Goal: Information Seeking & Learning: Learn about a topic

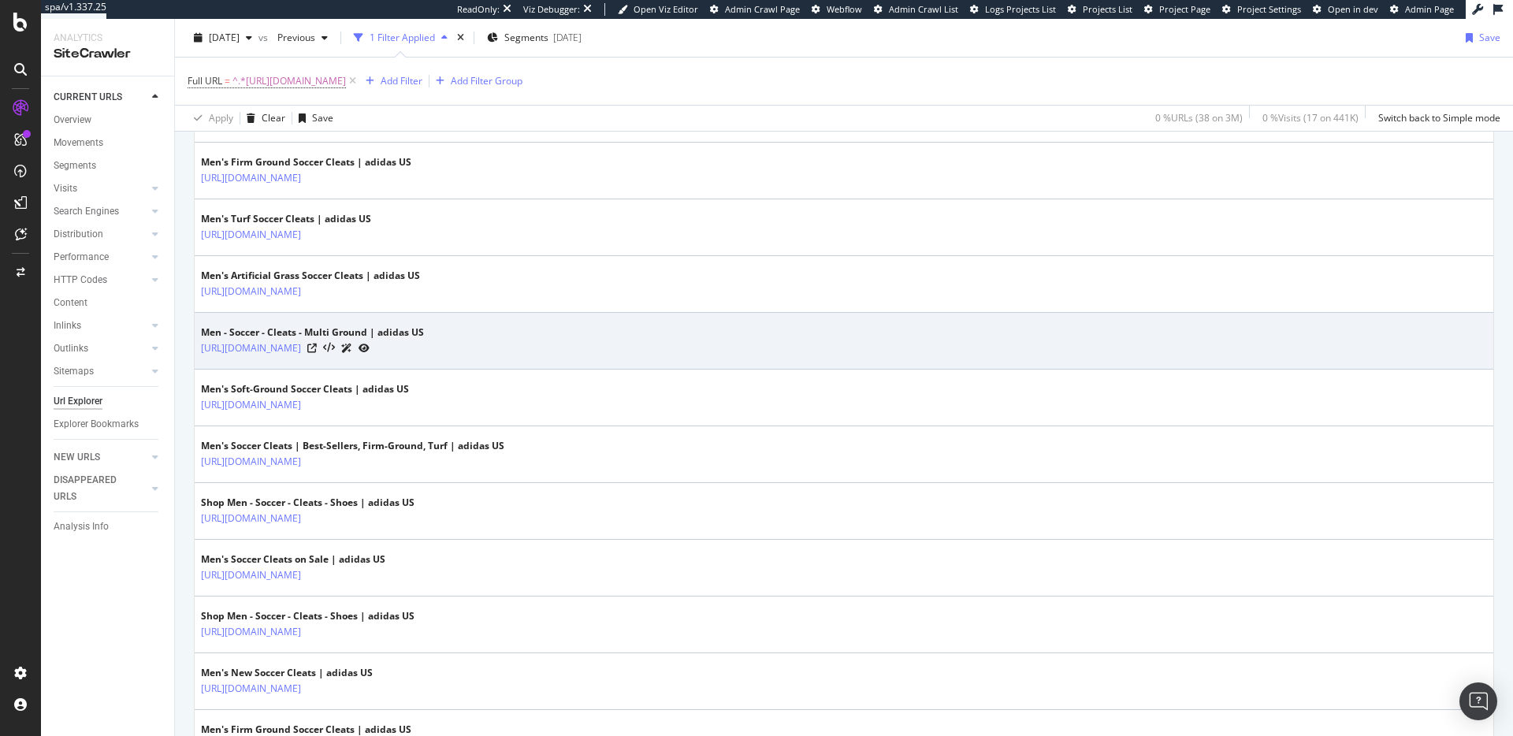
scroll to position [955, 0]
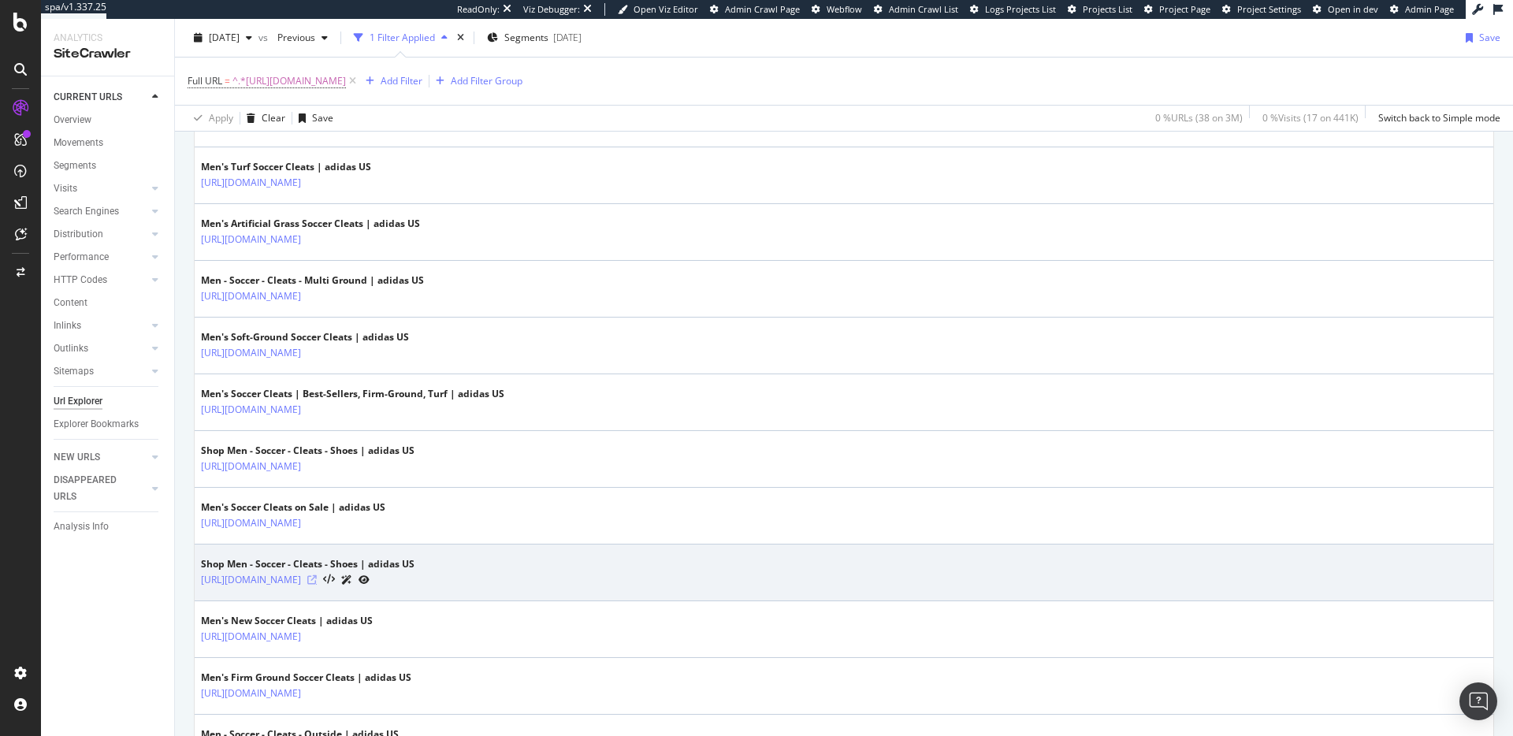
click at [317, 581] on icon at bounding box center [311, 579] width 9 height 9
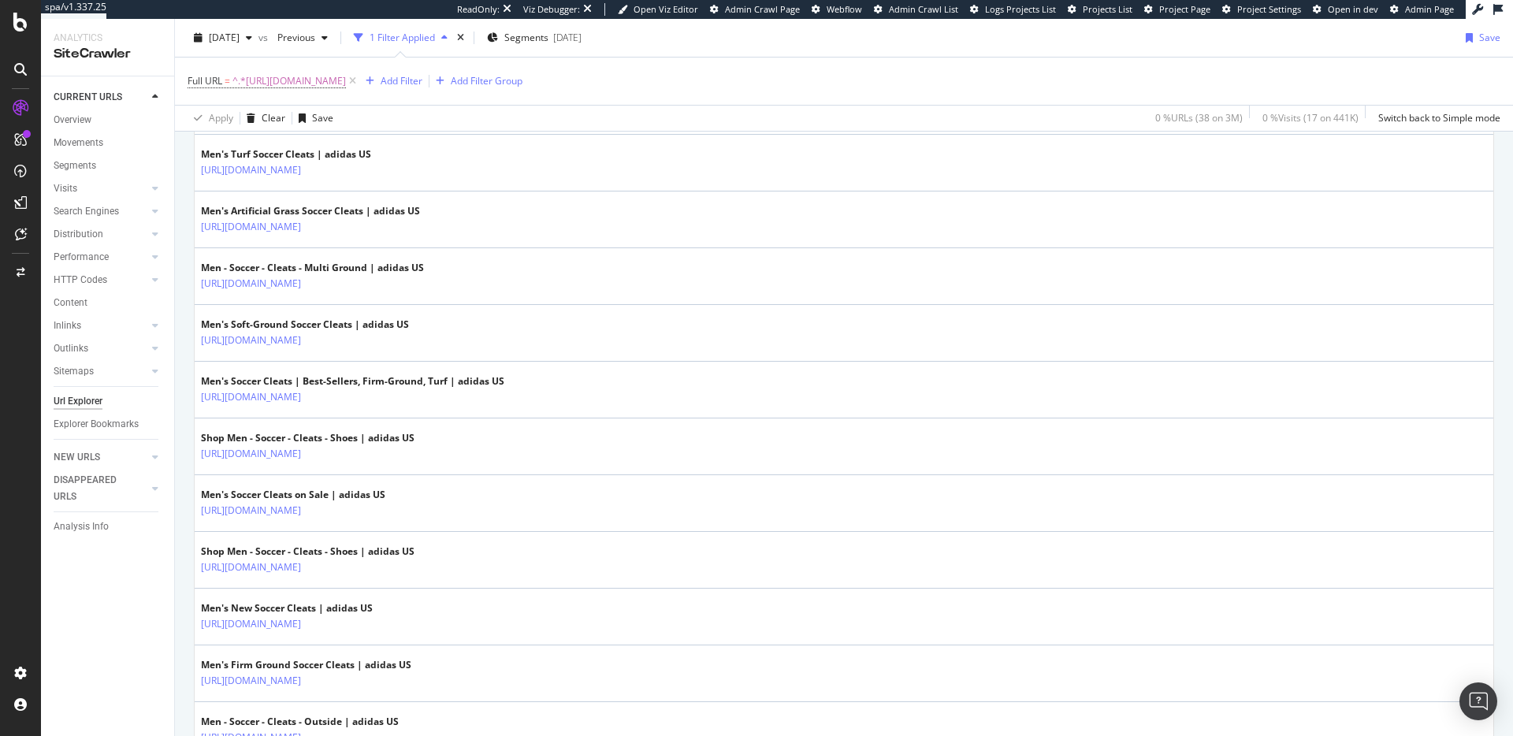
scroll to position [974, 0]
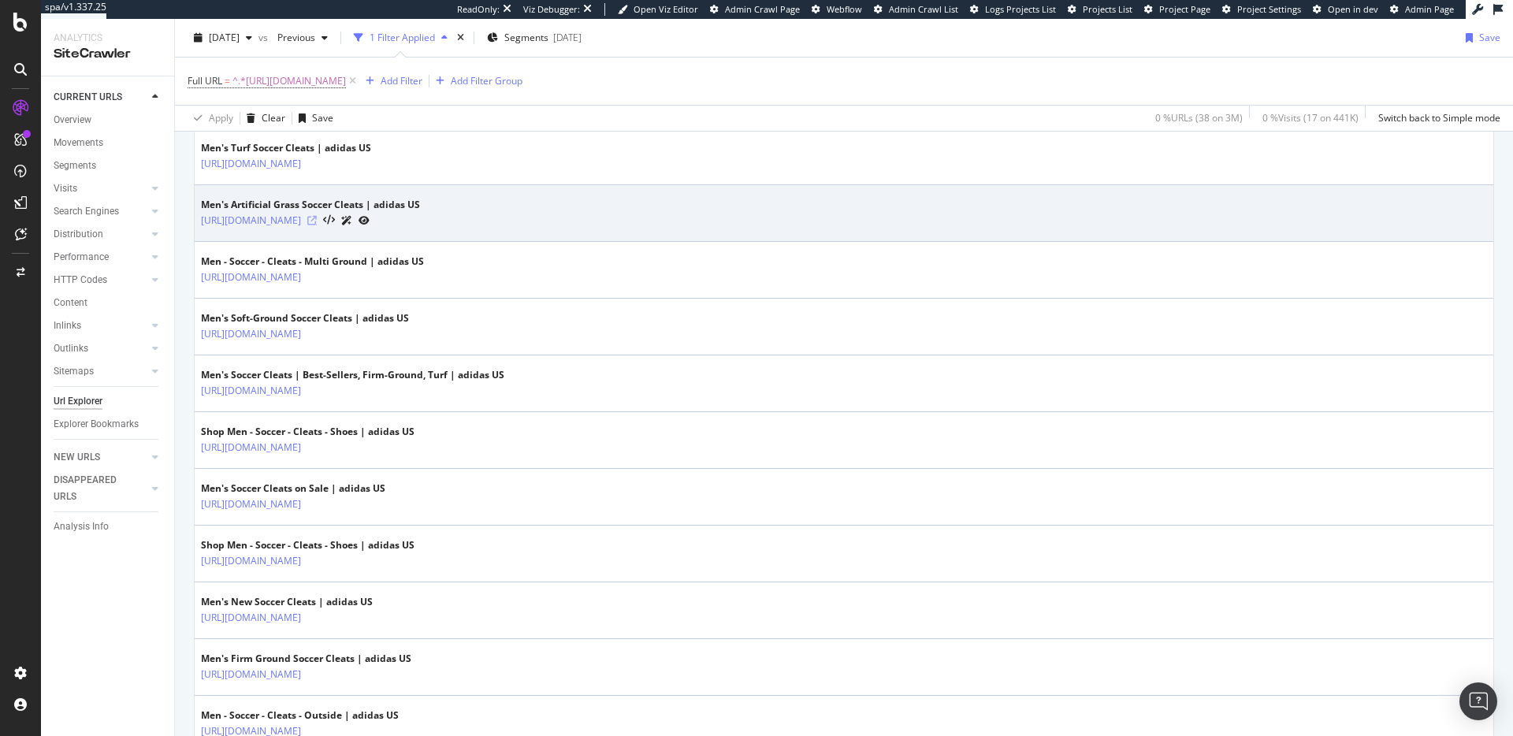
click at [317, 219] on icon at bounding box center [311, 220] width 9 height 9
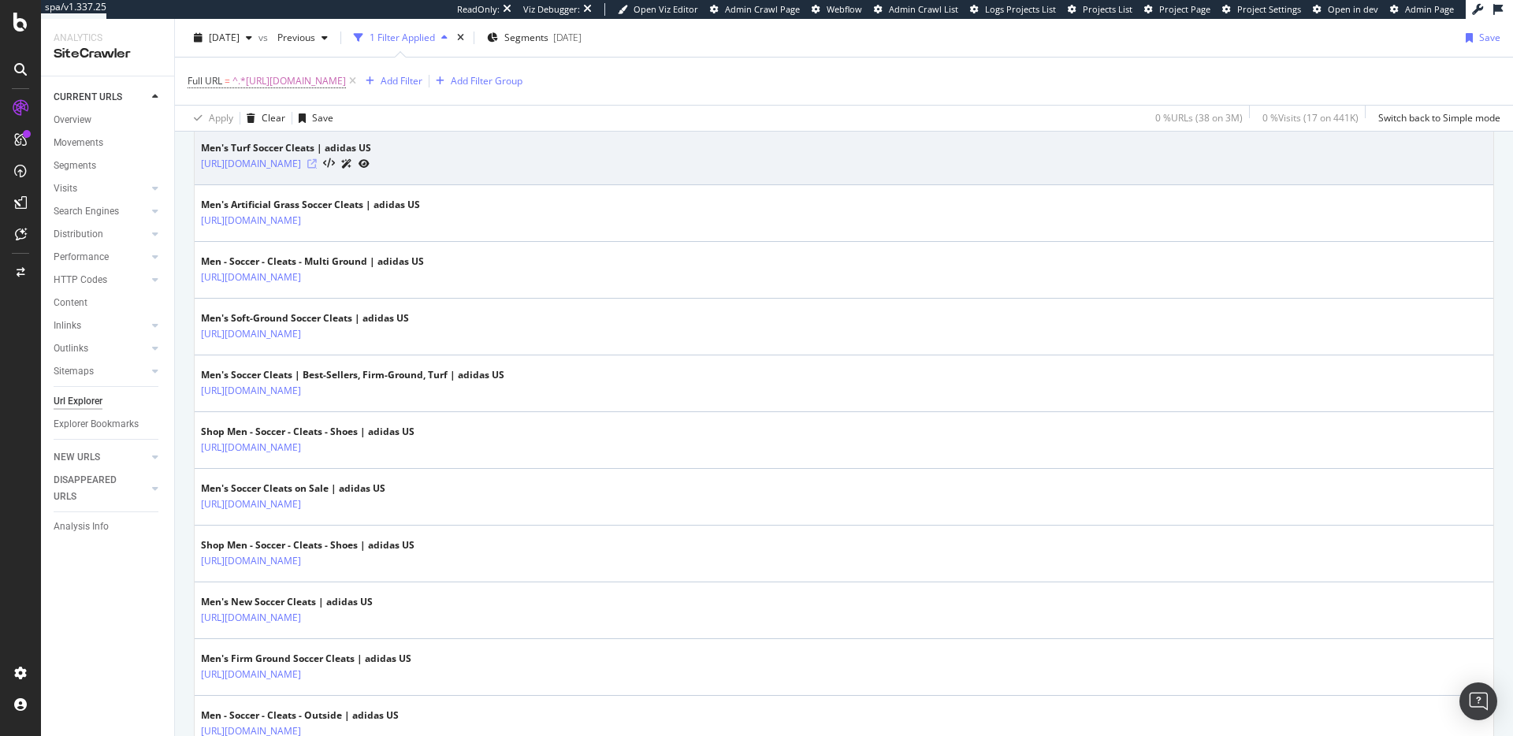
click at [317, 162] on icon at bounding box center [311, 163] width 9 height 9
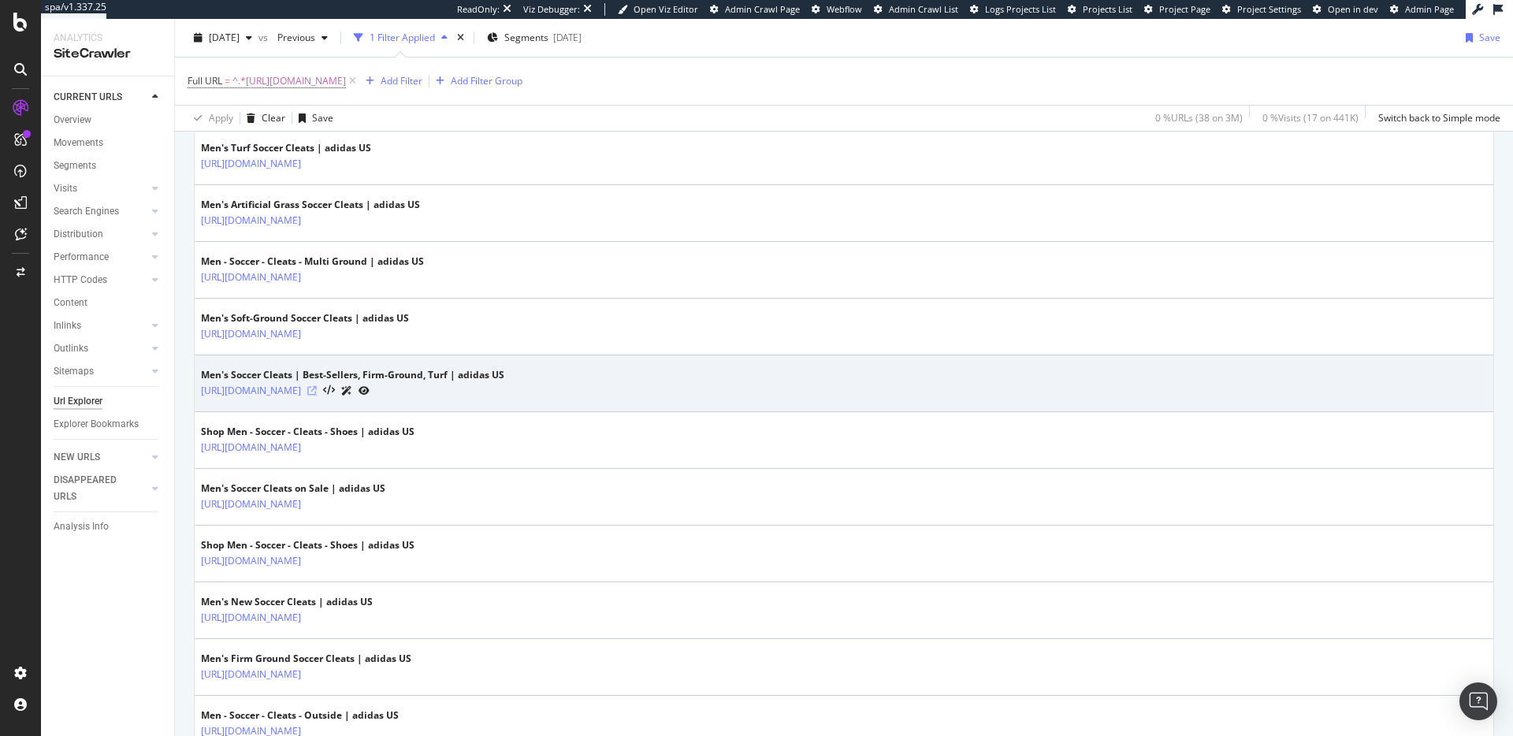
click at [317, 392] on icon at bounding box center [311, 390] width 9 height 9
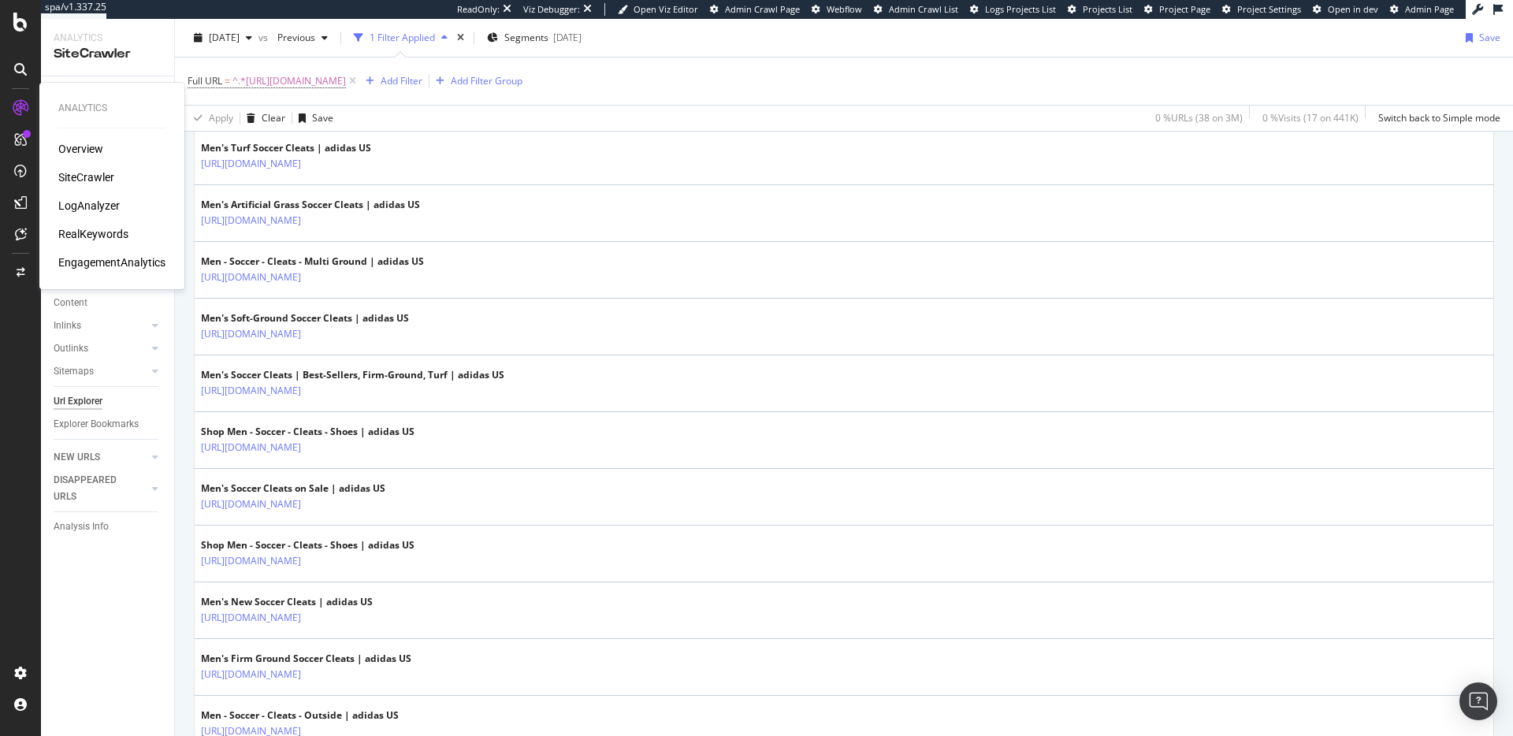
click at [91, 206] on div "LogAnalyzer" at bounding box center [88, 206] width 61 height 16
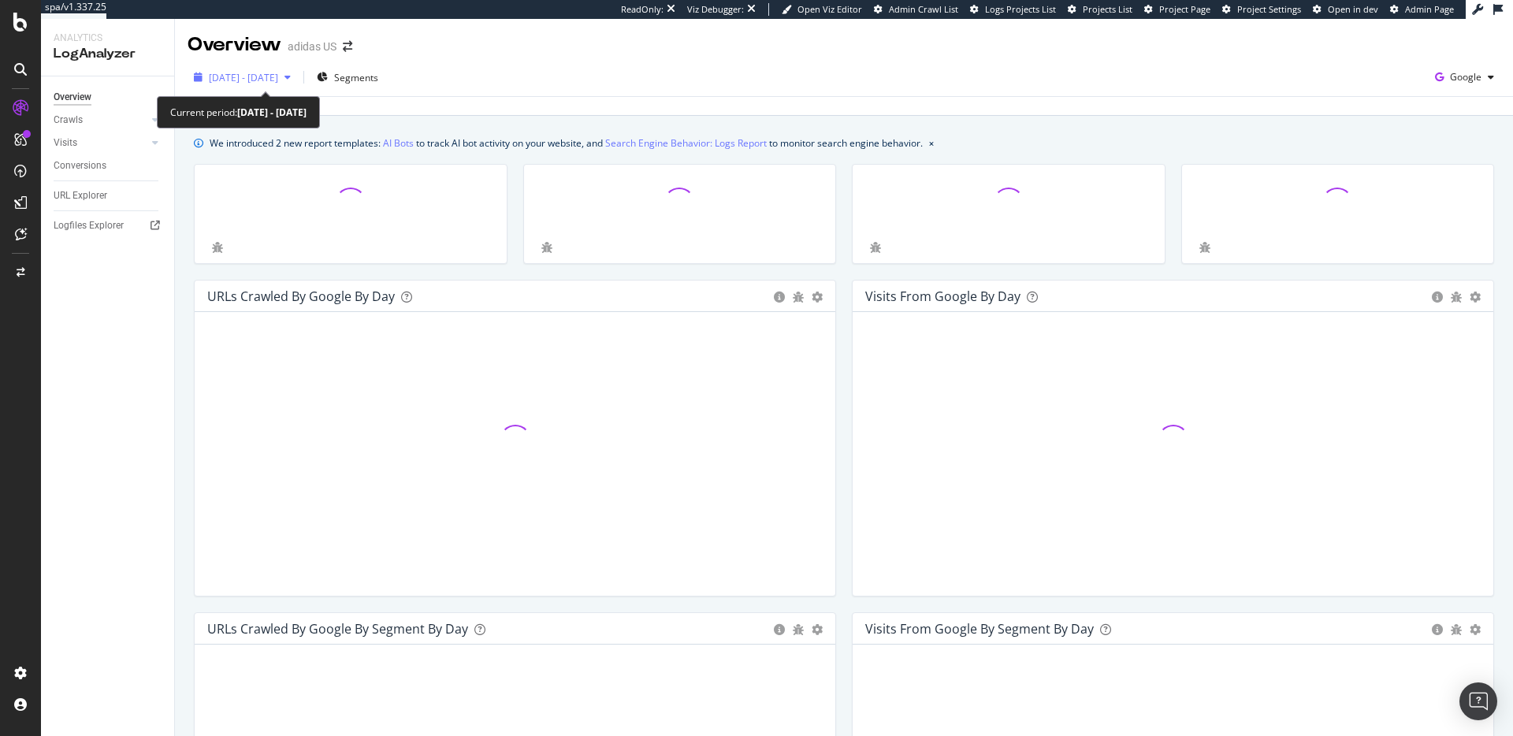
click at [278, 76] on span "2025 Aug. 13th - Sep. 11th" at bounding box center [243, 77] width 69 height 13
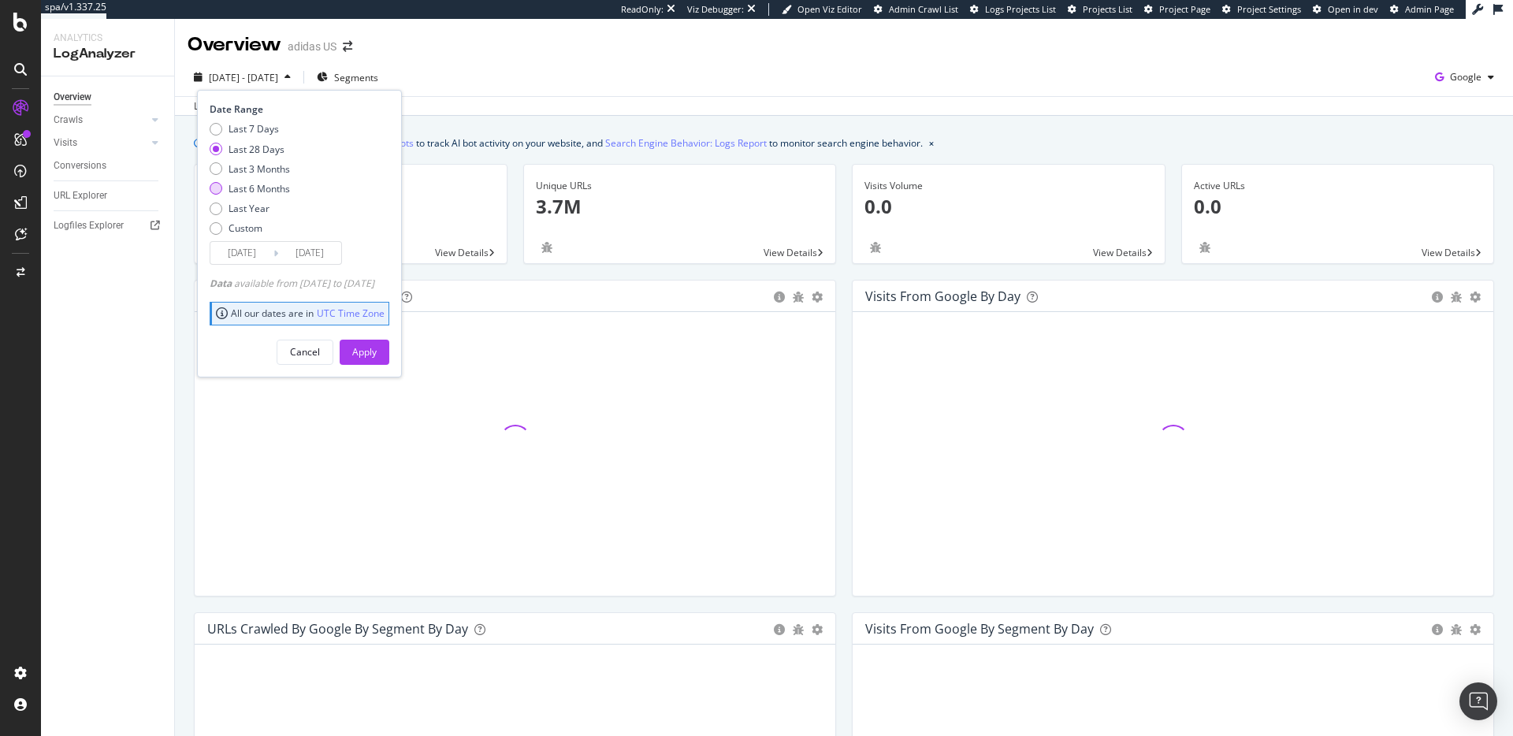
click at [216, 188] on div "Last 6 Months" at bounding box center [216, 188] width 13 height 13
type input "2025/03/12"
click at [377, 348] on div "Apply" at bounding box center [364, 351] width 24 height 13
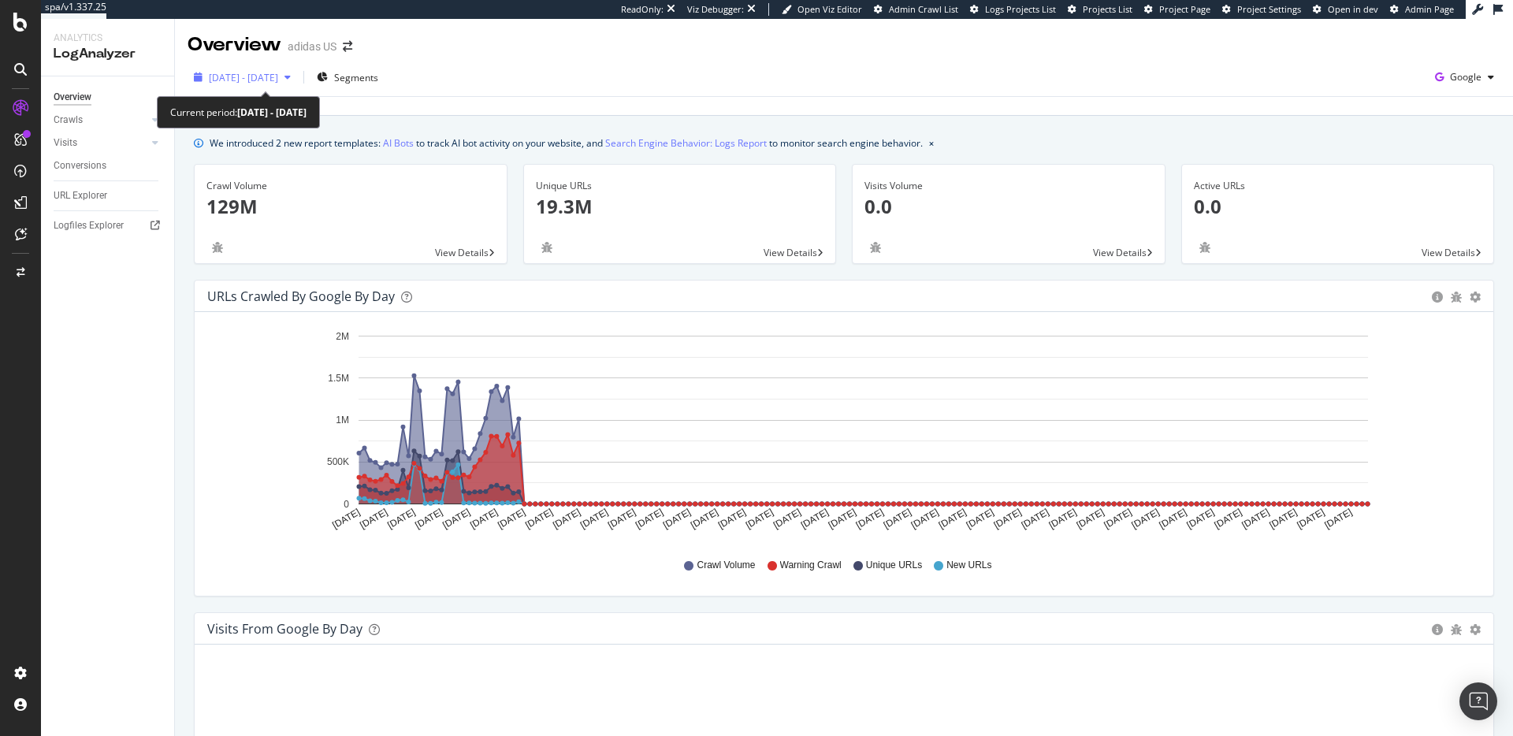
click at [270, 75] on span "2025 Mar. 12th - Sep. 11th" at bounding box center [243, 77] width 69 height 13
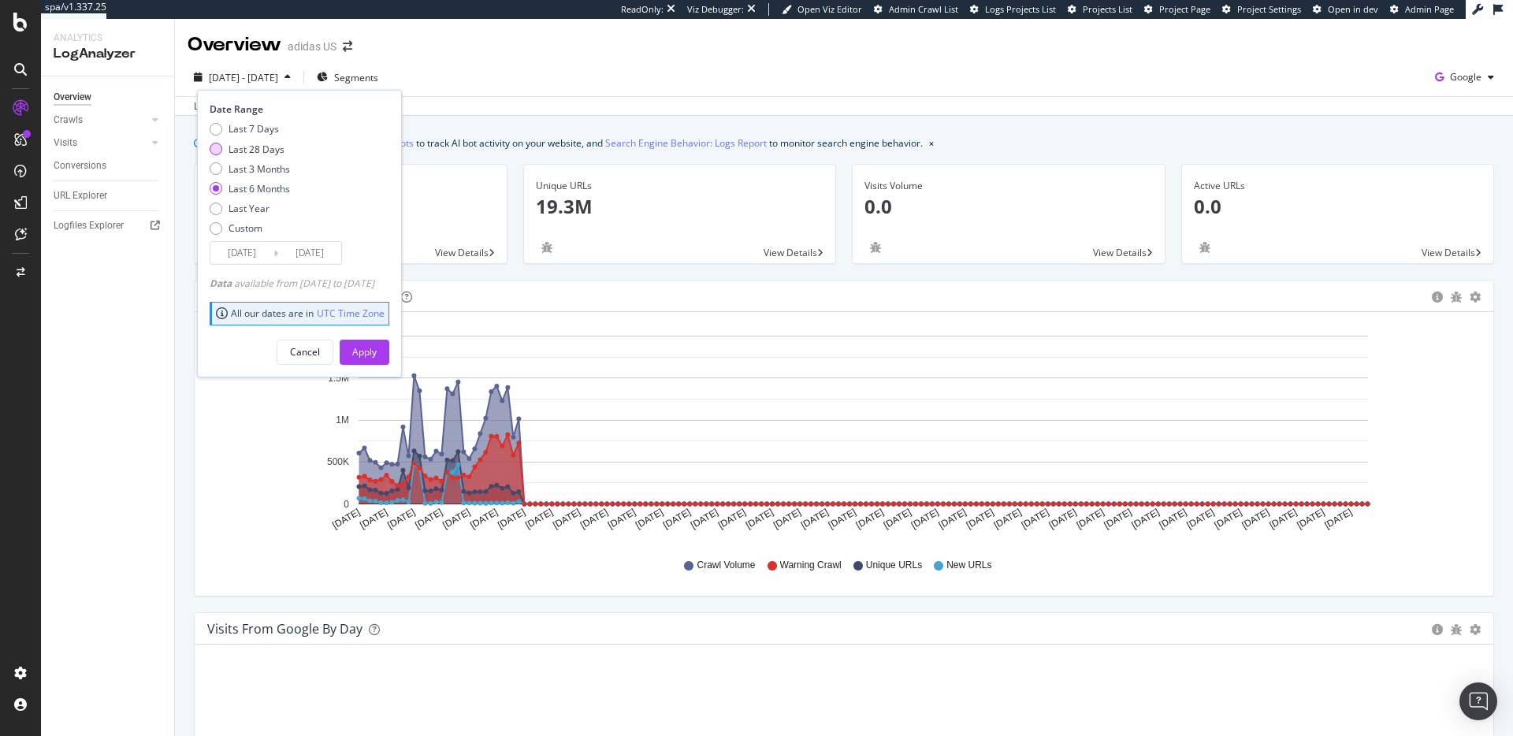
click at [217, 145] on div "Last 28 Days" at bounding box center [216, 149] width 13 height 13
type input "2025/08/15"
click at [377, 355] on div "Apply" at bounding box center [364, 351] width 24 height 13
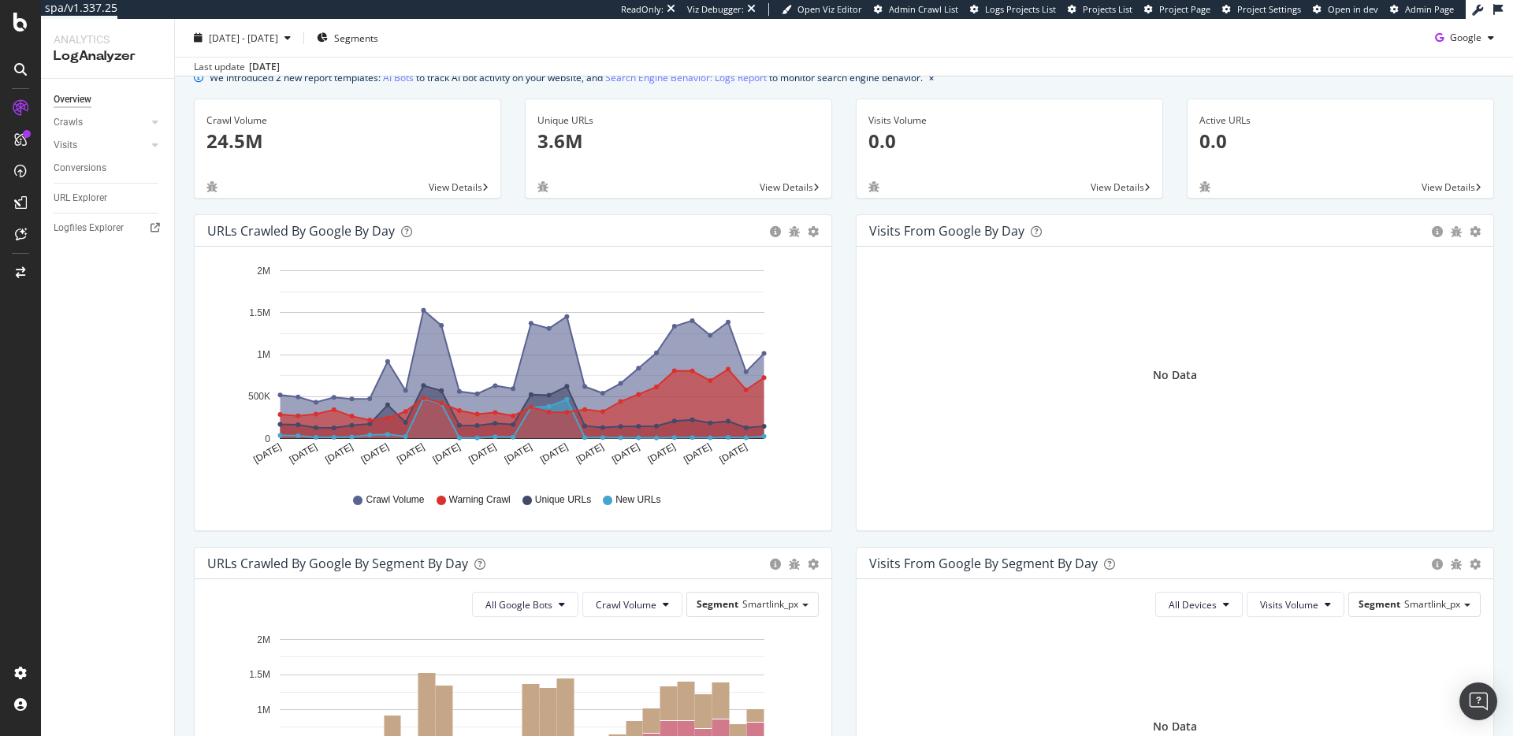
scroll to position [41, 0]
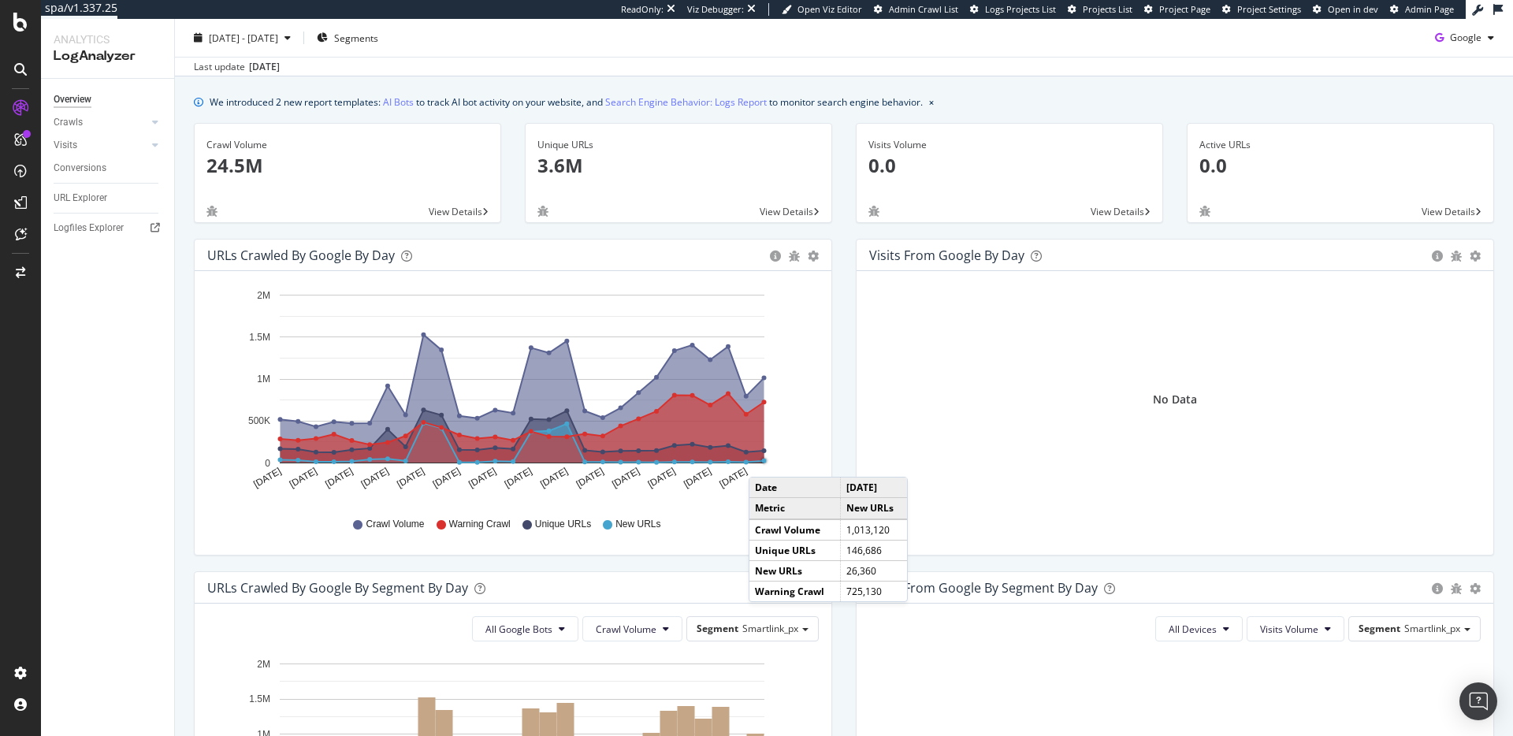
click at [764, 461] on circle "A chart." at bounding box center [764, 461] width 5 height 5
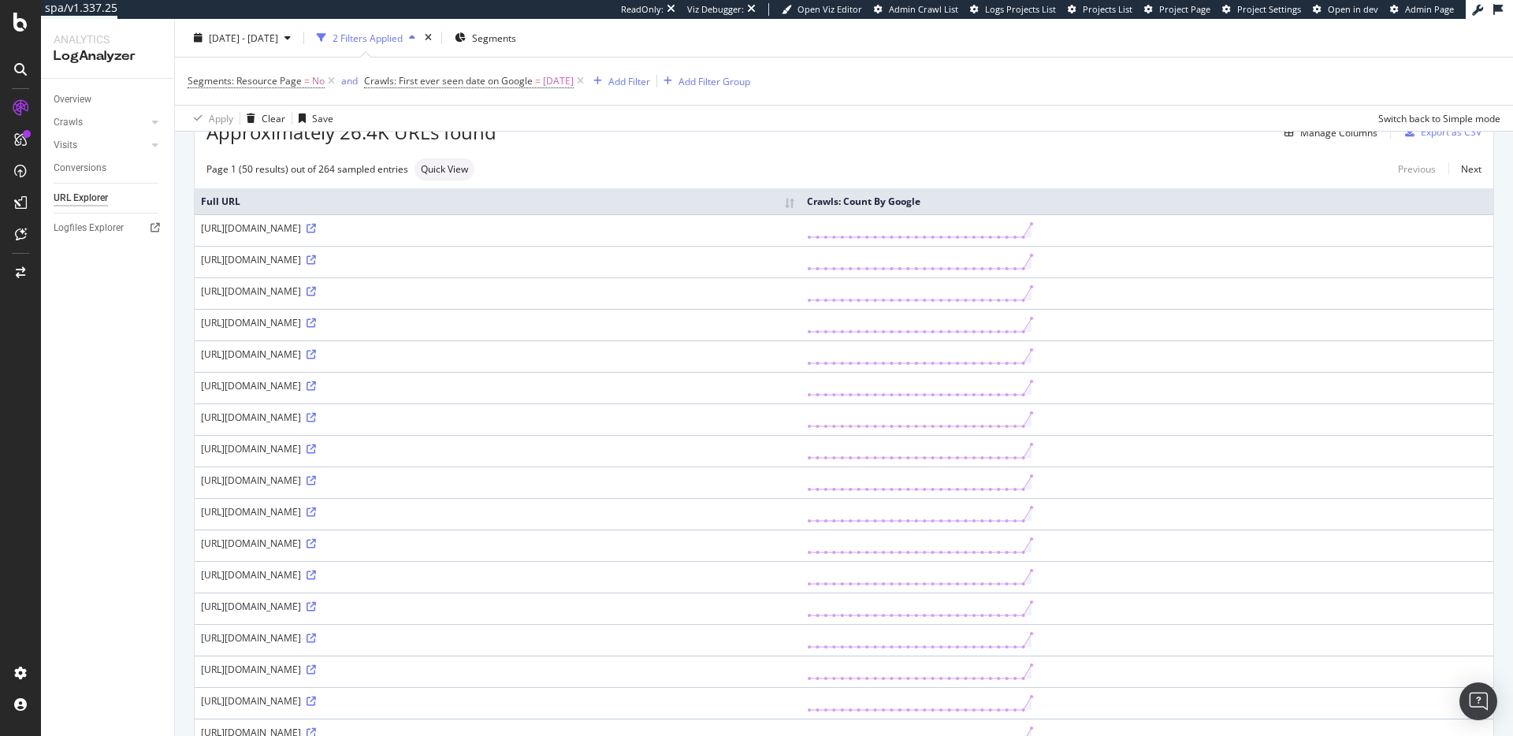
scroll to position [180, 0]
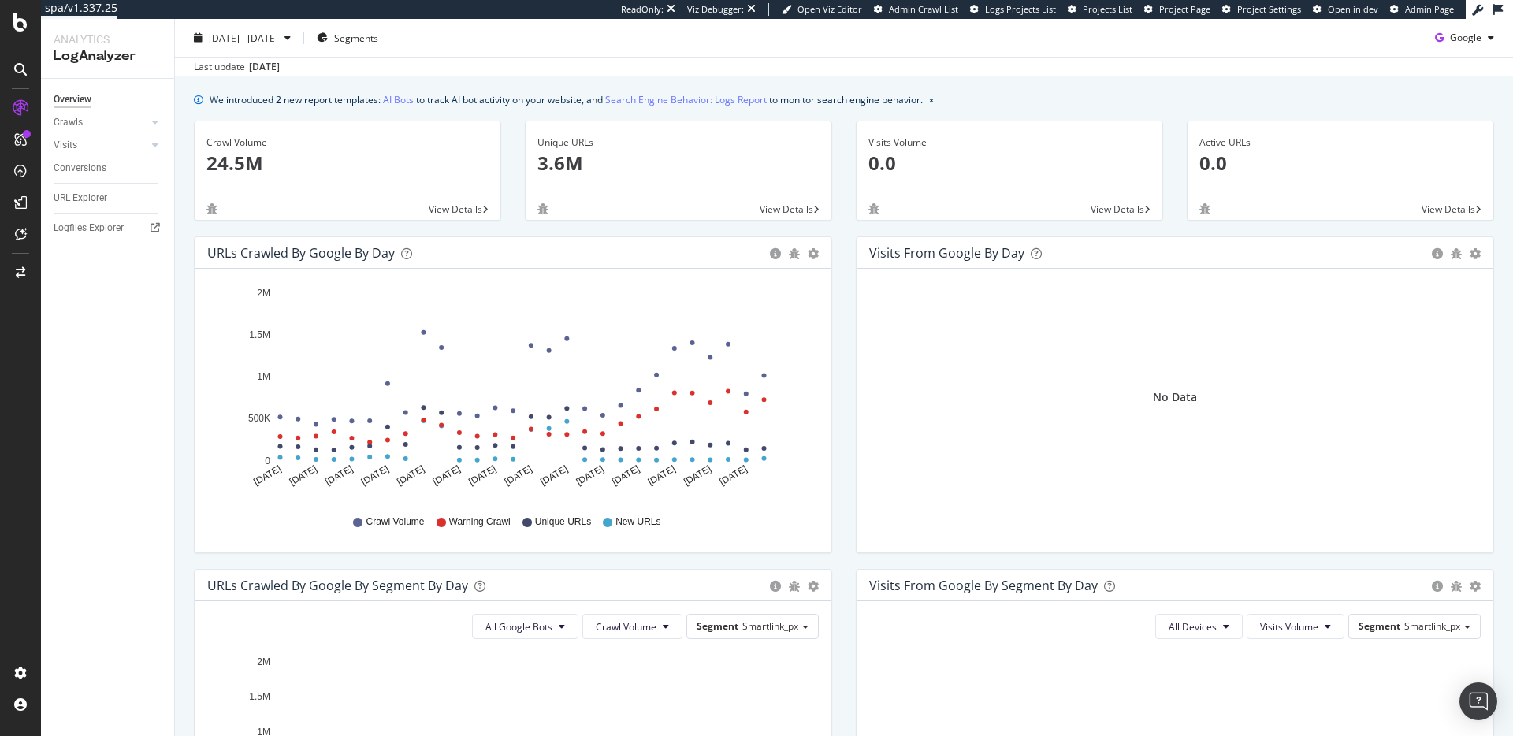
scroll to position [41, 0]
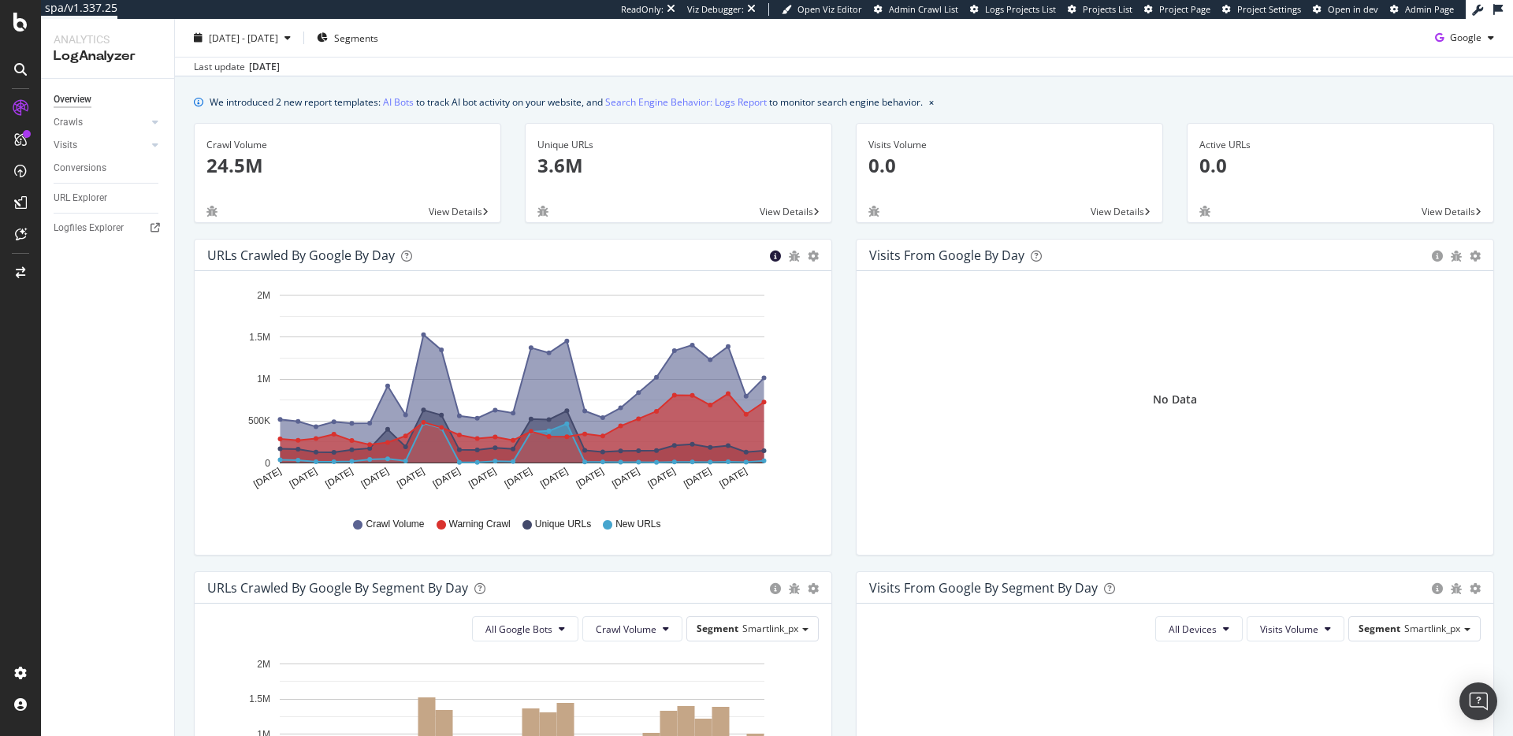
click at [770, 257] on icon "circle-info" at bounding box center [775, 256] width 11 height 11
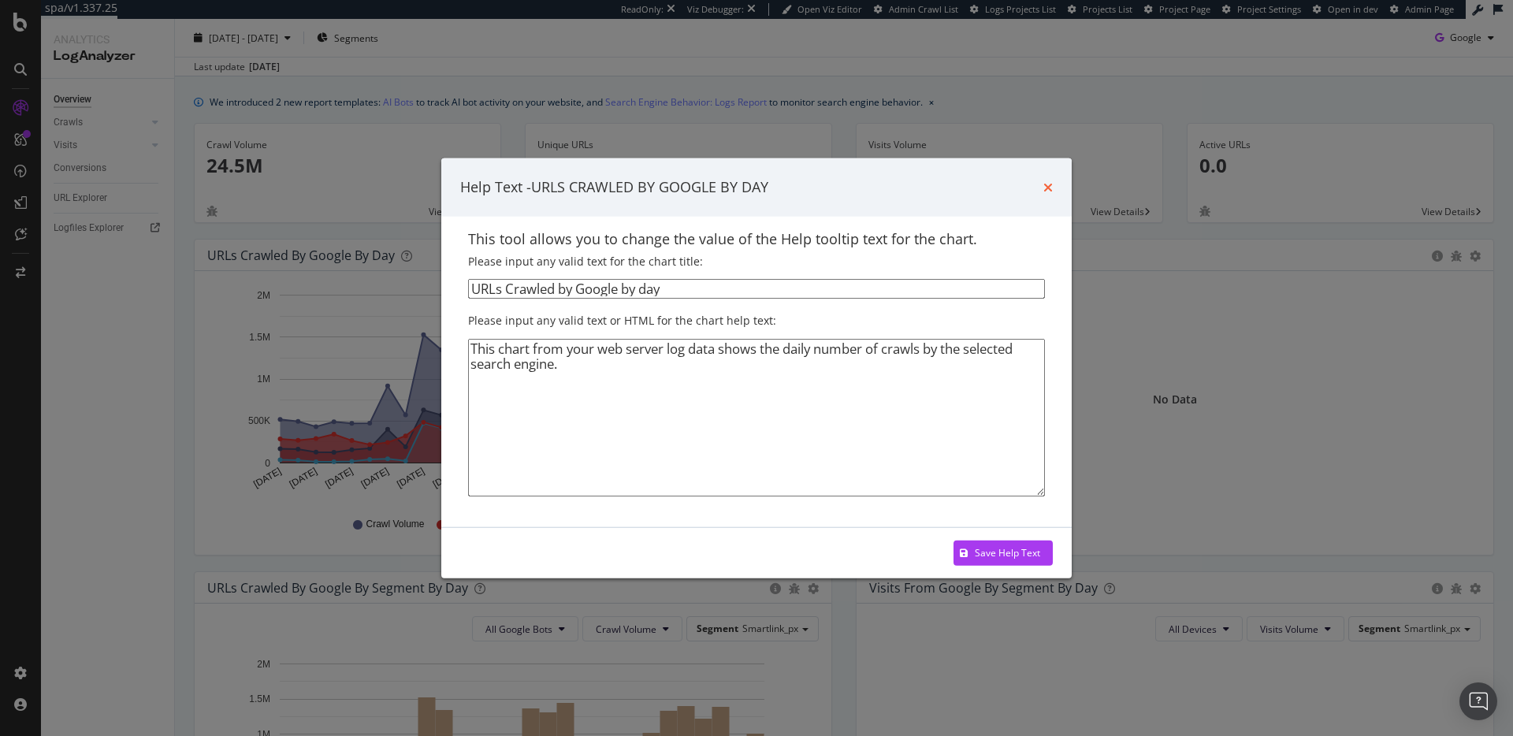
click at [1047, 189] on icon "times" at bounding box center [1047, 187] width 9 height 13
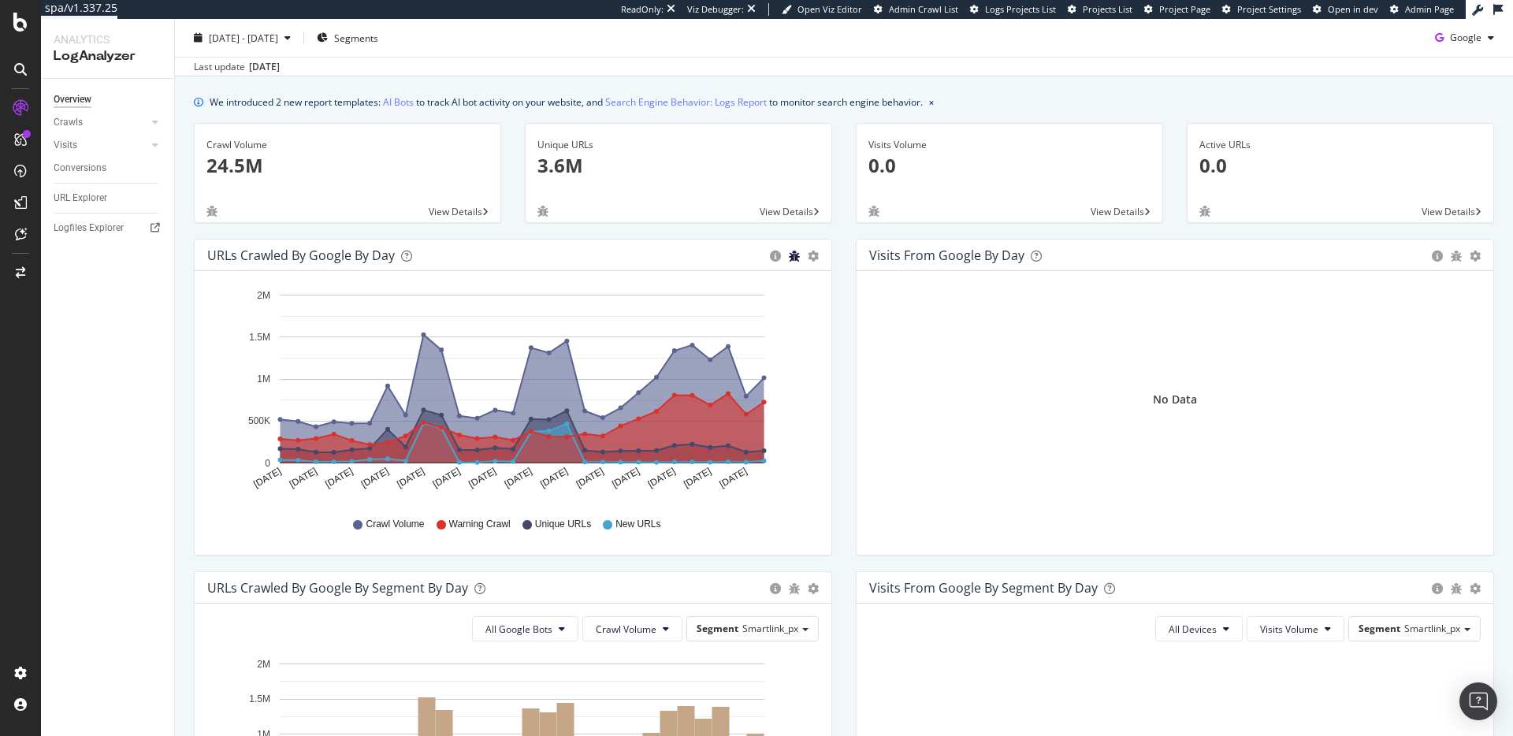
click at [789, 255] on icon "bug" at bounding box center [794, 256] width 11 height 11
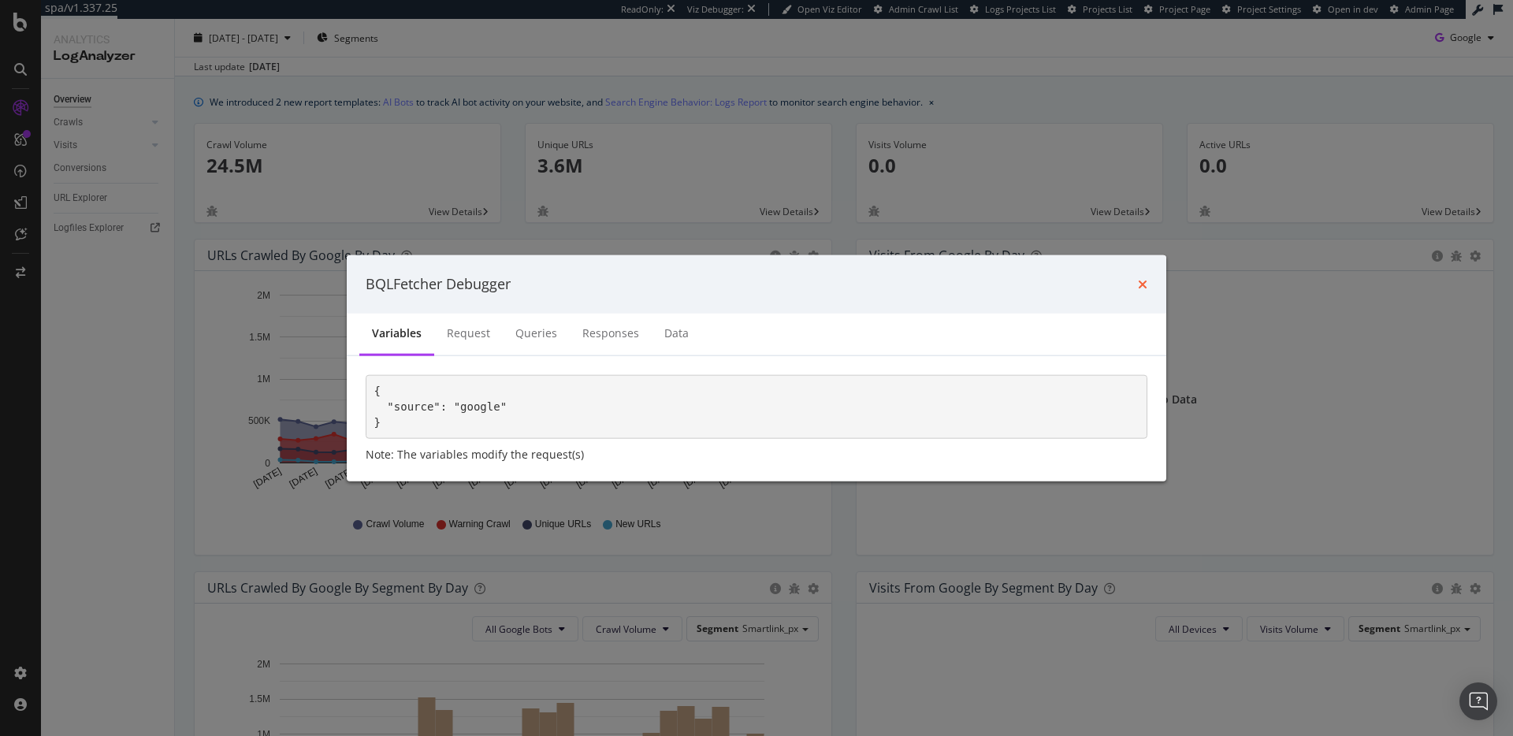
click at [1142, 285] on icon "times" at bounding box center [1142, 283] width 9 height 13
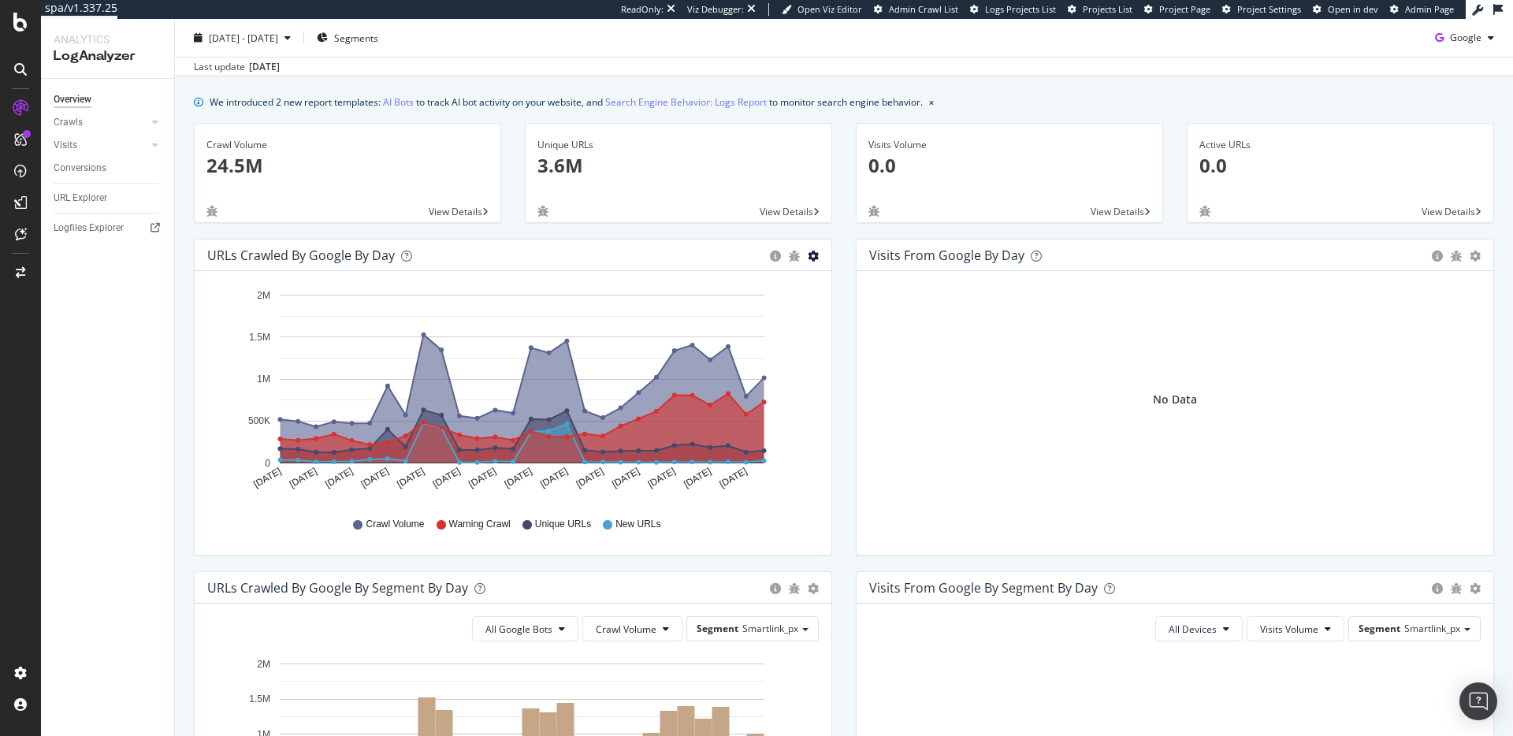
click at [813, 255] on icon "gear" at bounding box center [813, 256] width 11 height 11
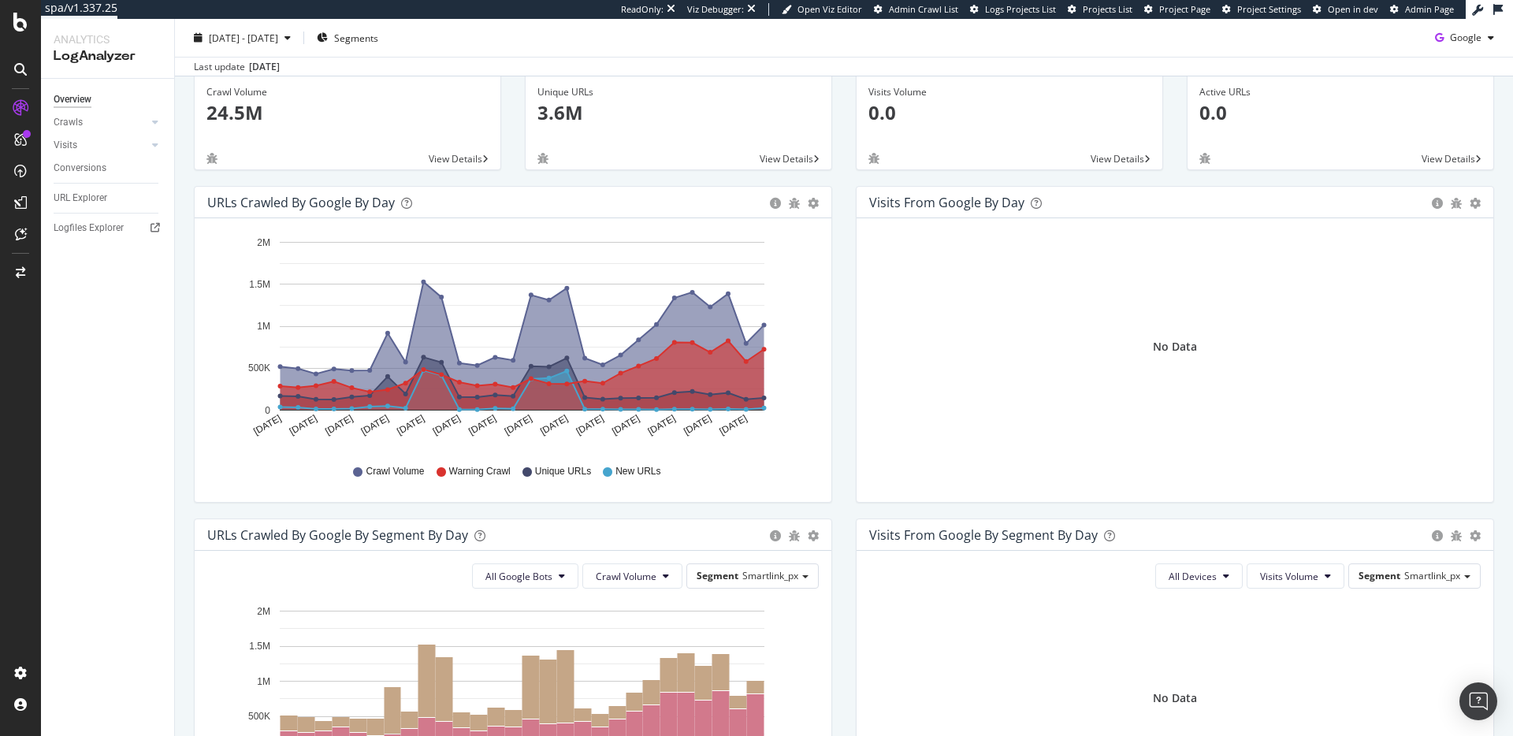
scroll to position [100, 0]
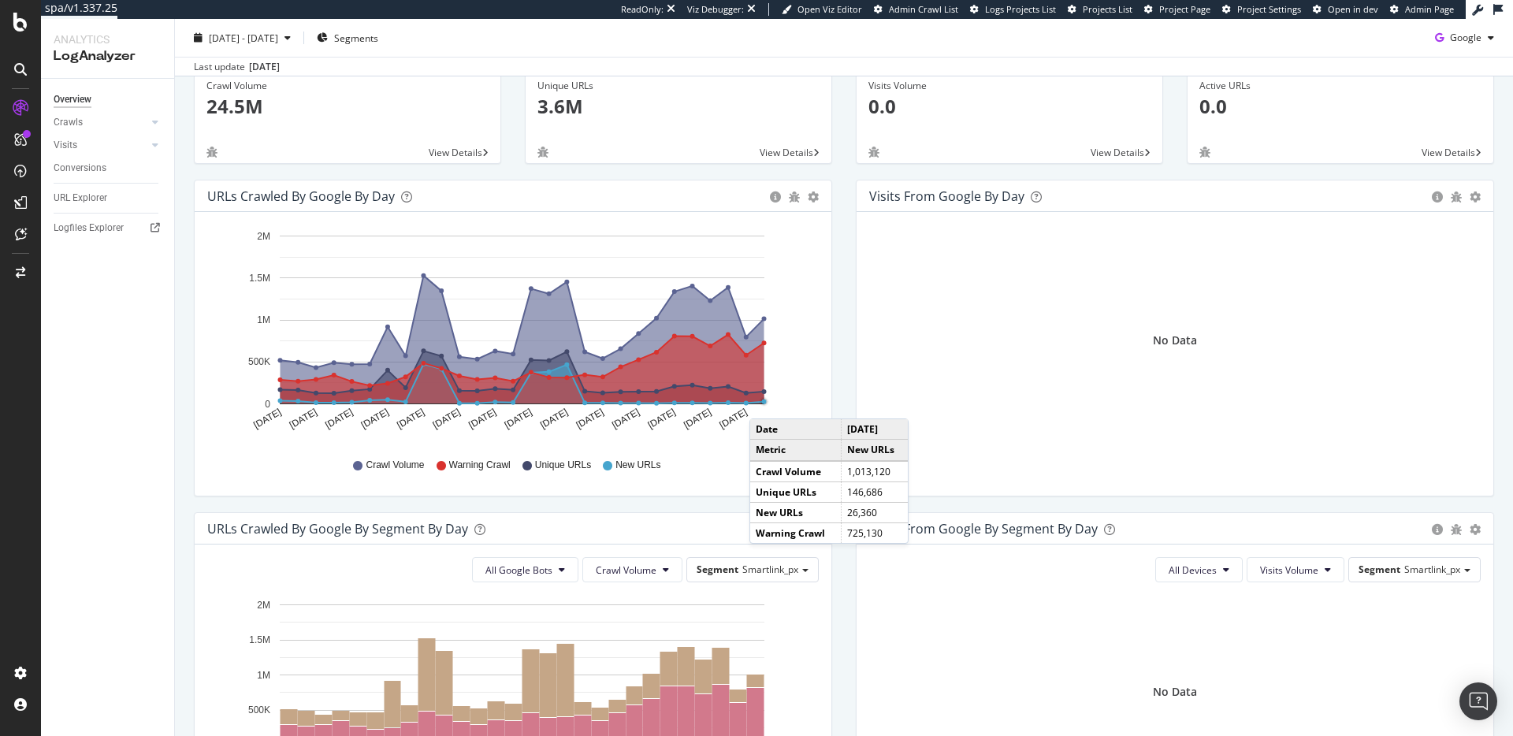
click at [765, 403] on circle "A chart." at bounding box center [764, 402] width 5 height 5
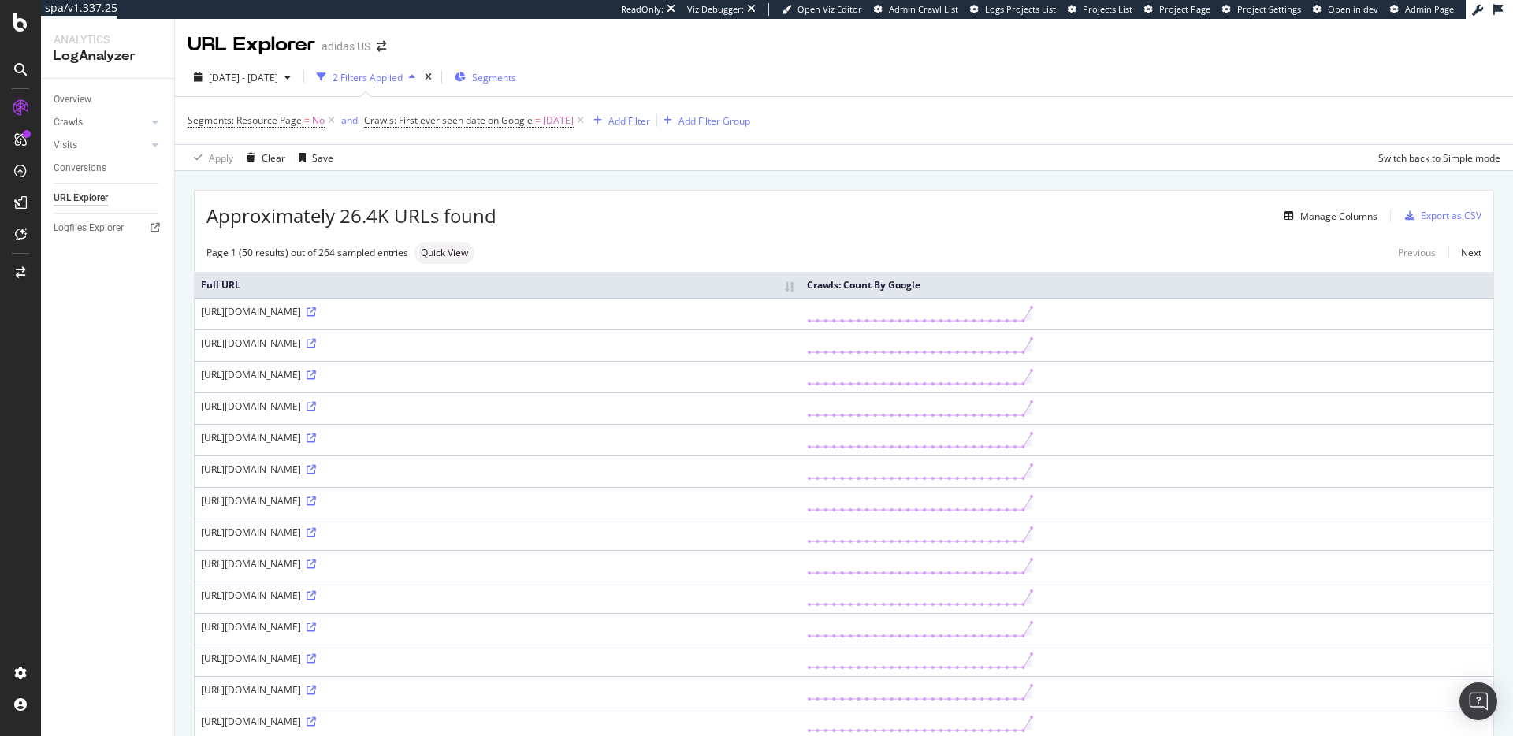
click at [516, 77] on span "Segments" at bounding box center [494, 77] width 44 height 13
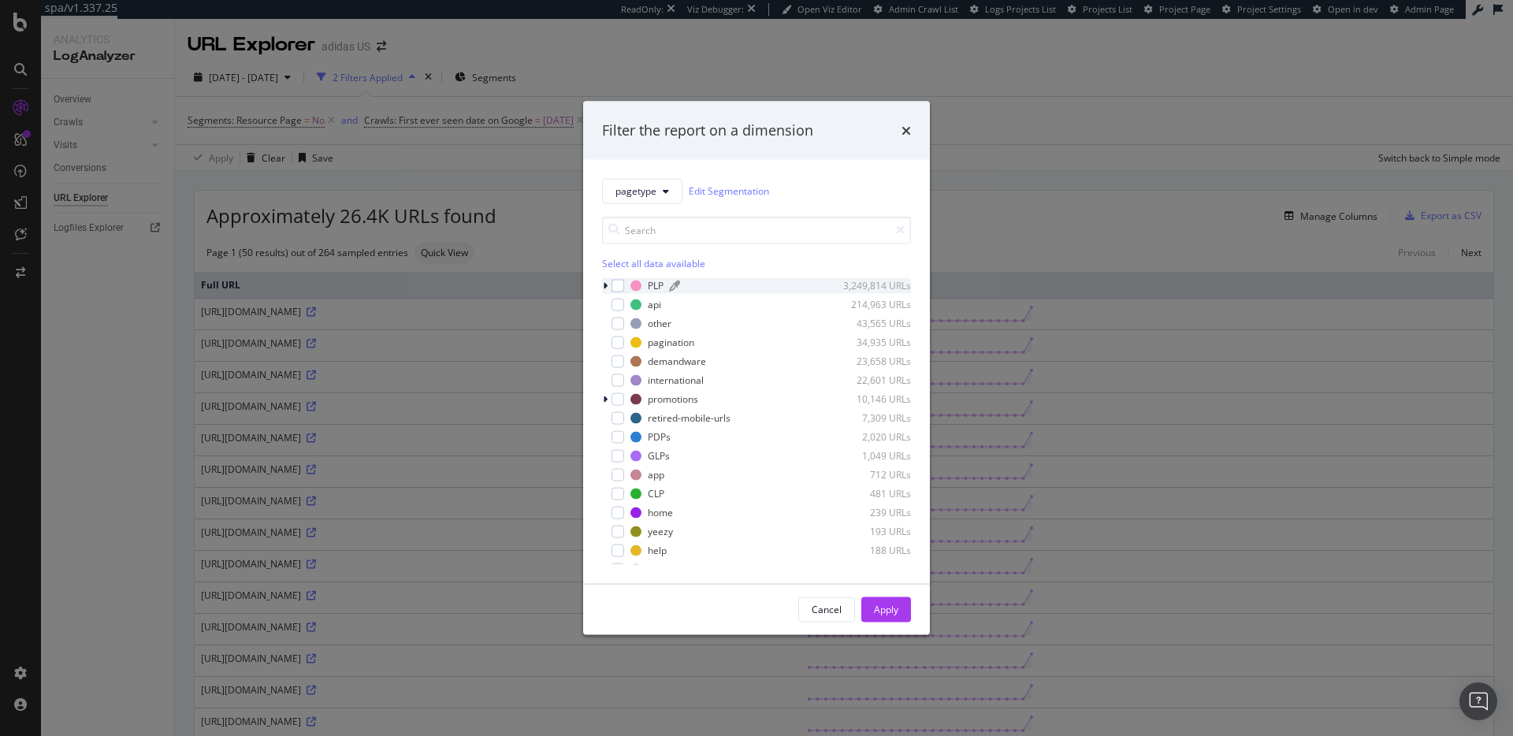
click at [656, 288] on div "PLP" at bounding box center [656, 285] width 16 height 13
click at [619, 286] on div "modal" at bounding box center [618, 285] width 13 height 13
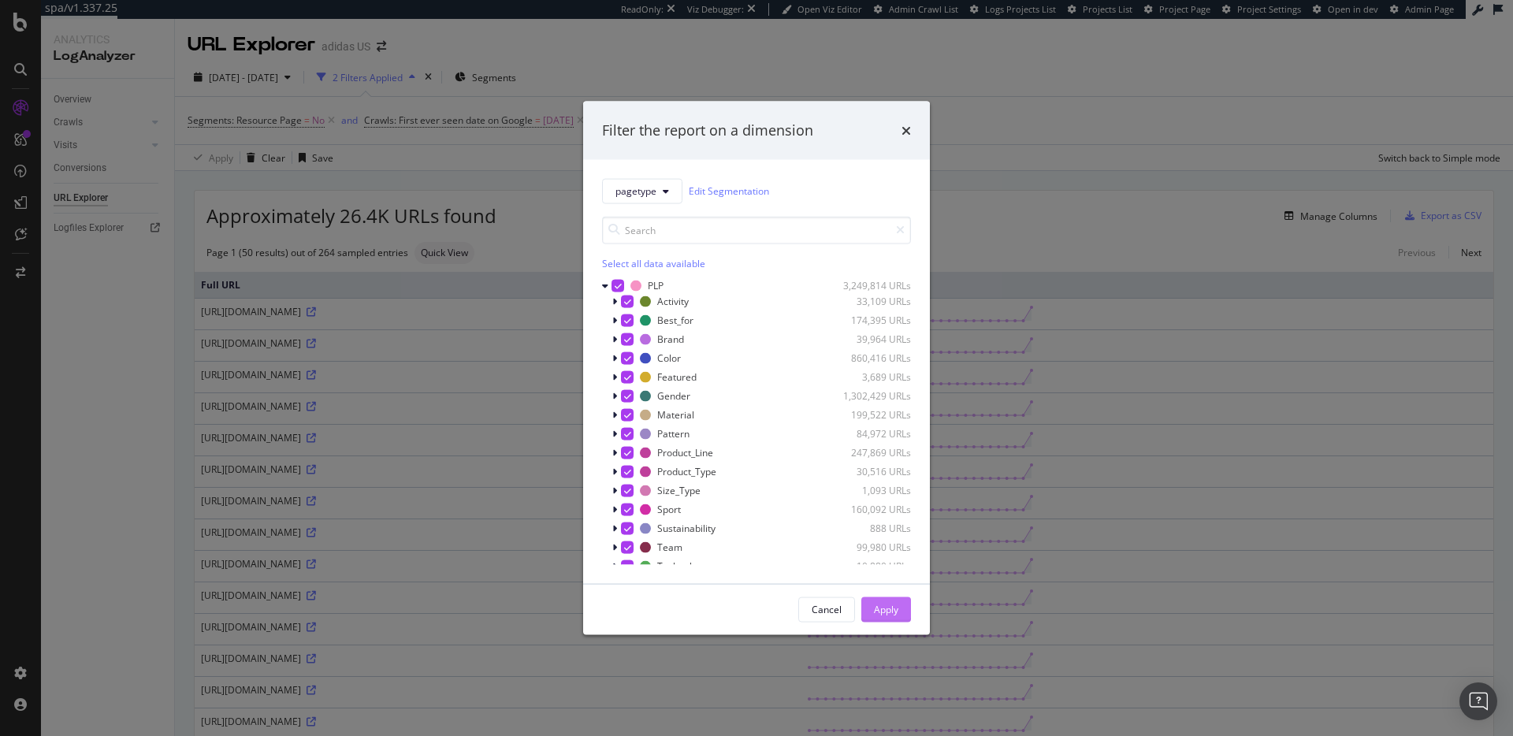
click at [887, 608] on div "Apply" at bounding box center [886, 609] width 24 height 13
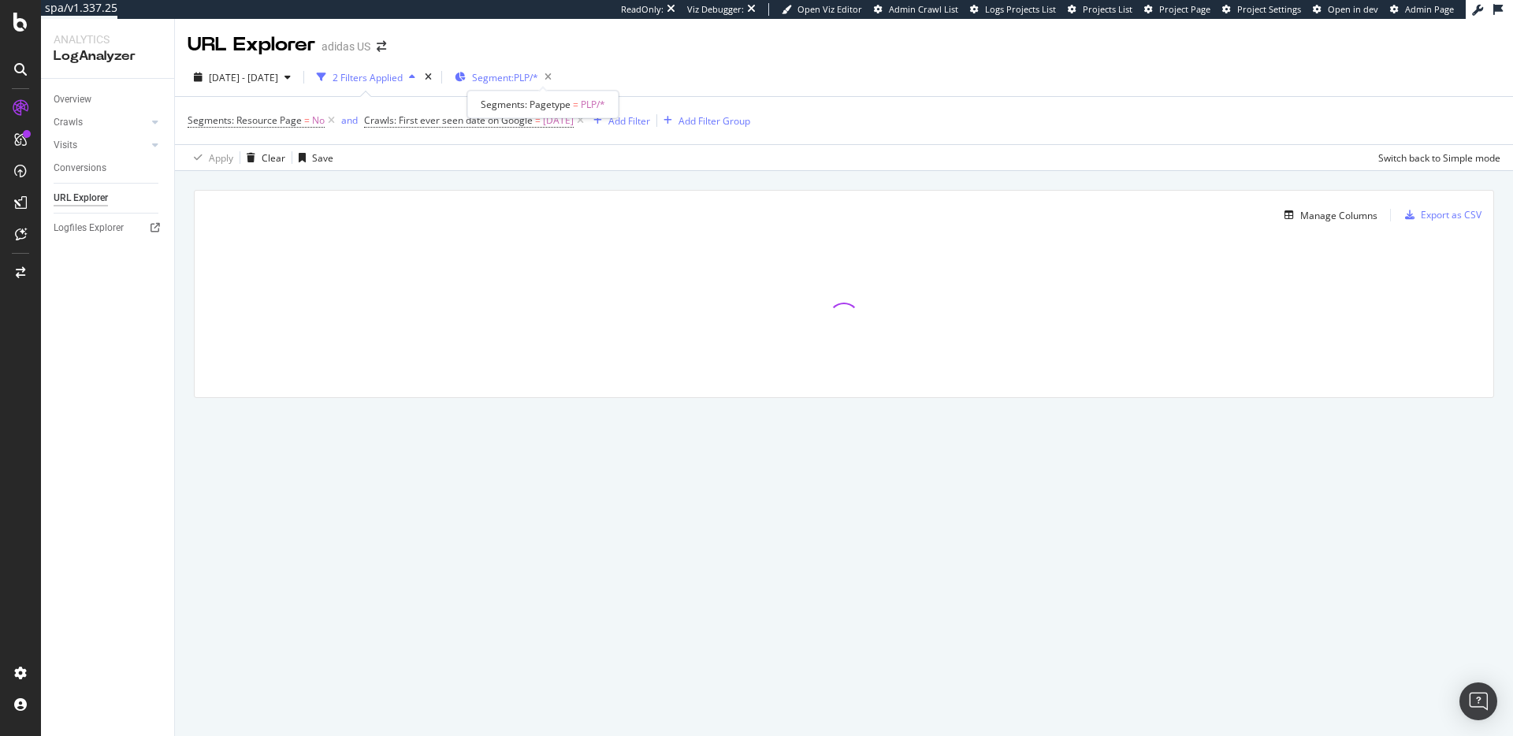
click at [538, 75] on span "Segment: PLP/*" at bounding box center [505, 77] width 66 height 13
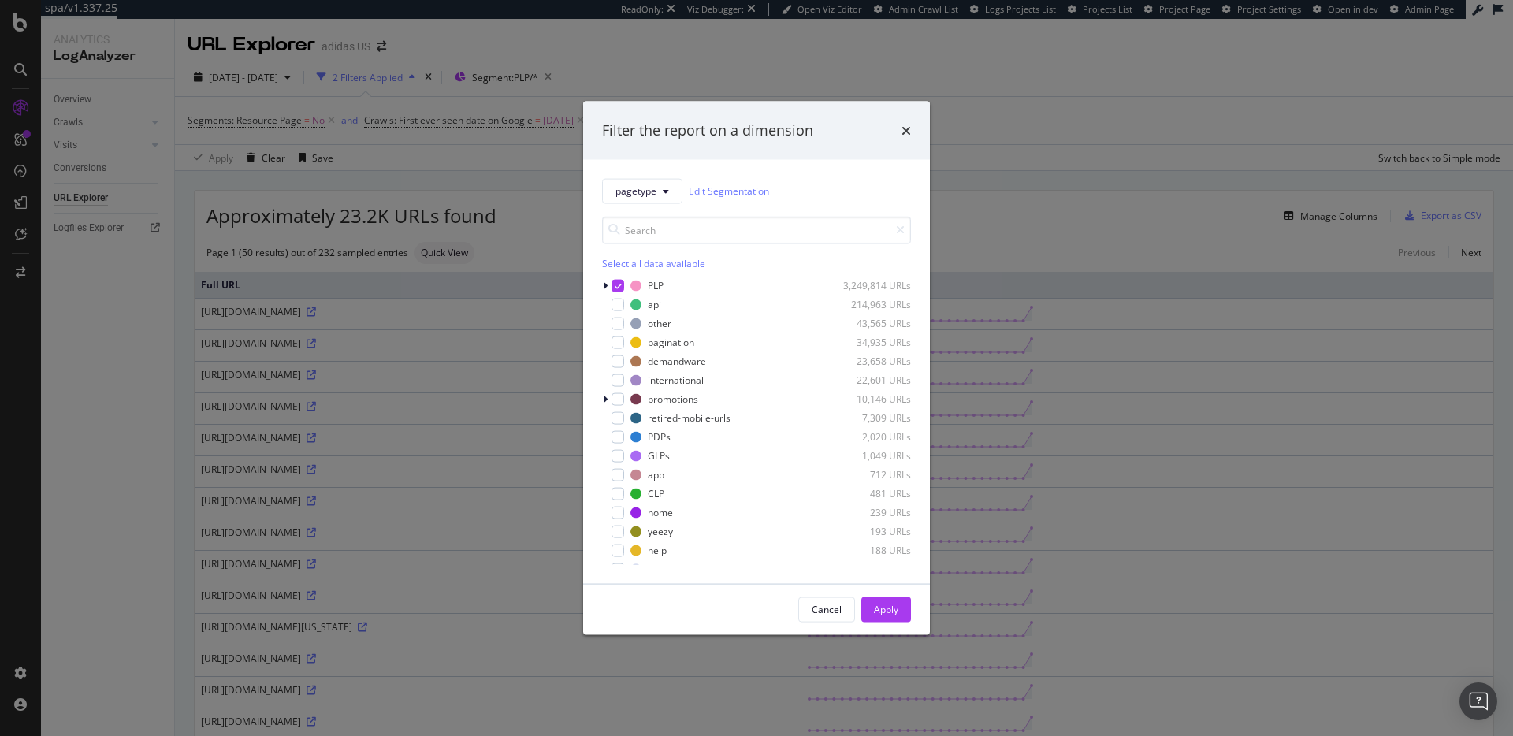
click at [826, 610] on div "Cancel" at bounding box center [827, 609] width 30 height 13
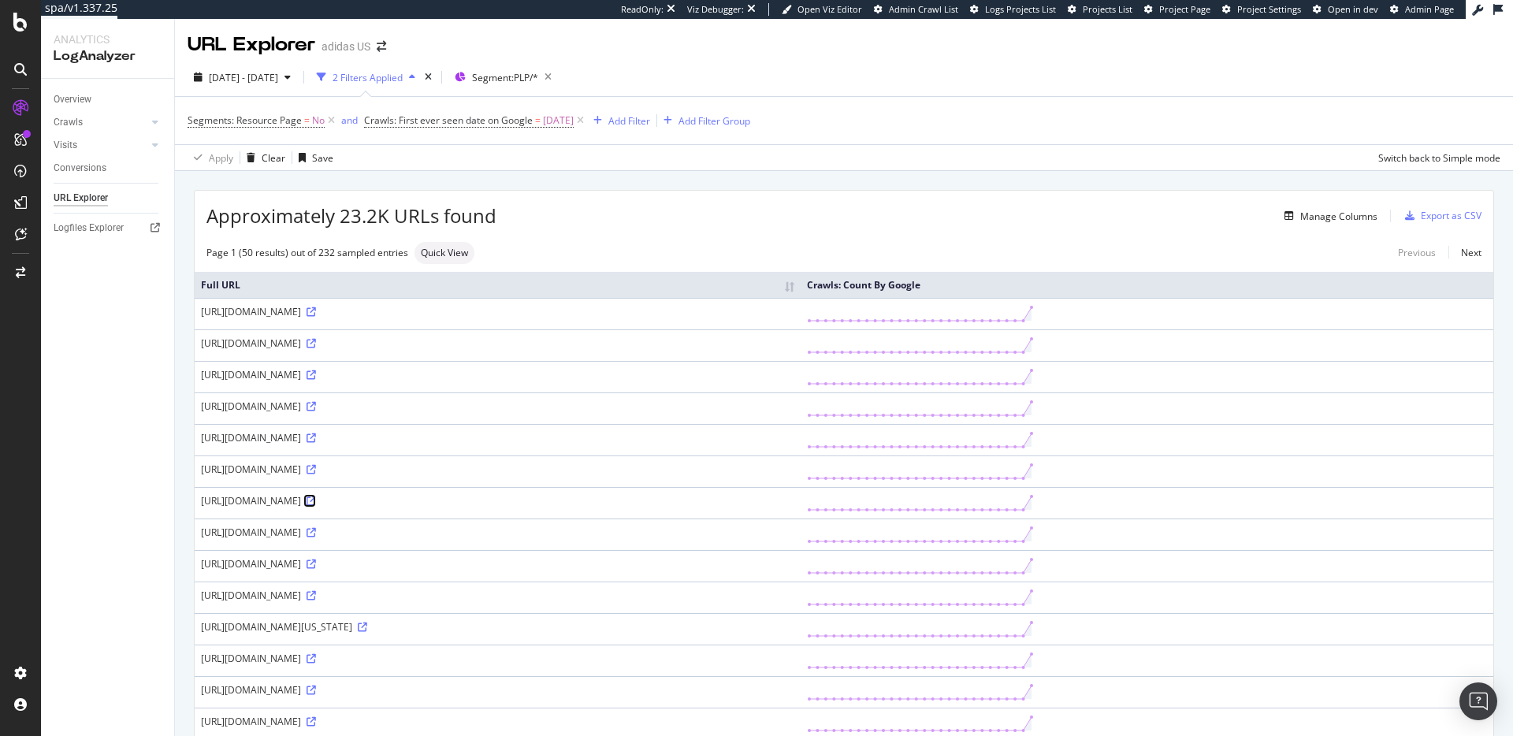
click at [316, 500] on icon at bounding box center [311, 500] width 9 height 9
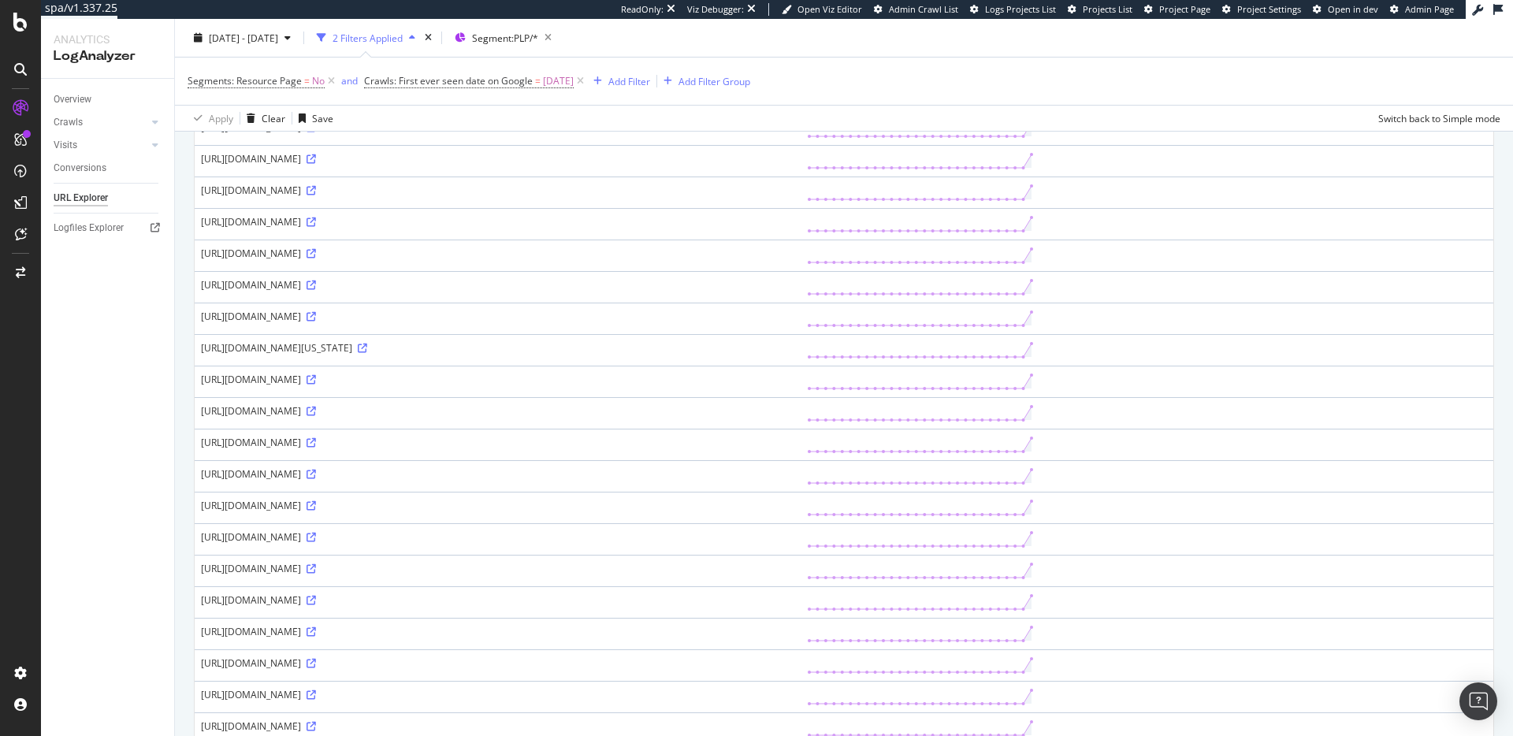
scroll to position [1251, 0]
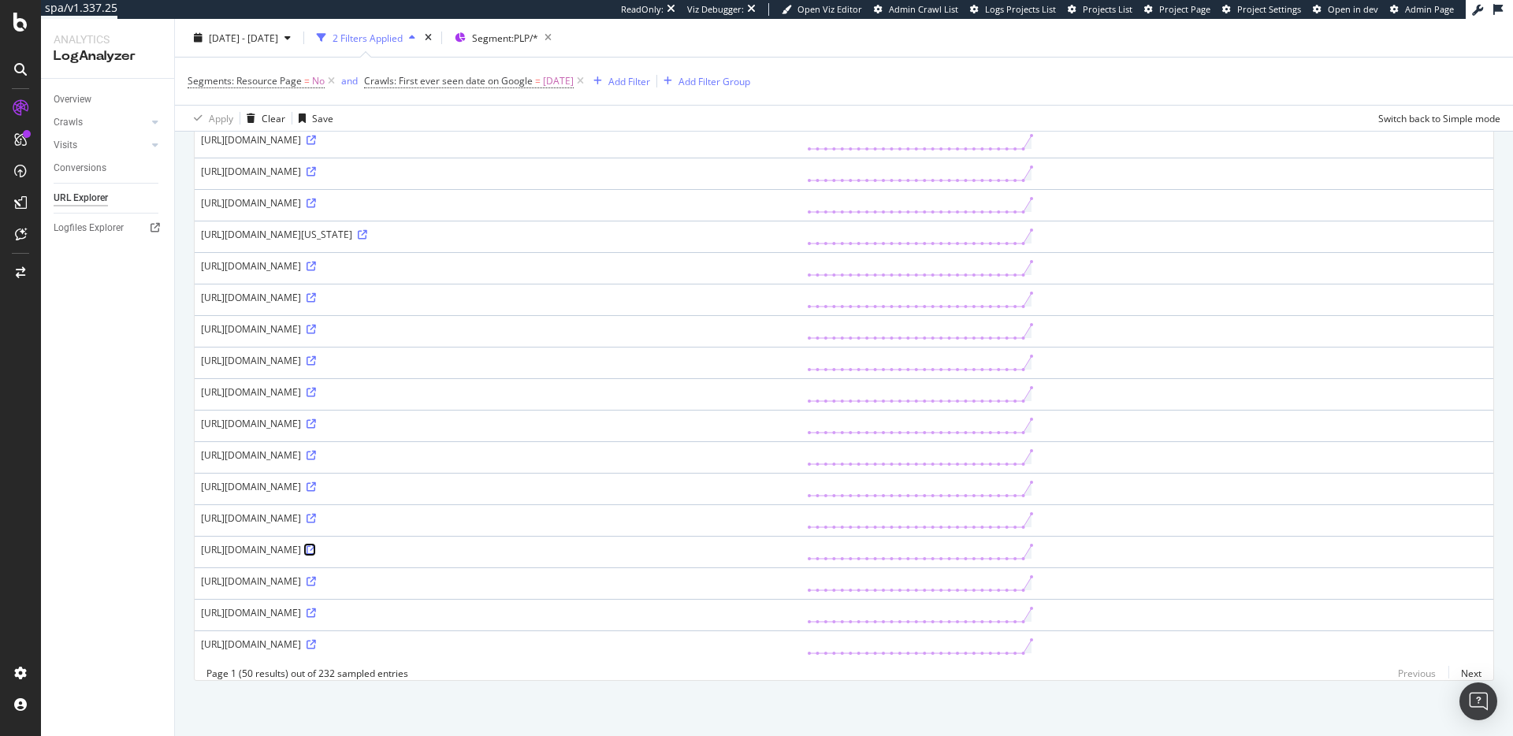
click at [316, 545] on icon at bounding box center [311, 549] width 9 height 9
click at [73, 121] on div "Crawls" at bounding box center [68, 122] width 29 height 17
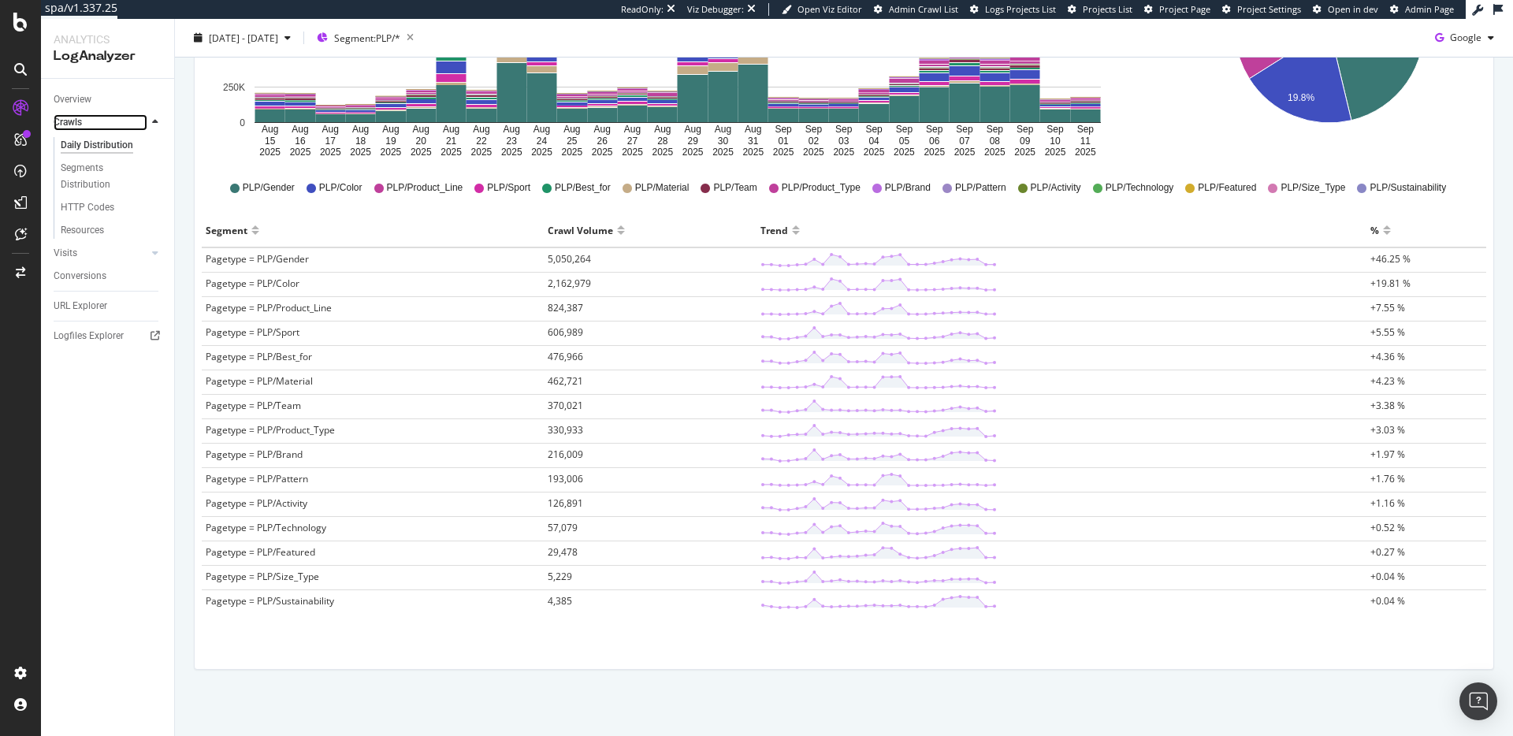
scroll to position [385, 0]
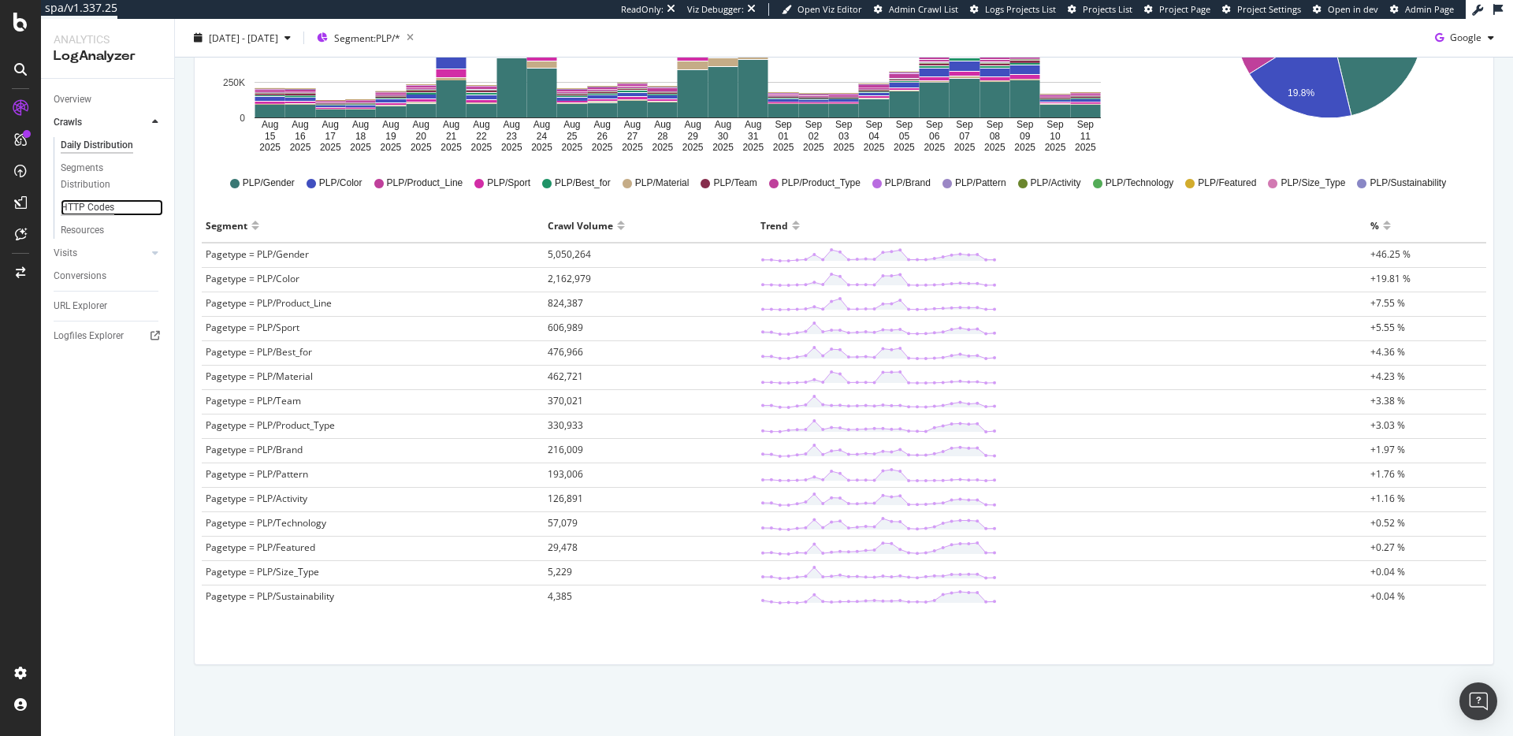
click at [88, 209] on div "HTTP Codes" at bounding box center [88, 207] width 54 height 17
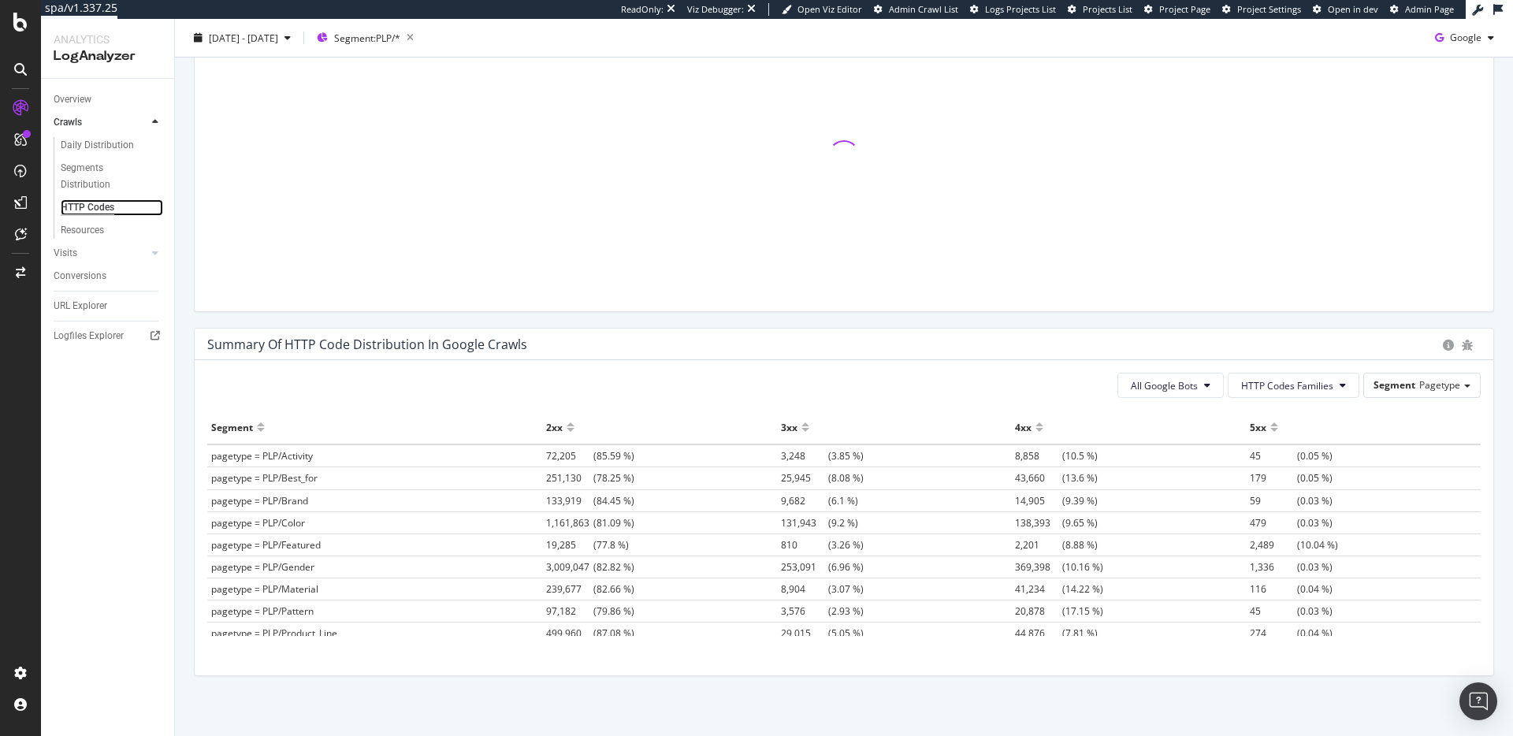
scroll to position [913, 0]
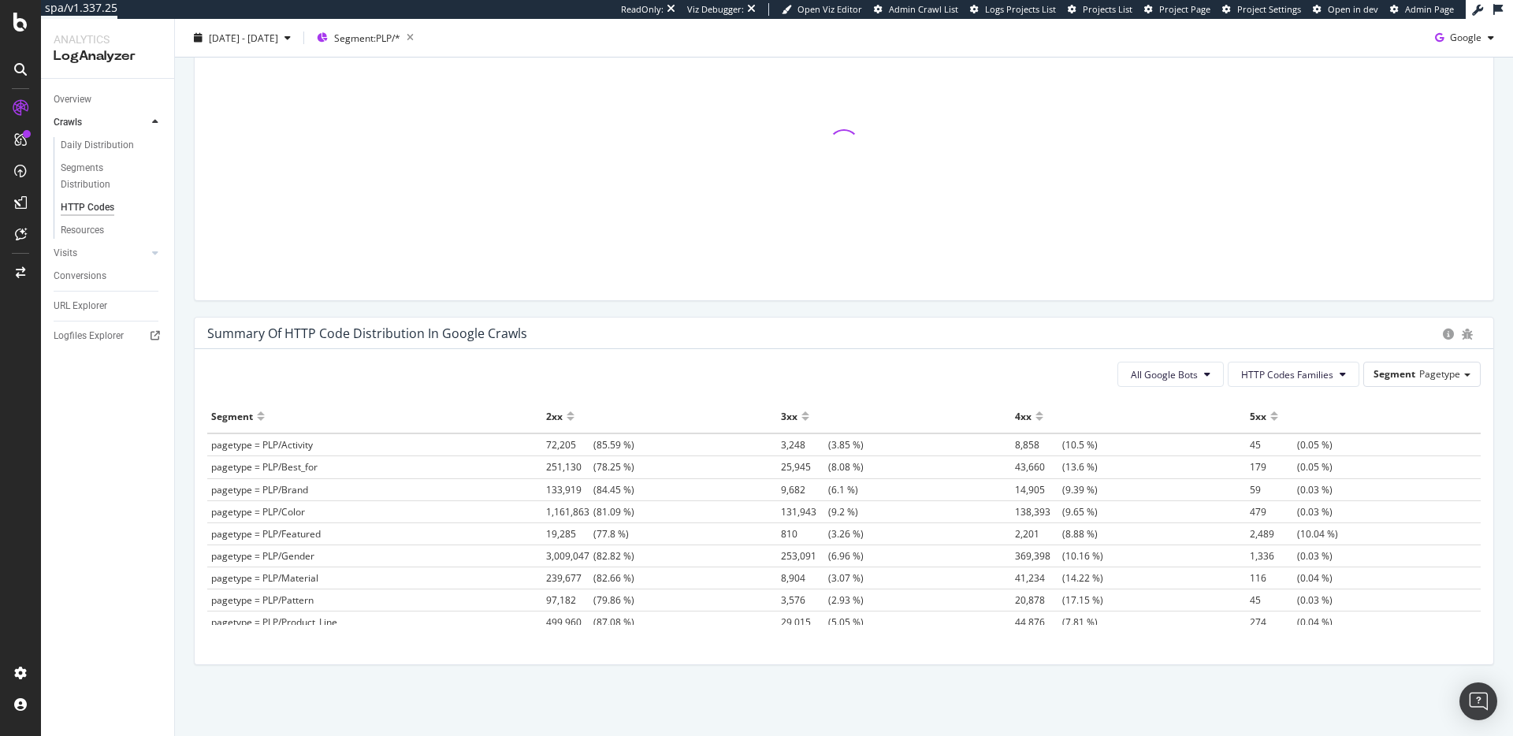
drag, startPoint x: 211, startPoint y: 512, endPoint x: 1090, endPoint y: 513, distance: 878.7
click at [1090, 513] on tr "pagetype = PLP/Color 1,161,863 (81.09 %) 131,943 (9.2 %) 138,393 (9.65 %) 479 (…" at bounding box center [844, 511] width 1274 height 22
drag, startPoint x: 1094, startPoint y: 577, endPoint x: 212, endPoint y: 579, distance: 881.9
click at [212, 579] on tr "pagetype = PLP/Material 239,677 (82.66 %) 8,904 (3.07 %) 41,234 (14.22 %) 116 (…" at bounding box center [844, 578] width 1274 height 22
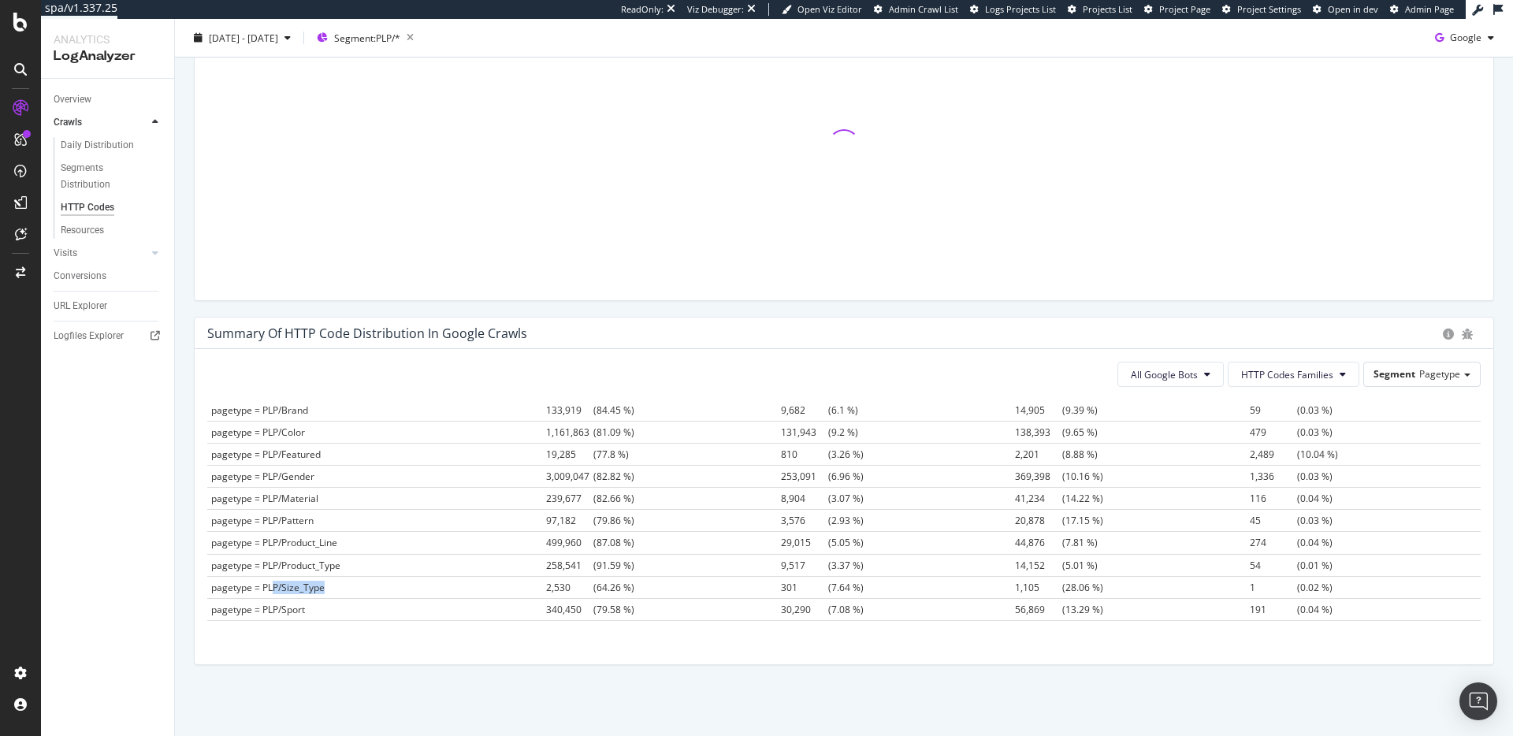
drag, startPoint x: 325, startPoint y: 587, endPoint x: 275, endPoint y: 587, distance: 49.6
click at [275, 587] on td "pagetype = PLP/Size_Type" at bounding box center [374, 587] width 335 height 22
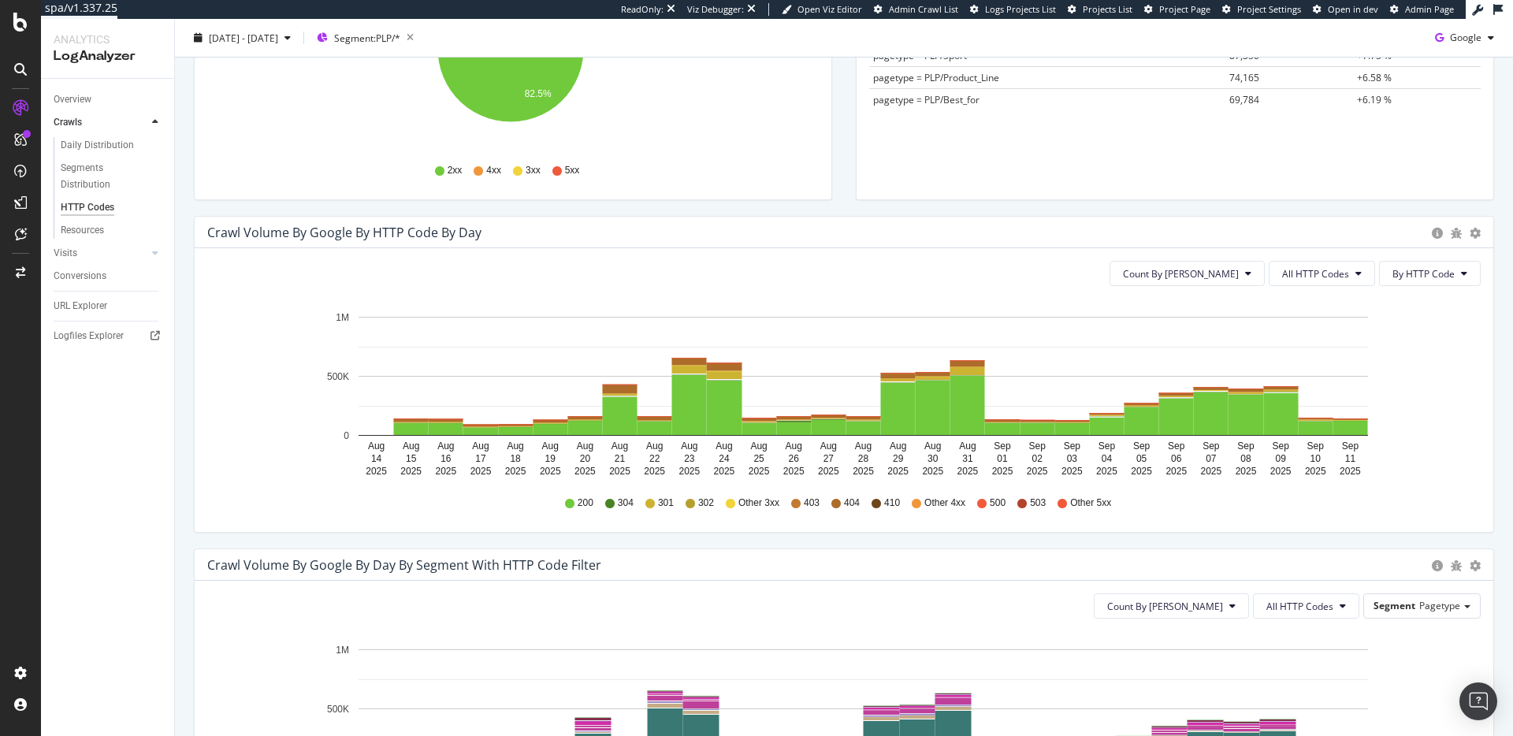
scroll to position [0, 0]
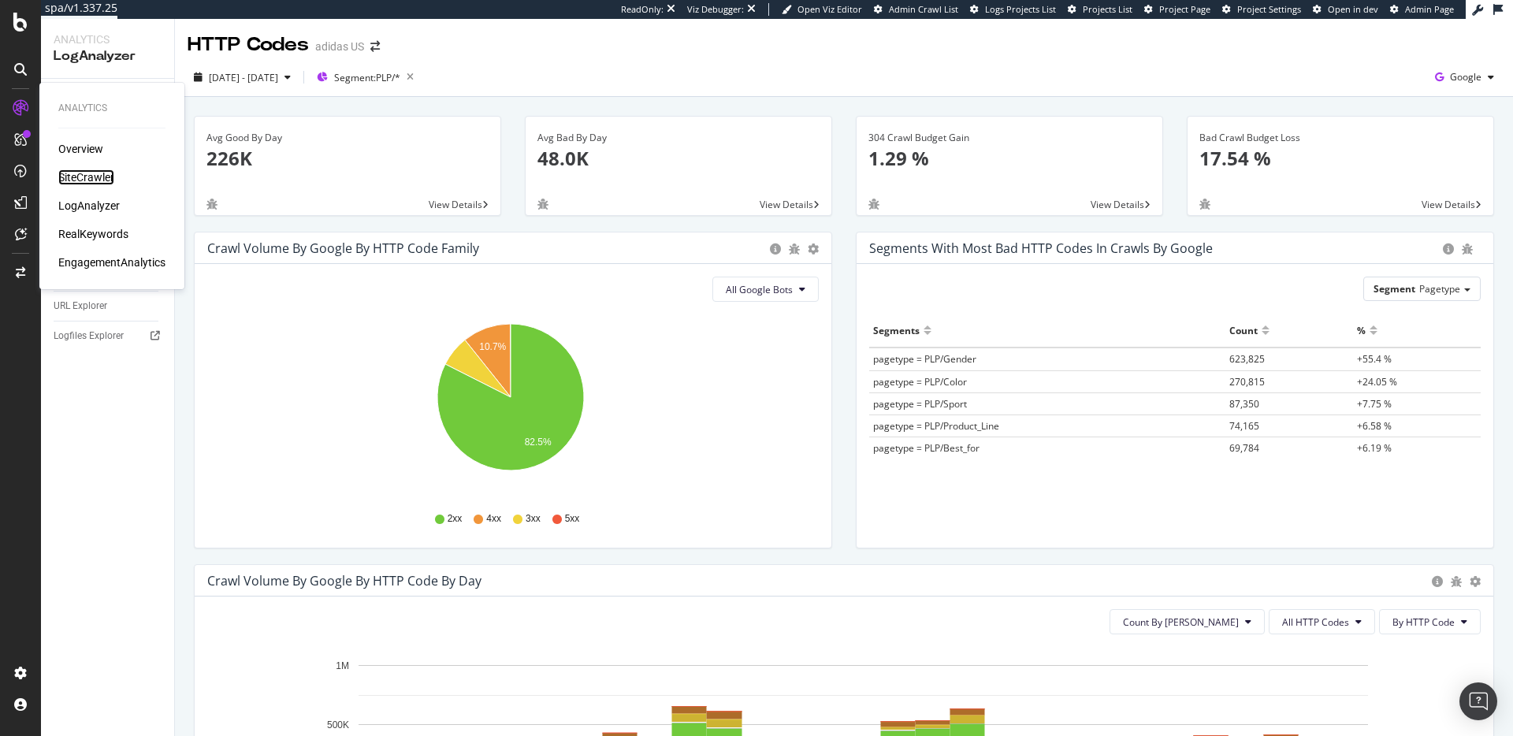
click at [106, 179] on div "SiteCrawler" at bounding box center [86, 177] width 56 height 16
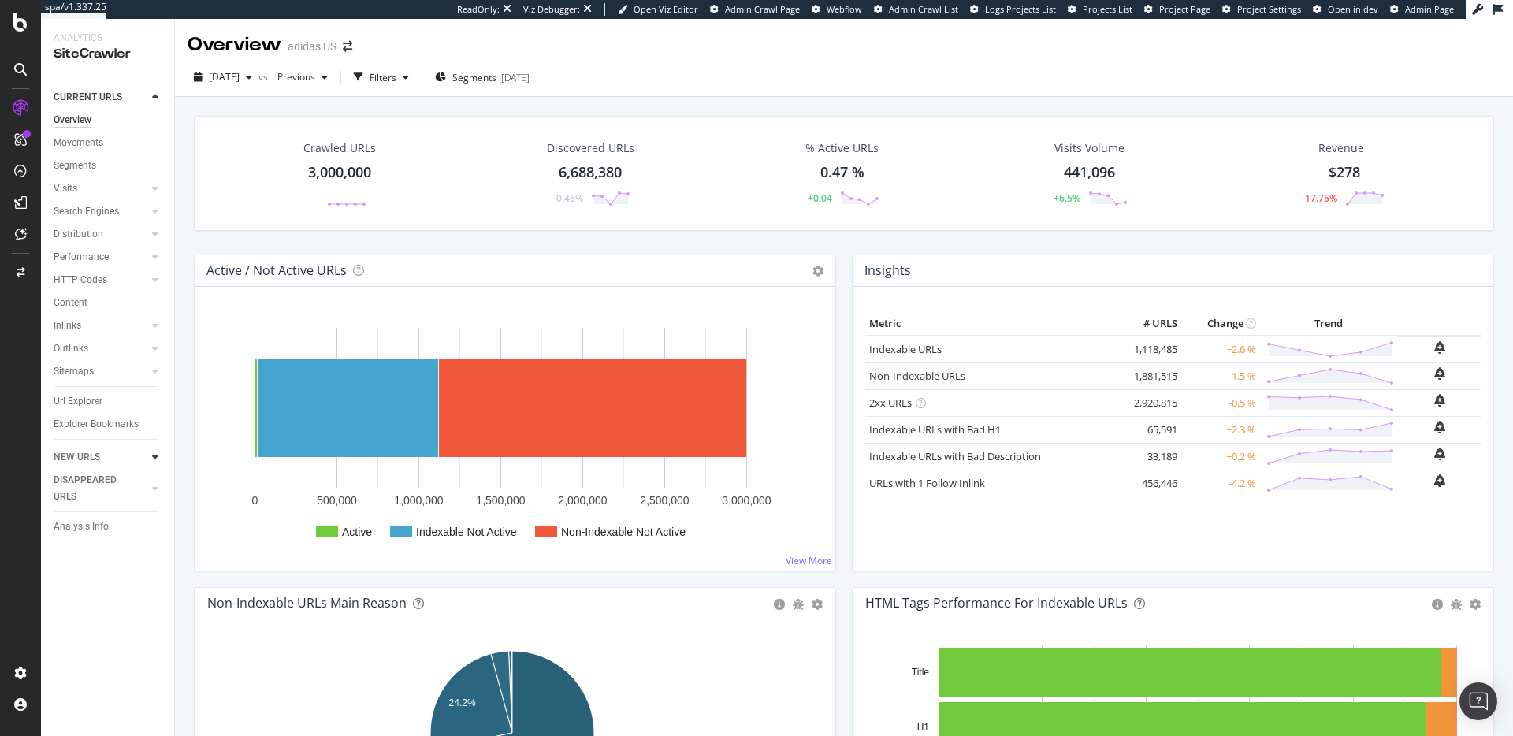
click at [156, 456] on icon at bounding box center [155, 456] width 6 height 9
click at [156, 465] on icon at bounding box center [155, 465] width 6 height 9
click at [92, 456] on div "NEW URLS" at bounding box center [77, 457] width 46 height 17
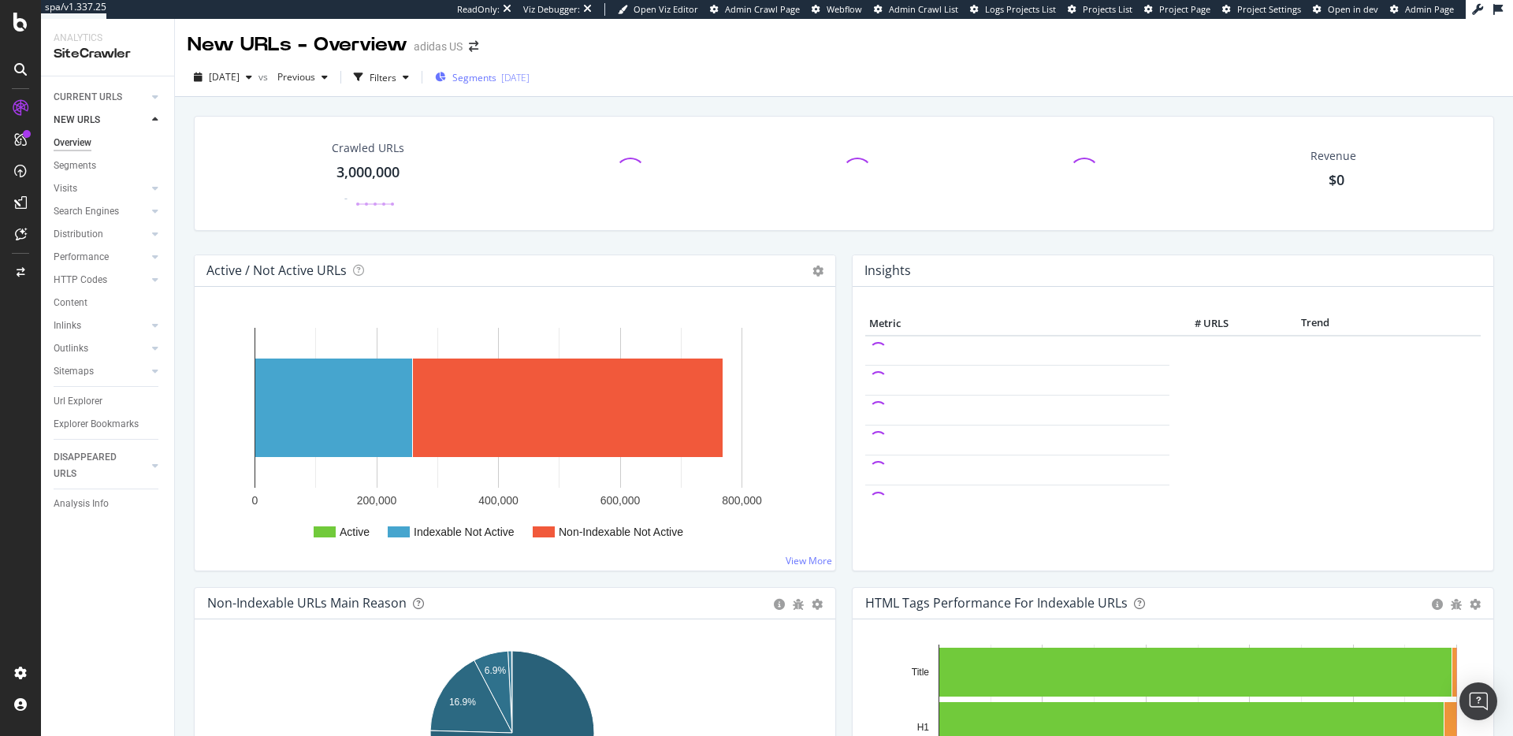
click at [530, 79] on div "[DATE]" at bounding box center [515, 77] width 28 height 13
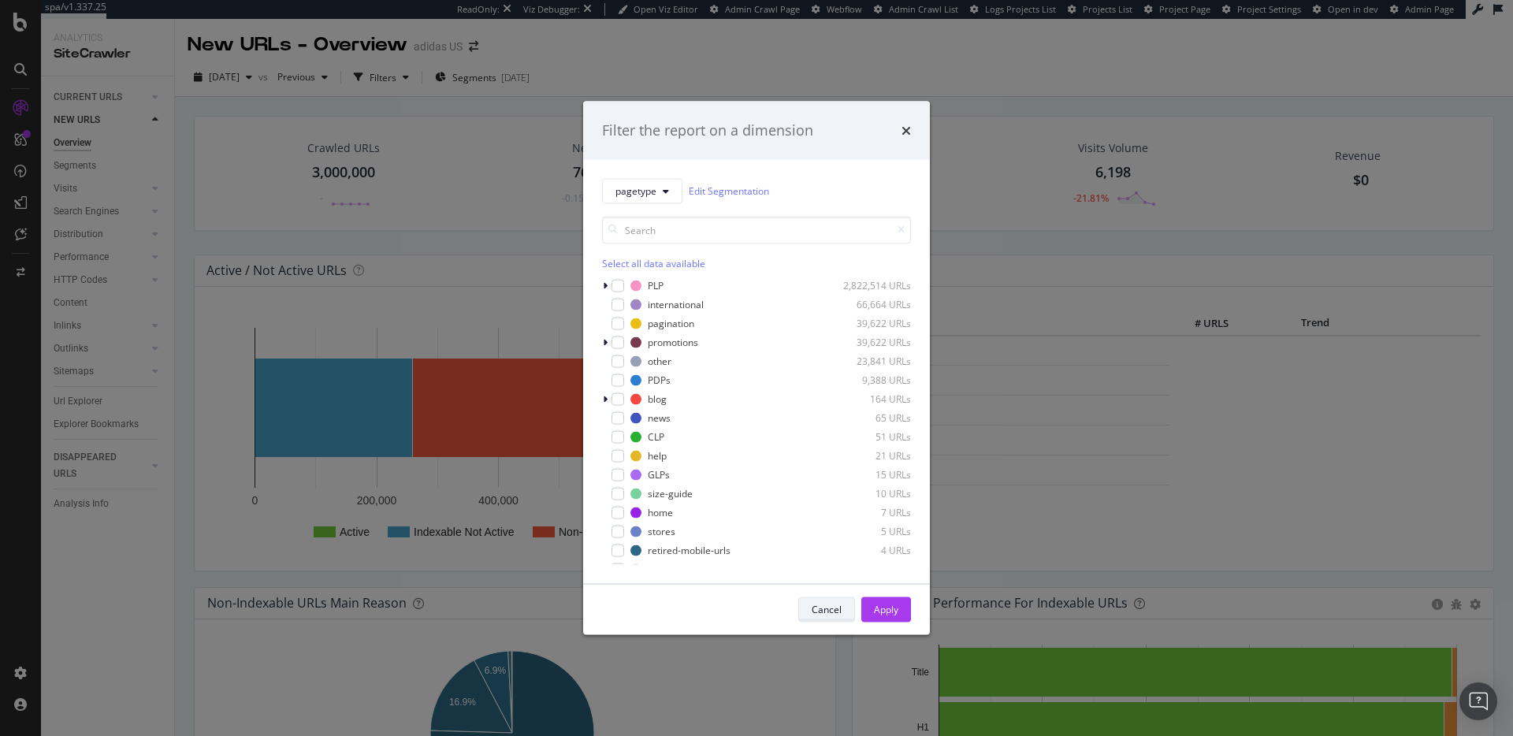
click at [840, 615] on div "Cancel" at bounding box center [827, 609] width 30 height 13
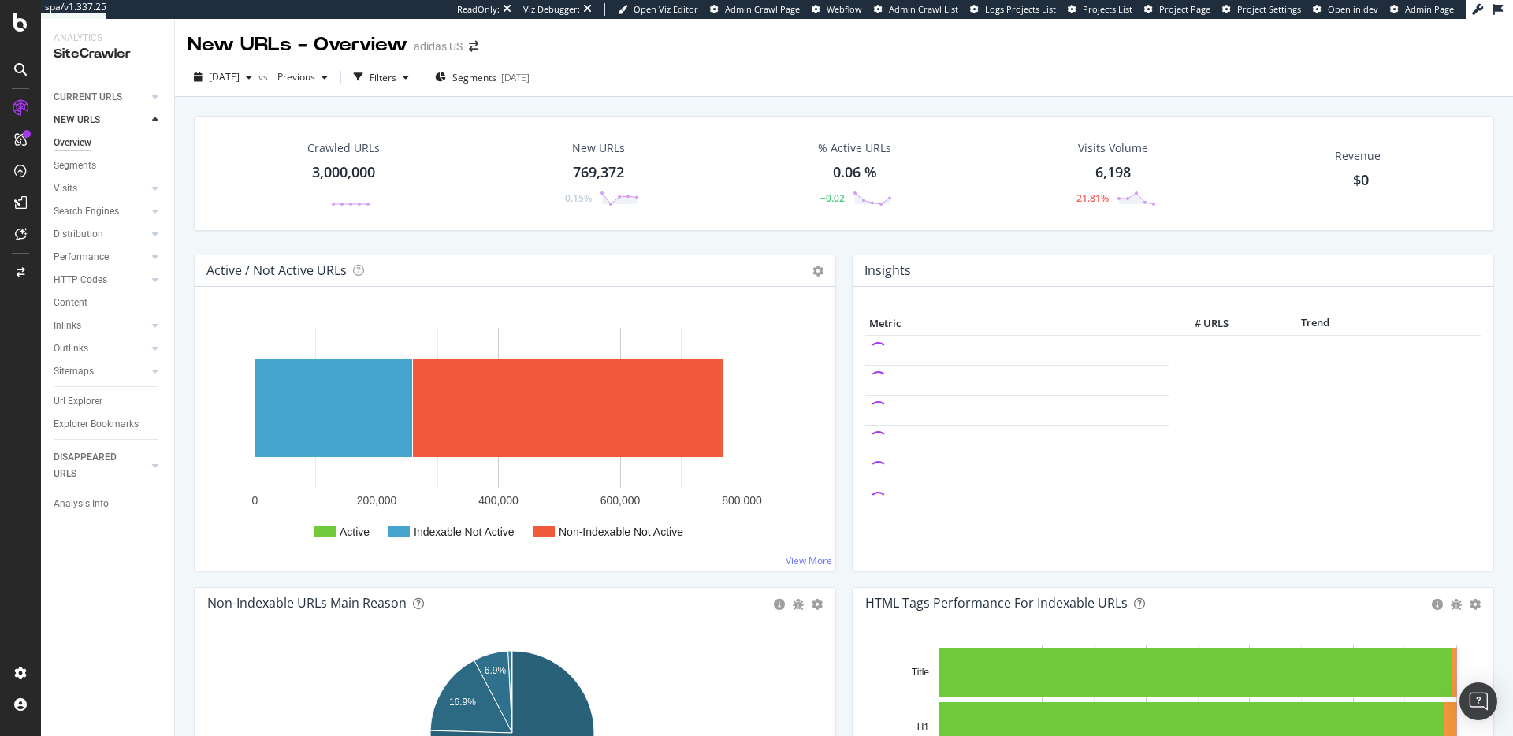
click at [594, 172] on div "769,372" at bounding box center [598, 172] width 51 height 20
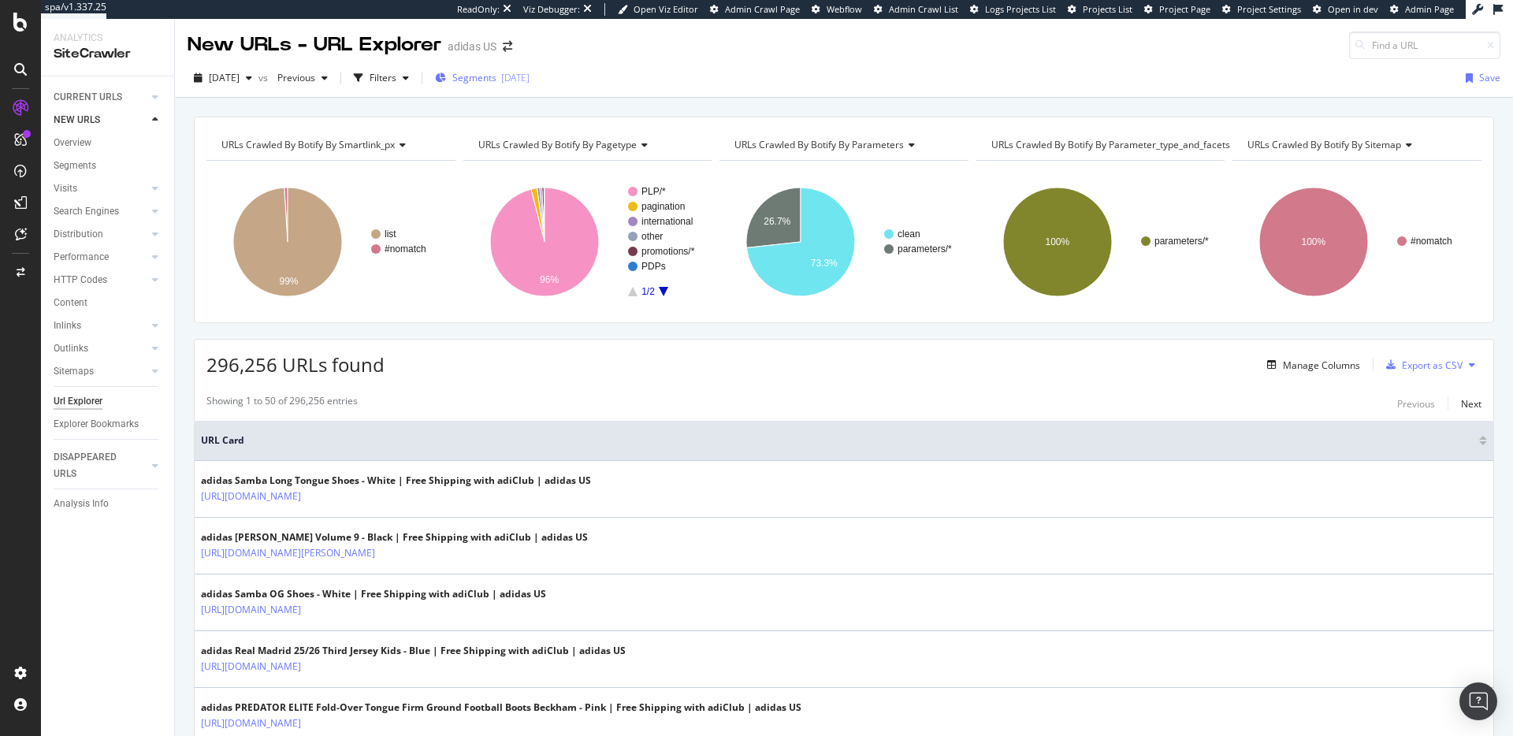
click at [496, 76] on span "Segments" at bounding box center [474, 77] width 44 height 13
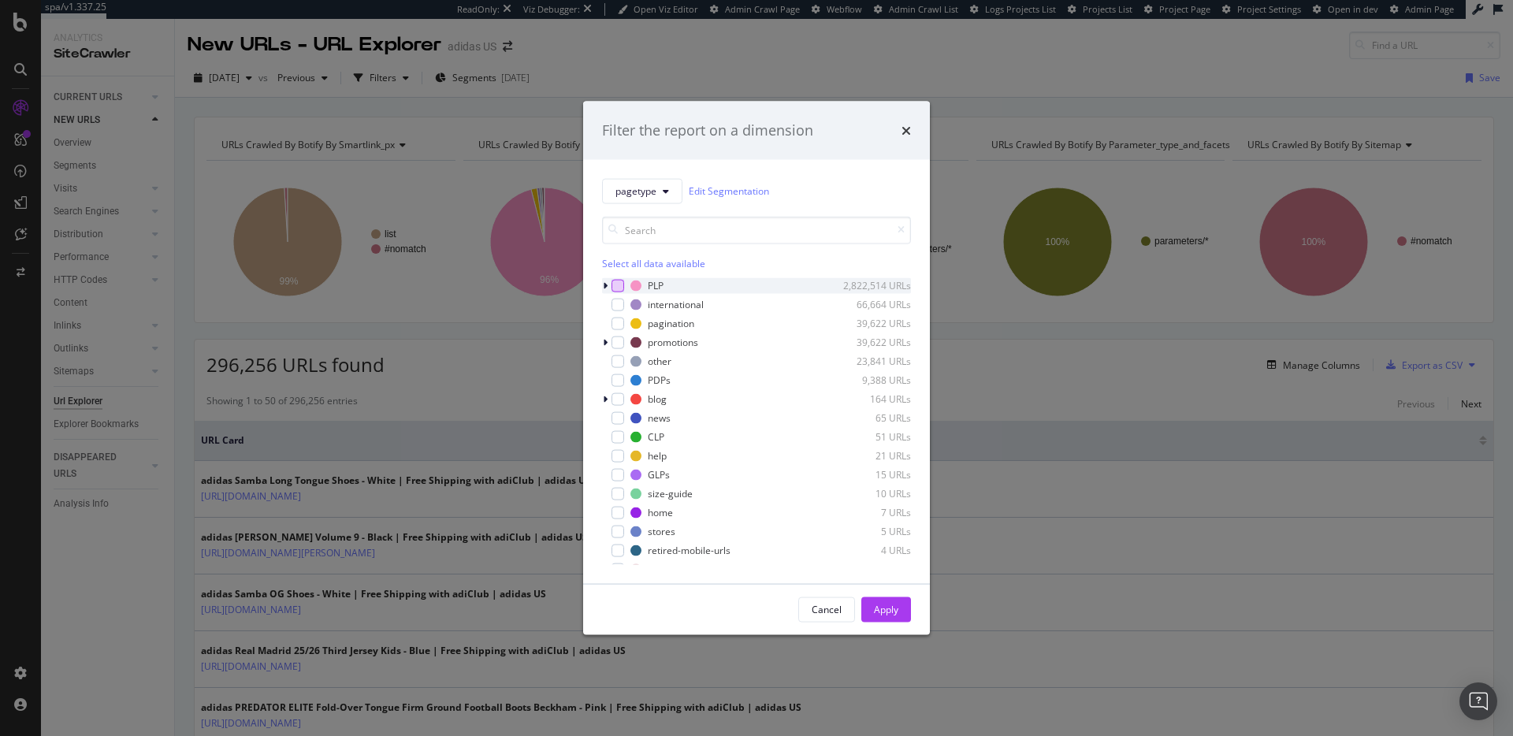
click at [620, 288] on div "modal" at bounding box center [618, 285] width 13 height 13
click at [893, 608] on div "Apply" at bounding box center [886, 609] width 24 height 13
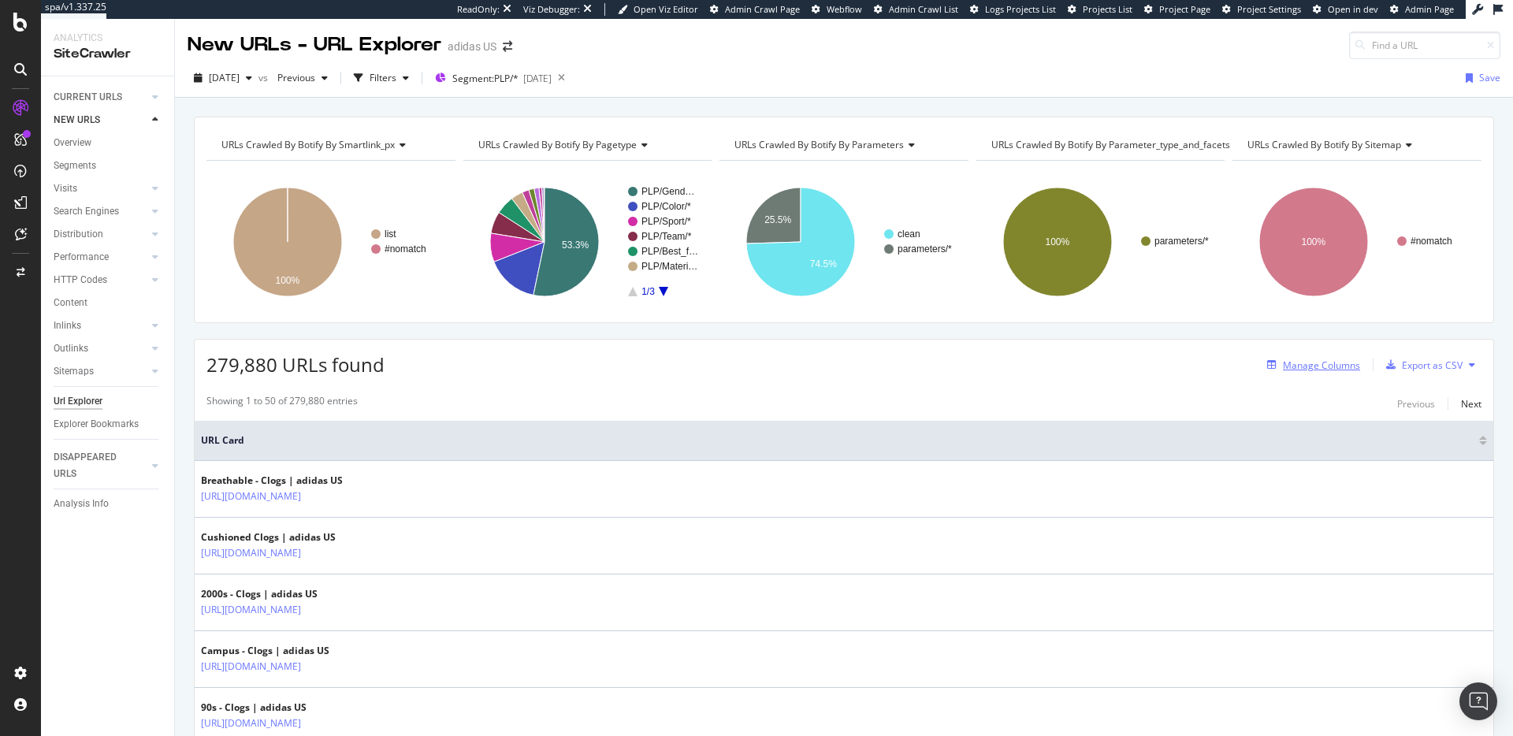
click at [1299, 371] on div "Manage Columns" at bounding box center [1310, 364] width 99 height 17
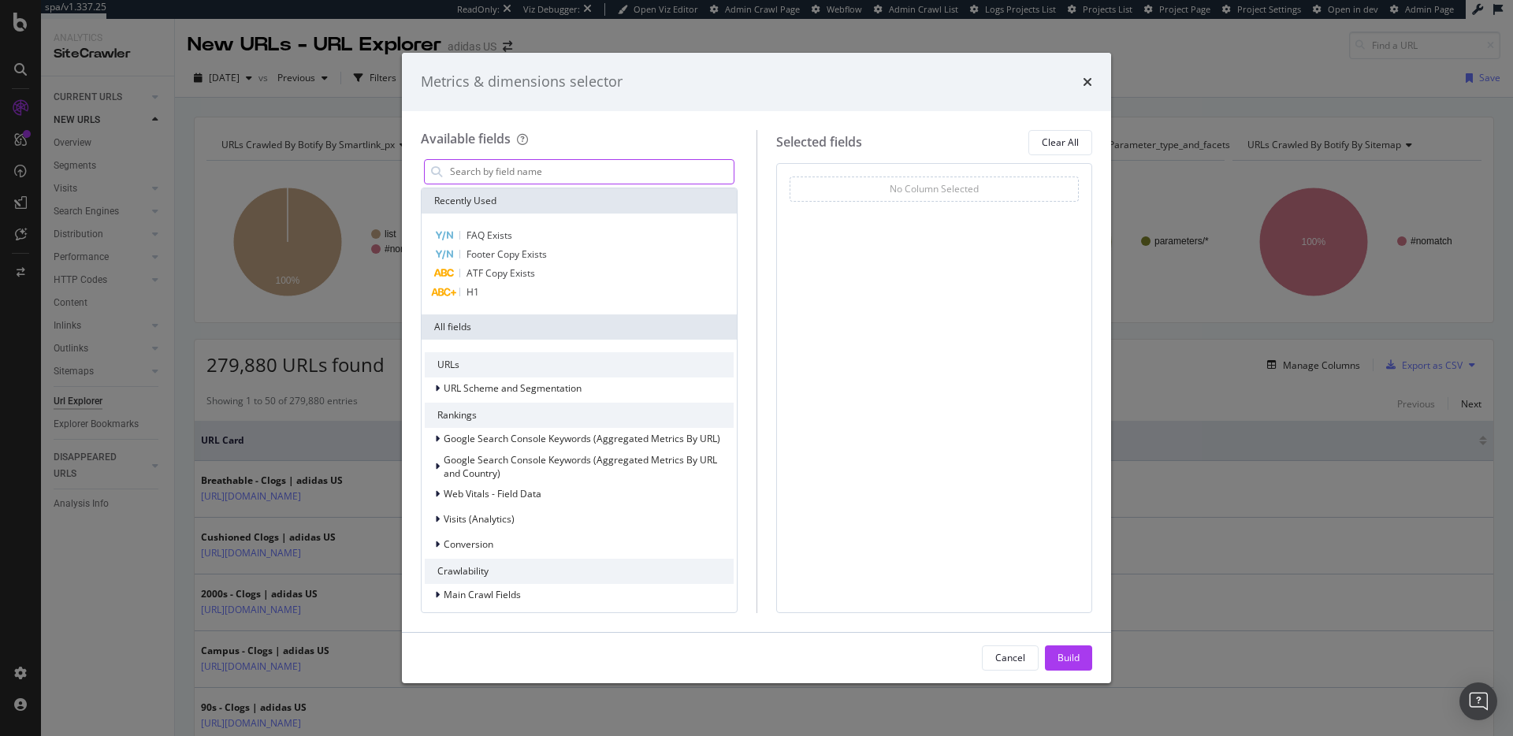
click at [464, 175] on input "modal" at bounding box center [590, 172] width 285 height 24
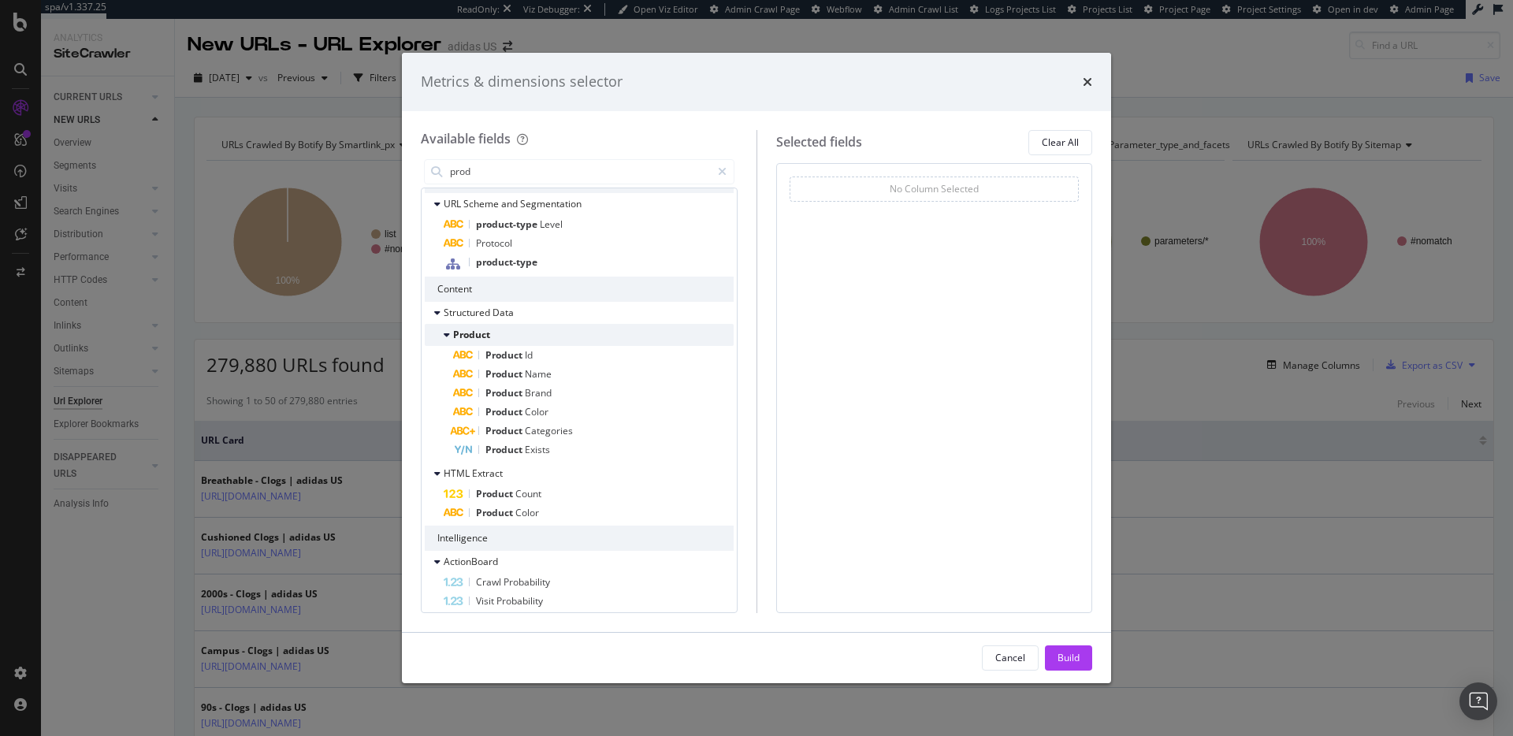
scroll to position [69, 0]
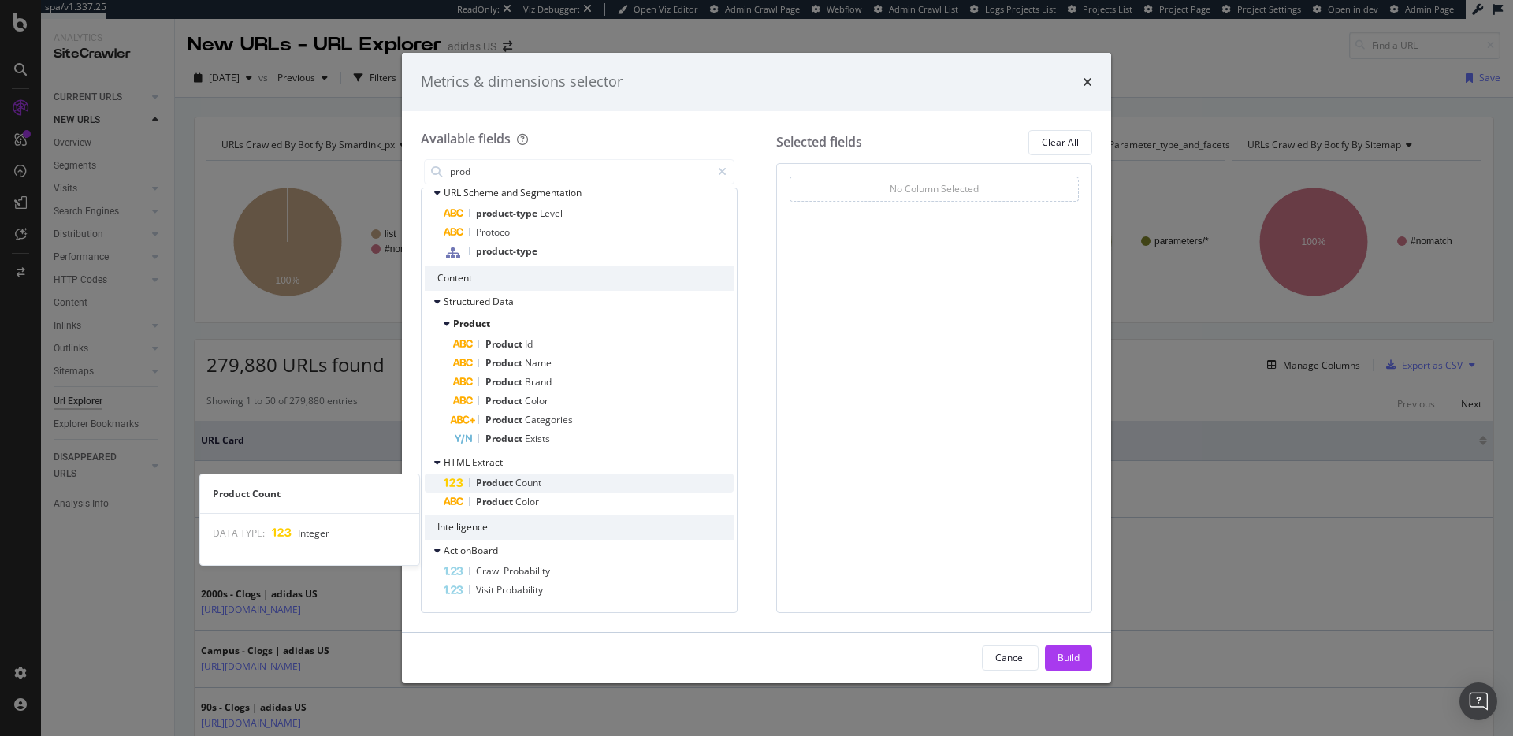
type input "prod"
click at [509, 483] on span "Product" at bounding box center [495, 482] width 39 height 13
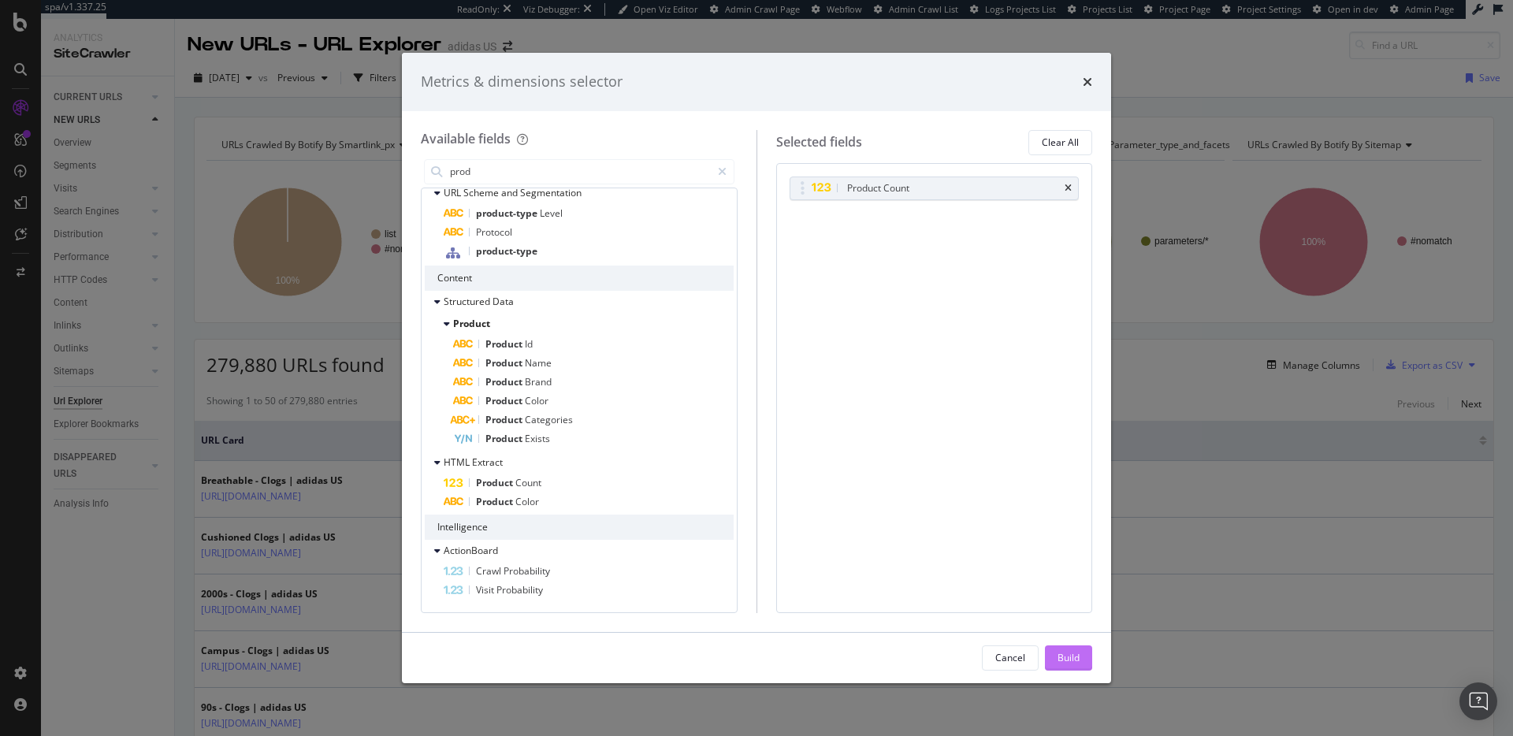
click at [1068, 656] on div "Build" at bounding box center [1069, 657] width 22 height 13
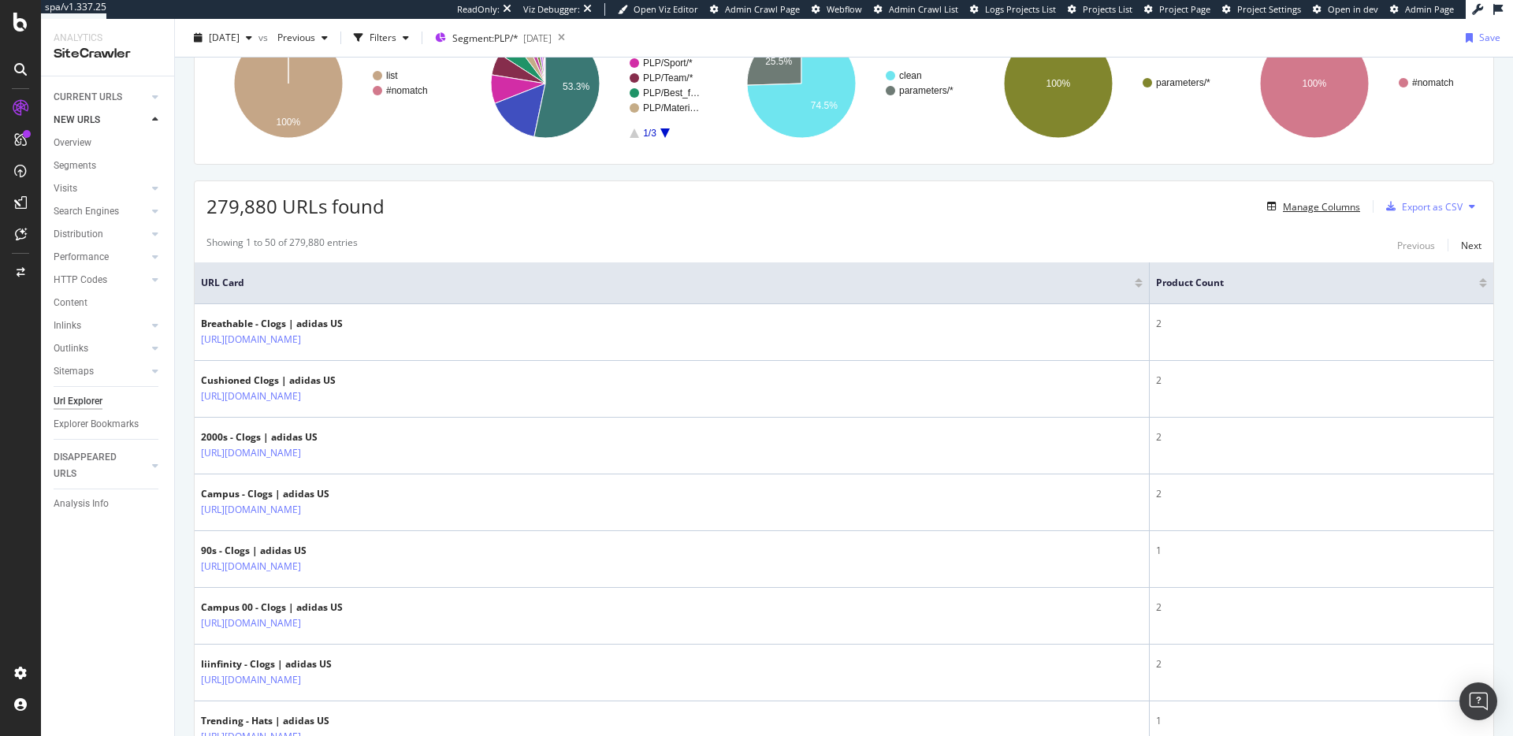
scroll to position [139, 0]
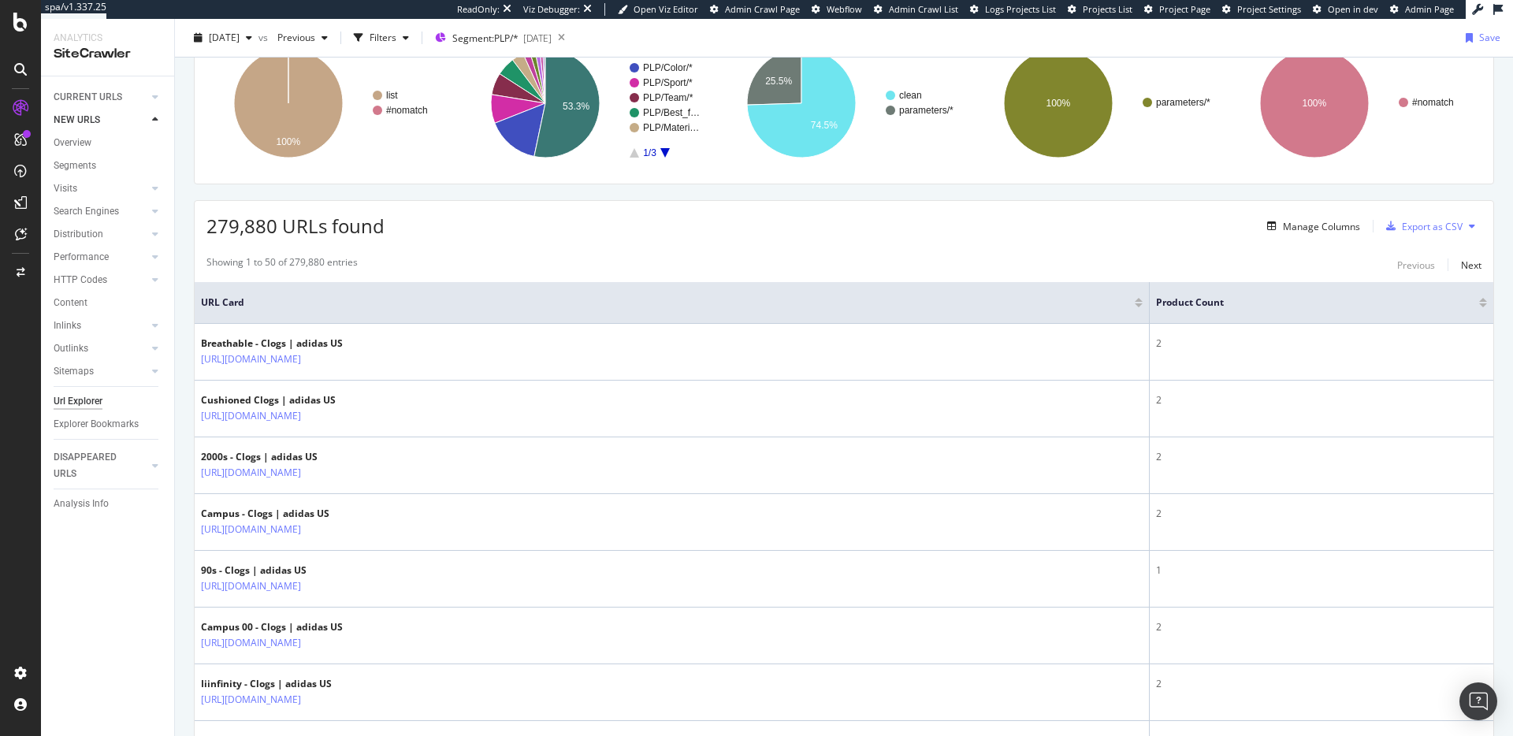
click at [1479, 304] on div at bounding box center [1483, 305] width 8 height 4
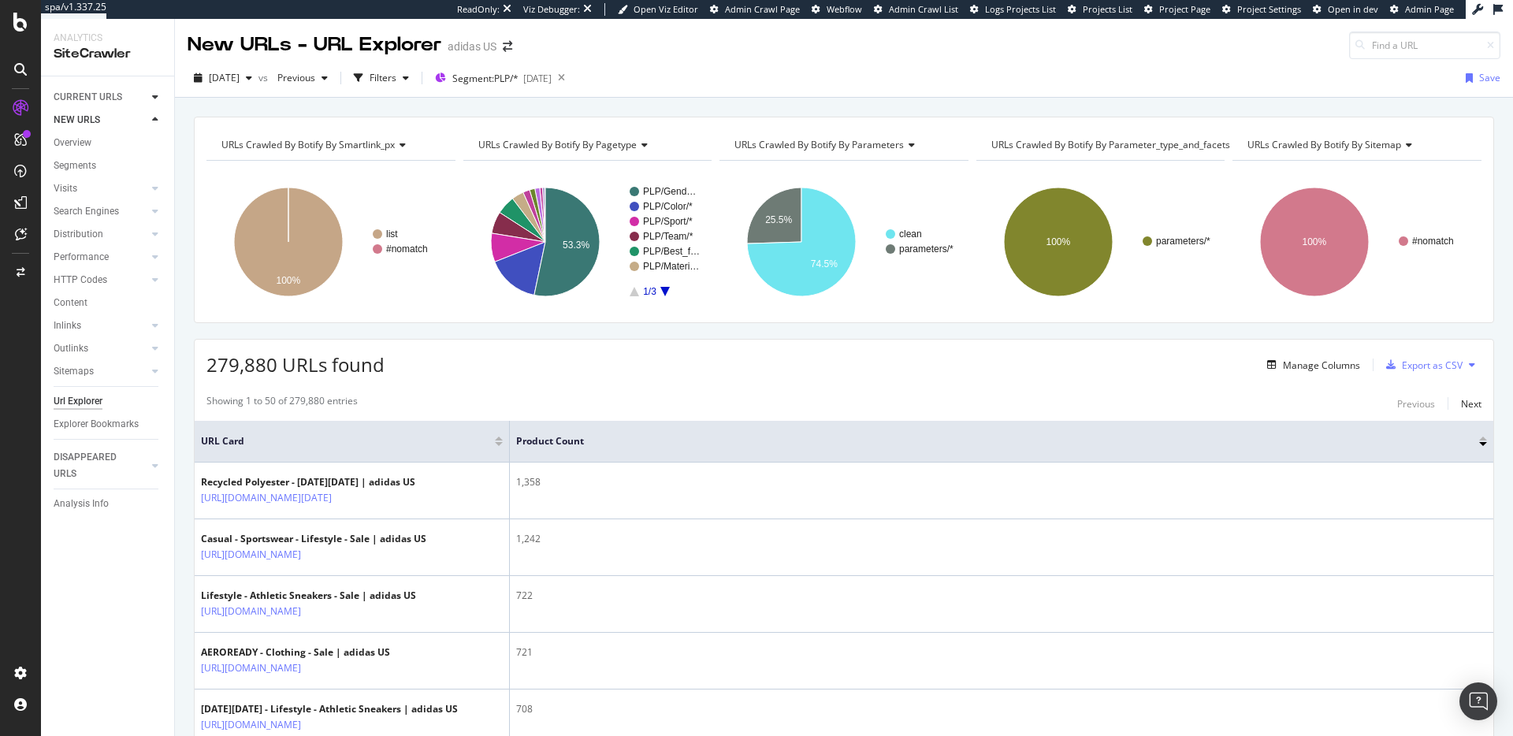
click at [155, 95] on icon at bounding box center [155, 96] width 6 height 9
drag, startPoint x: 73, startPoint y: 397, endPoint x: 348, endPoint y: 331, distance: 283.7
click at [73, 397] on div "Url Explorer" at bounding box center [78, 401] width 49 height 17
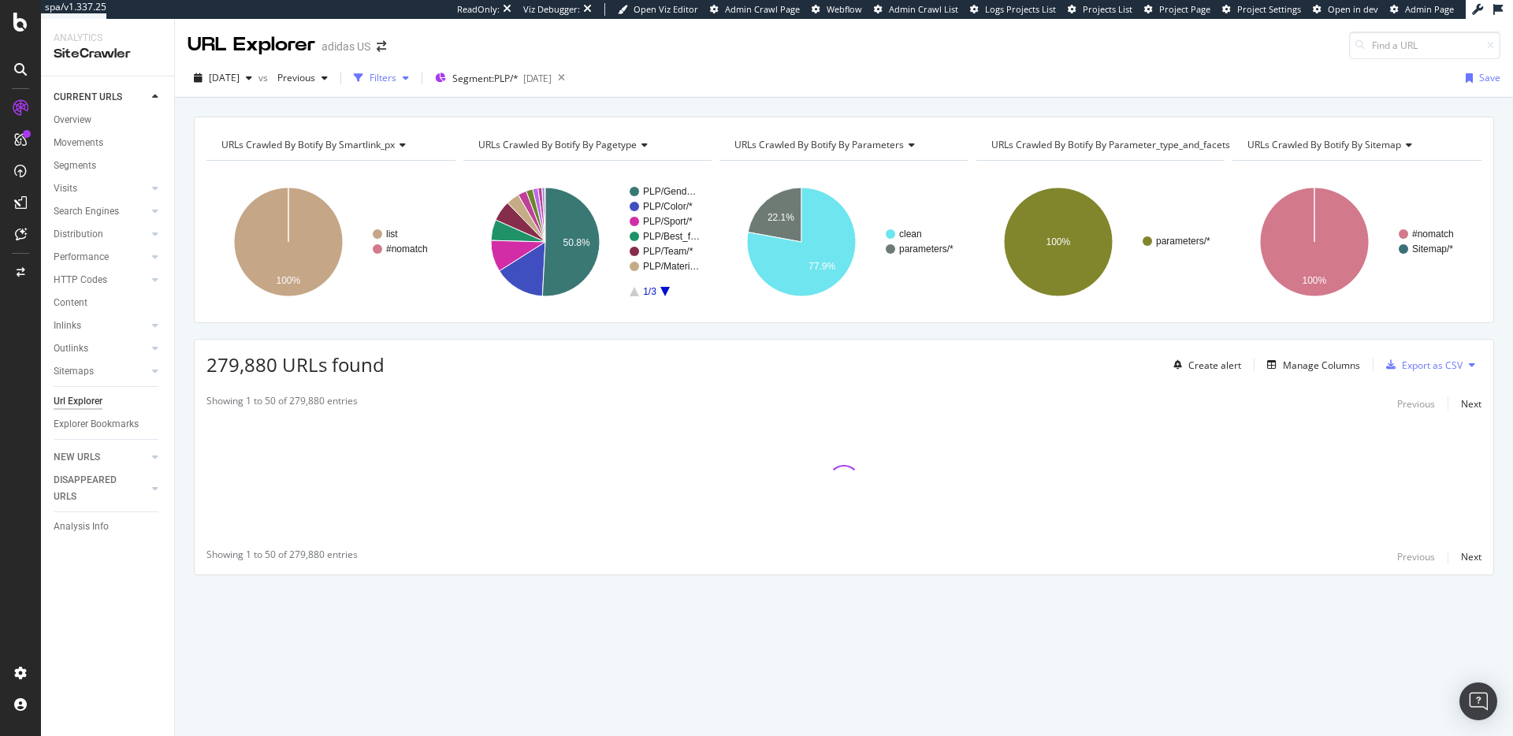
click at [396, 73] on div "Filters" at bounding box center [383, 77] width 27 height 13
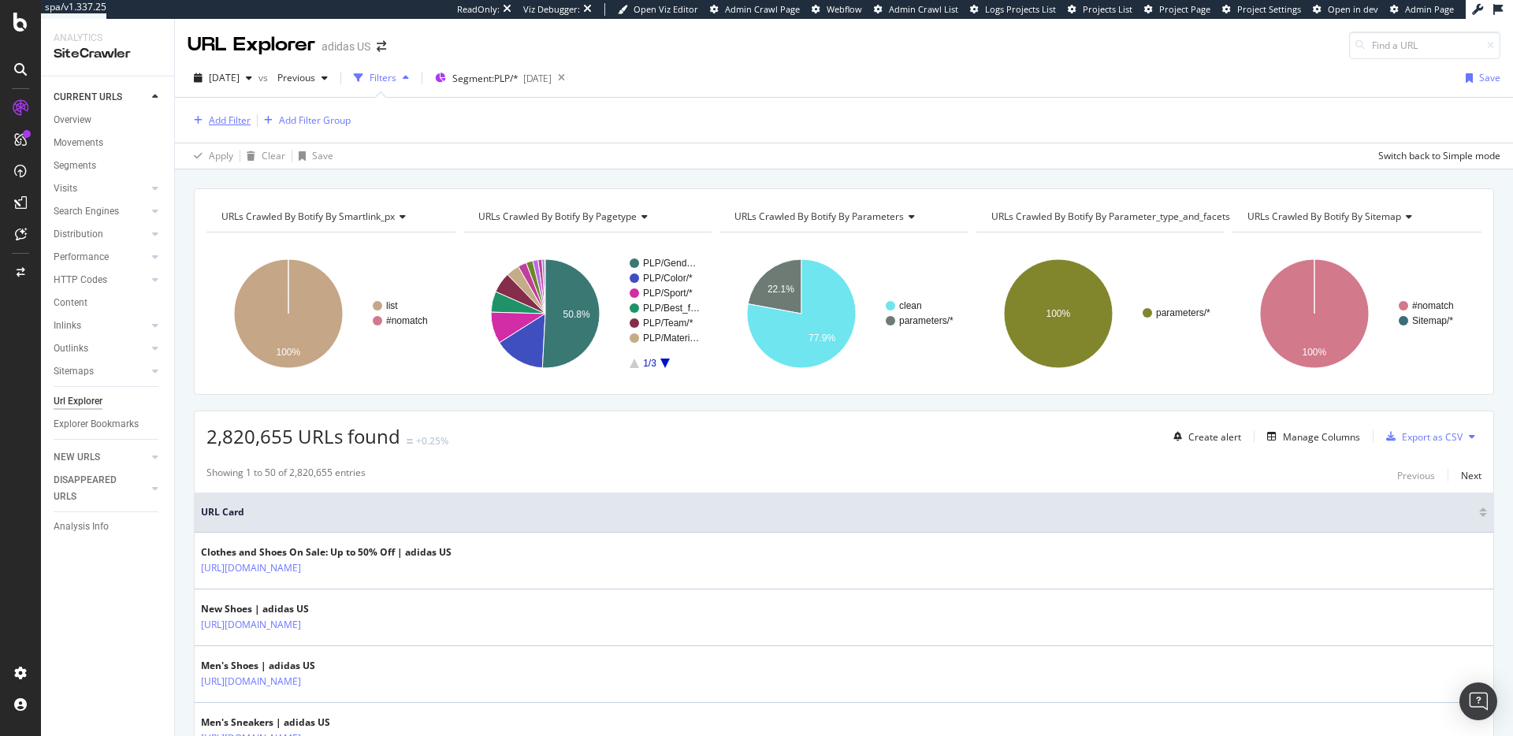
click at [232, 121] on div "Add Filter" at bounding box center [230, 119] width 42 height 13
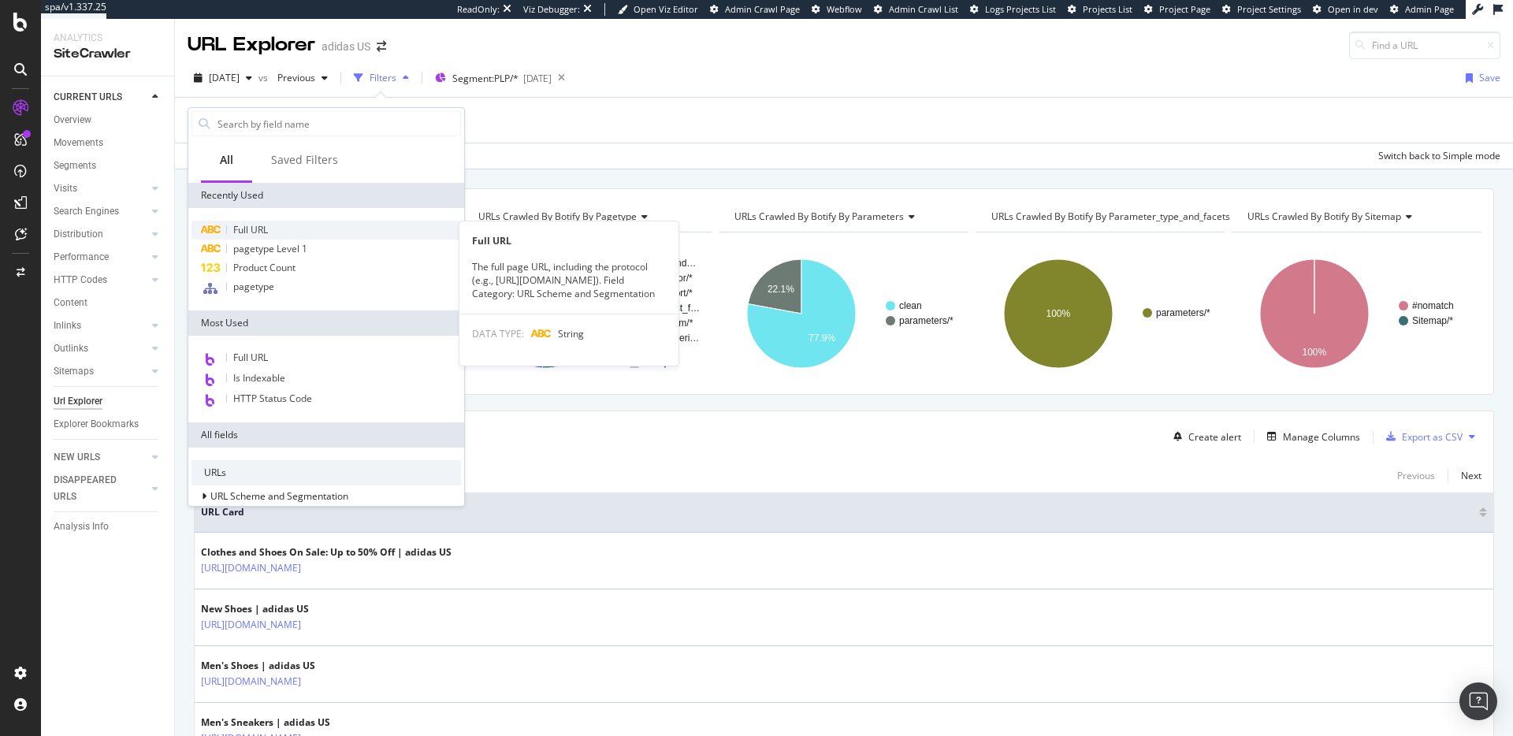
click at [253, 228] on span "Full URL" at bounding box center [250, 229] width 35 height 13
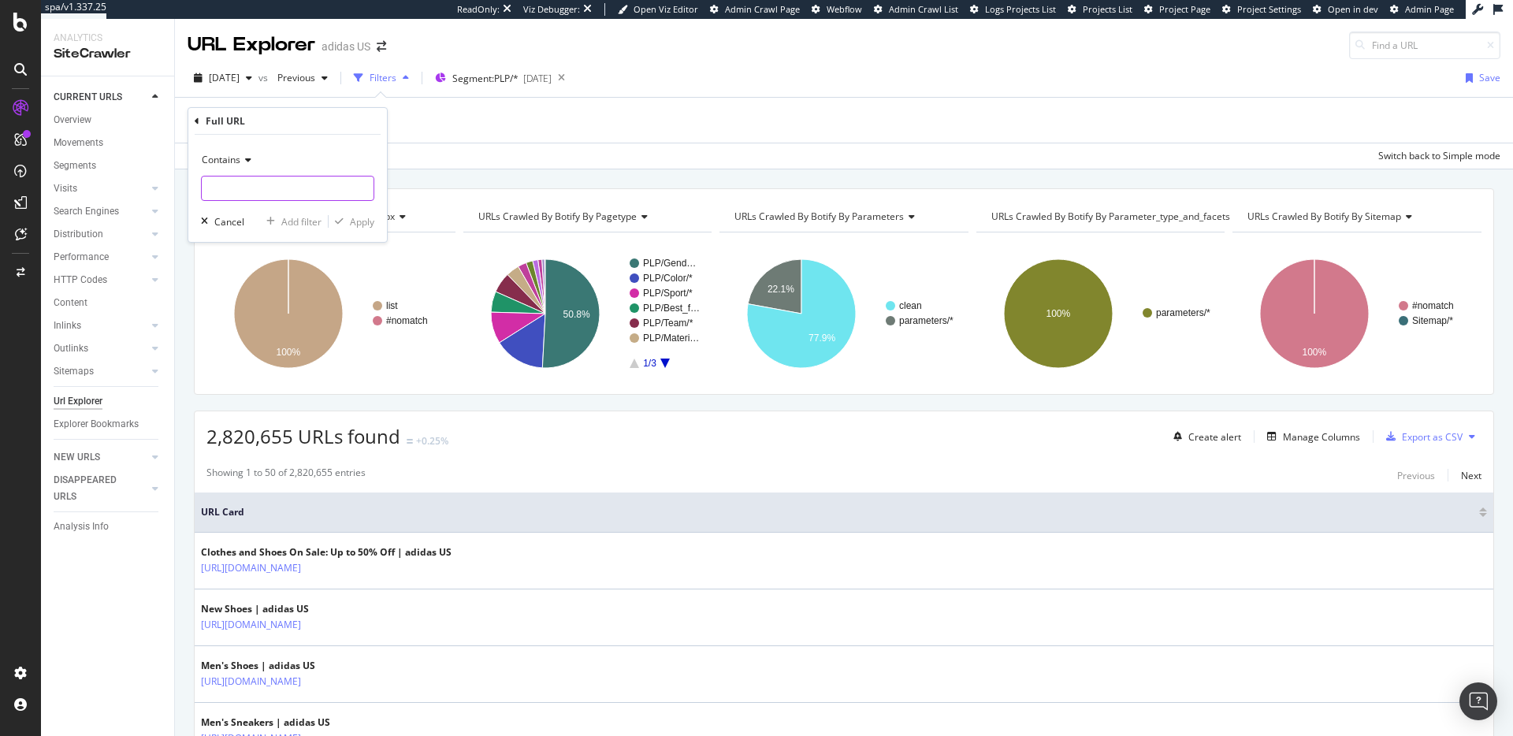
click at [229, 194] on input "text" at bounding box center [288, 188] width 172 height 25
type input "jabbar"
click at [363, 221] on div "Apply" at bounding box center [362, 221] width 24 height 13
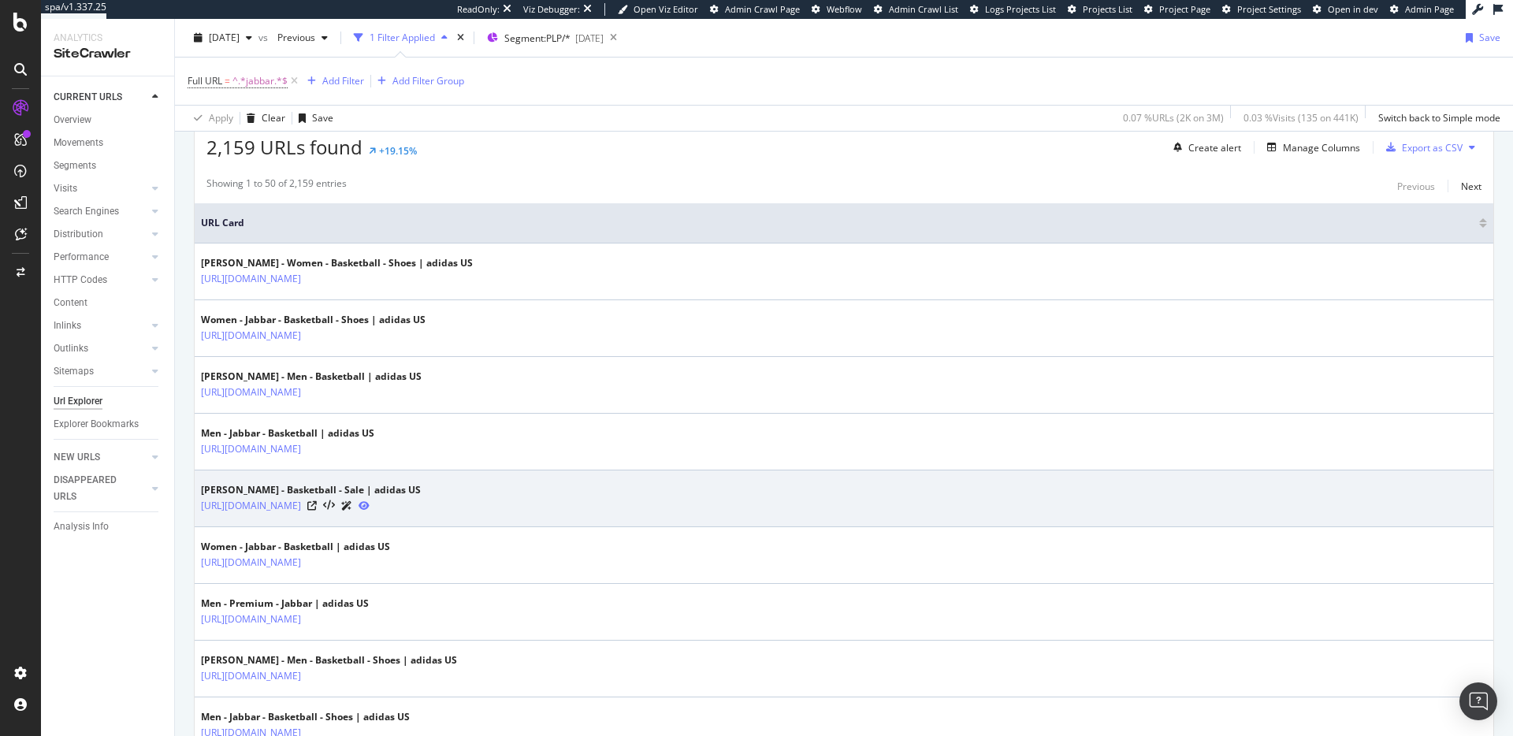
scroll to position [291, 0]
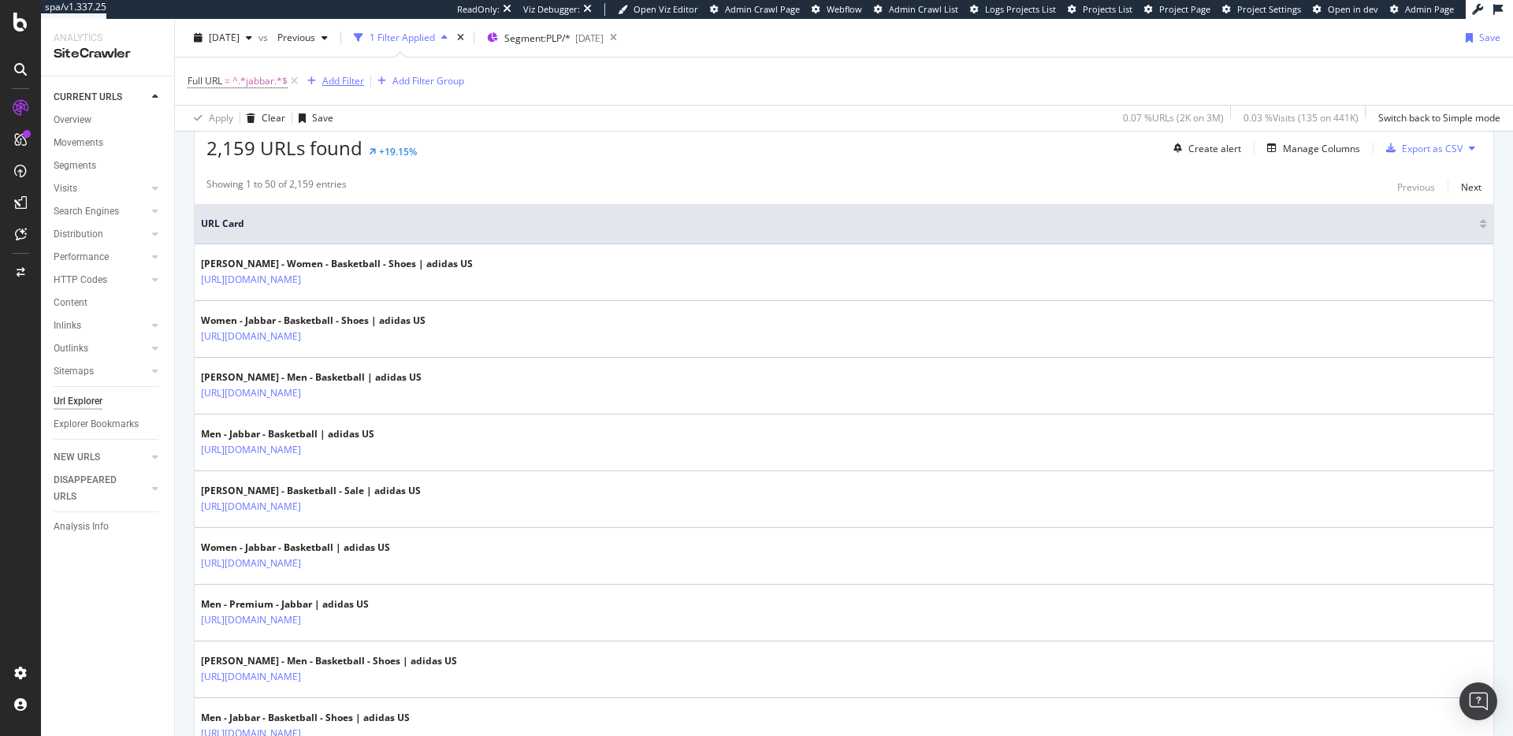
click at [335, 79] on div "Add Filter" at bounding box center [343, 80] width 42 height 13
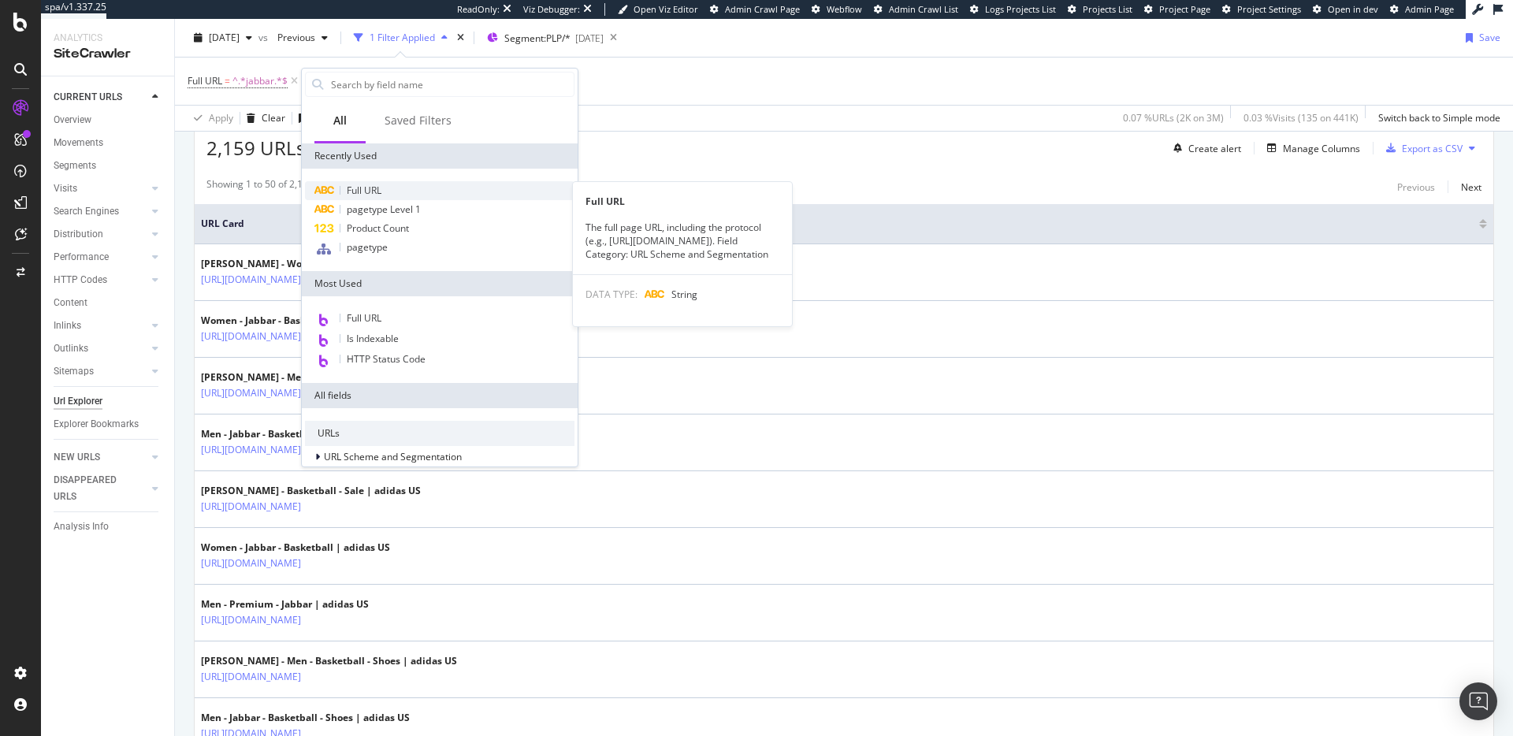
click at [356, 188] on span "Full URL" at bounding box center [364, 190] width 35 height 13
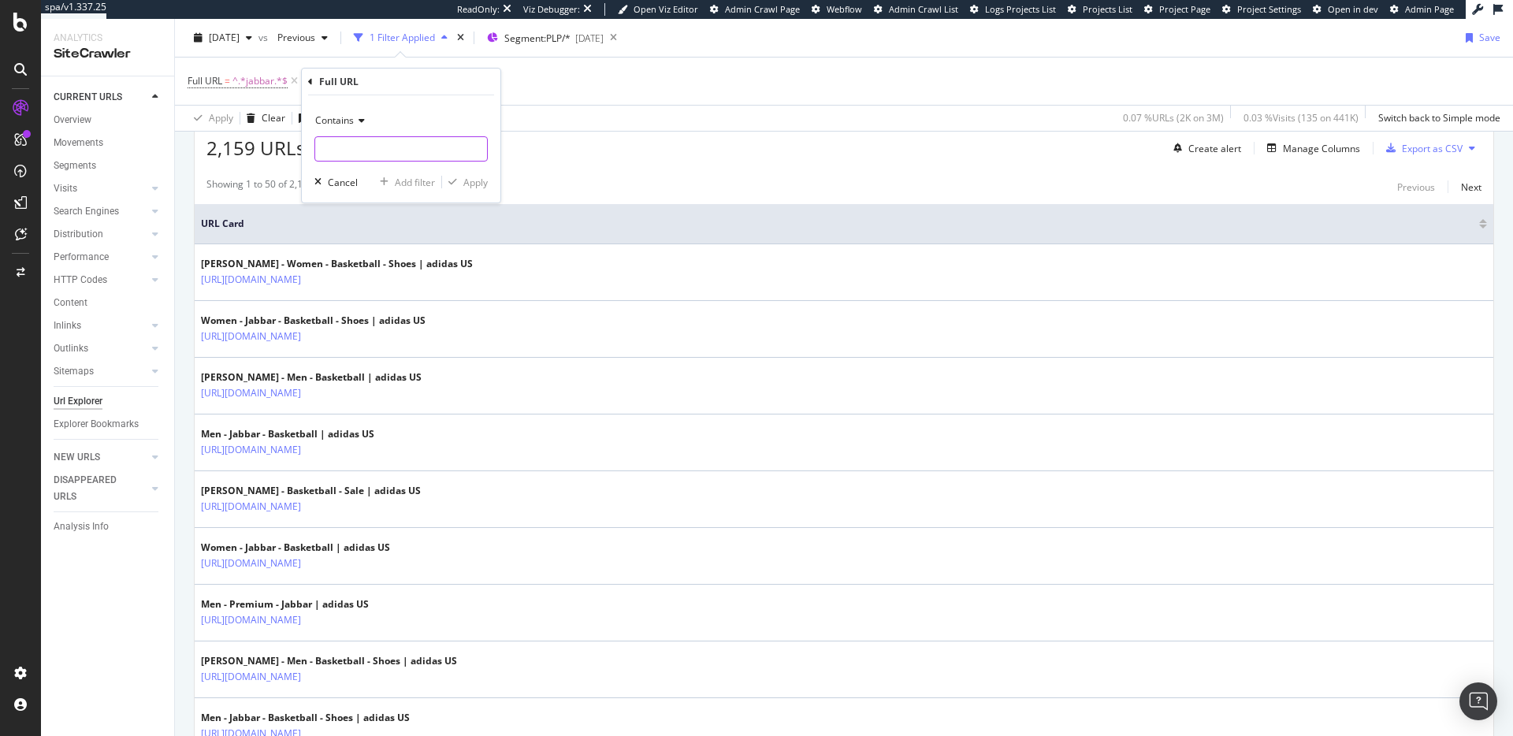
click at [372, 151] on input "text" at bounding box center [401, 148] width 172 height 25
click at [389, 144] on input "high" at bounding box center [389, 148] width 149 height 25
type input "high_tops"
click at [471, 186] on div "Apply" at bounding box center [475, 182] width 24 height 13
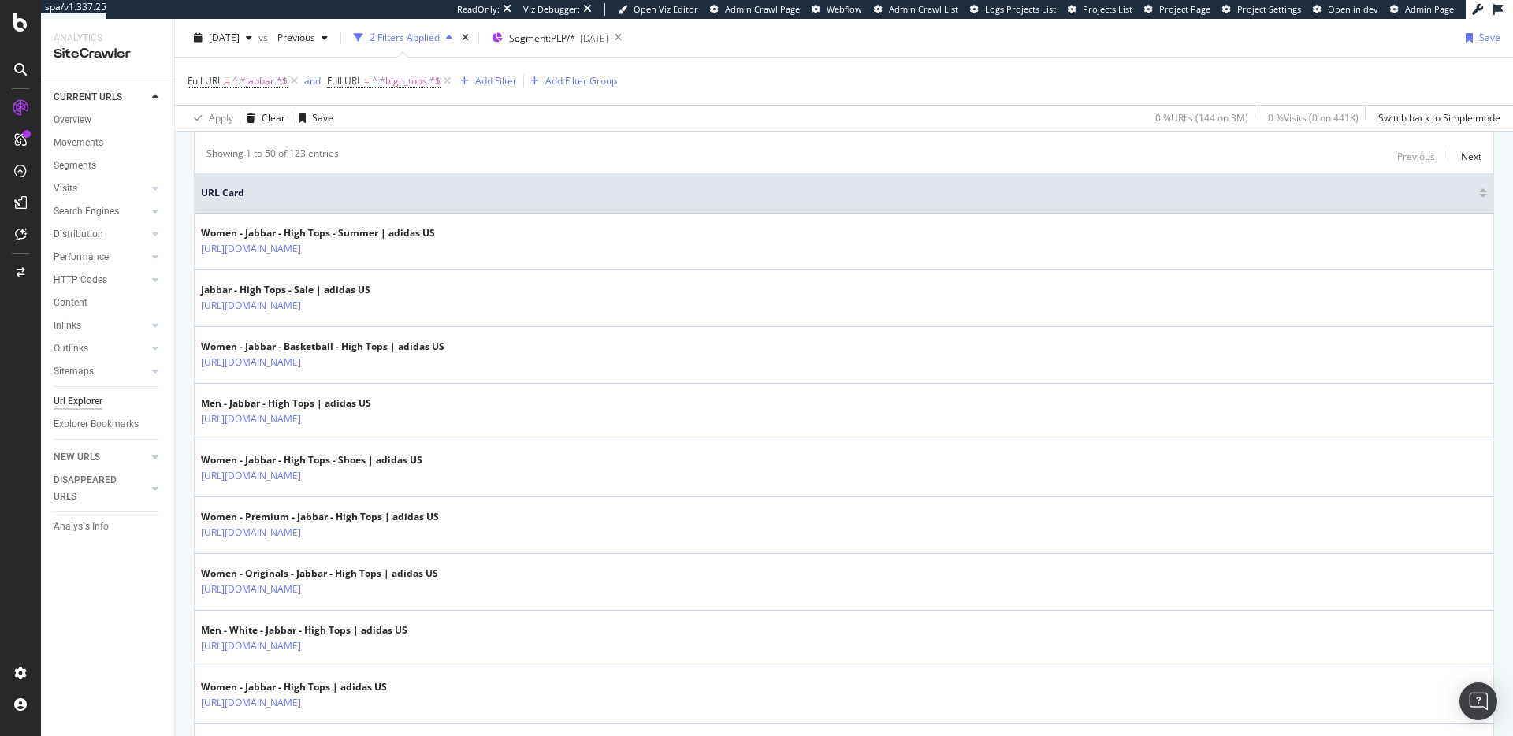
scroll to position [318, 0]
click at [500, 83] on div "Add Filter" at bounding box center [496, 80] width 42 height 13
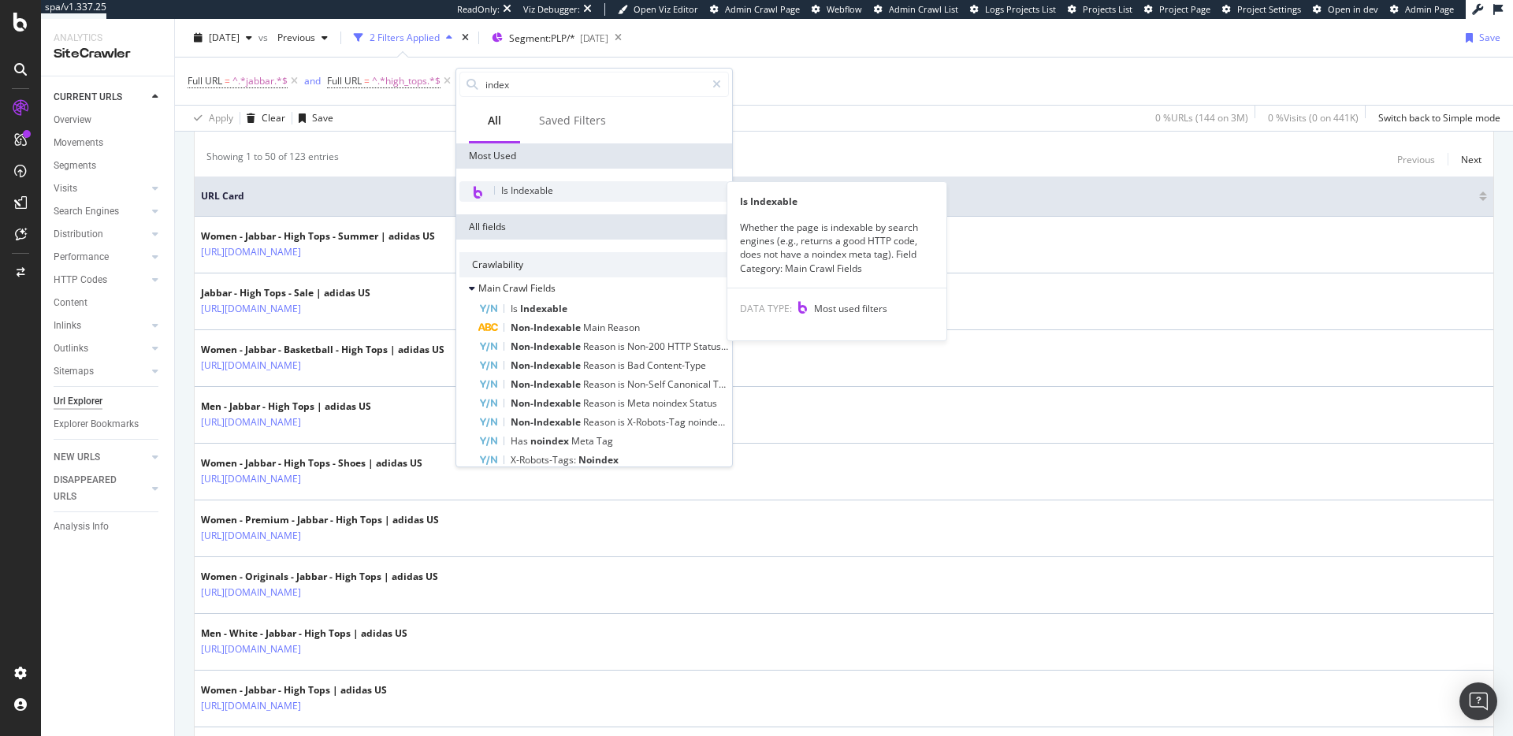
type input "index"
click at [516, 188] on span "Is Indexable" at bounding box center [527, 190] width 52 height 13
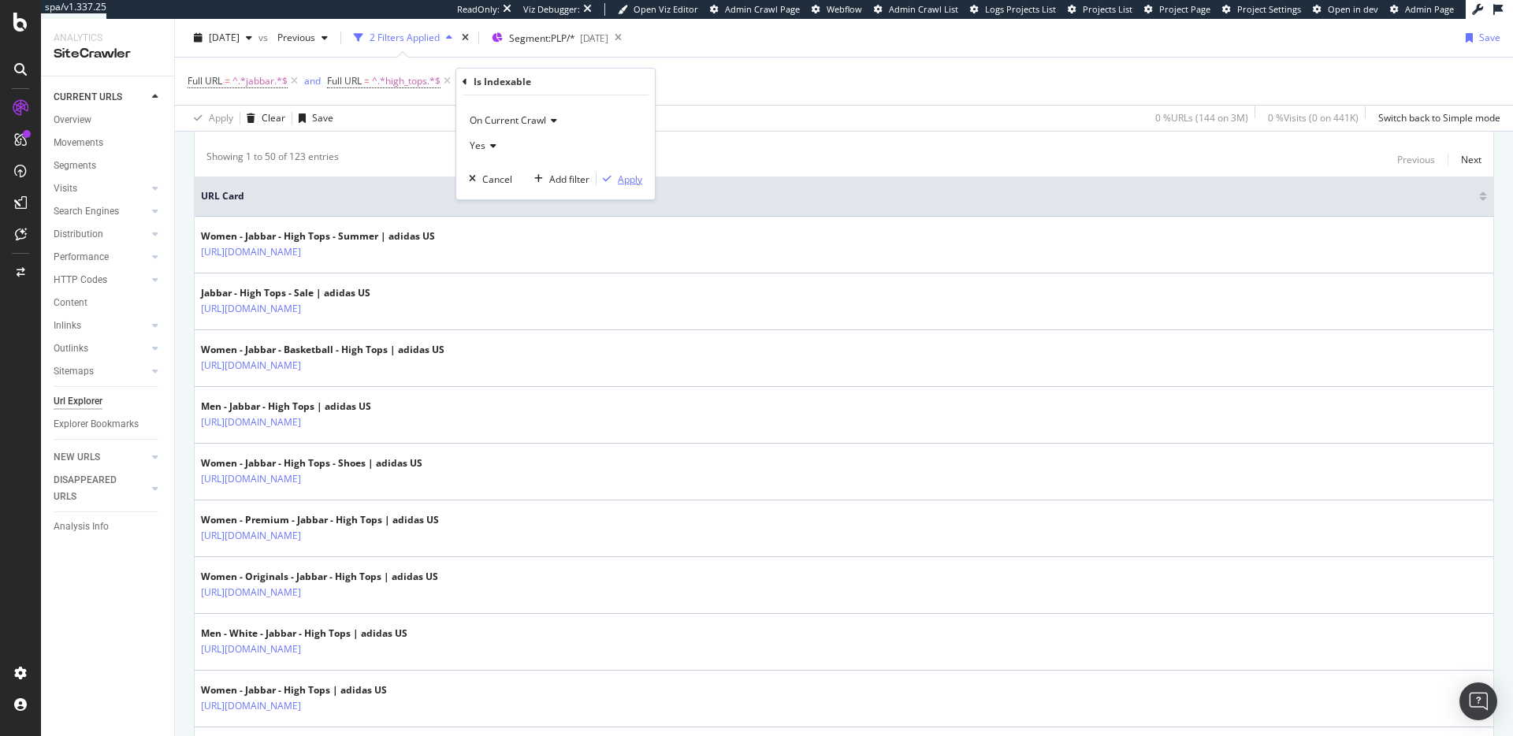
click at [634, 180] on div "Apply" at bounding box center [630, 179] width 24 height 13
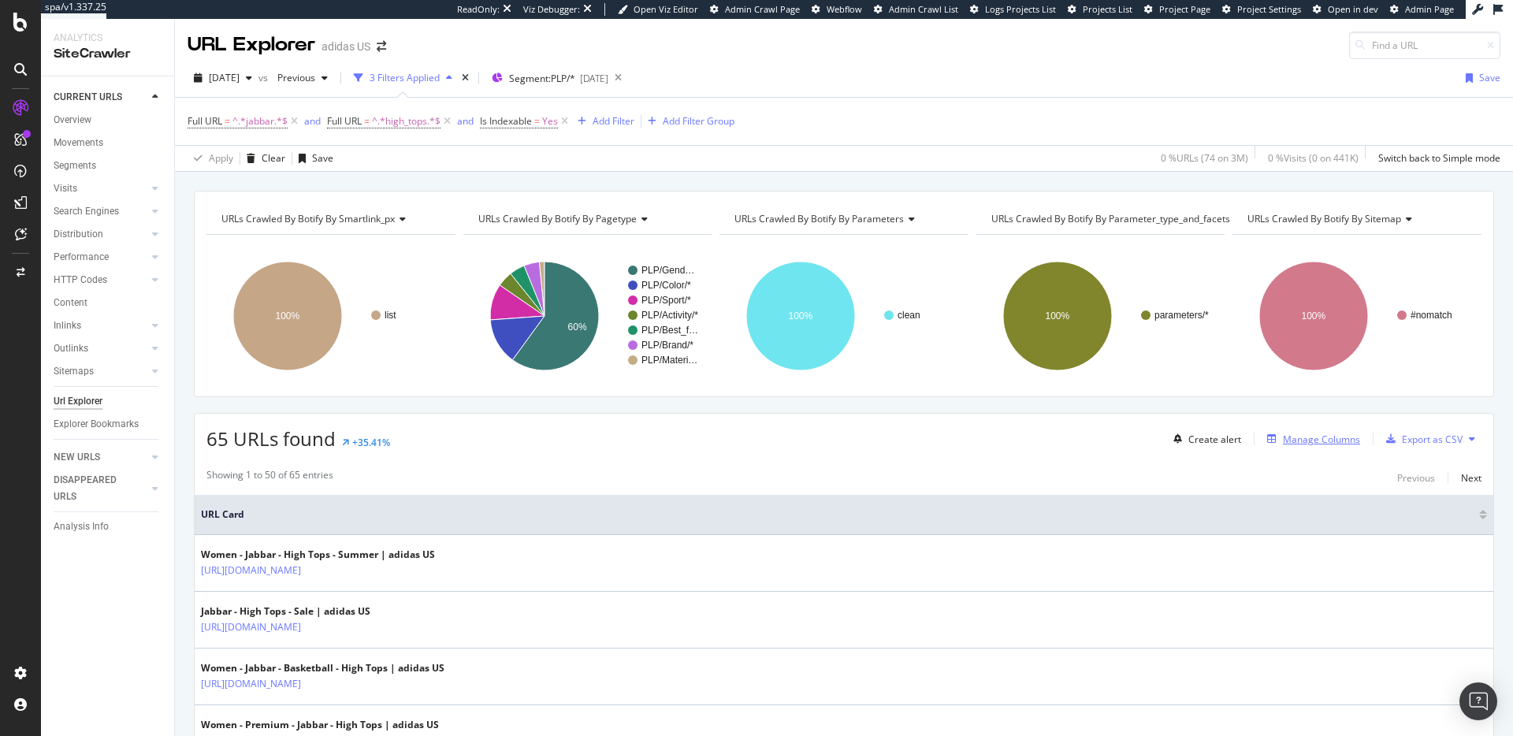
click at [1289, 434] on div "Manage Columns" at bounding box center [1321, 439] width 77 height 13
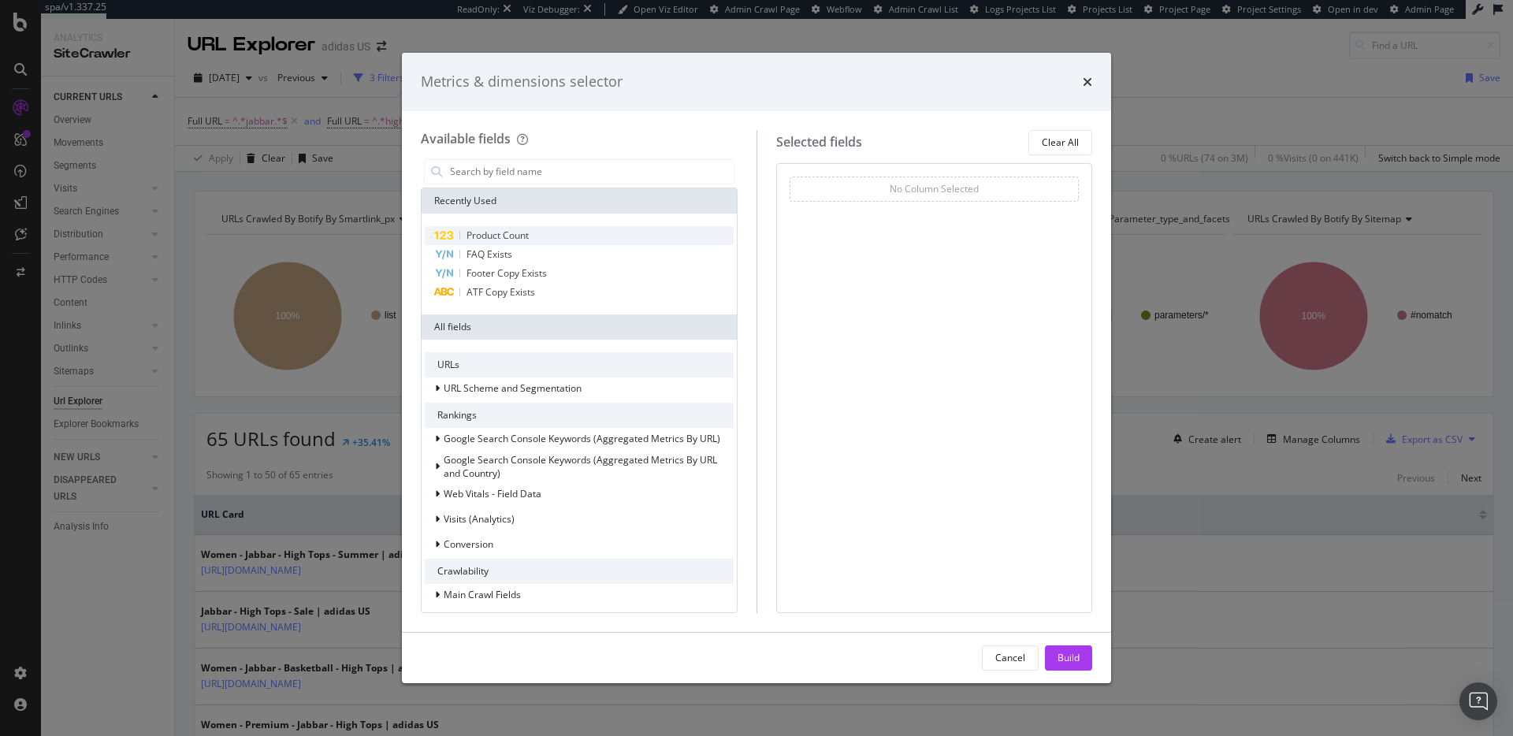
click at [482, 239] on span "Product Count" at bounding box center [498, 235] width 62 height 13
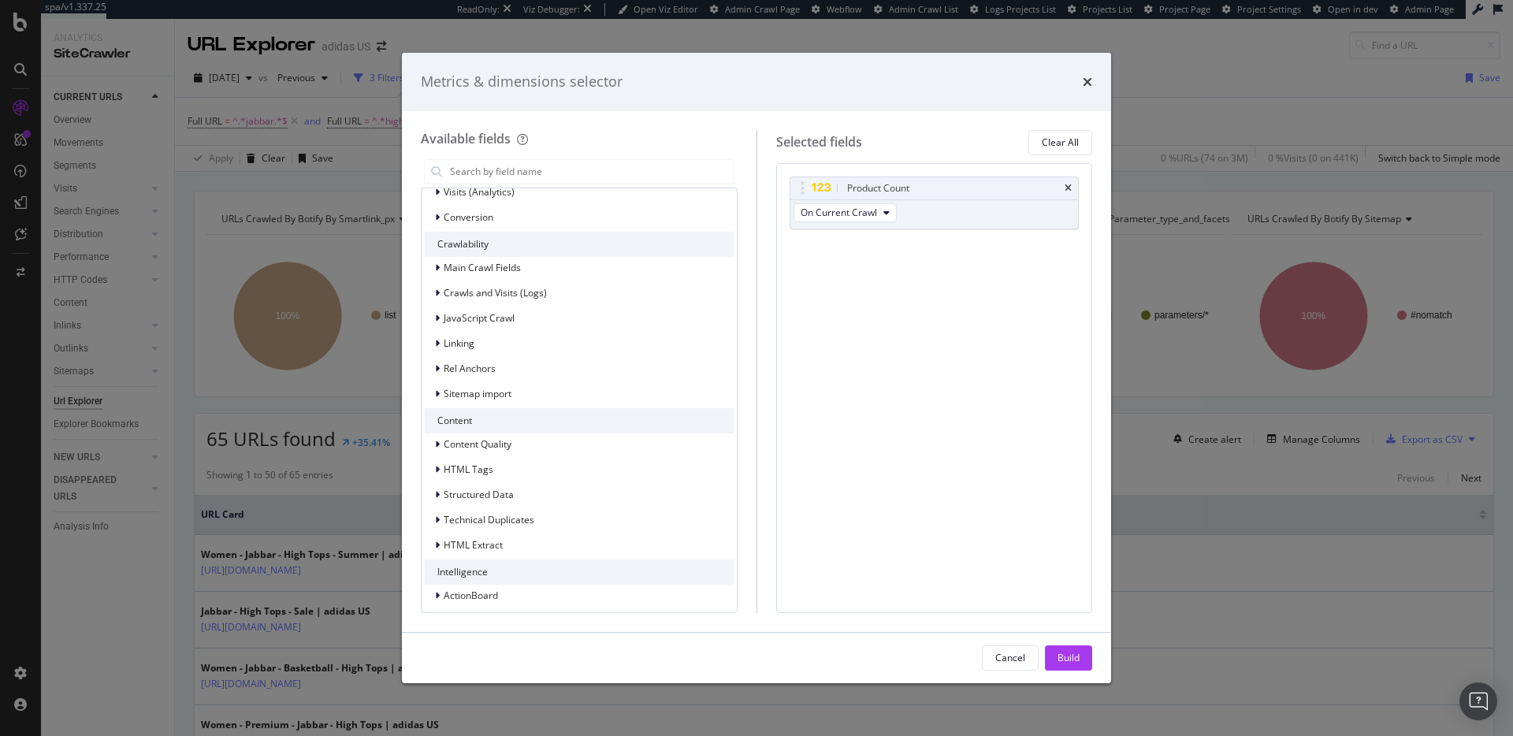
scroll to position [334, 0]
click at [470, 462] on span "HTML Tags" at bounding box center [469, 462] width 50 height 13
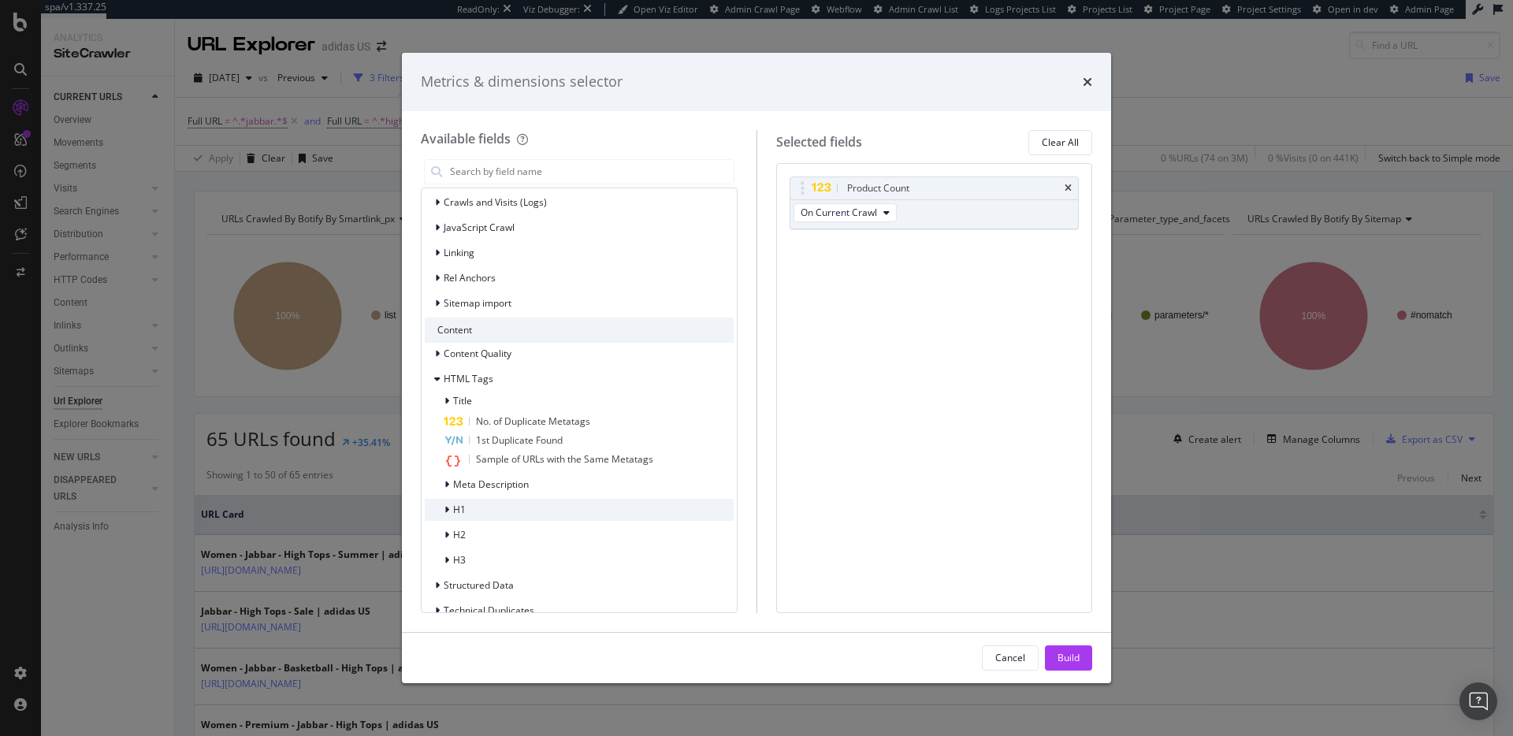
scroll to position [436, 0]
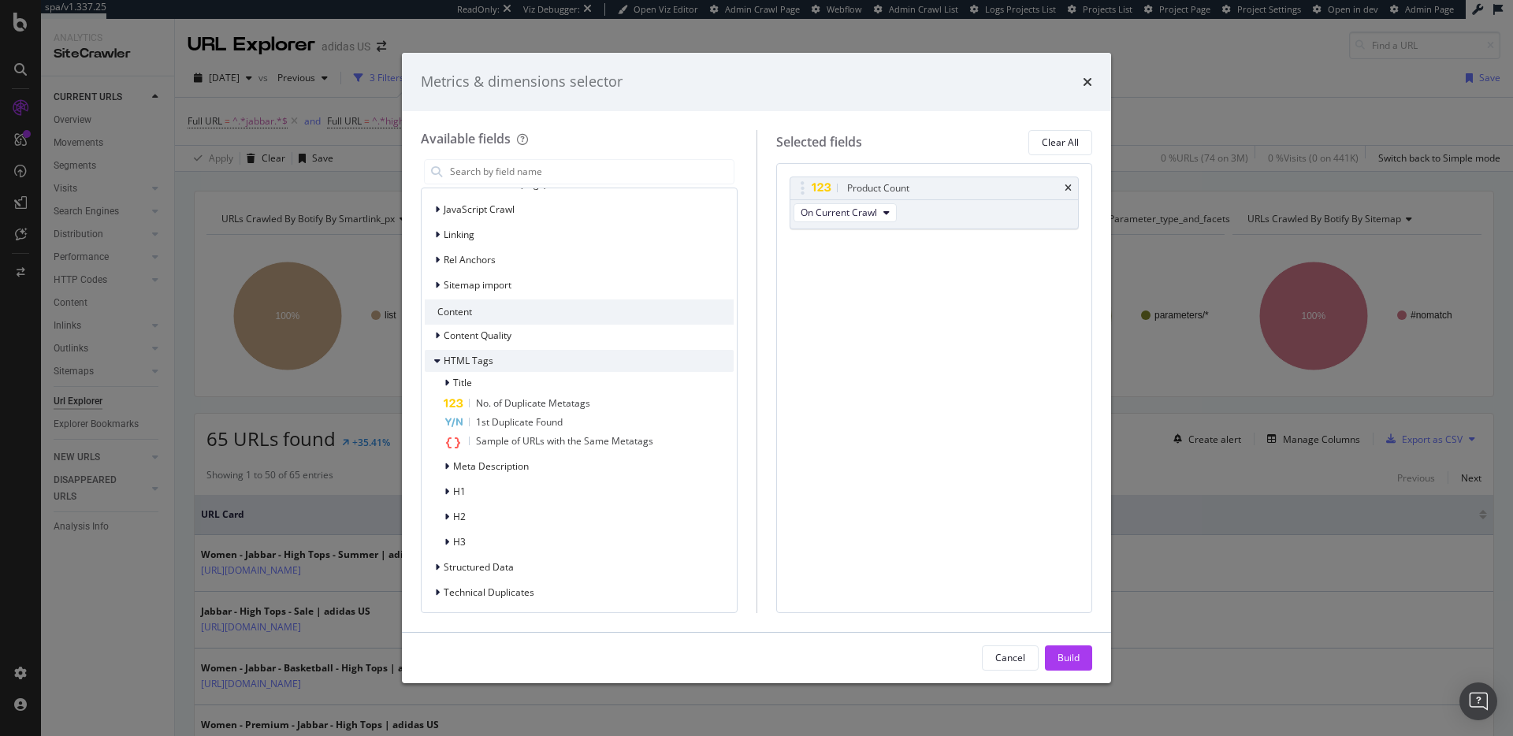
click at [485, 359] on span "HTML Tags" at bounding box center [469, 360] width 50 height 13
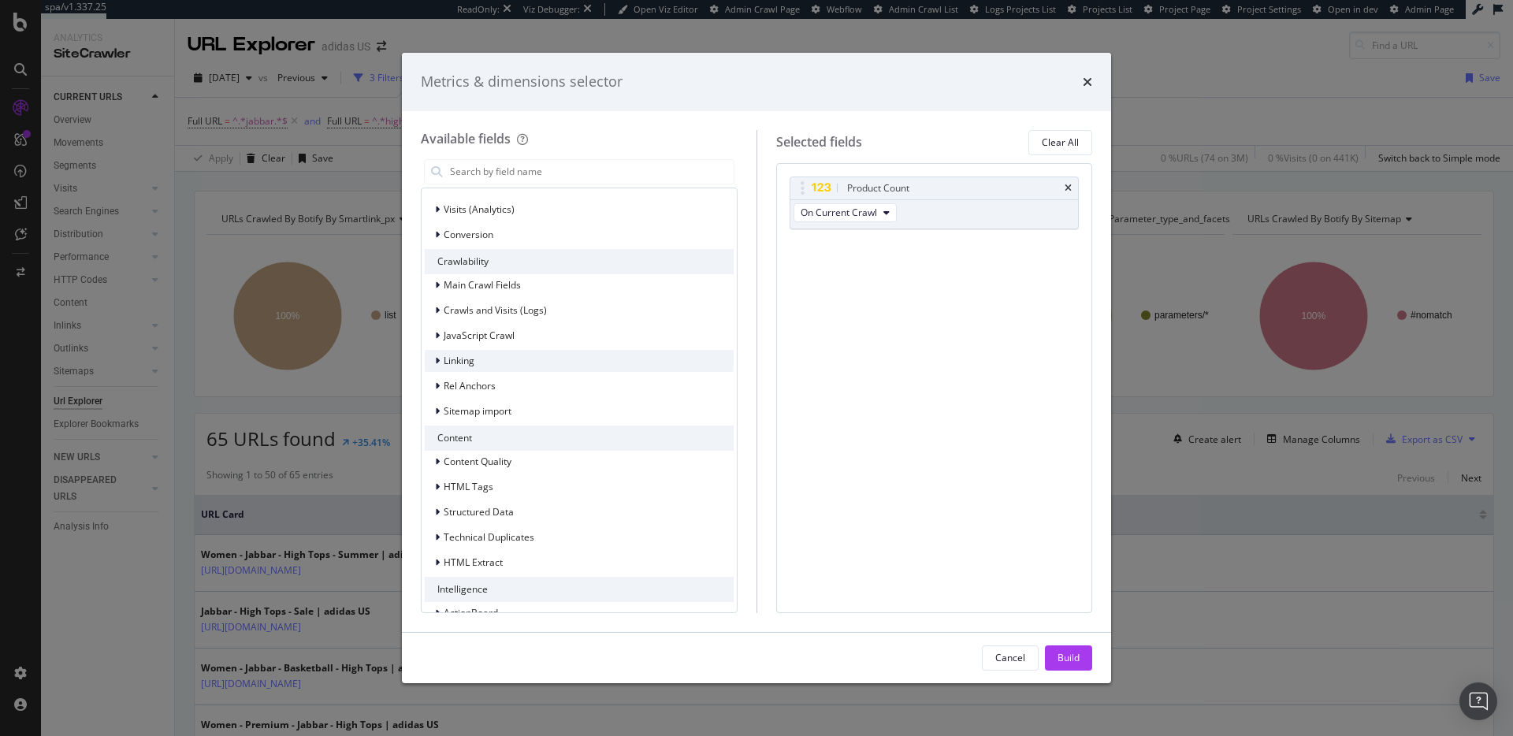
scroll to position [309, 0]
click at [494, 281] on span "Main Crawl Fields" at bounding box center [482, 285] width 77 height 13
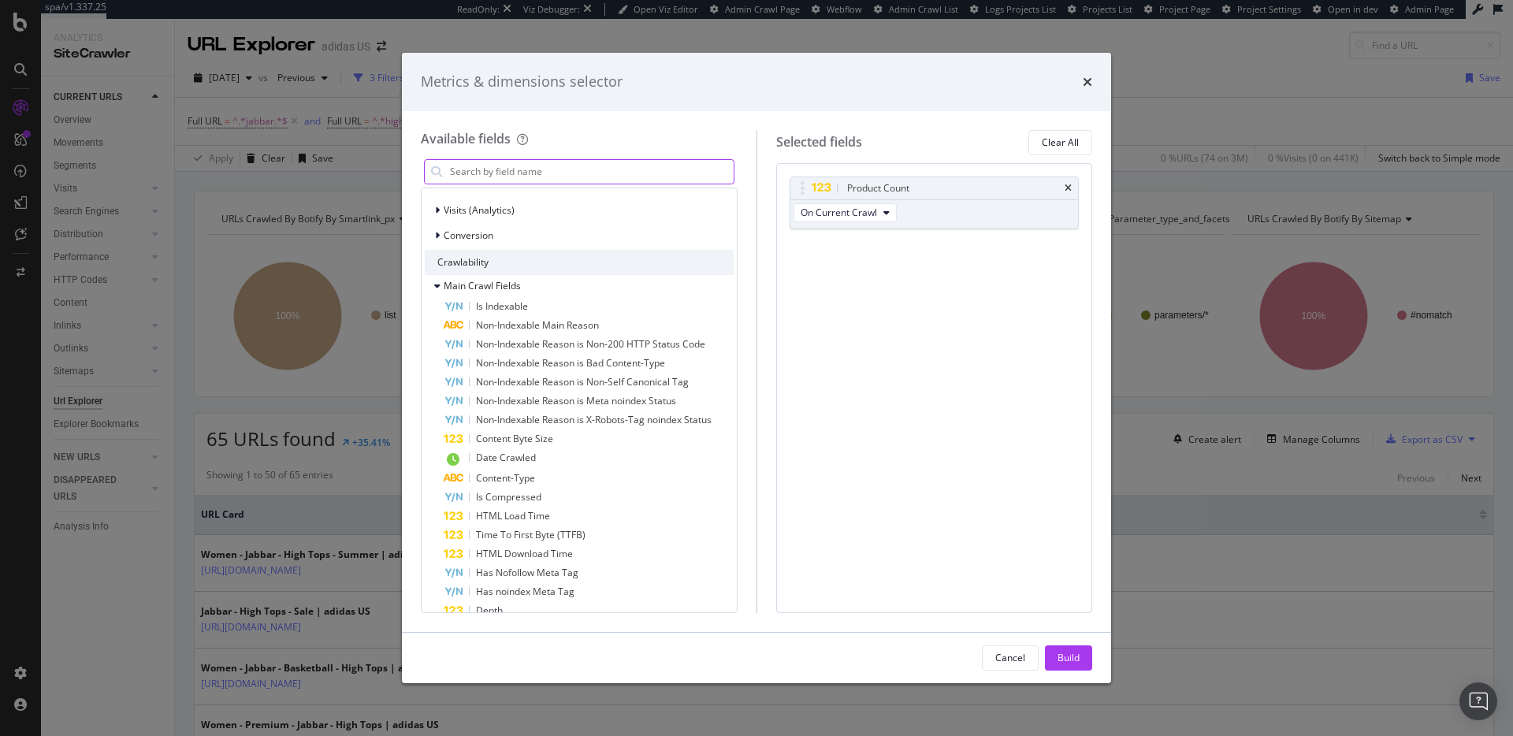
click at [501, 175] on input "modal" at bounding box center [590, 172] width 285 height 24
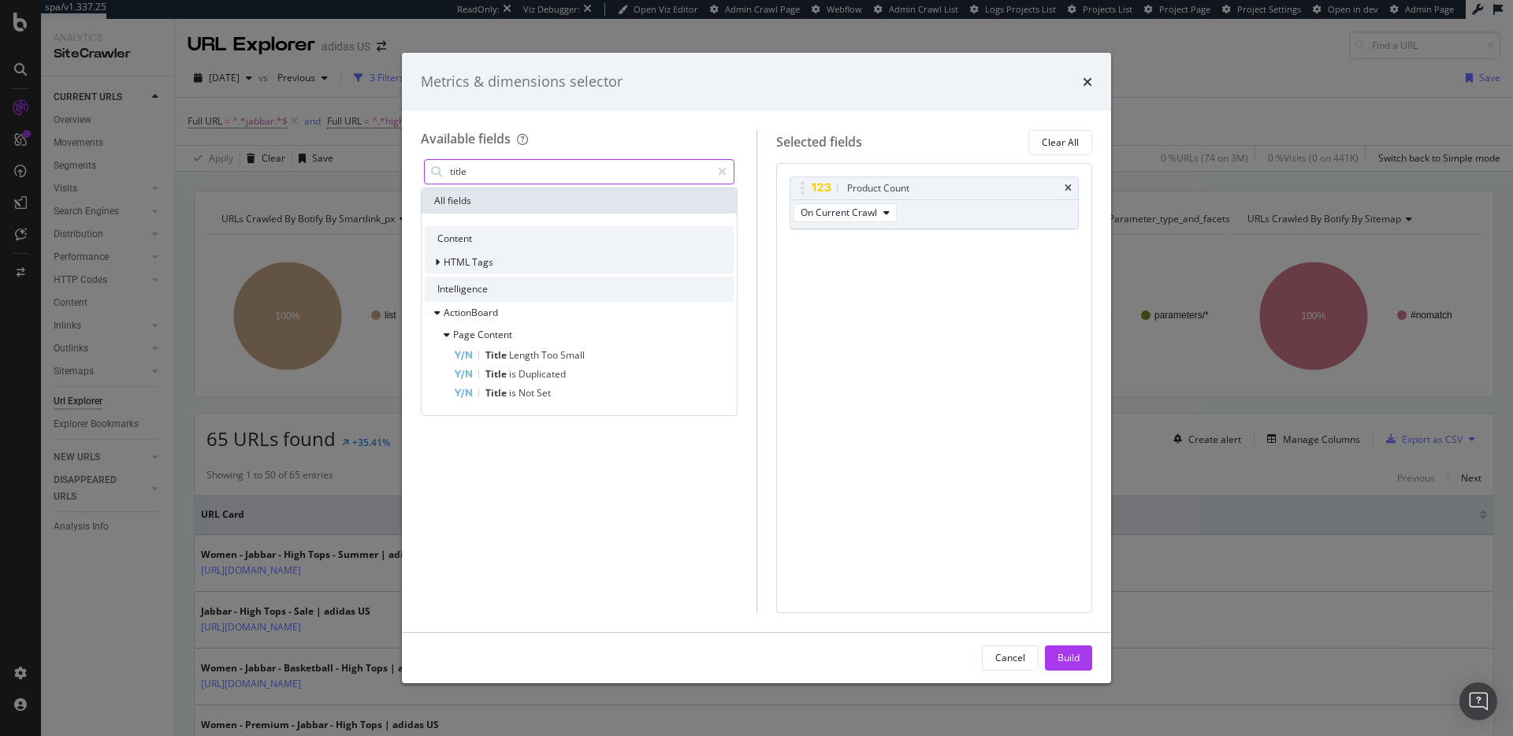
type input "title"
click at [439, 262] on icon "modal" at bounding box center [437, 262] width 5 height 9
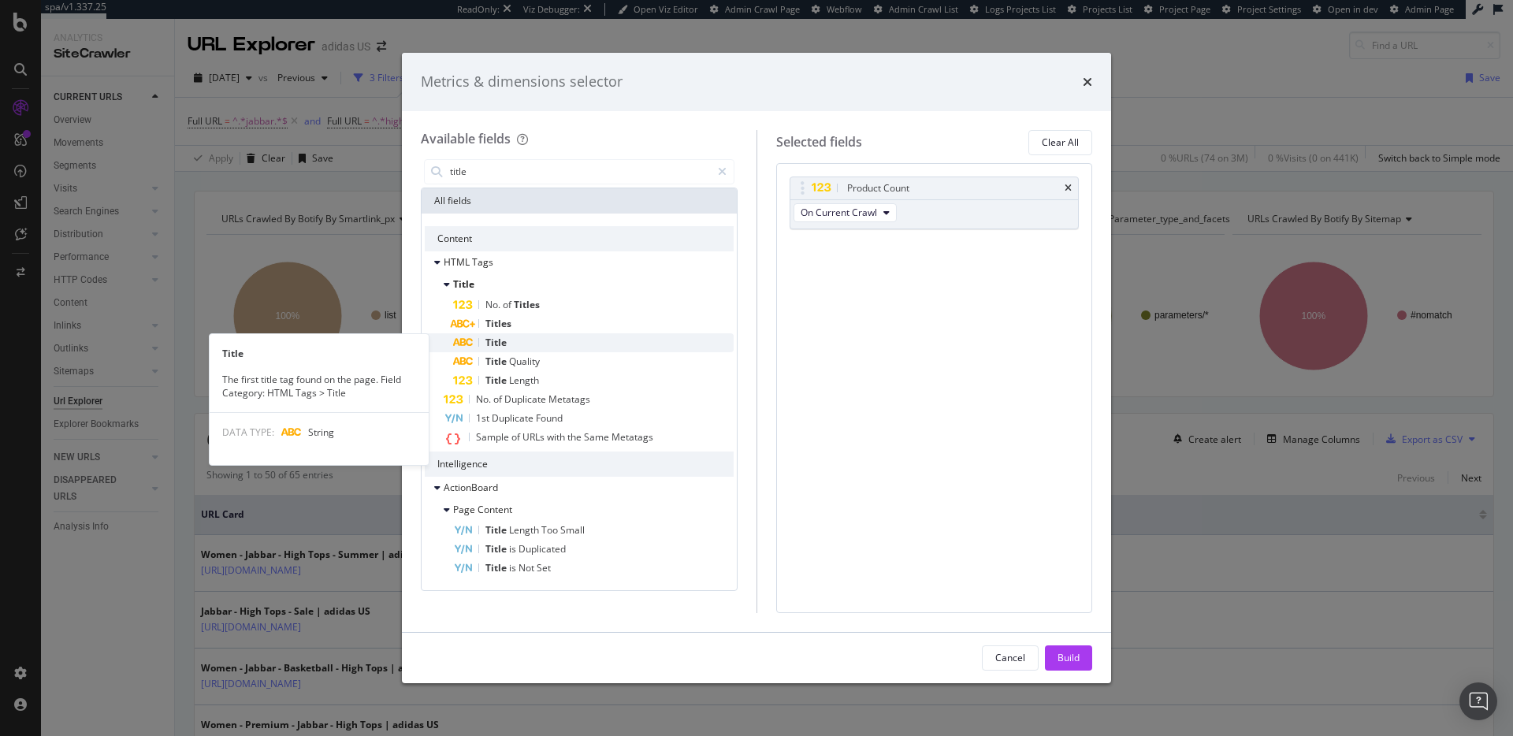
click at [497, 341] on span "Title" at bounding box center [495, 342] width 21 height 13
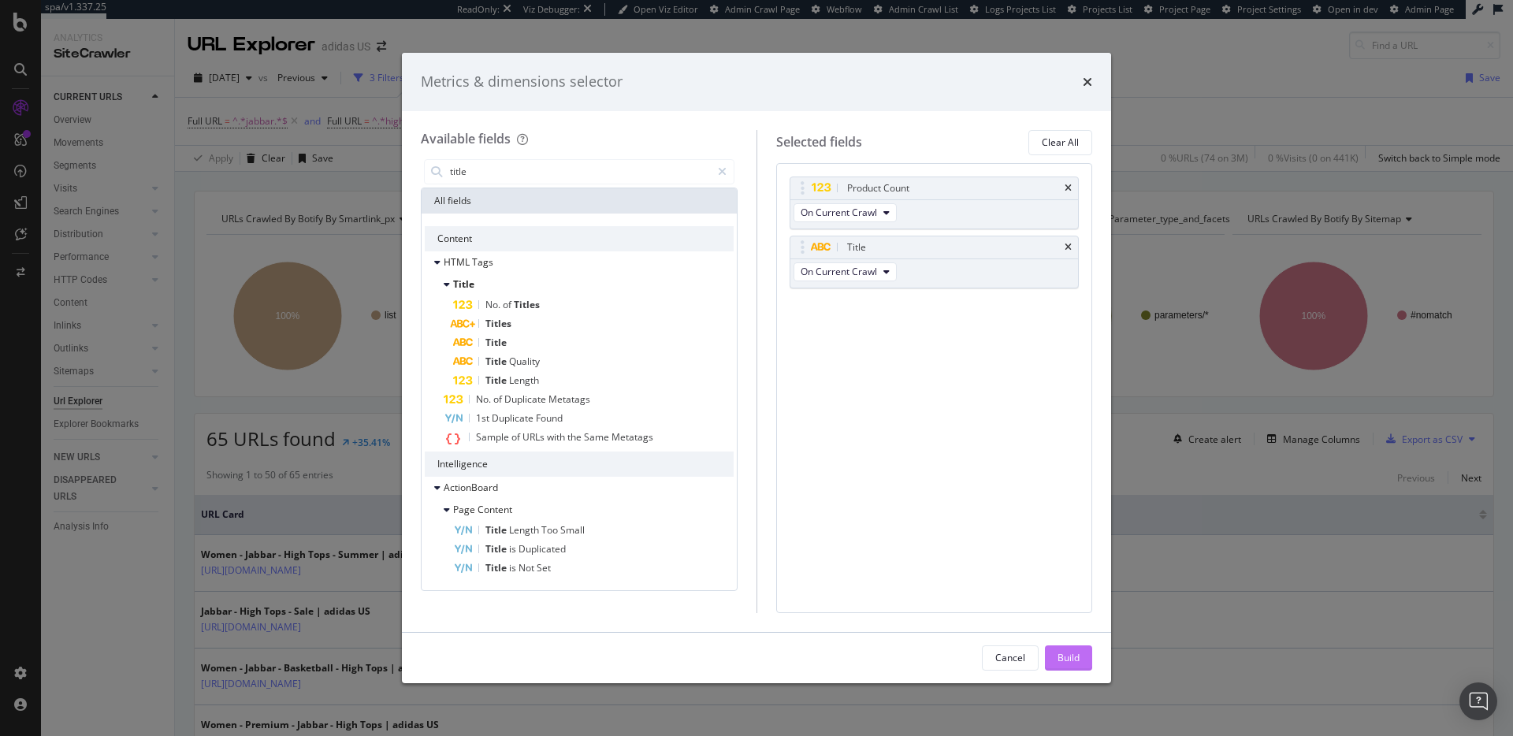
click at [1069, 656] on div "Build" at bounding box center [1069, 657] width 22 height 13
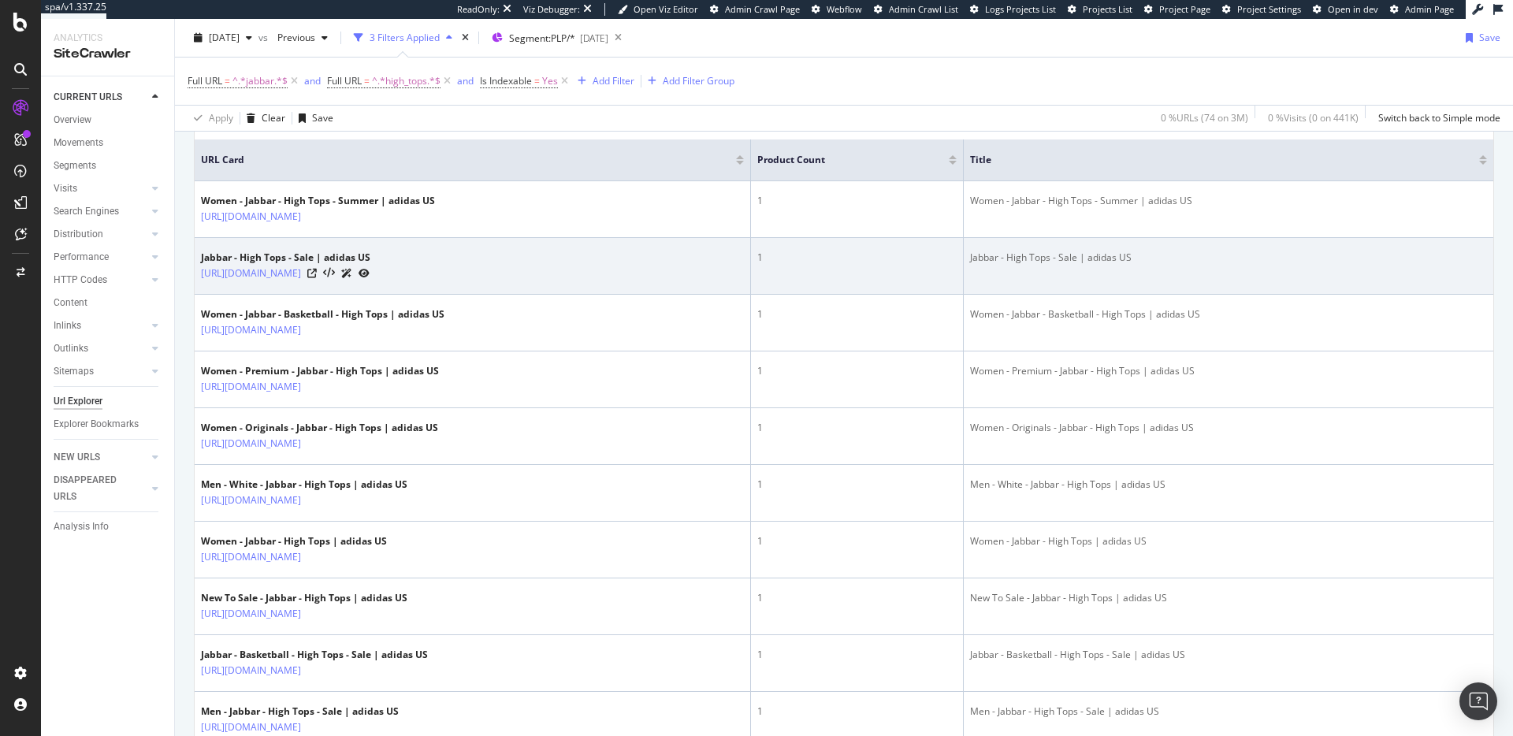
scroll to position [362, 0]
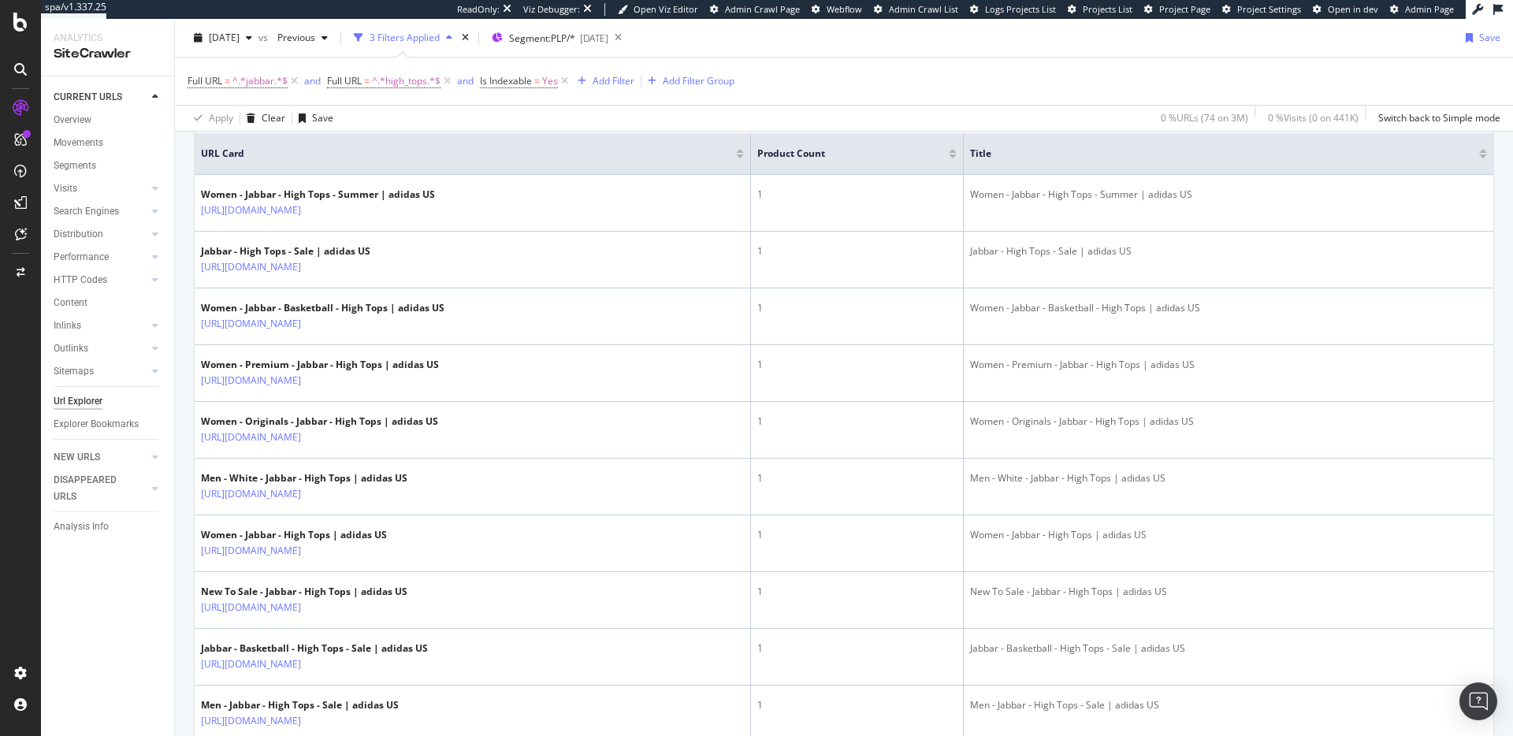
click at [957, 155] on div at bounding box center [953, 156] width 8 height 4
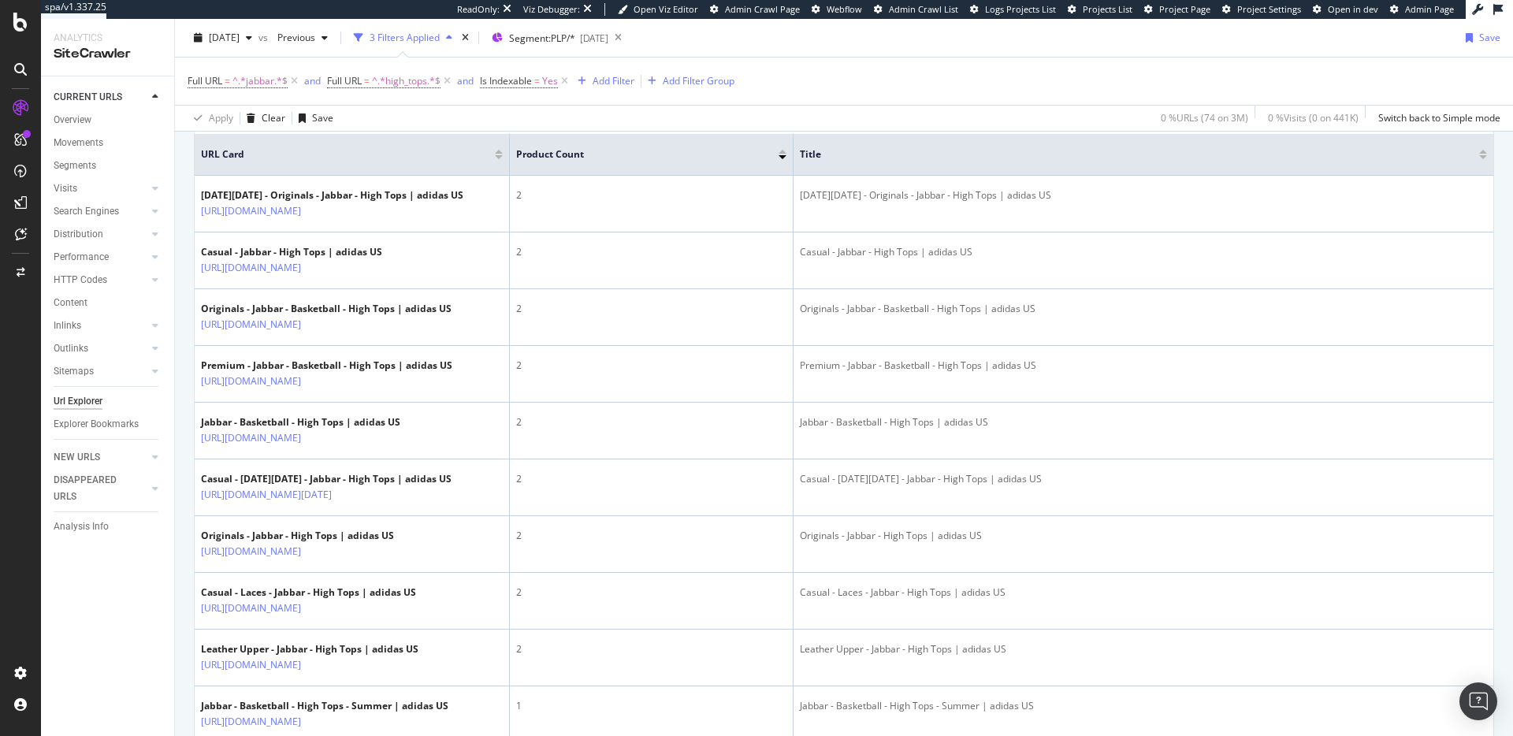
scroll to position [366, 0]
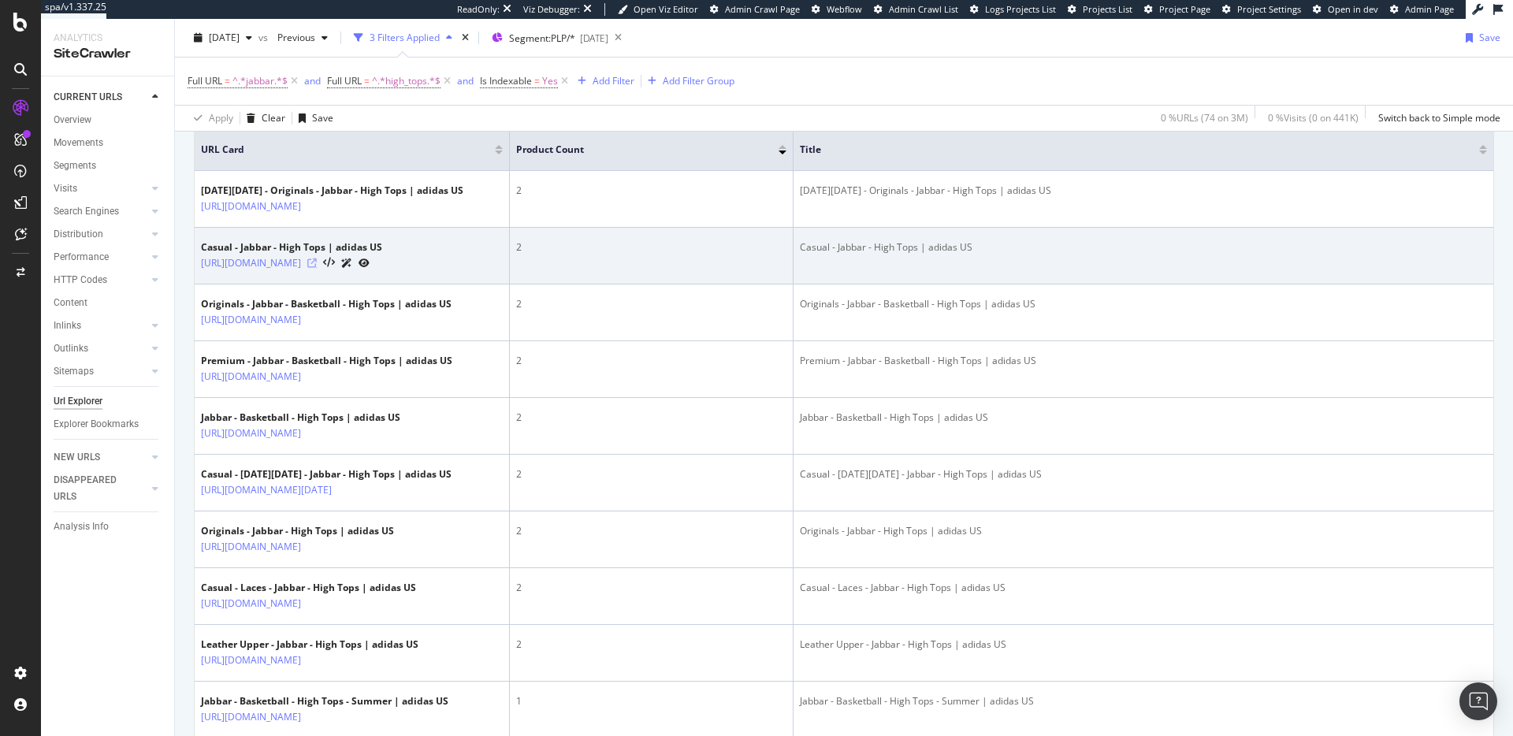
click at [317, 268] on icon at bounding box center [311, 262] width 9 height 9
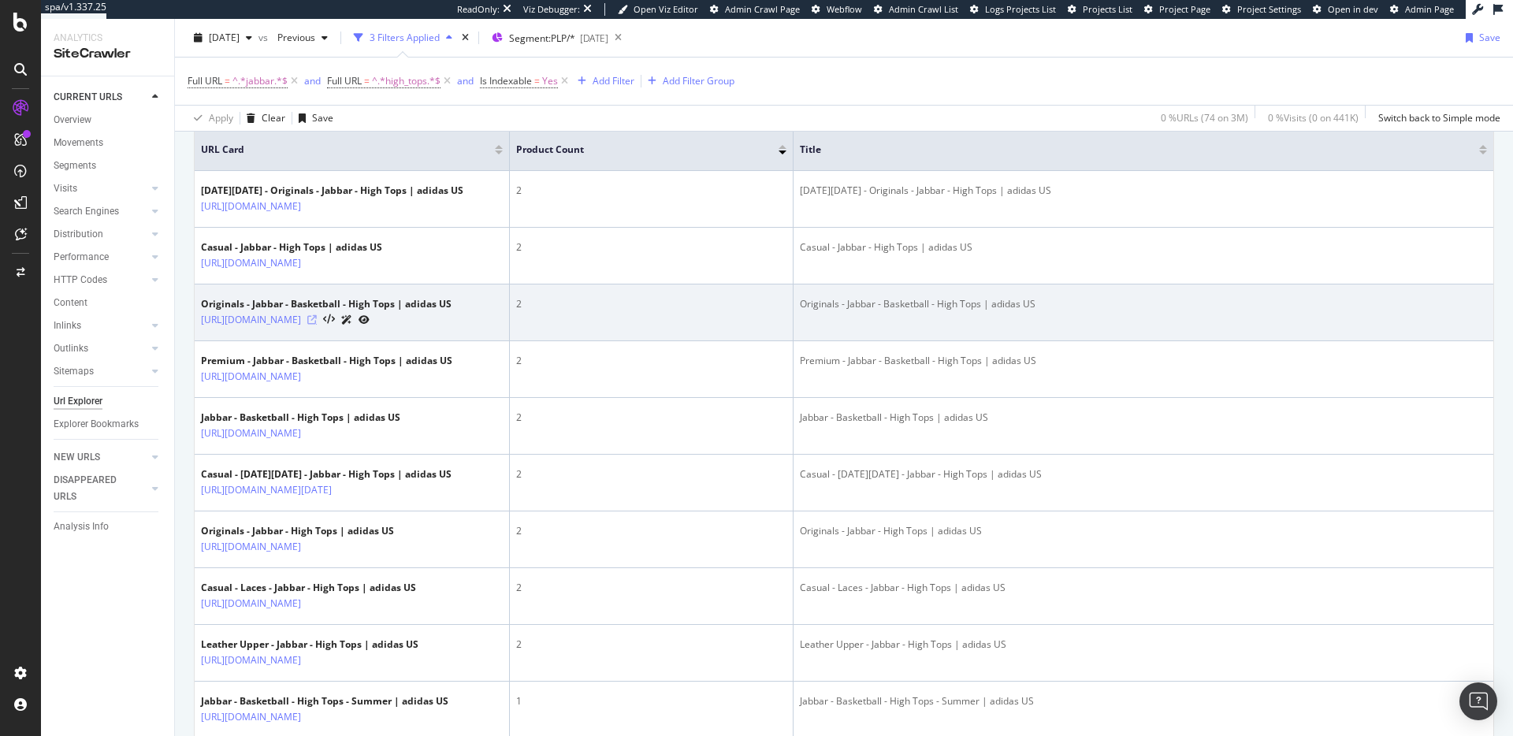
click at [317, 325] on icon at bounding box center [311, 319] width 9 height 9
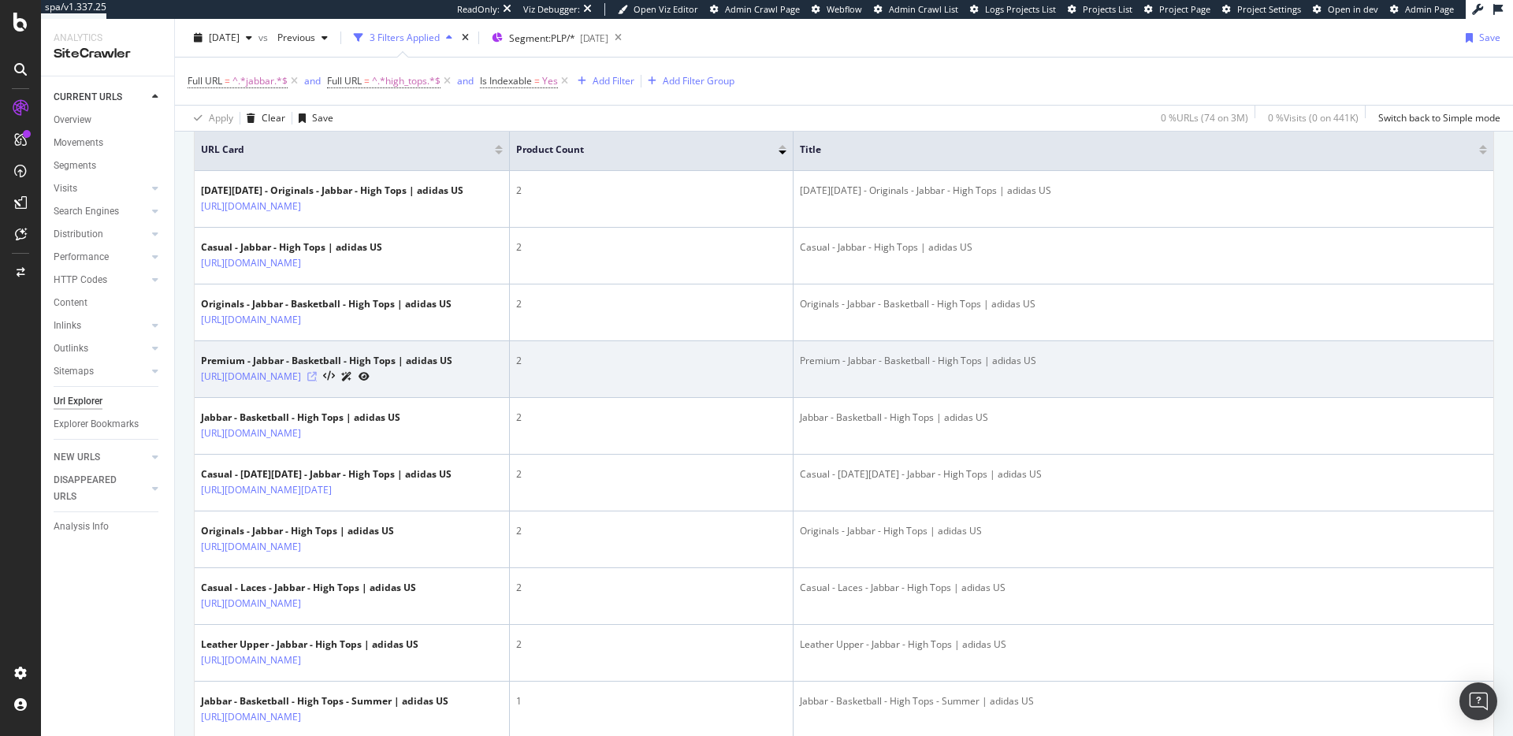
click at [317, 381] on icon at bounding box center [311, 376] width 9 height 9
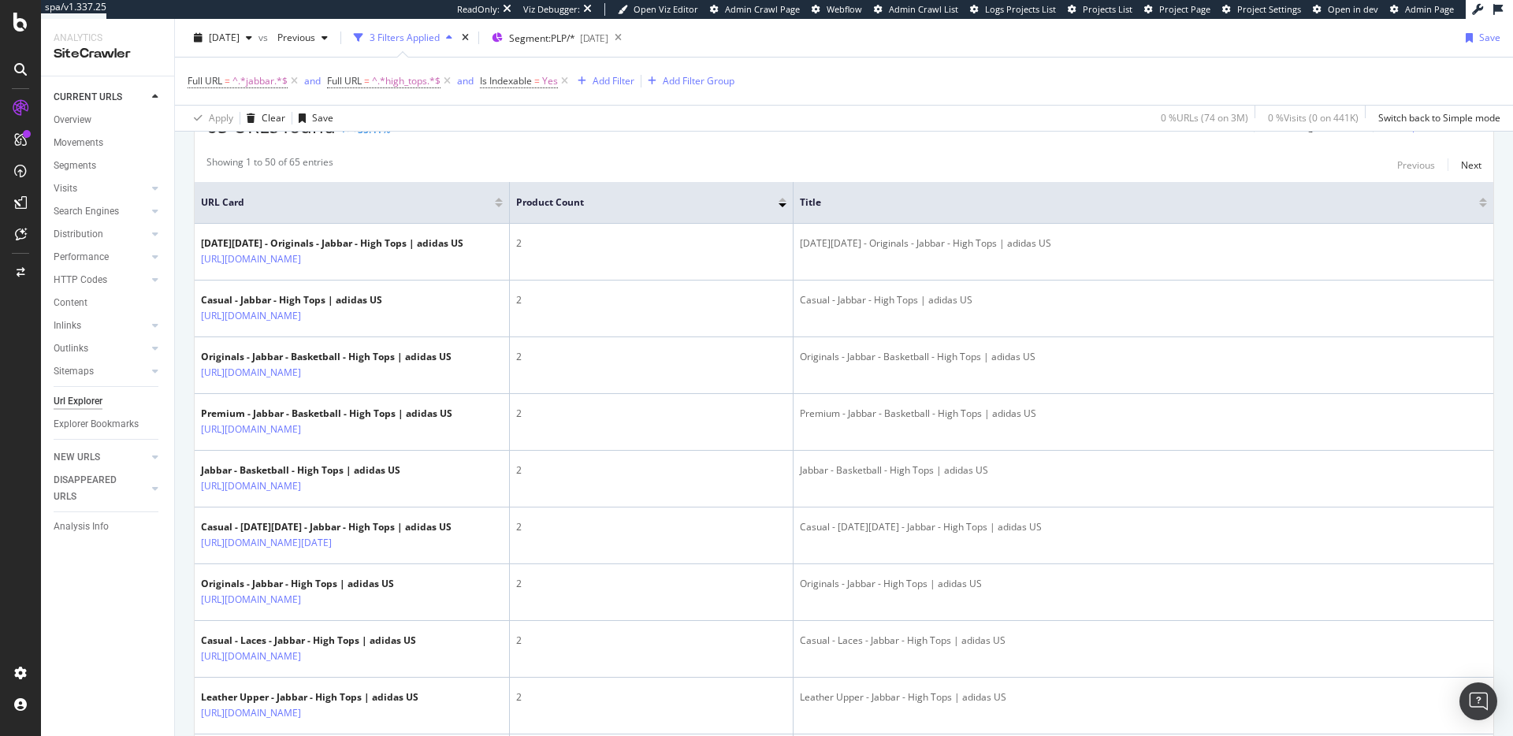
scroll to position [264, 0]
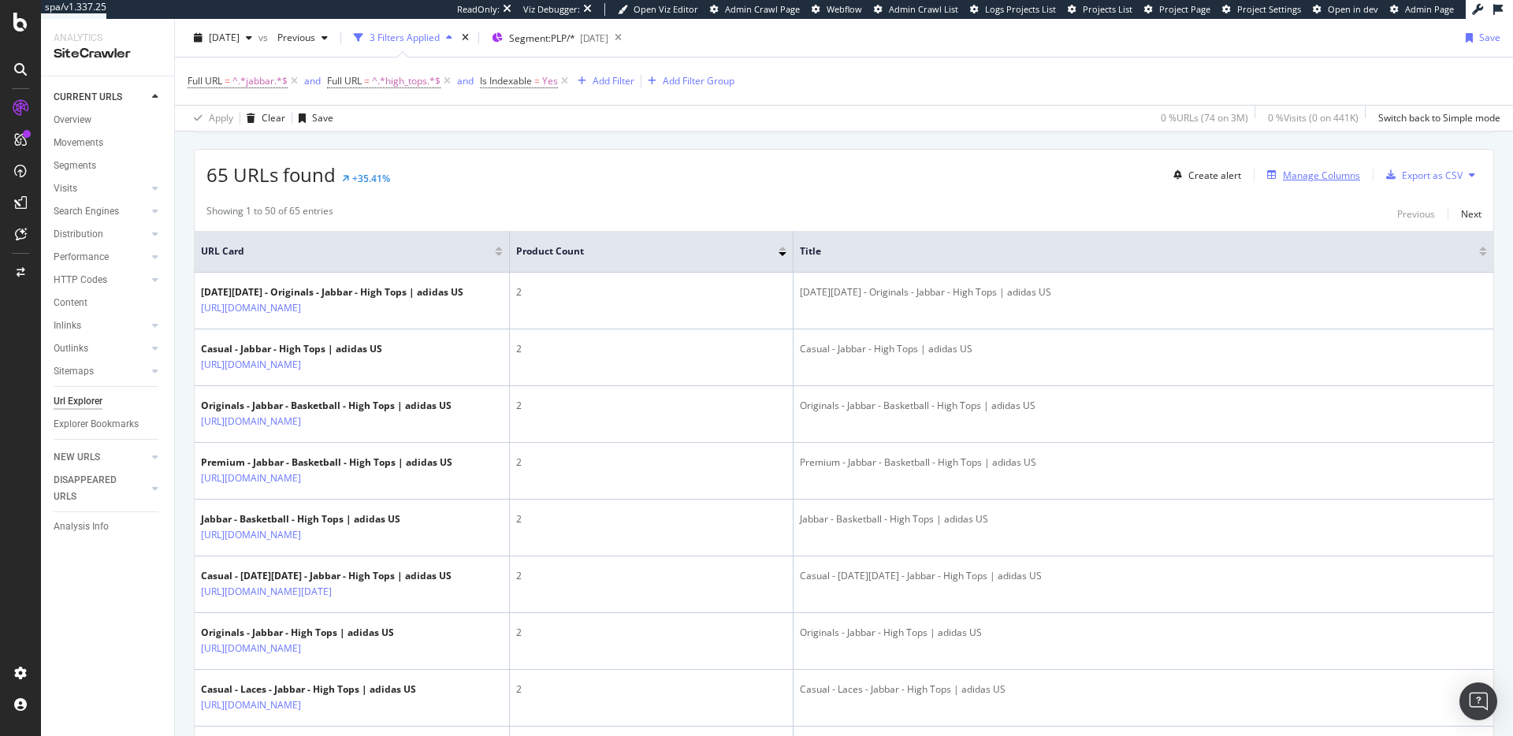
click at [1286, 180] on div "Manage Columns" at bounding box center [1321, 175] width 77 height 13
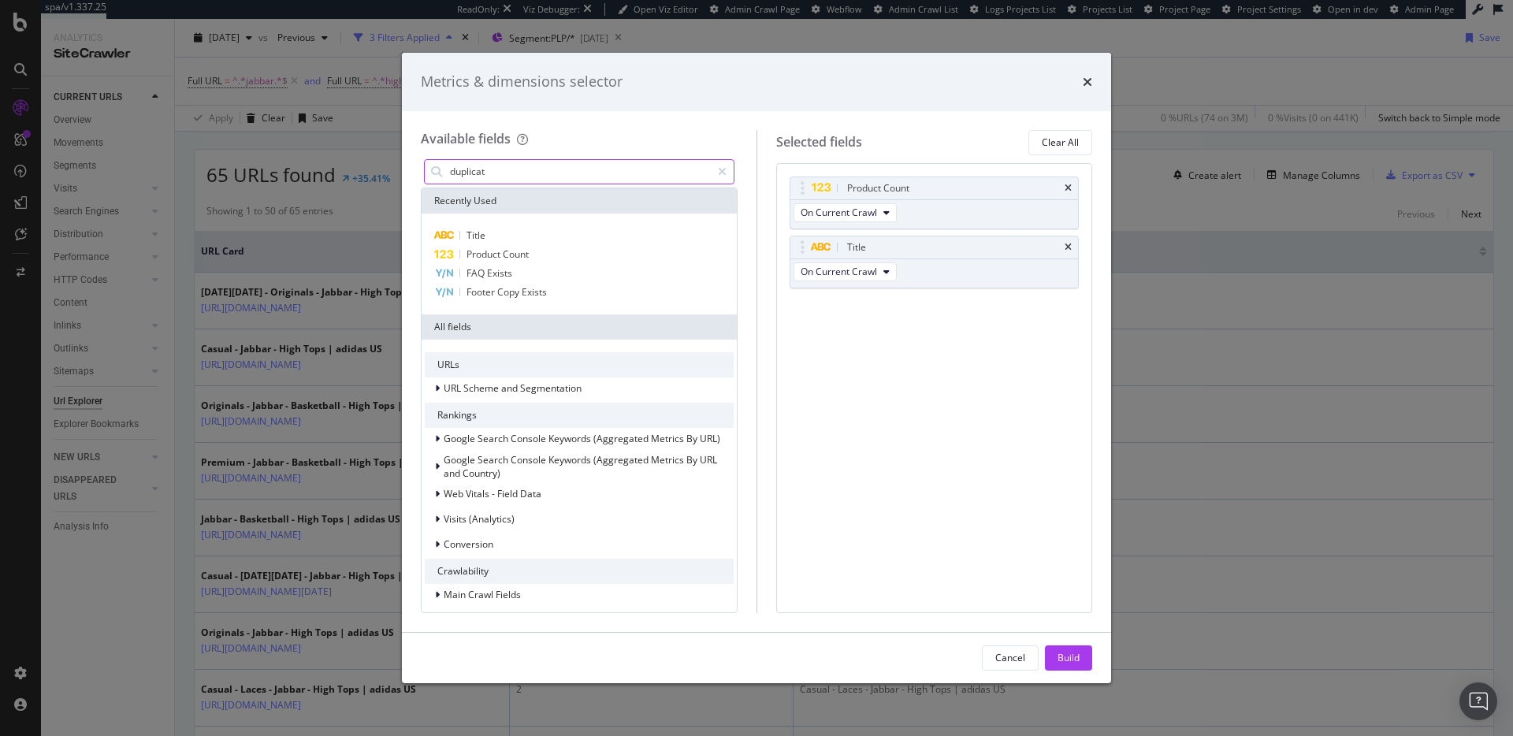
type input "duplicate"
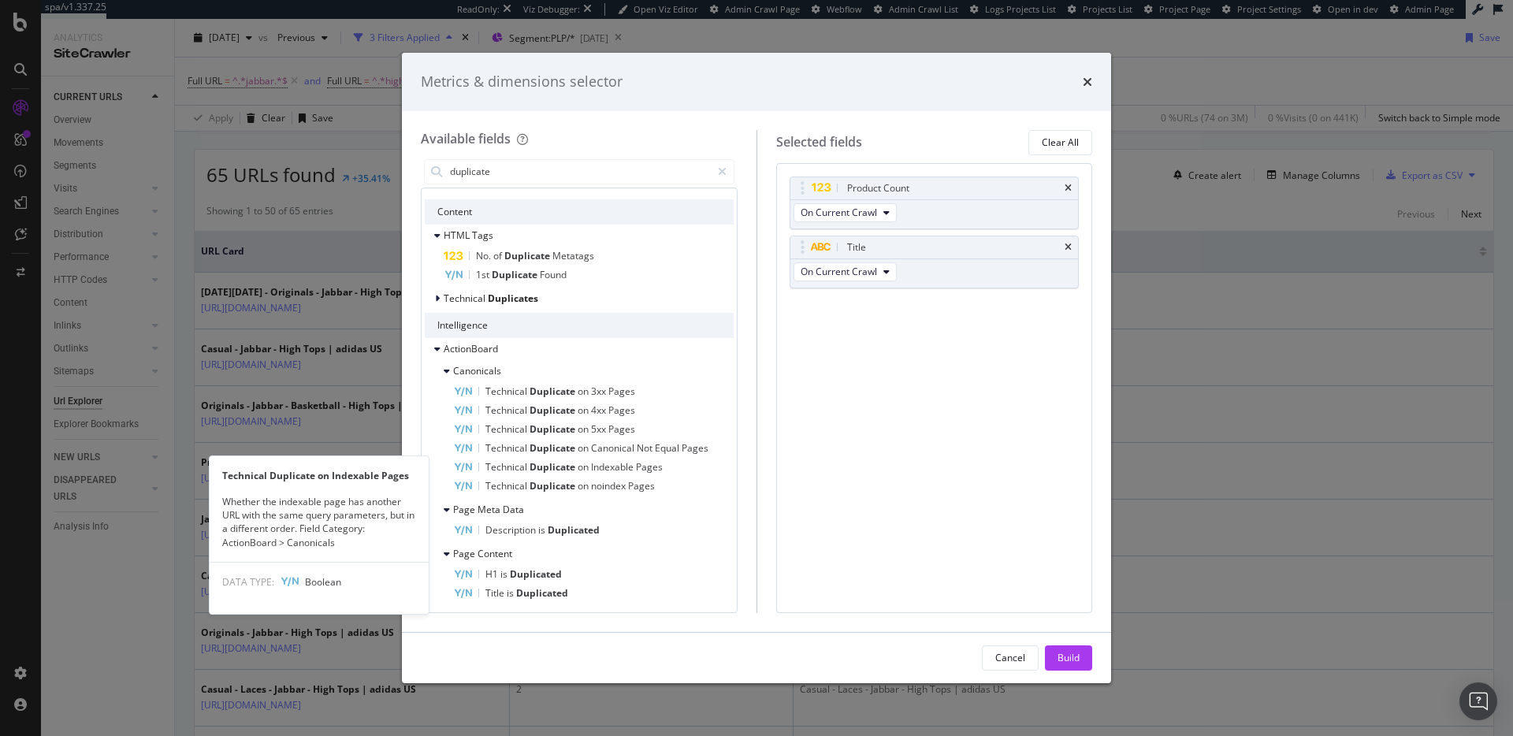
scroll to position [30, 0]
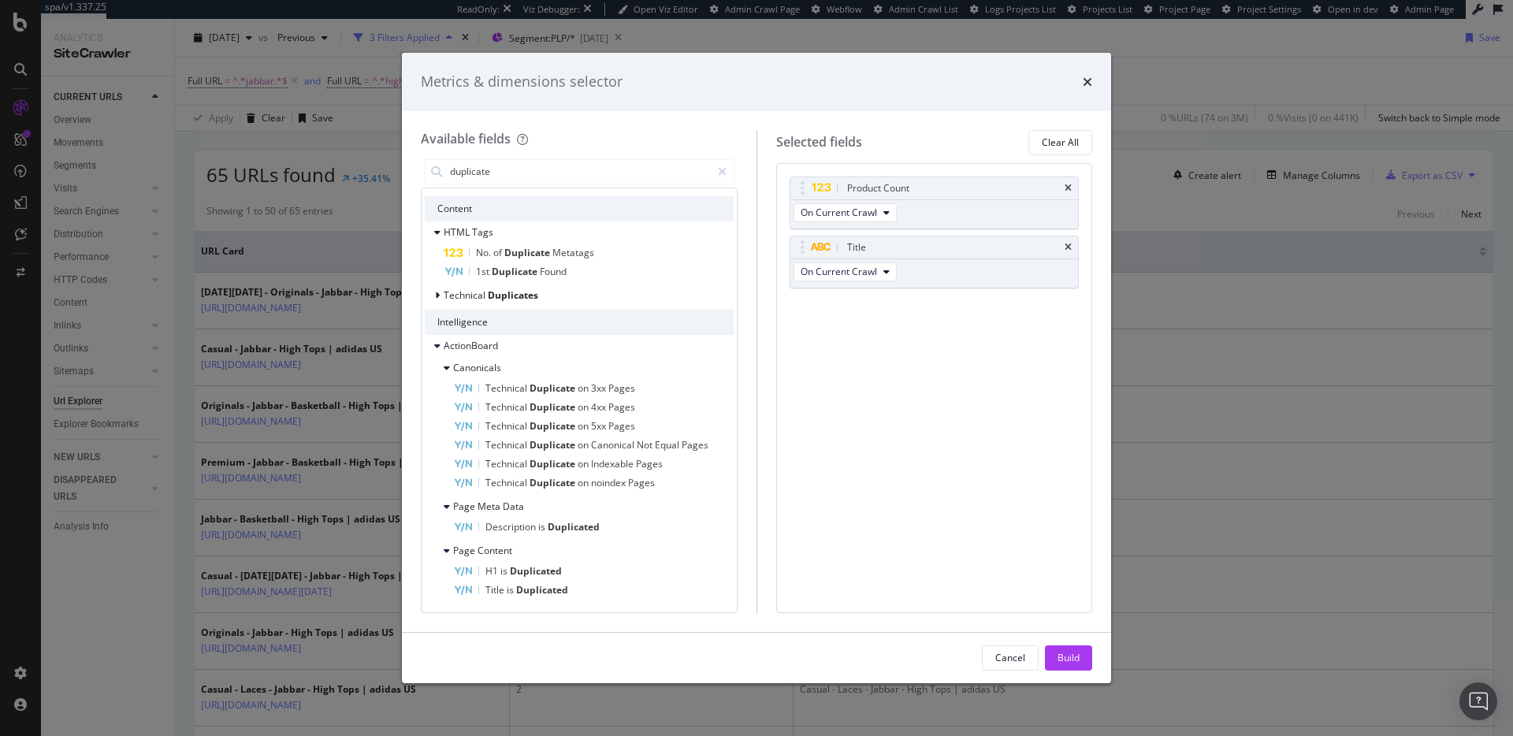
drag, startPoint x: 500, startPoint y: 173, endPoint x: 407, endPoint y: 173, distance: 93.0
click at [407, 173] on div "Available fields duplicate All fields Content HTML Tags No. of Duplicate Metata…" at bounding box center [756, 371] width 709 height 521
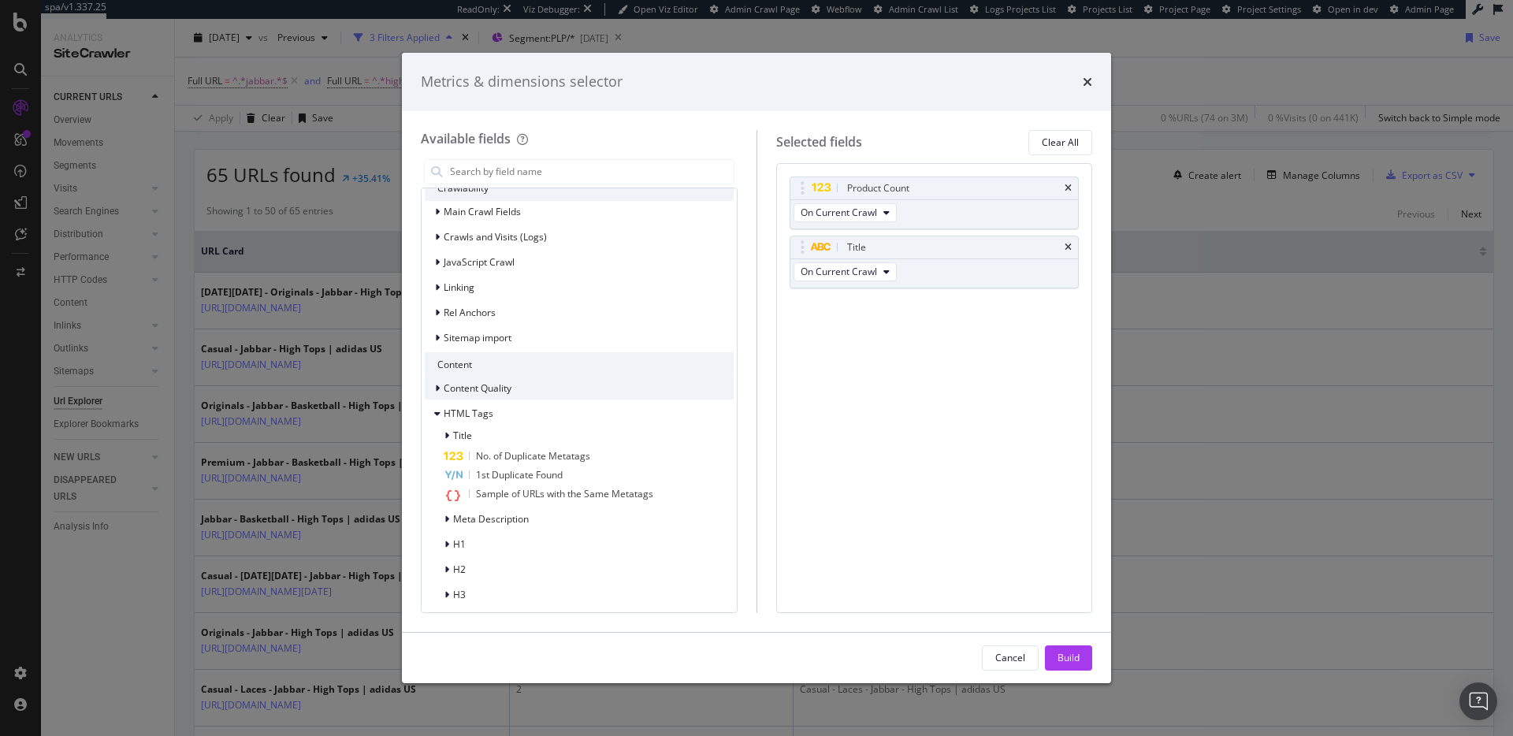
scroll to position [385, 0]
click at [438, 389] on icon "modal" at bounding box center [437, 386] width 5 height 9
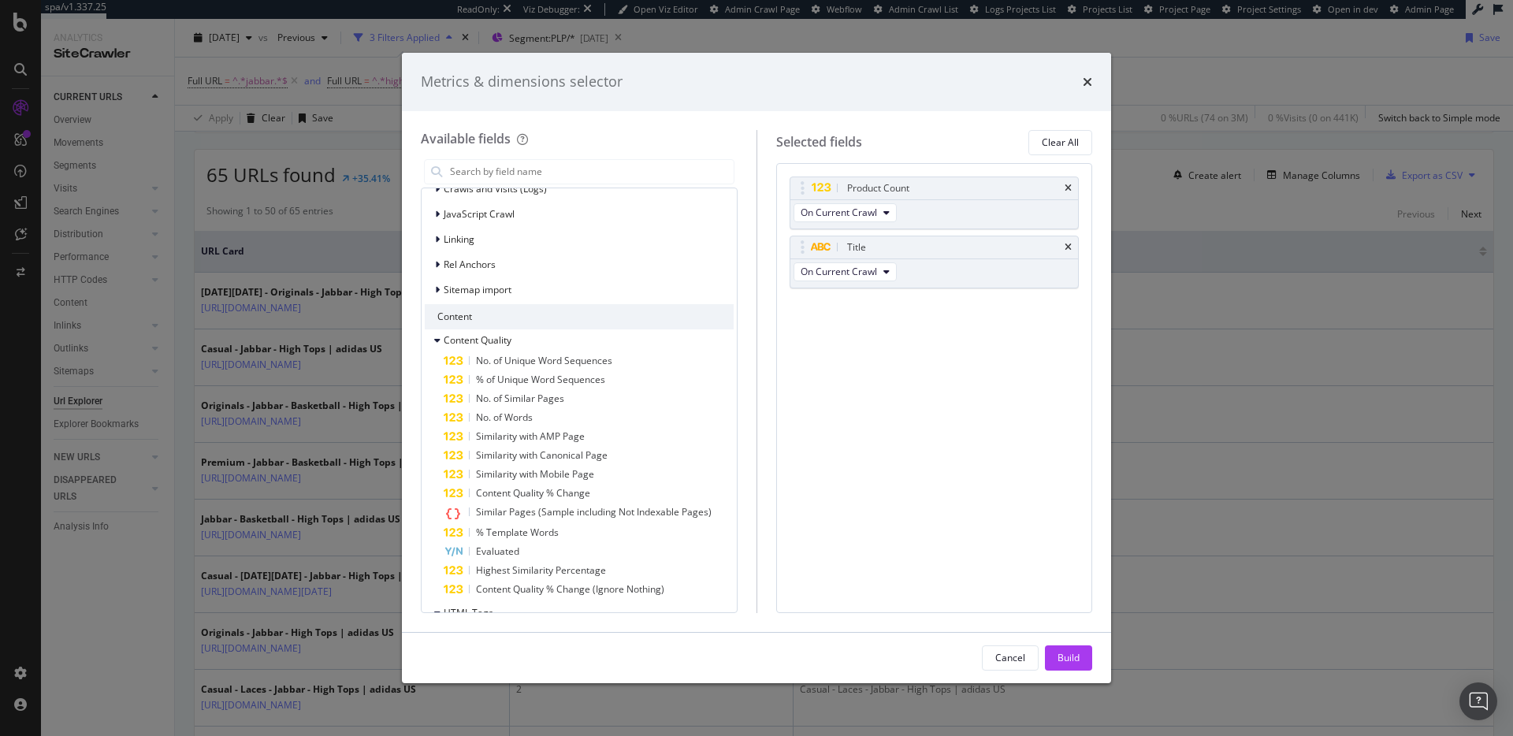
scroll to position [434, 0]
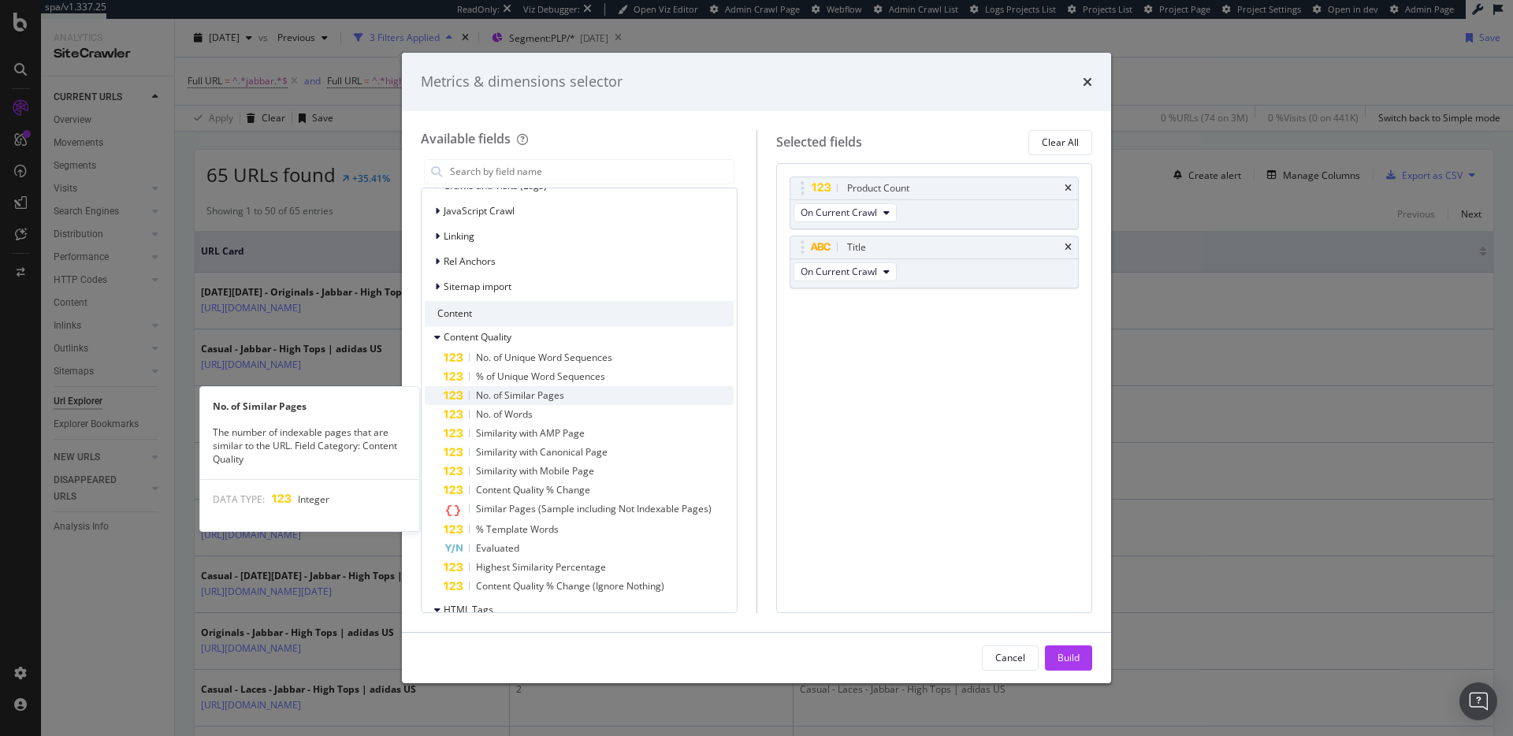
click at [523, 396] on span "No. of Similar Pages" at bounding box center [520, 395] width 88 height 13
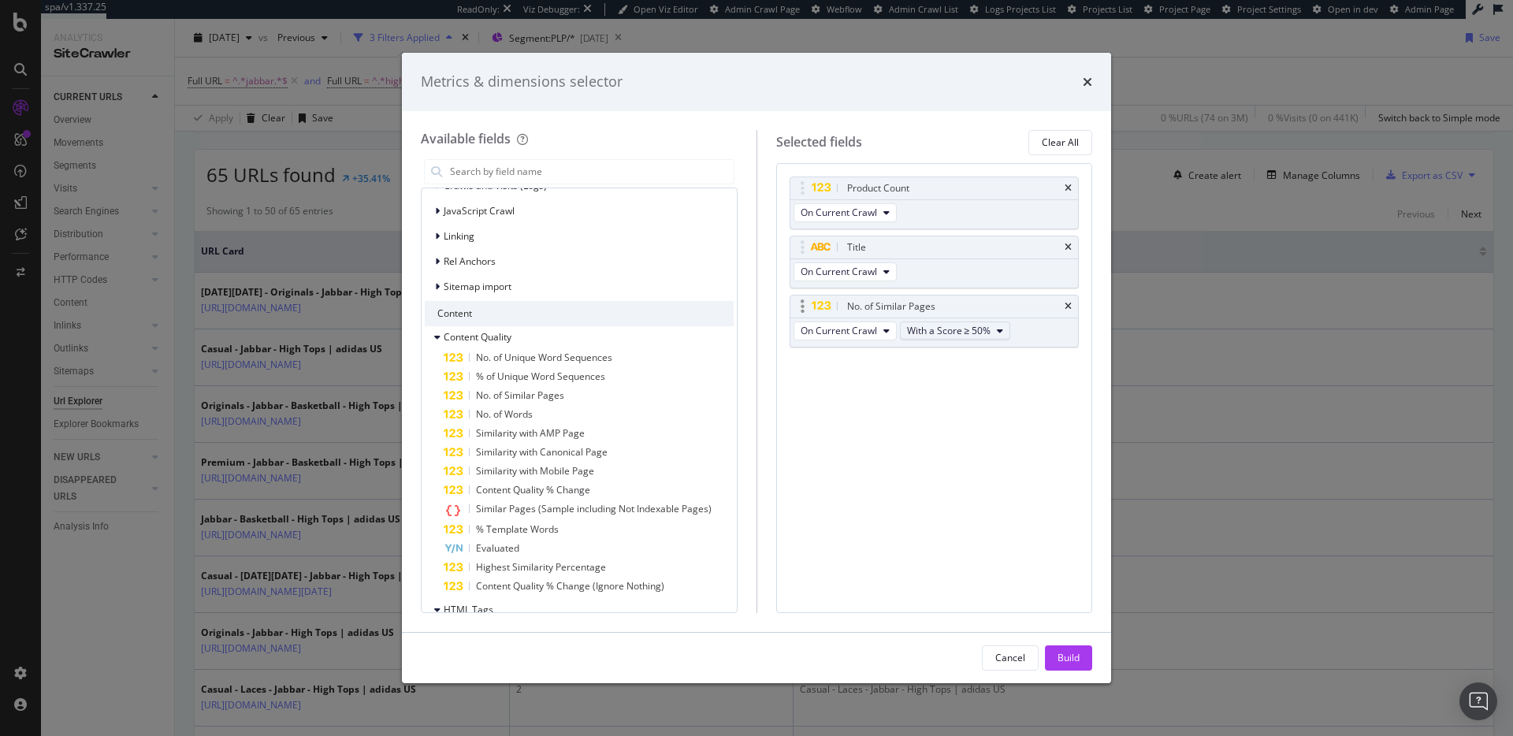
click at [1006, 329] on button "With a Score ≥ 50%" at bounding box center [955, 331] width 111 height 19
click at [973, 412] on span "With a Score ≥ 90%" at bounding box center [956, 418] width 86 height 14
click at [1069, 653] on div "Build" at bounding box center [1069, 657] width 22 height 13
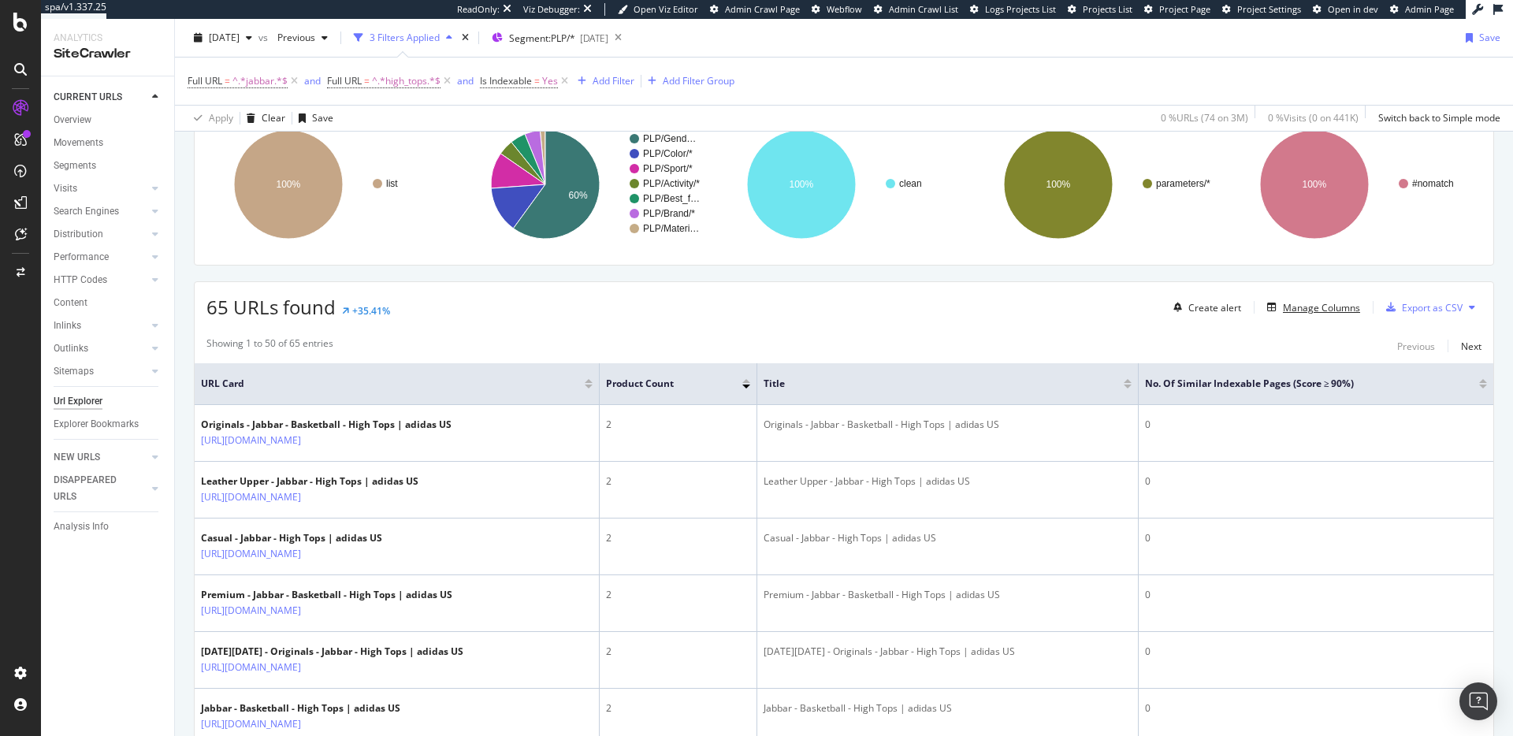
scroll to position [220, 0]
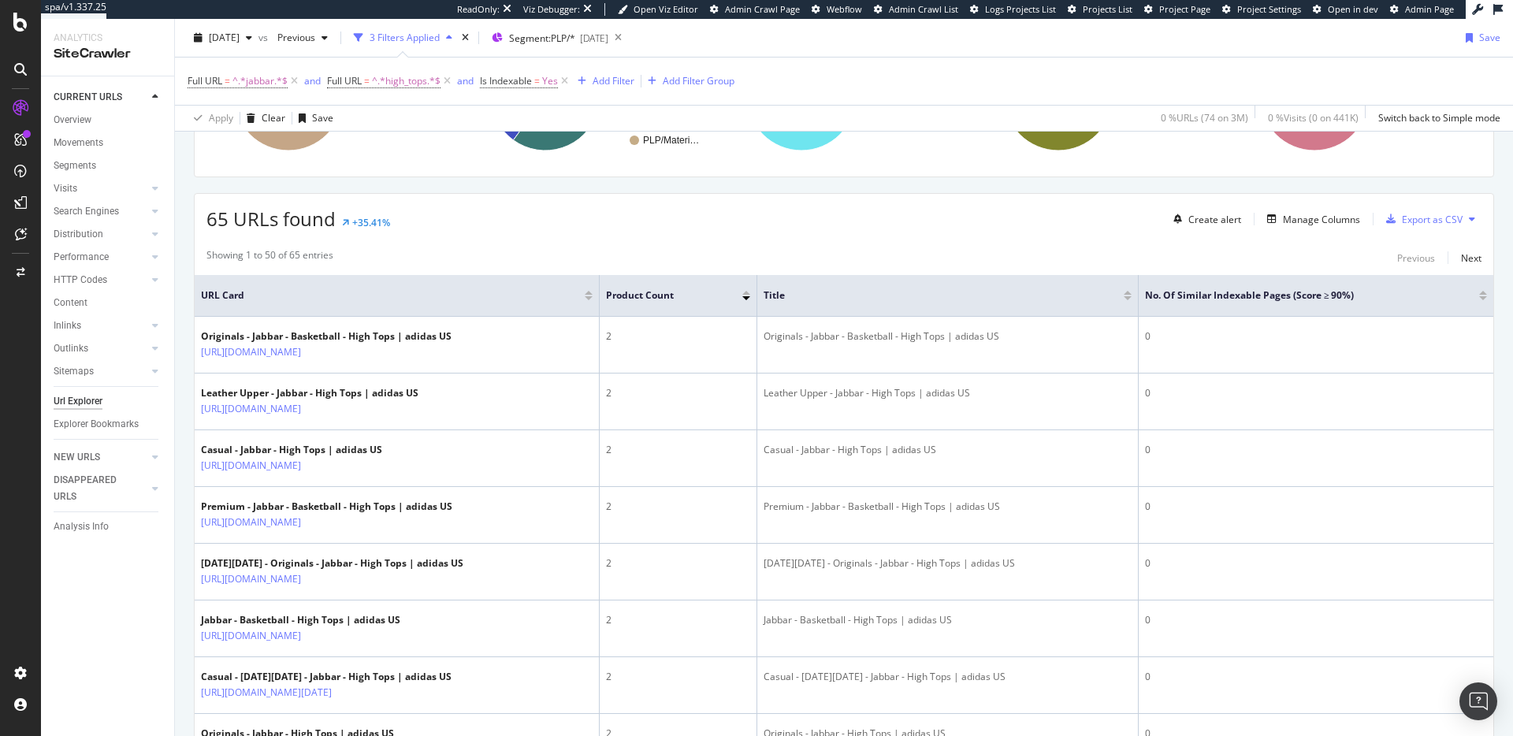
click at [1479, 299] on div at bounding box center [1483, 298] width 8 height 4
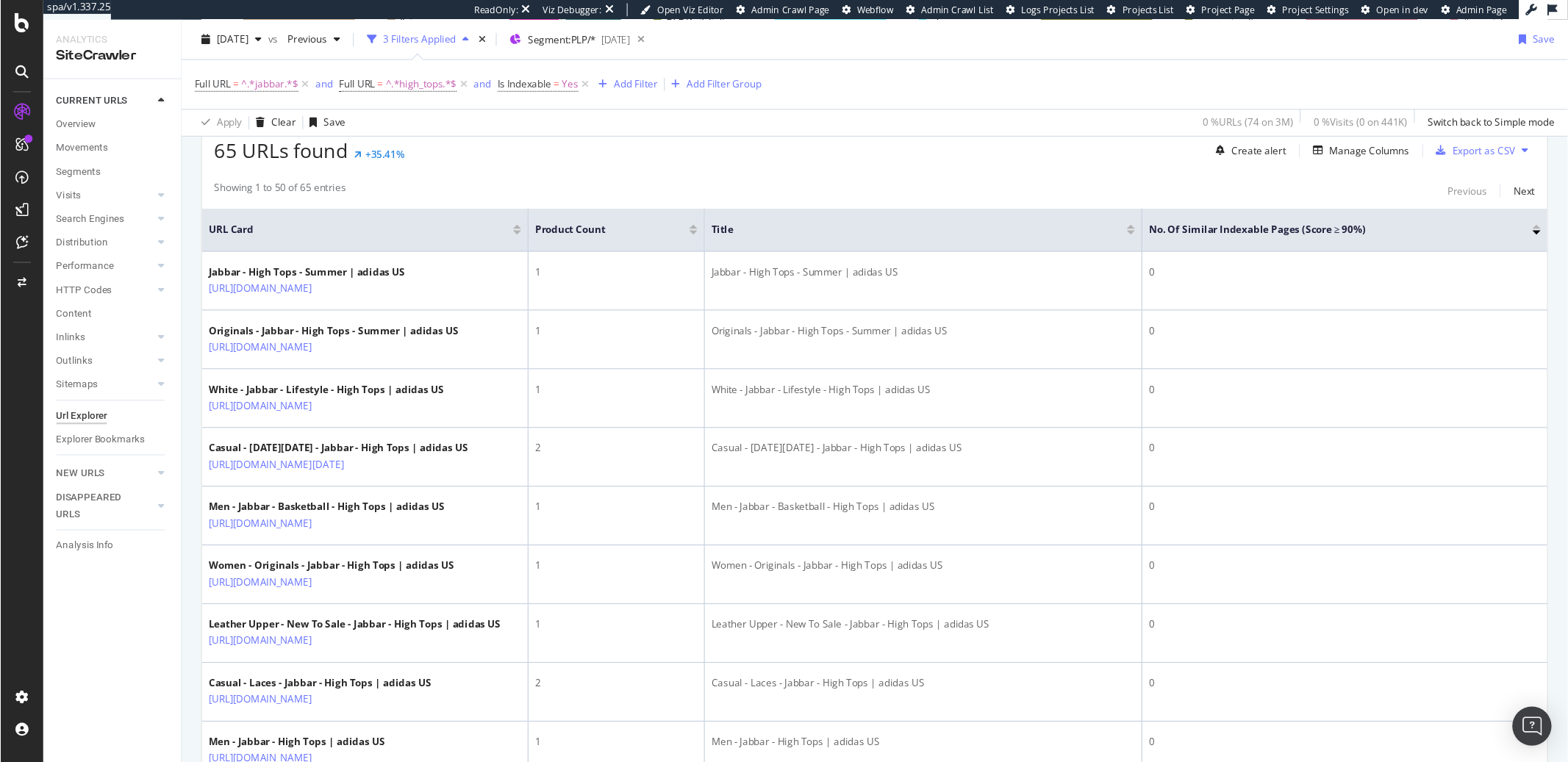
scroll to position [268, 0]
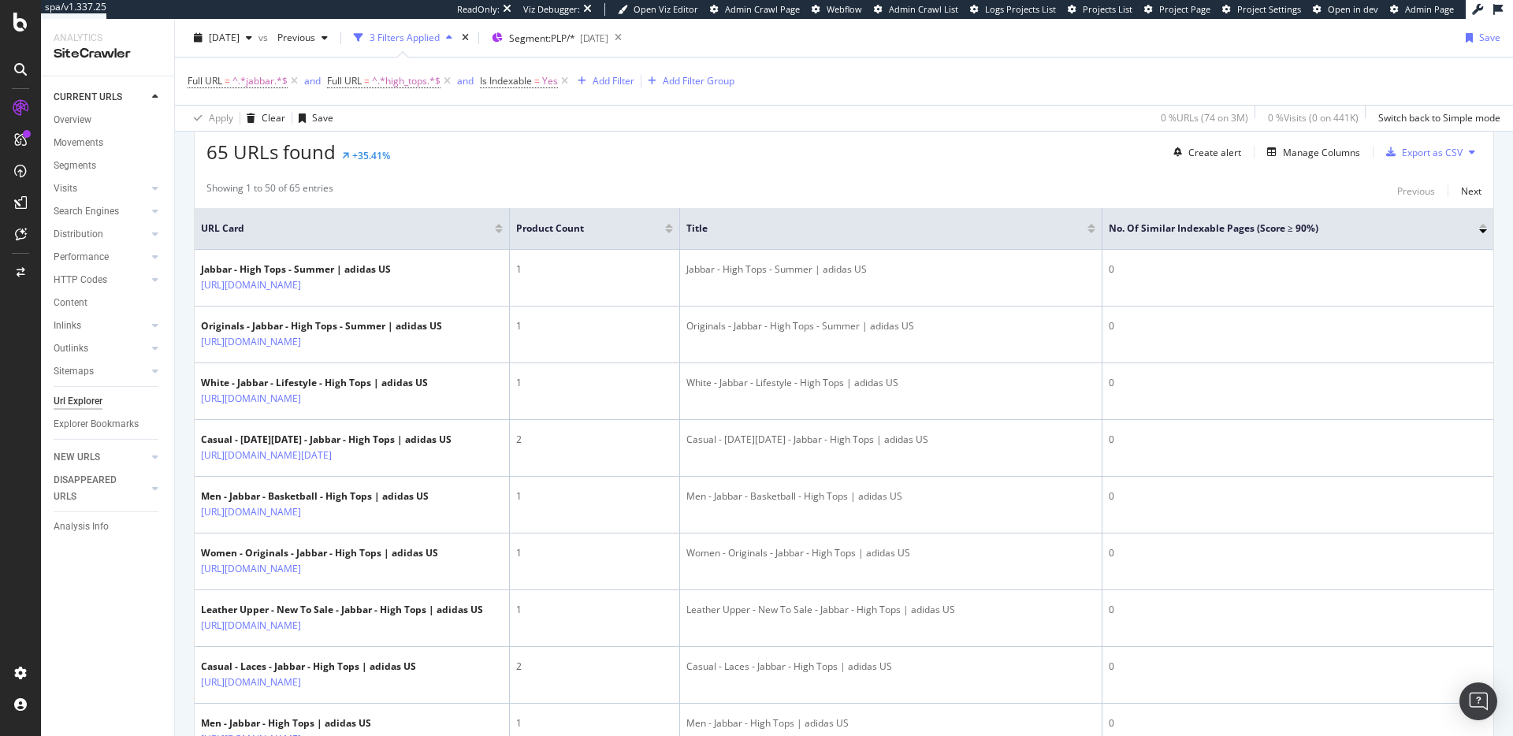
click at [538, 158] on div "65 URLs found +35.41% Create alert Manage Columns Export as CSV" at bounding box center [844, 146] width 1299 height 39
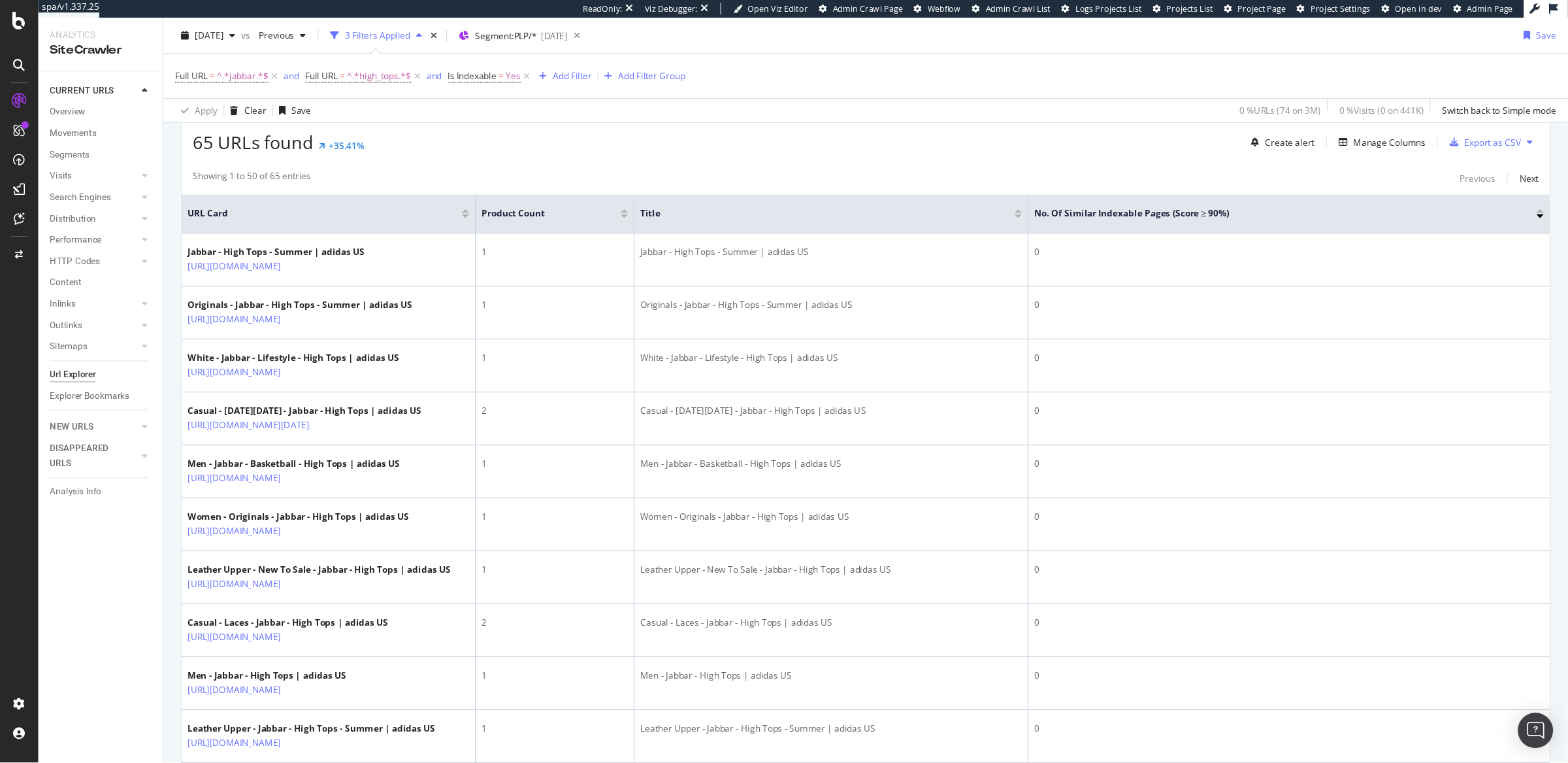
scroll to position [239, 0]
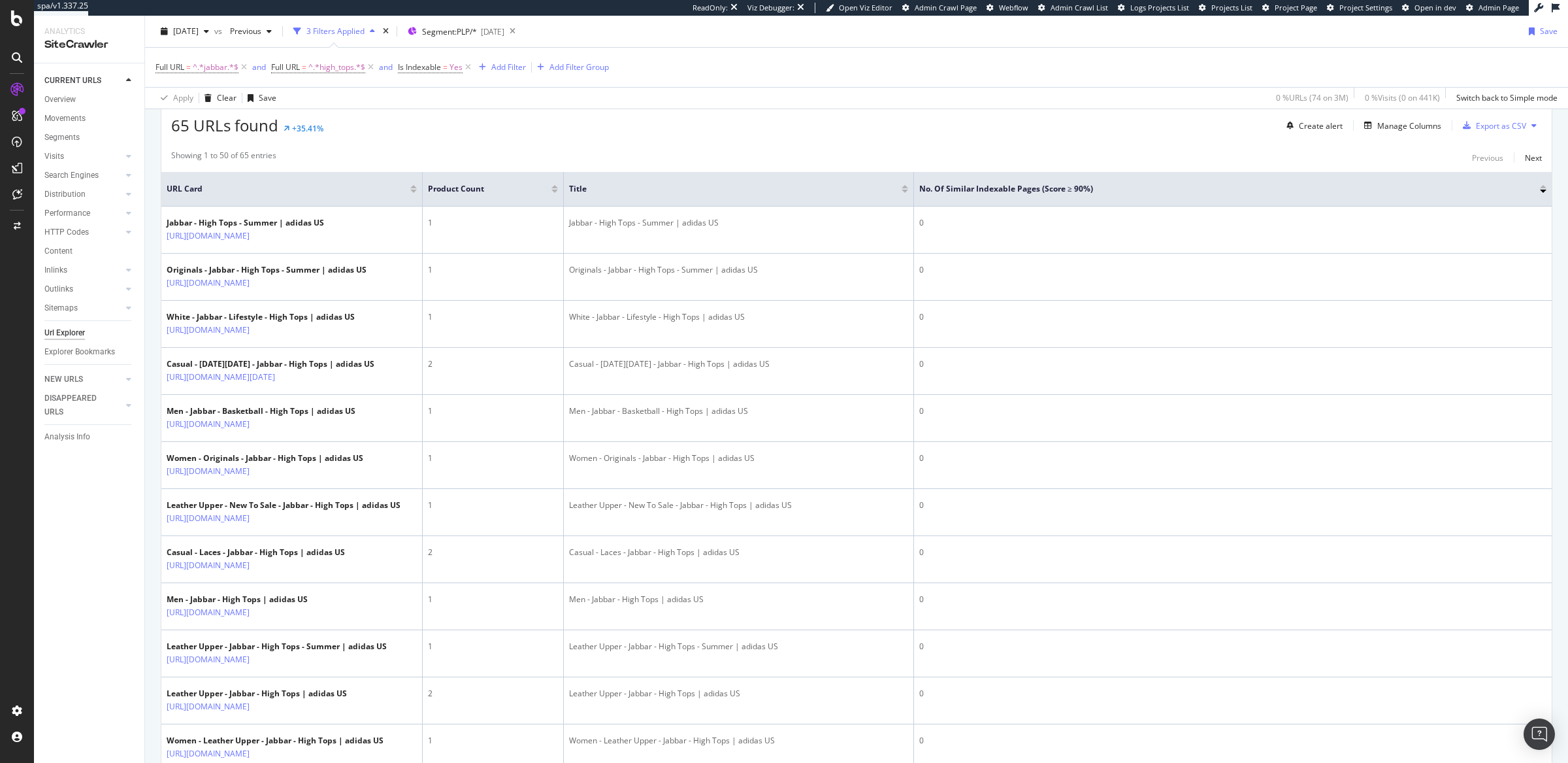
click at [556, 192] on div at bounding box center [555, 192] width 7 height 3
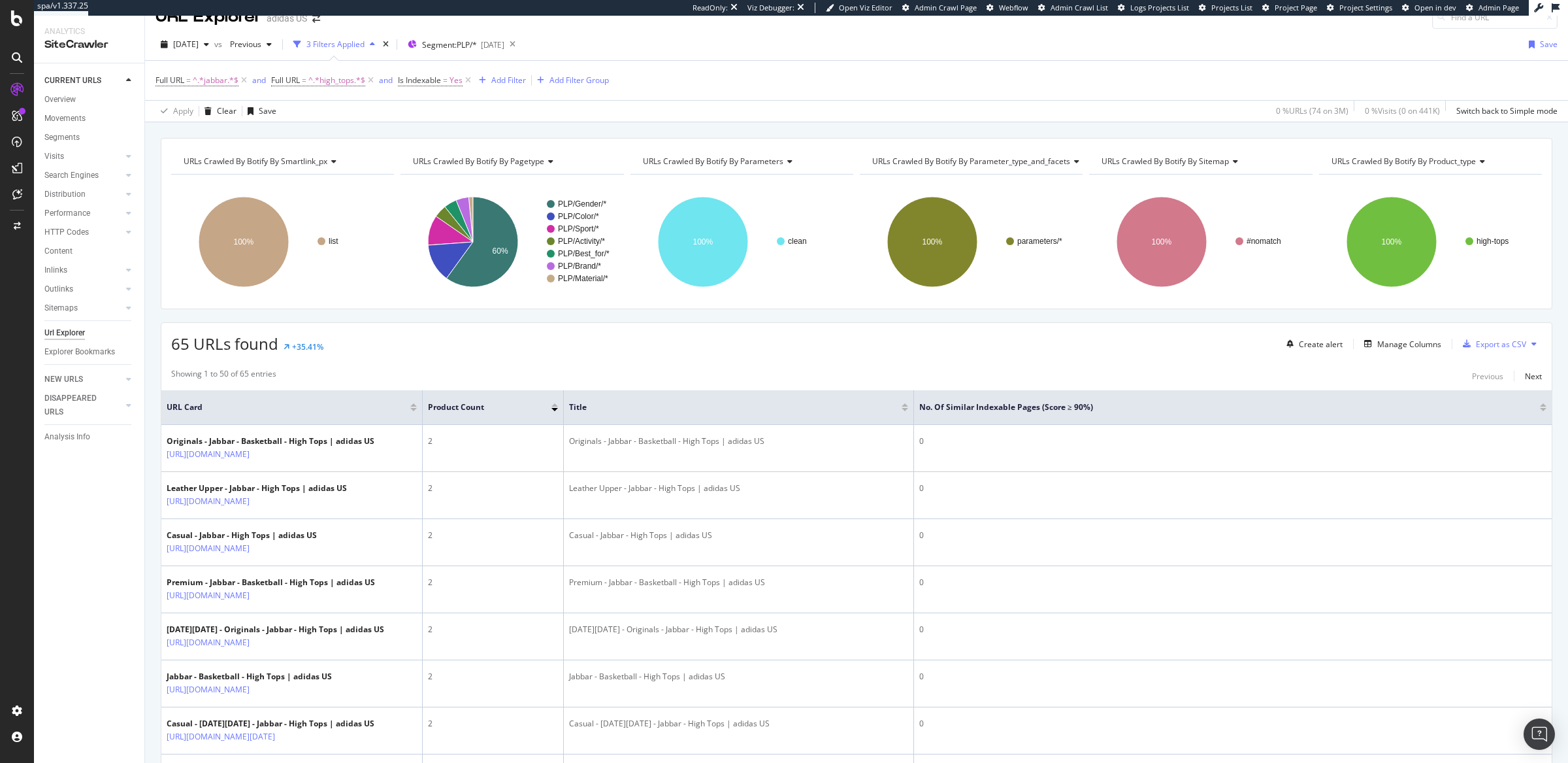
scroll to position [22, 0]
click at [18, 54] on icon at bounding box center [17, 57] width 11 height 11
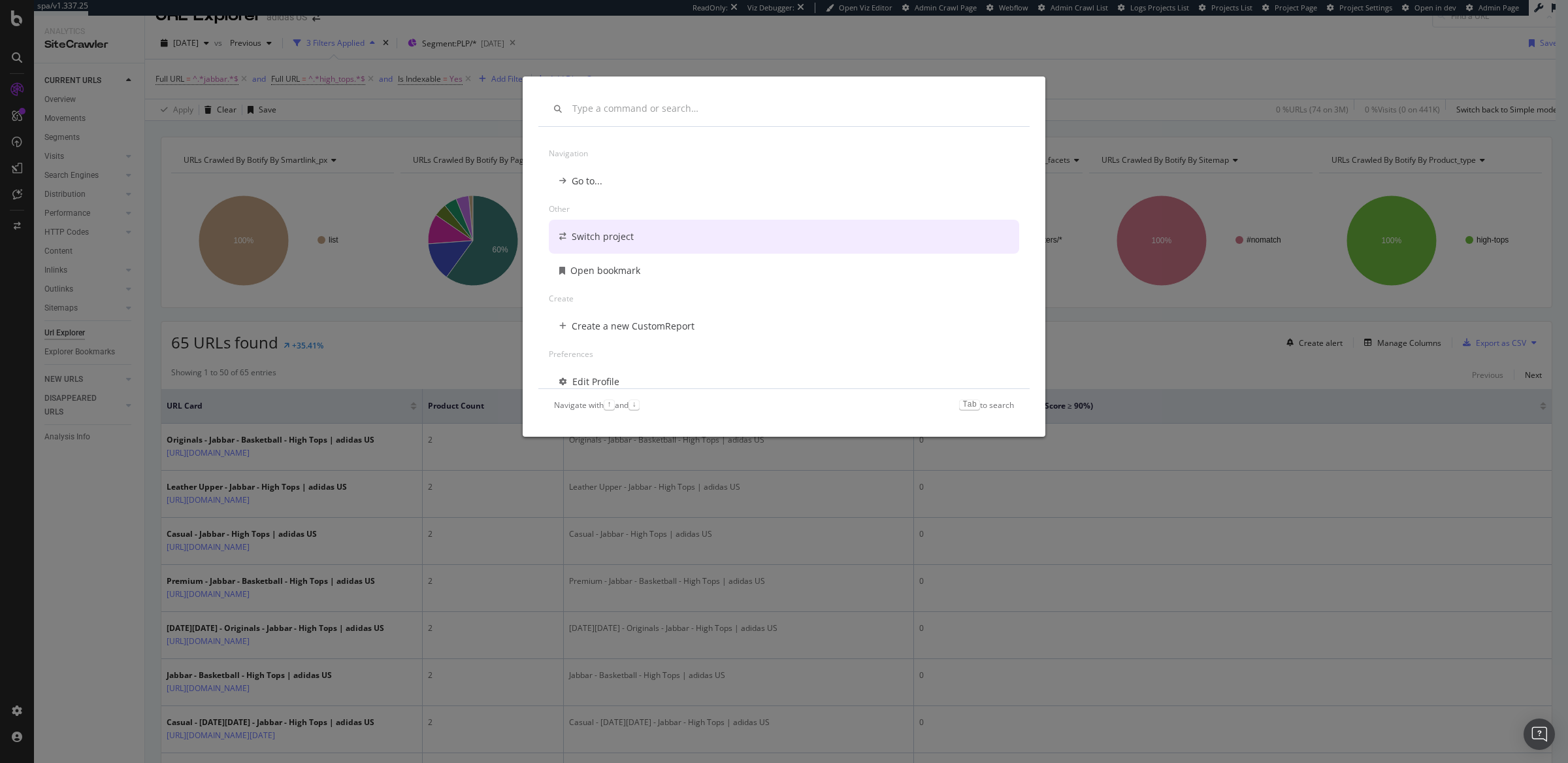
click at [886, 542] on div "Navigation Go to... Other Switch project Open bookmark Create Create a new Cust…" at bounding box center [784, 382] width 1568 height 763
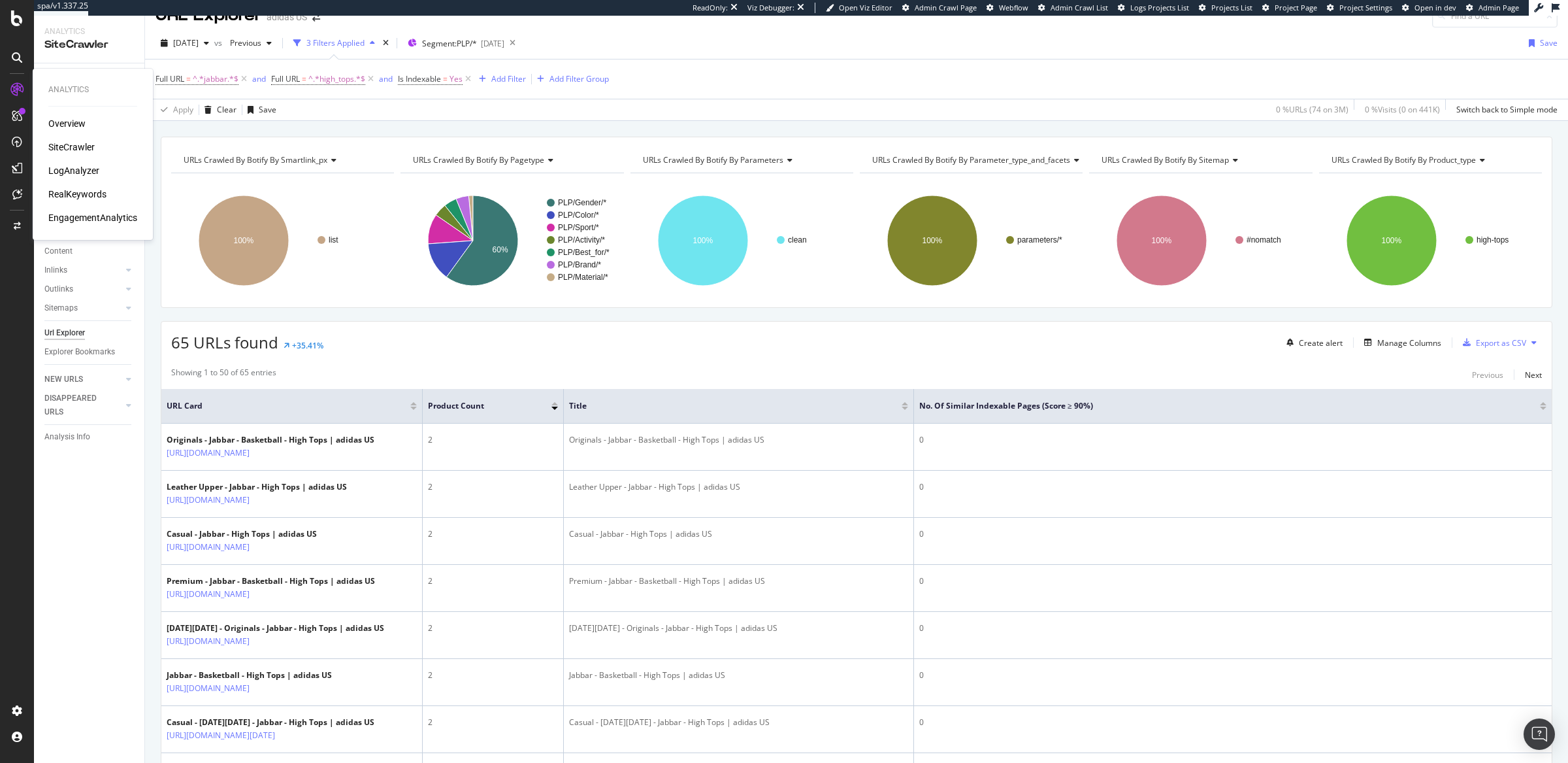
click at [63, 171] on div "LogAnalyzer" at bounding box center [73, 171] width 51 height 13
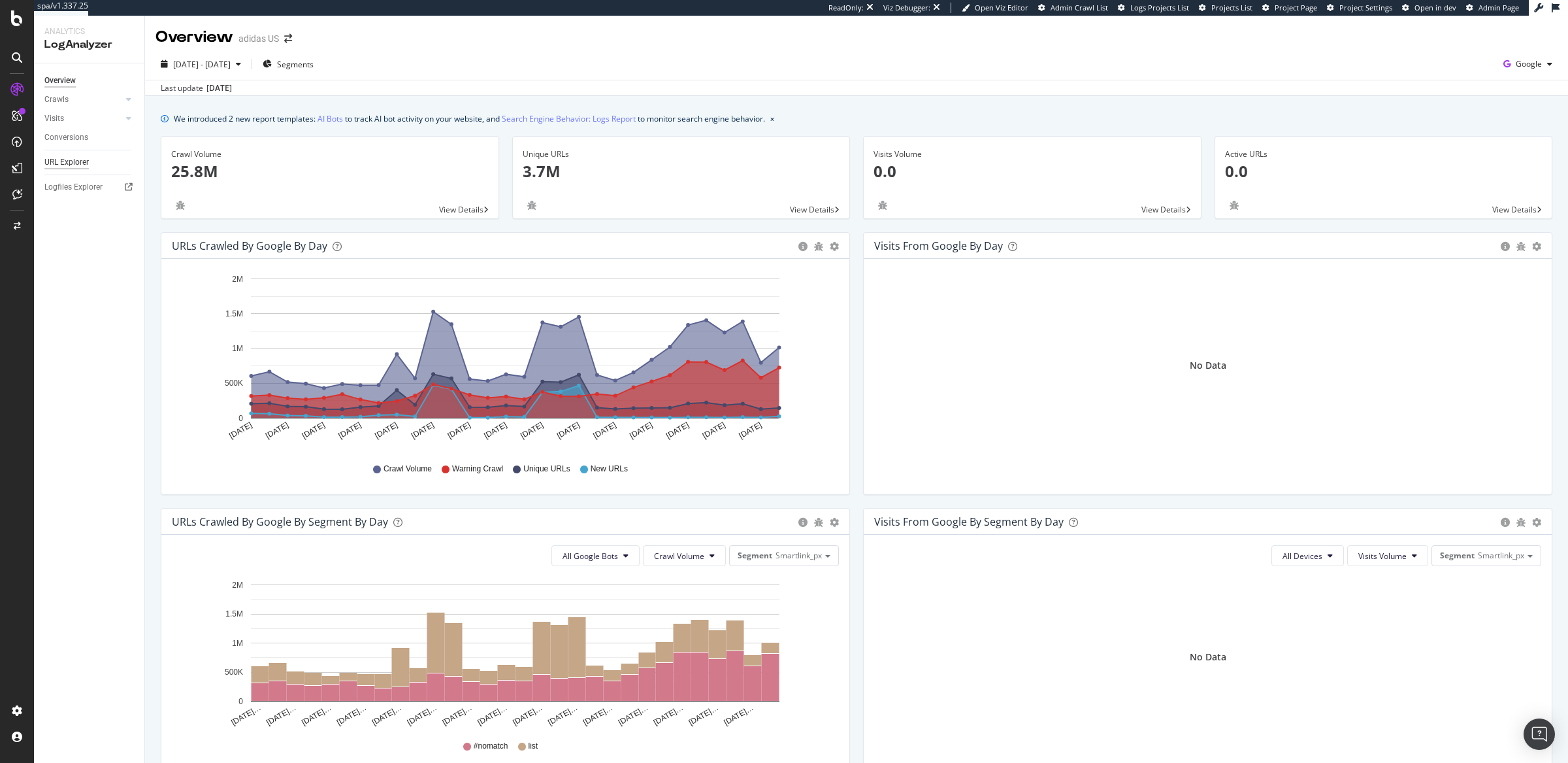
click at [75, 162] on div "URL Explorer" at bounding box center [67, 163] width 45 height 14
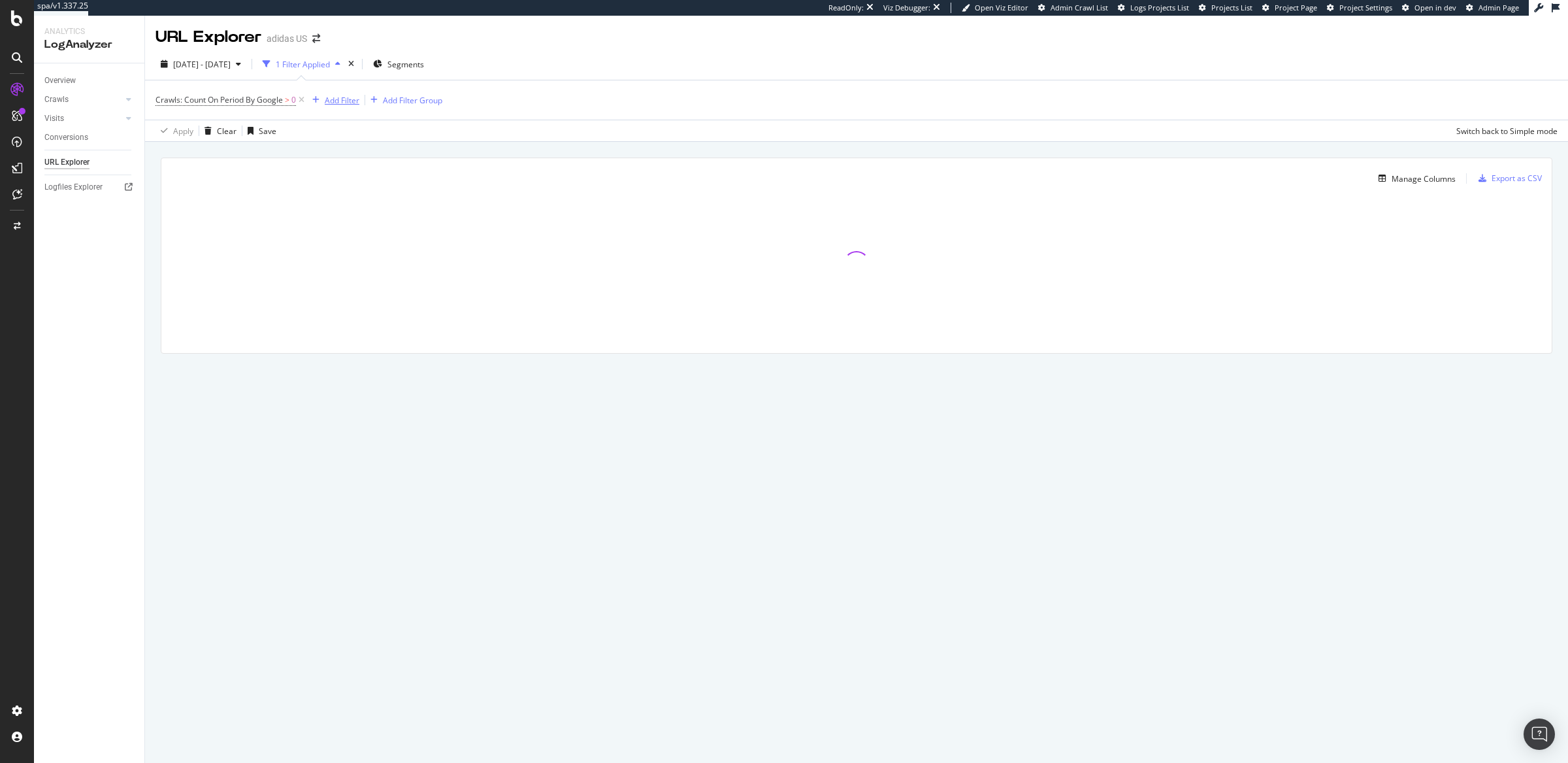
click at [336, 104] on div "Add Filter" at bounding box center [342, 100] width 35 height 11
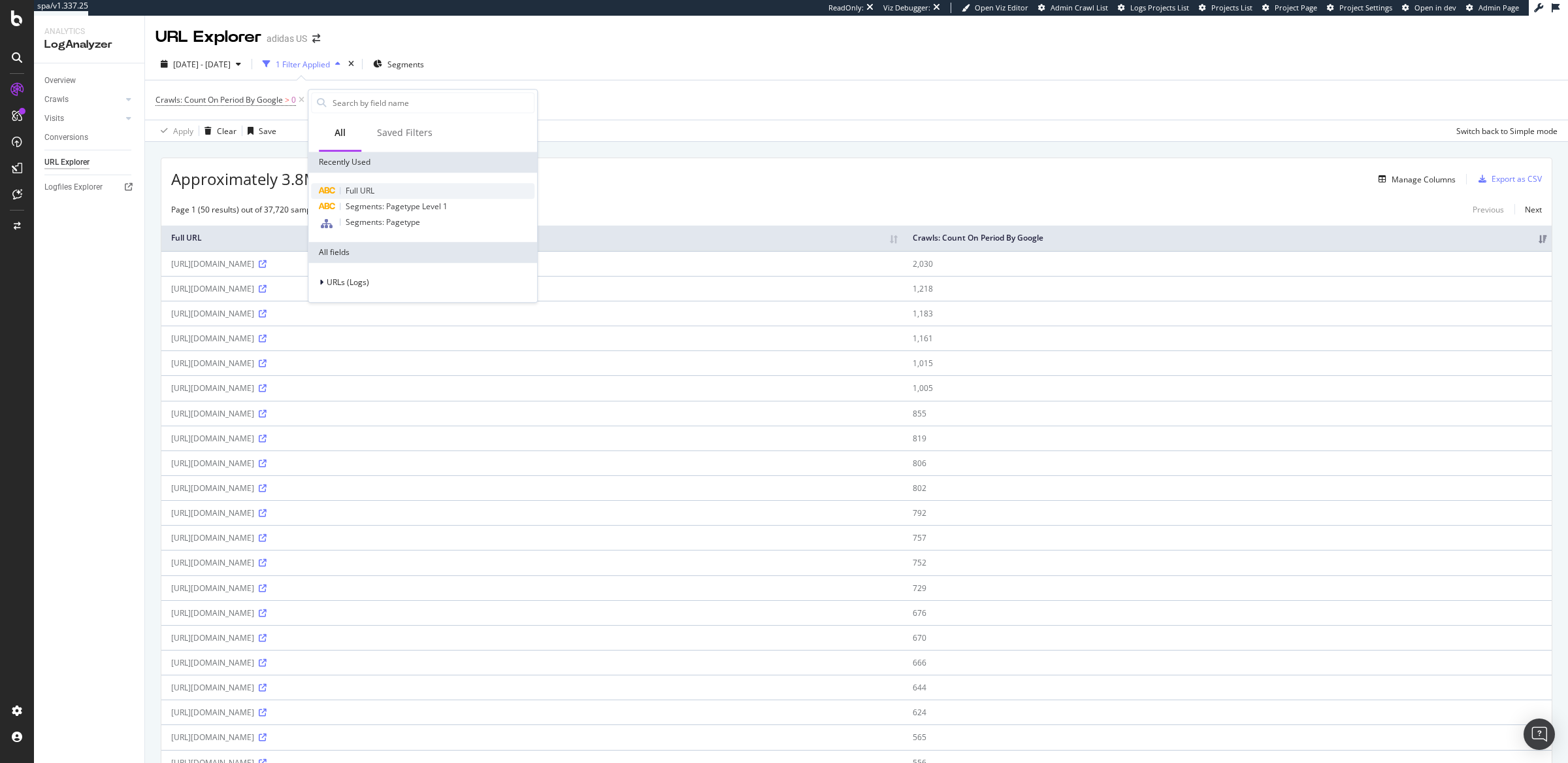
click at [350, 187] on span "Full URL" at bounding box center [360, 190] width 29 height 11
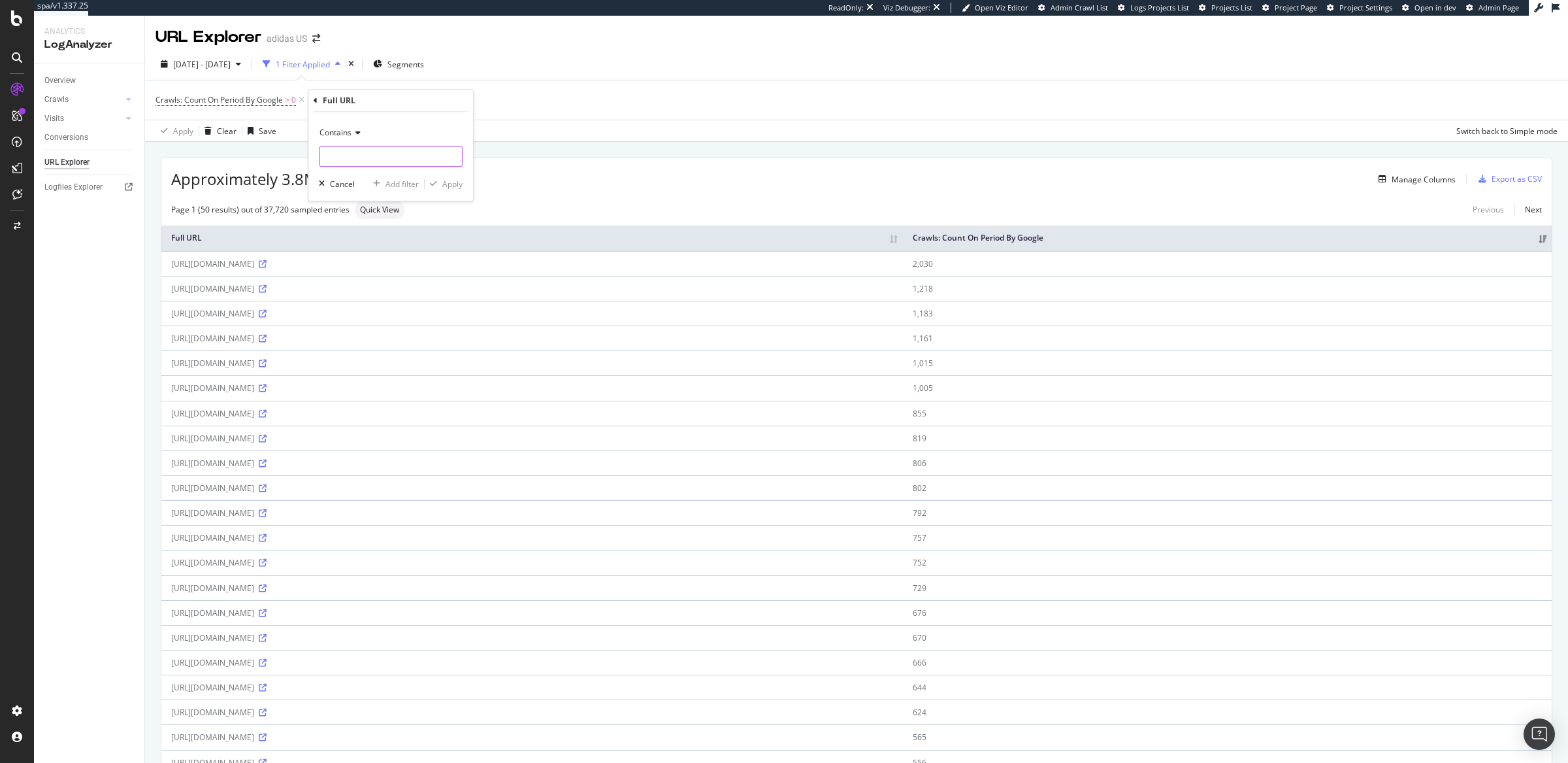
click at [347, 158] on input "text" at bounding box center [391, 156] width 143 height 21
type input "jabbar"
click at [408, 184] on div "Add filter" at bounding box center [402, 183] width 33 height 11
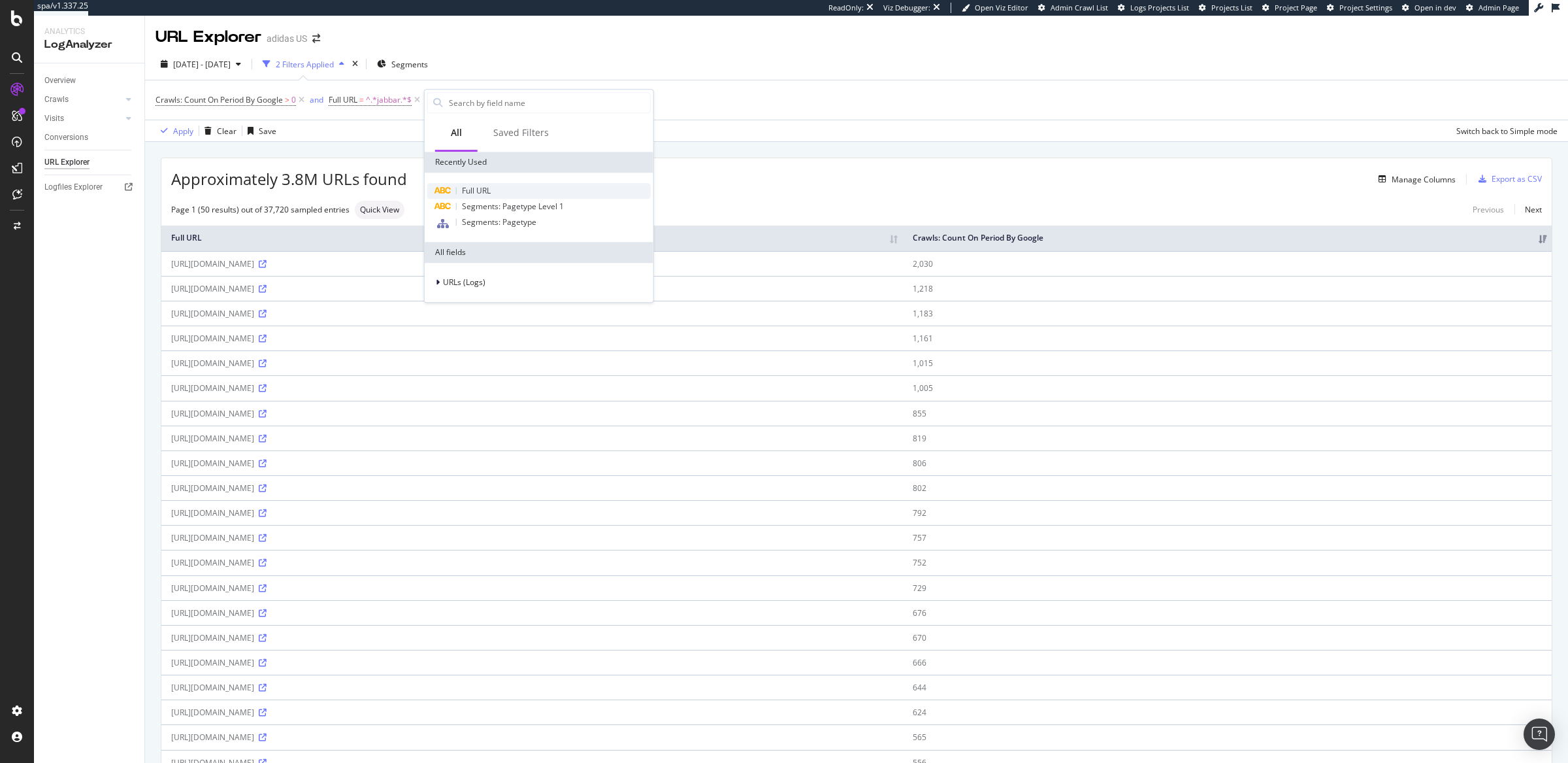
click at [474, 186] on span "Full URL" at bounding box center [476, 190] width 29 height 11
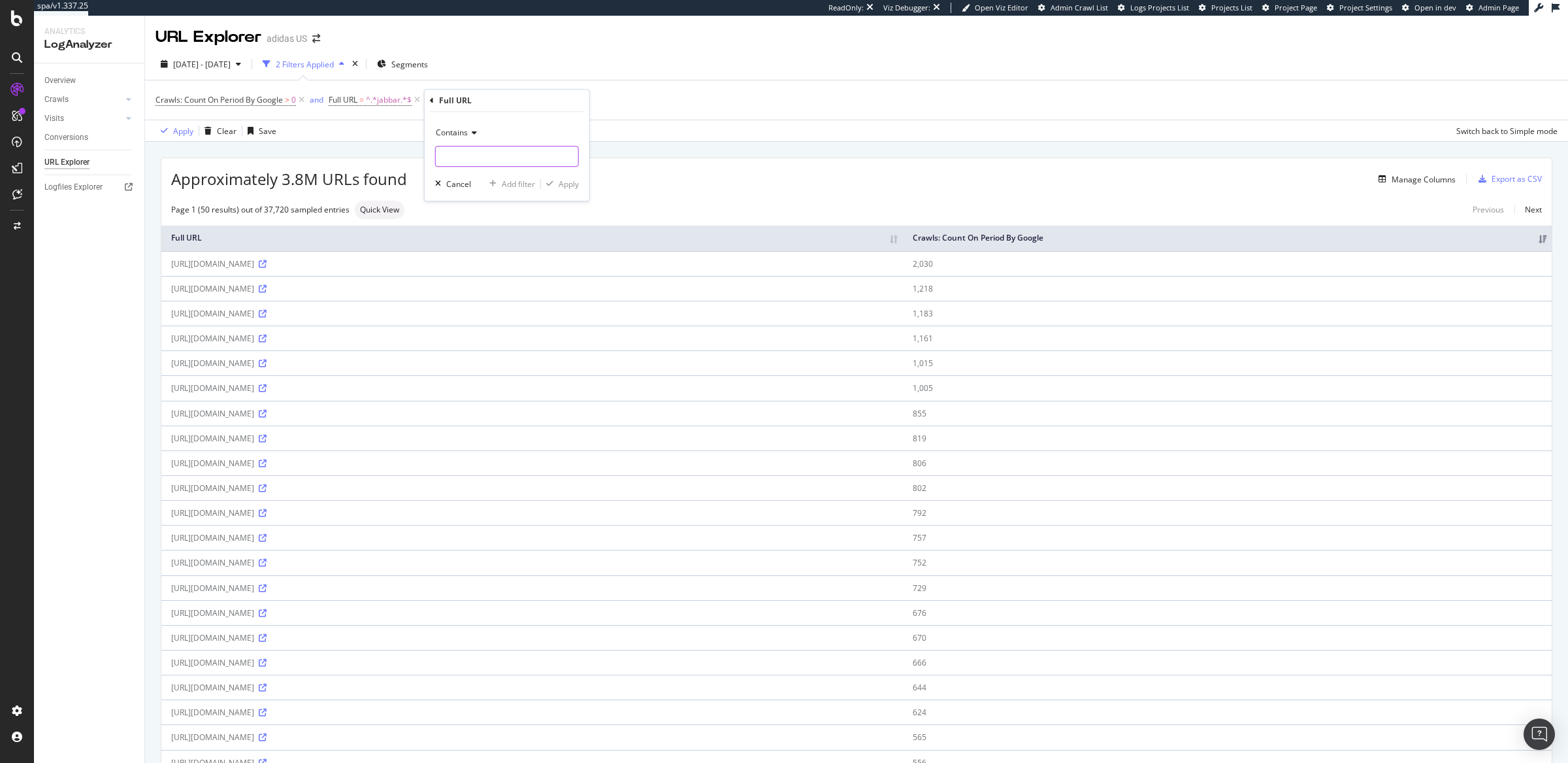
click at [472, 160] on input "text" at bounding box center [507, 156] width 143 height 21
type input "high_tops"
click at [527, 183] on div "Add filter" at bounding box center [518, 183] width 33 height 11
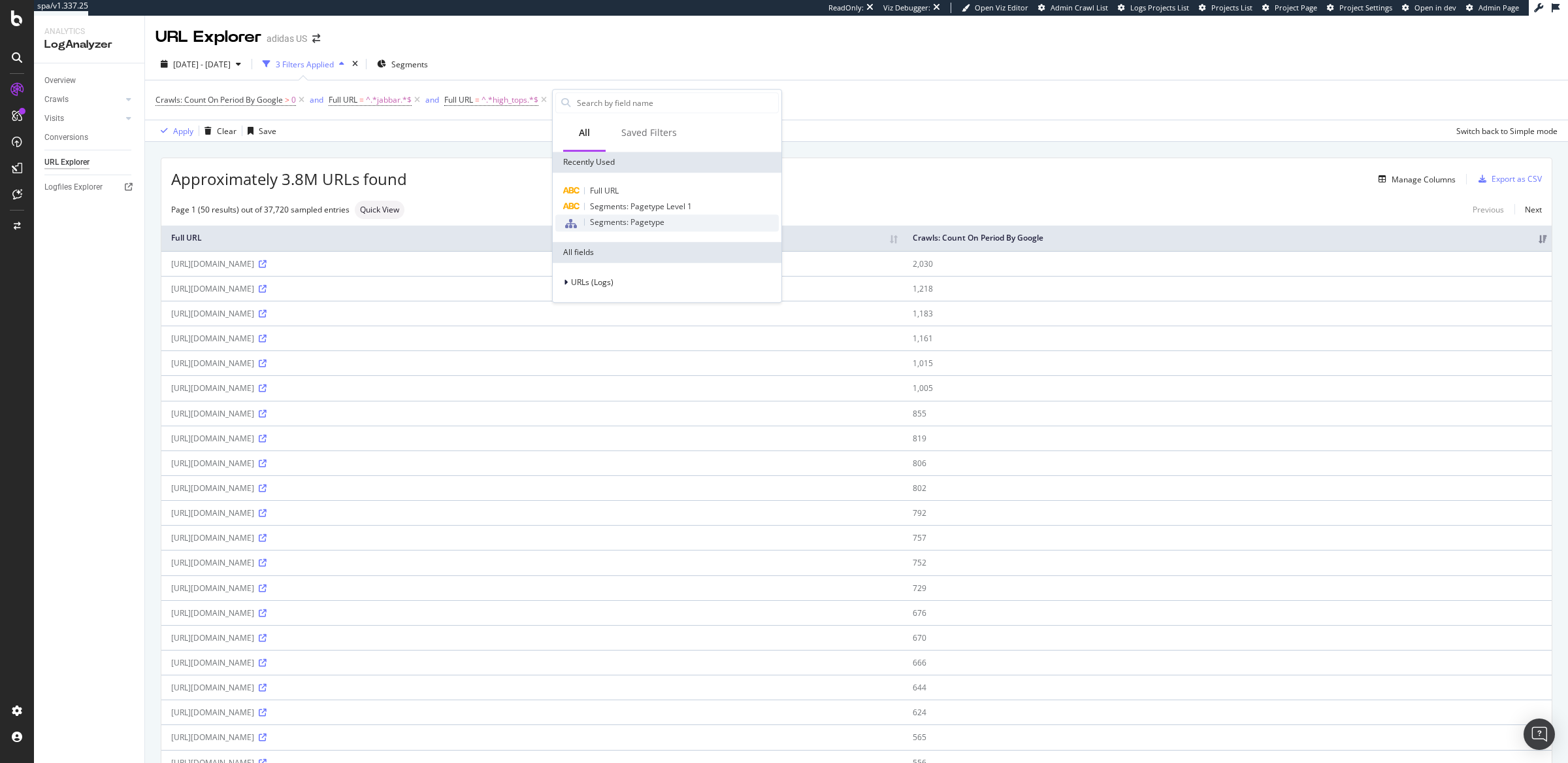
click at [614, 217] on span "Segments: Pagetype" at bounding box center [628, 221] width 75 height 11
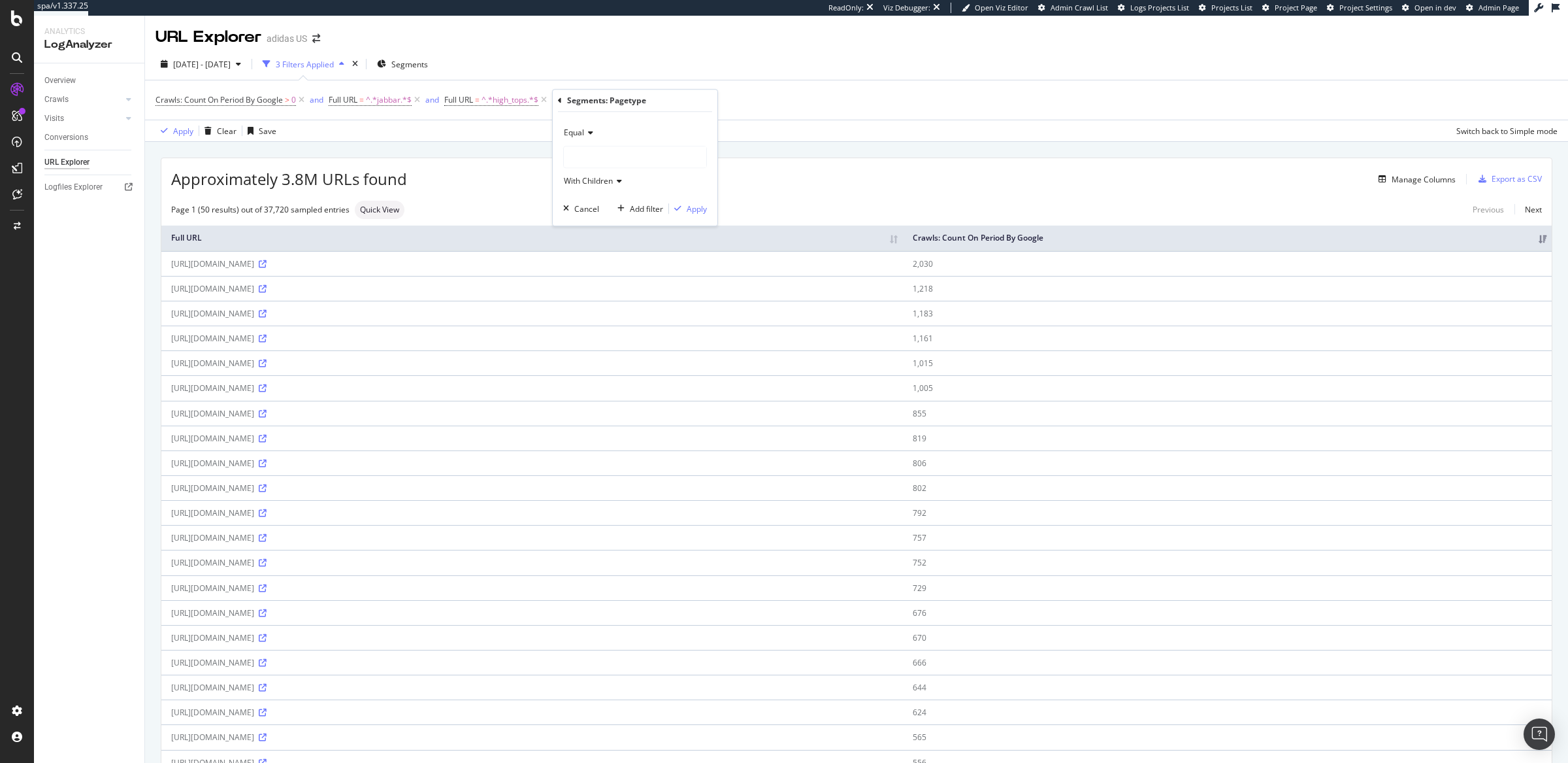
click at [607, 153] on div at bounding box center [635, 157] width 143 height 21
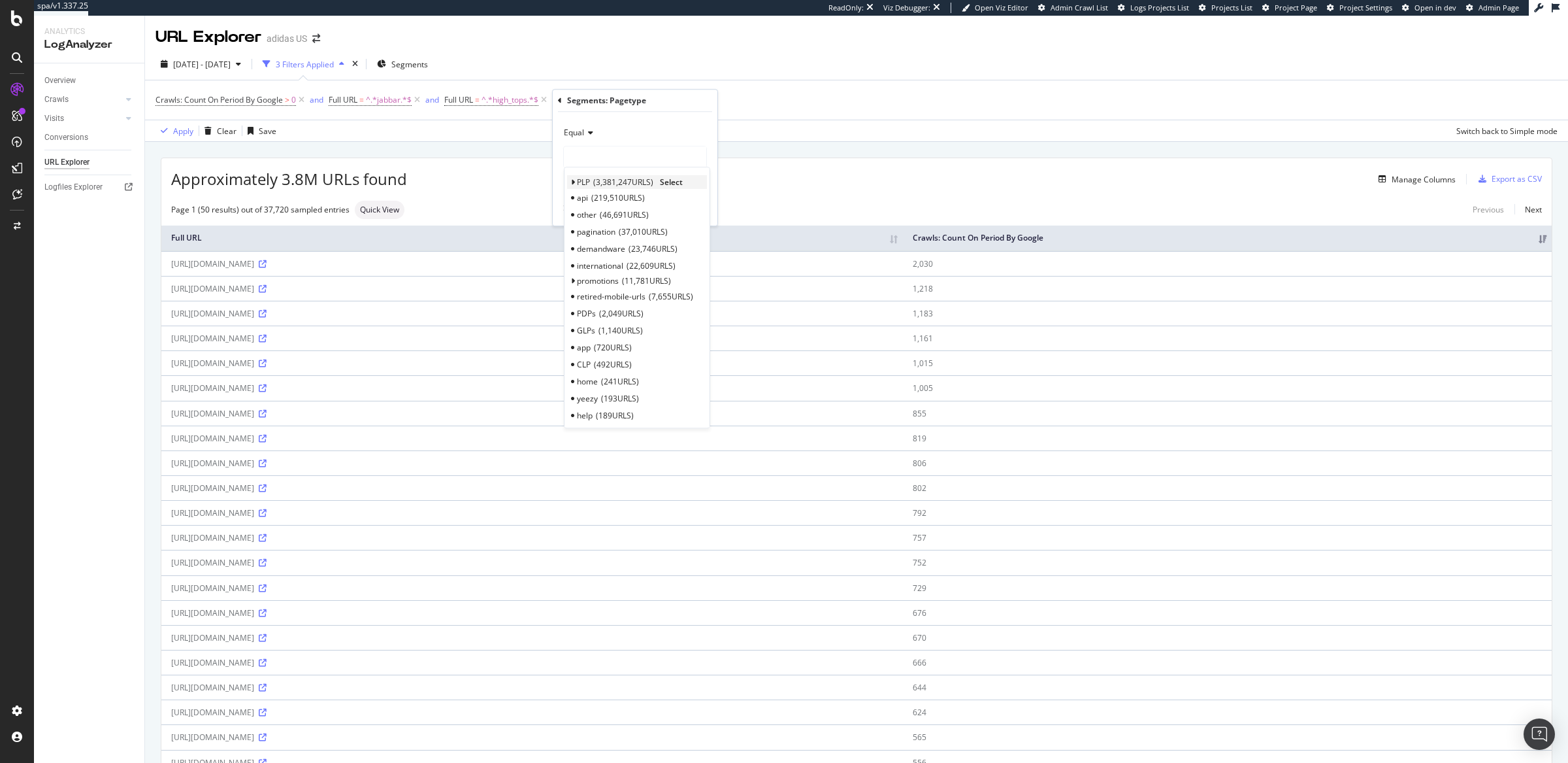
click at [597, 181] on span "3,381,247 URLS" at bounding box center [624, 182] width 61 height 11
click at [590, 182] on span "PLP" at bounding box center [584, 182] width 13 height 11
click at [683, 182] on span "Select" at bounding box center [672, 182] width 23 height 11
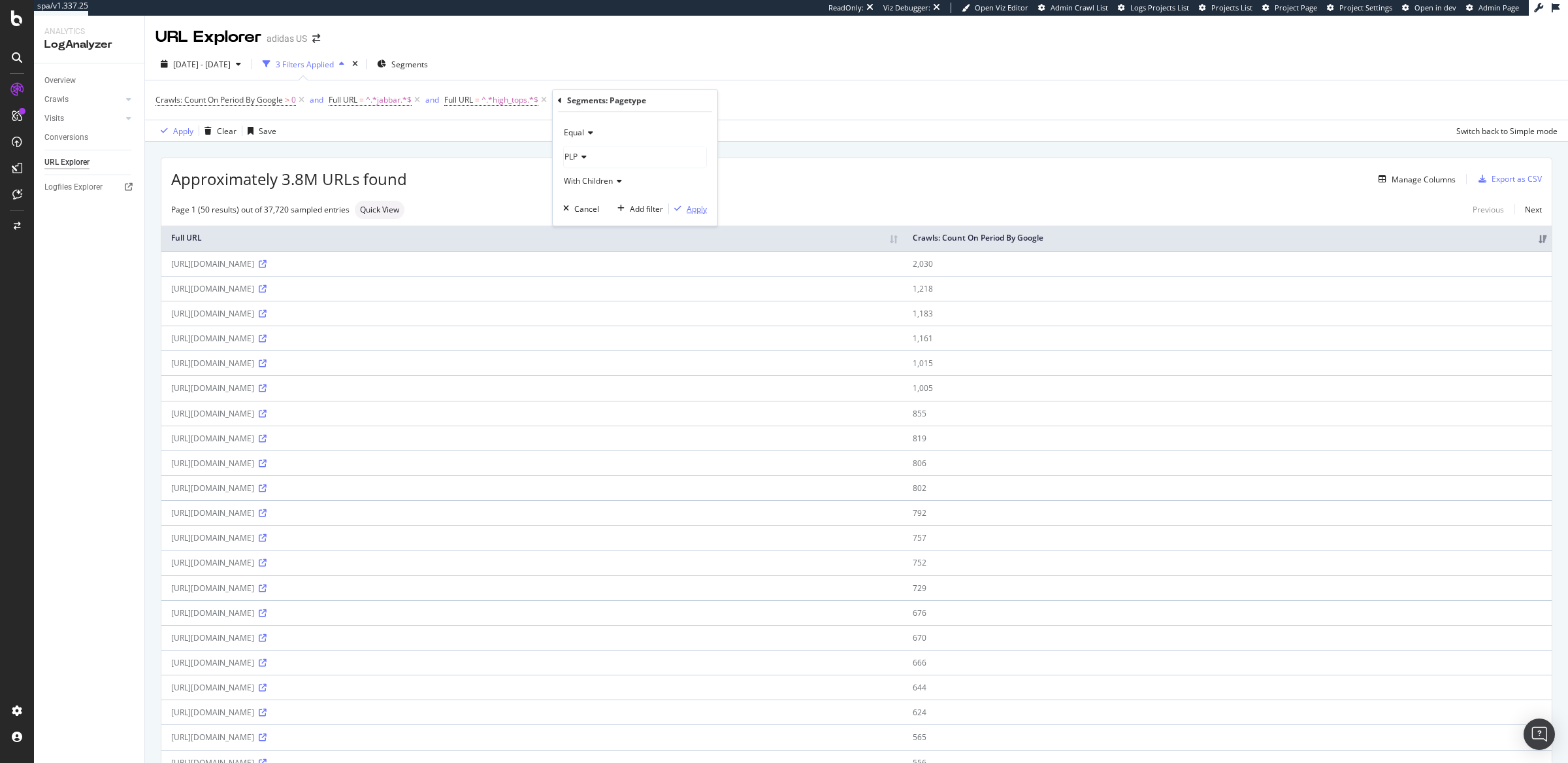
click at [694, 208] on div "Apply" at bounding box center [697, 208] width 20 height 11
click at [267, 289] on icon at bounding box center [262, 289] width 7 height 7
click at [75, 197] on div "RealKeywords" at bounding box center [77, 194] width 58 height 13
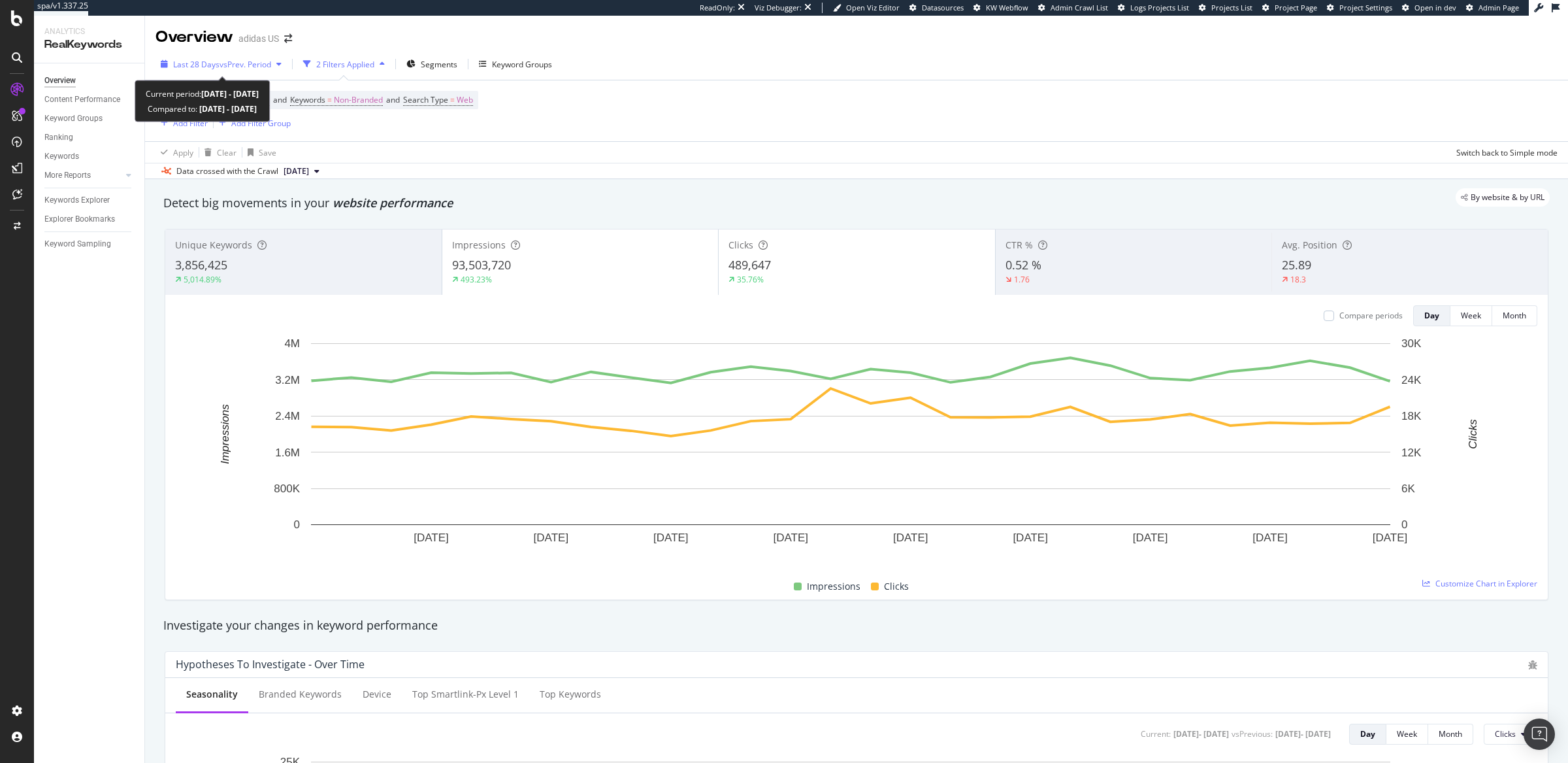
click at [240, 66] on span "vs Prev. Period" at bounding box center [245, 64] width 51 height 11
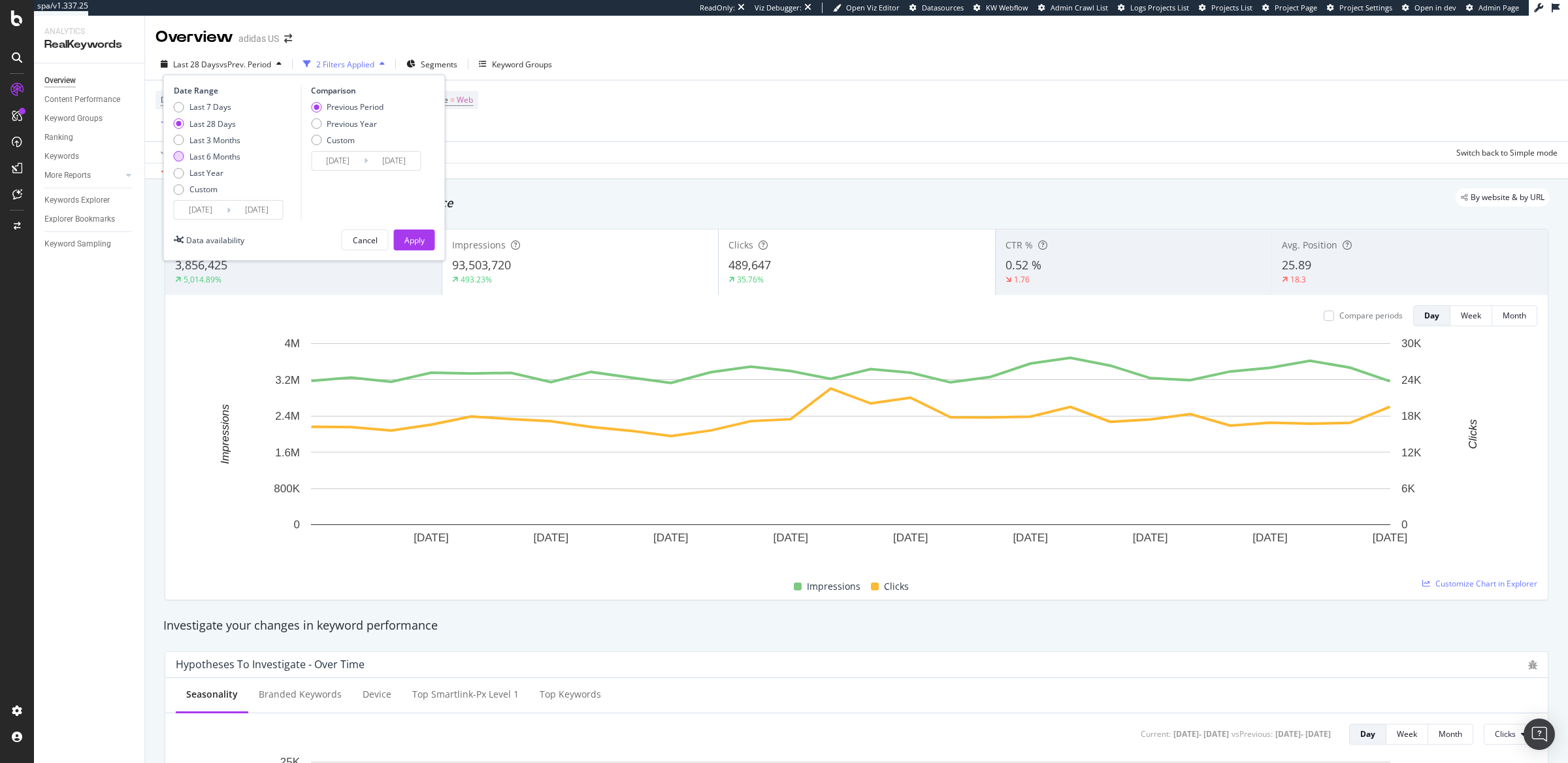
click at [181, 157] on div "Last 6 Months" at bounding box center [179, 156] width 11 height 11
type input "2025/03/10"
type input "2024/09/07"
type input "2025/03/09"
click at [412, 238] on div "Apply" at bounding box center [415, 240] width 20 height 11
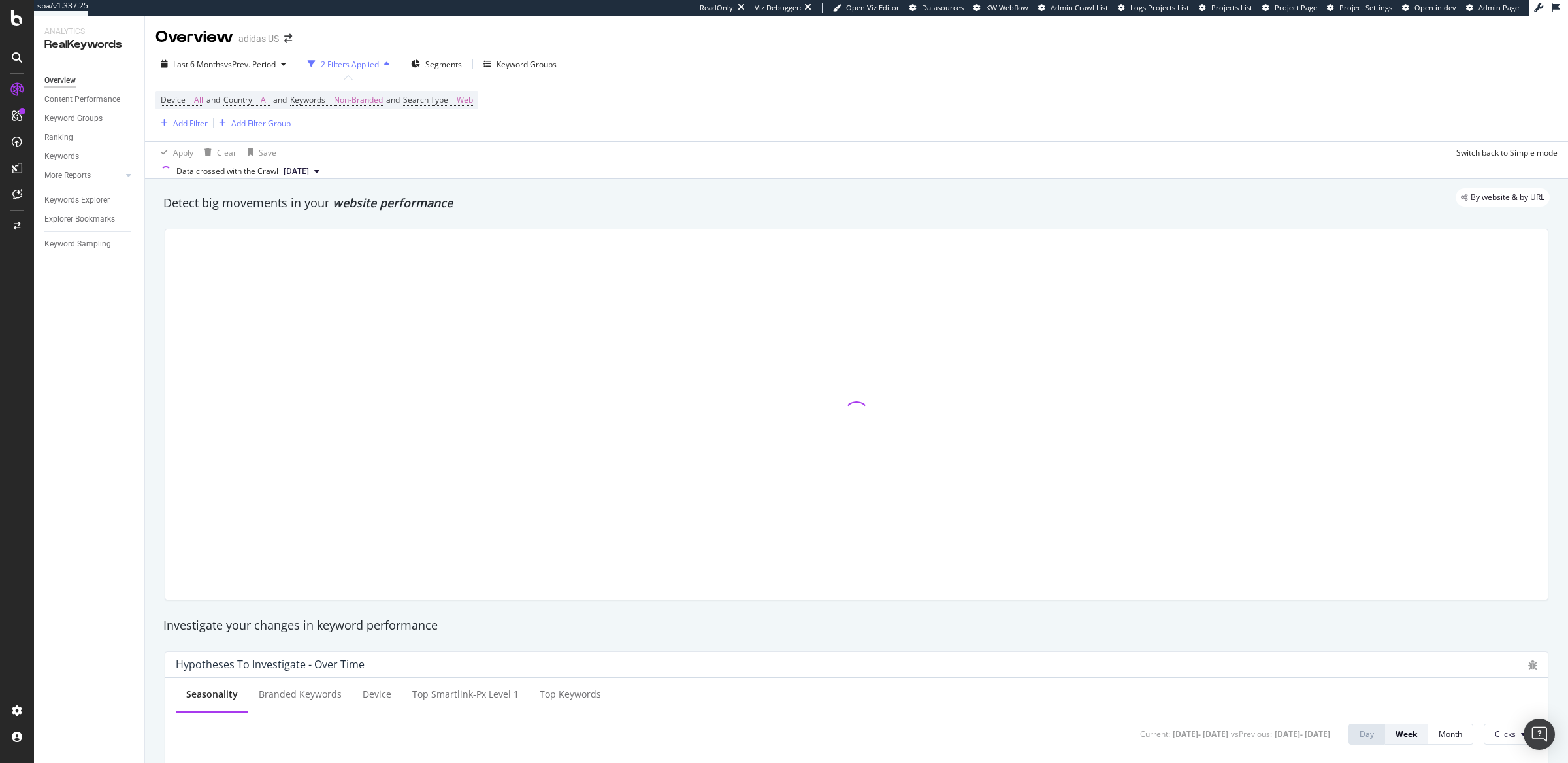
click at [192, 122] on div "Add Filter" at bounding box center [191, 123] width 35 height 11
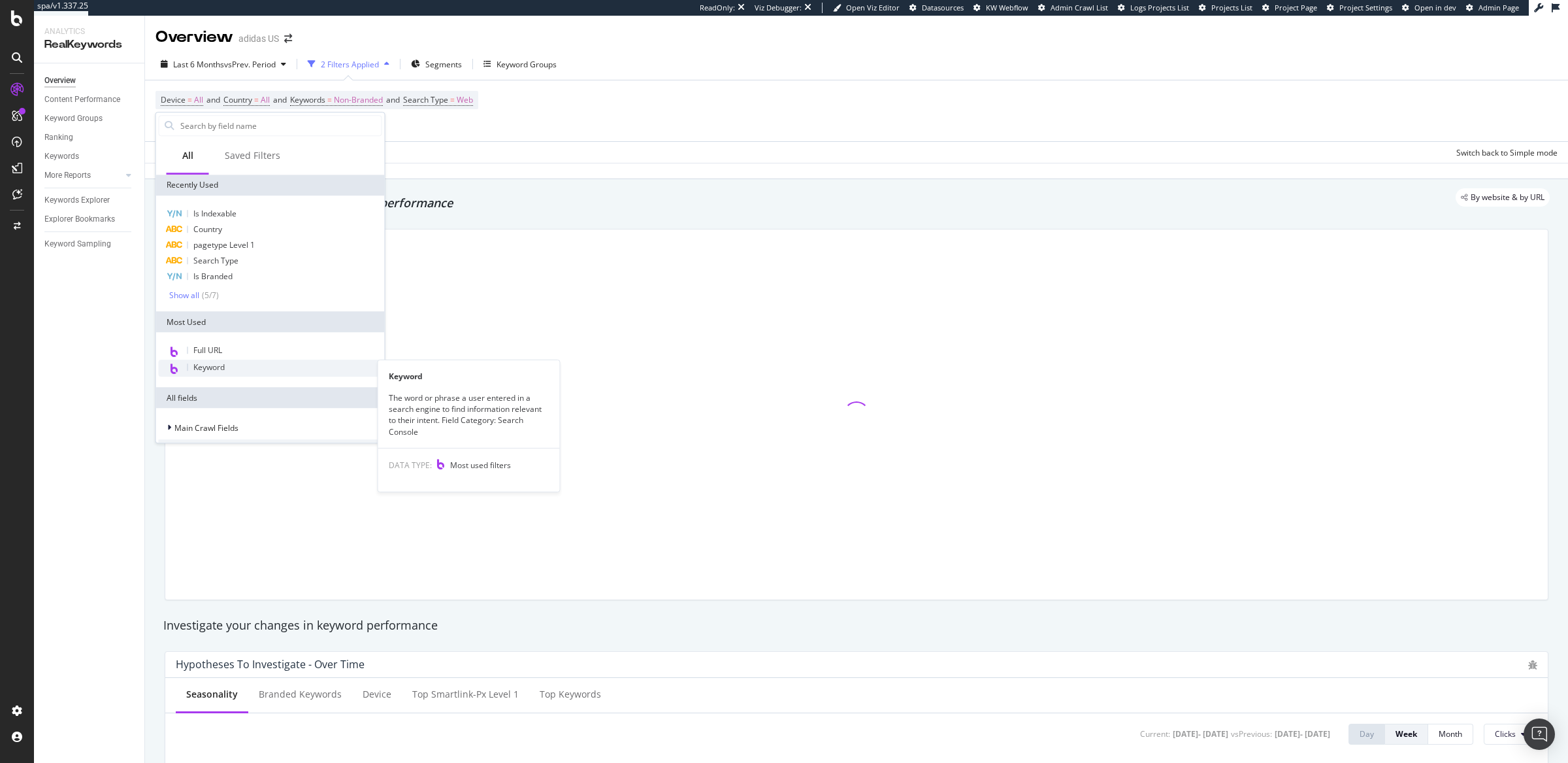
click at [220, 372] on span "Keyword" at bounding box center [209, 367] width 32 height 11
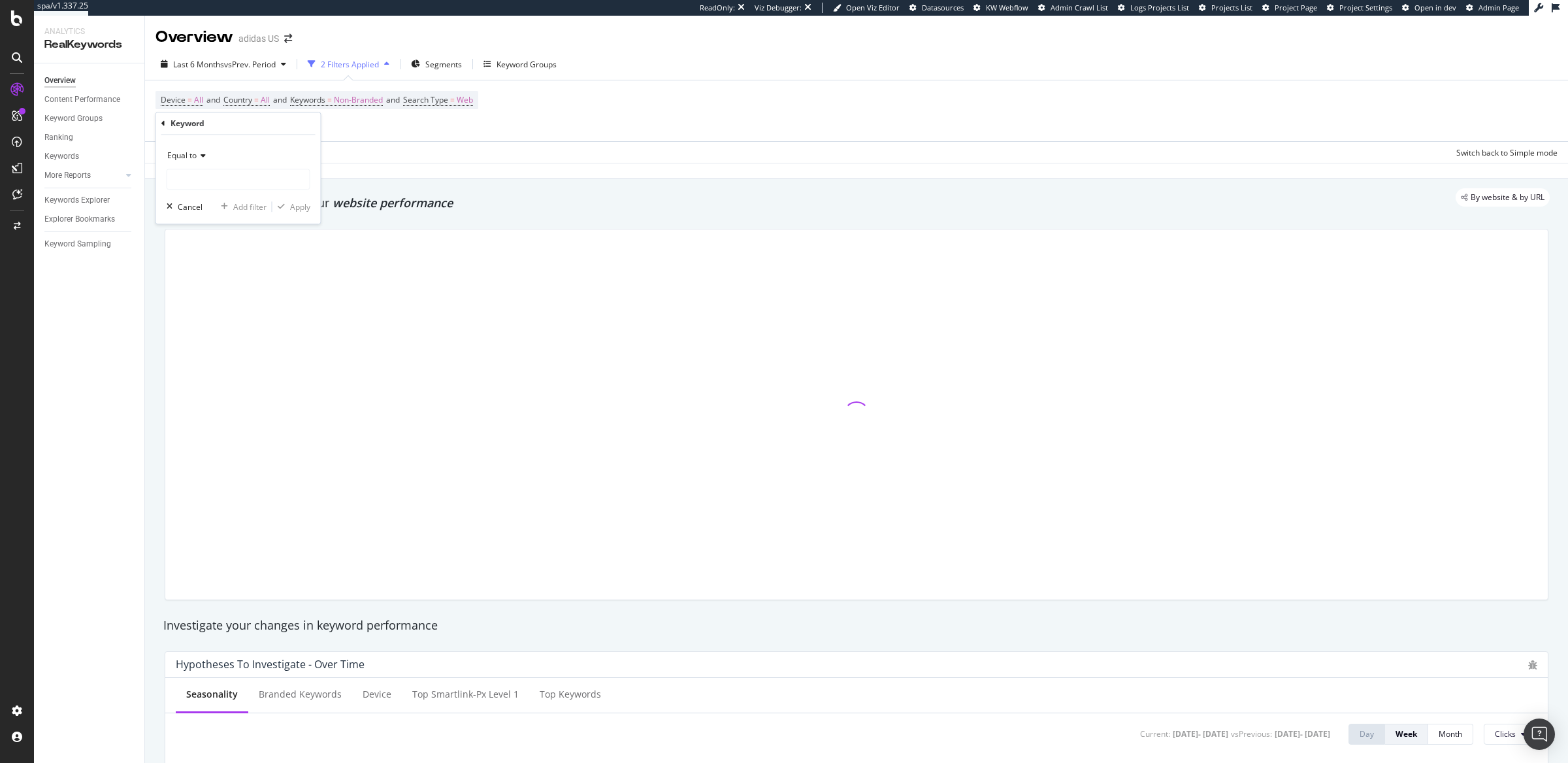
click at [187, 155] on span "Equal to" at bounding box center [182, 154] width 29 height 11
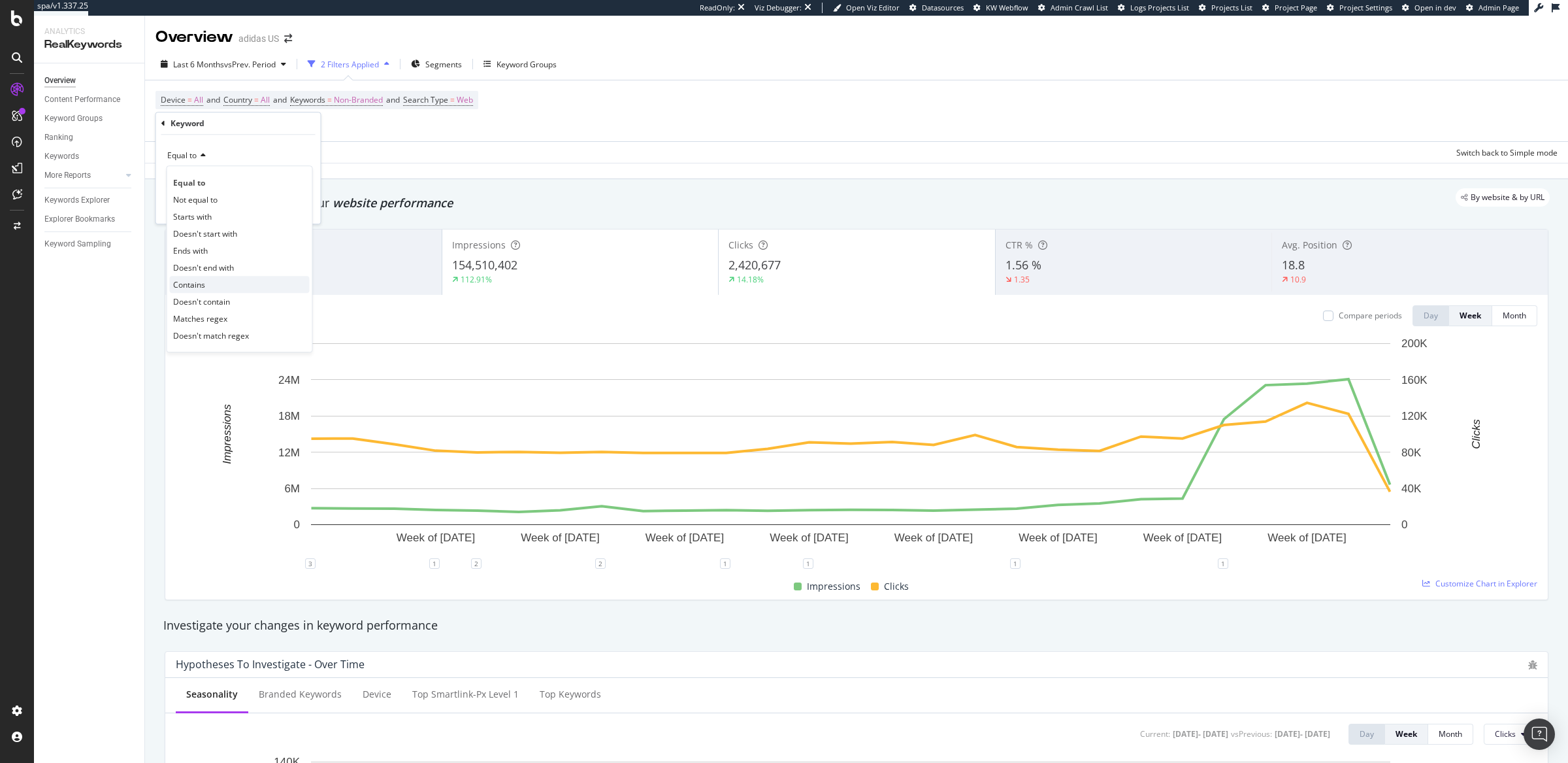
click at [201, 285] on span "Contains" at bounding box center [189, 284] width 32 height 11
click at [214, 173] on input "text" at bounding box center [239, 178] width 143 height 21
type input "jabbar"
click at [298, 210] on div "Apply" at bounding box center [300, 207] width 20 height 11
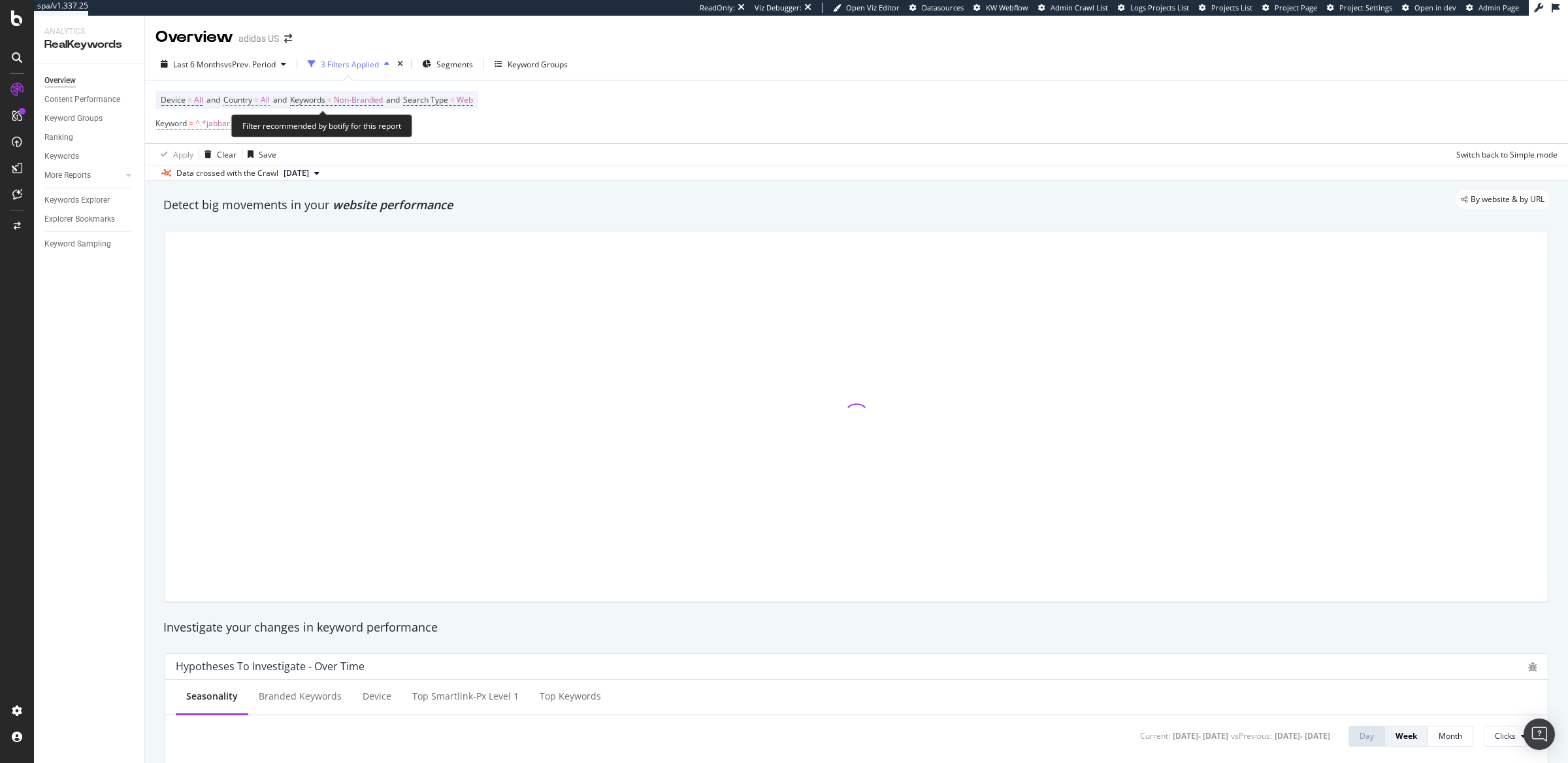
click at [259, 99] on span "=" at bounding box center [257, 99] width 5 height 11
click at [250, 128] on icon at bounding box center [252, 130] width 9 height 7
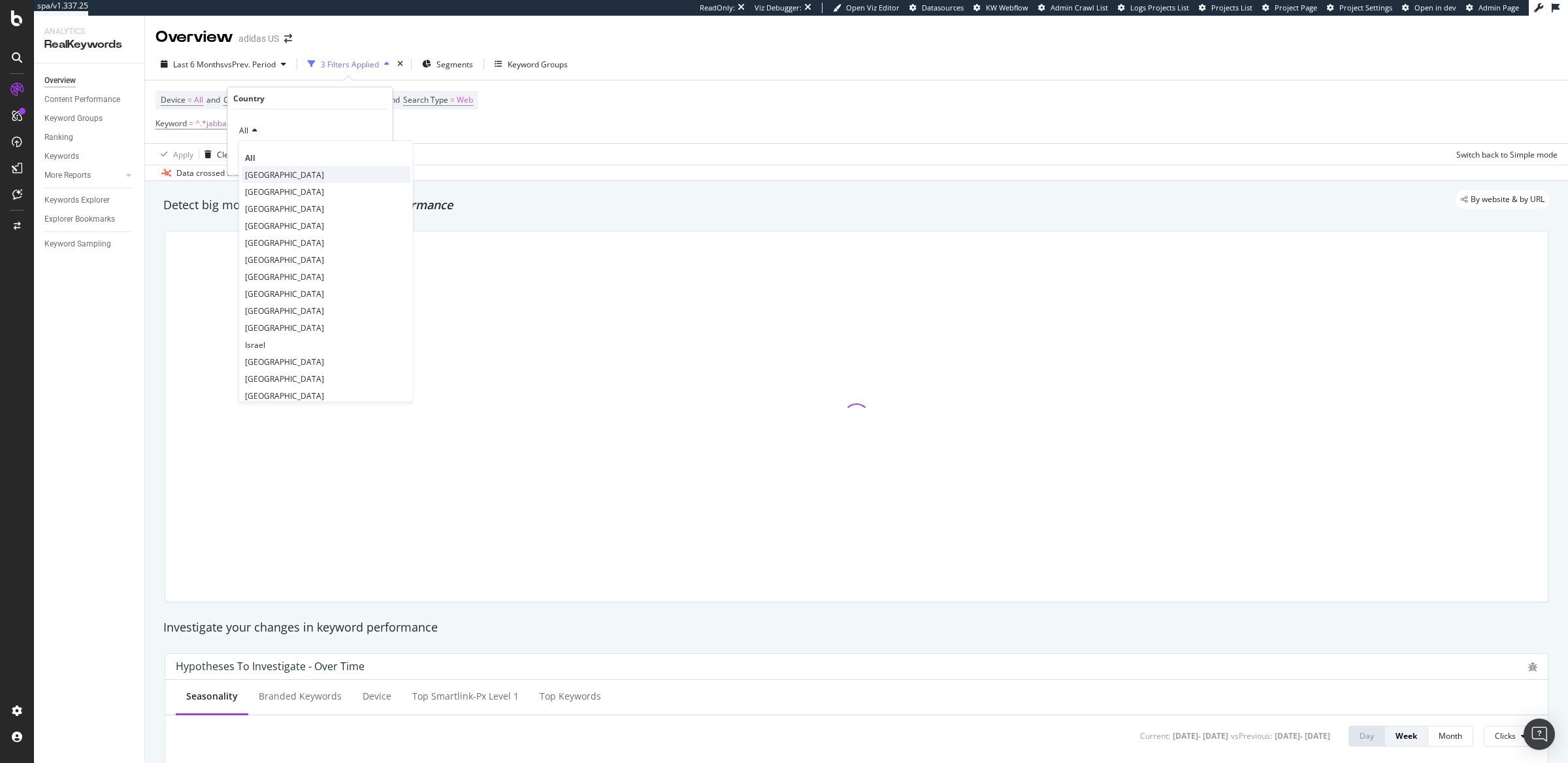
click at [266, 177] on span "United States of America" at bounding box center [284, 173] width 79 height 11
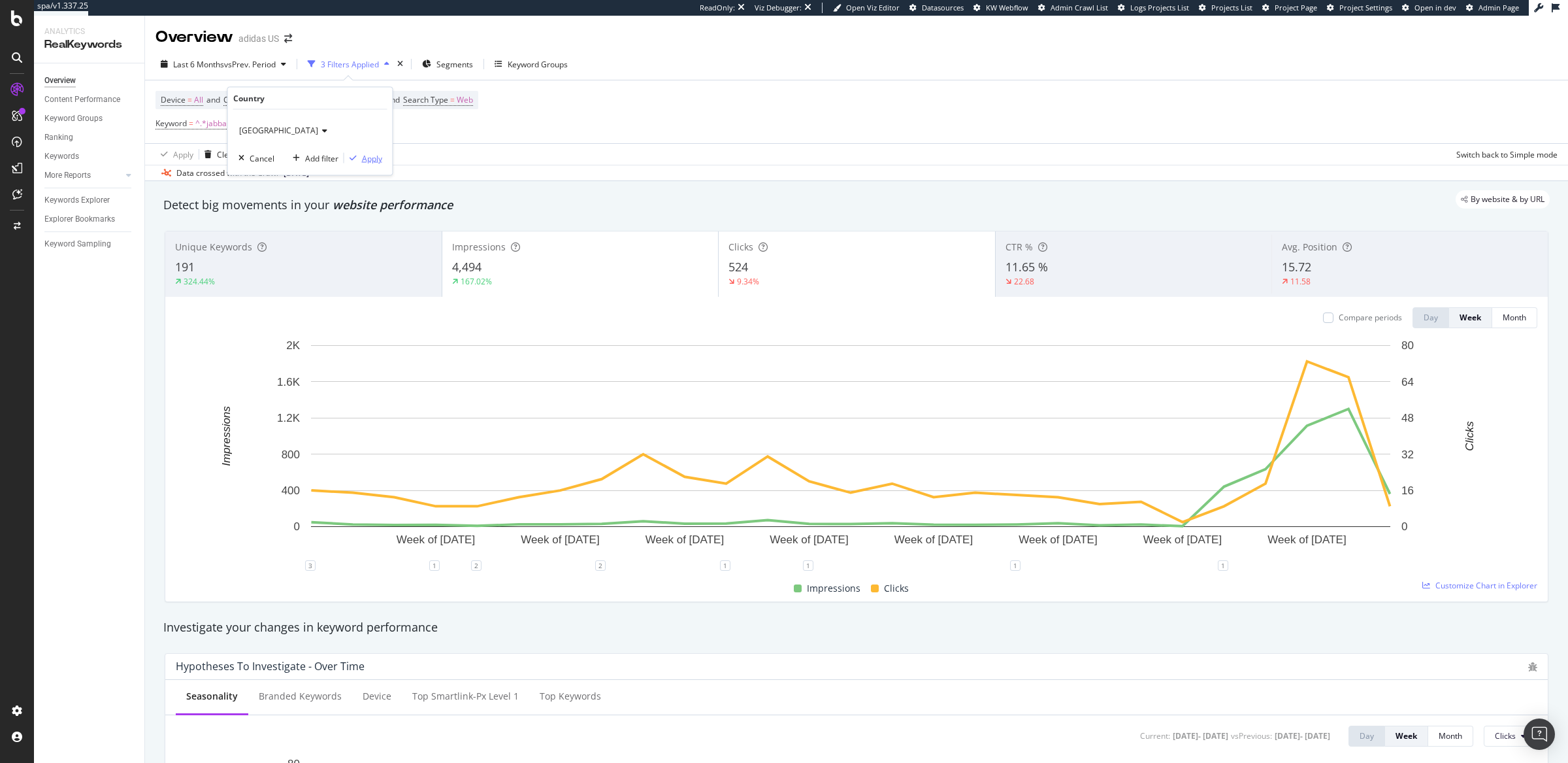
click at [367, 159] on div "Apply" at bounding box center [372, 158] width 20 height 11
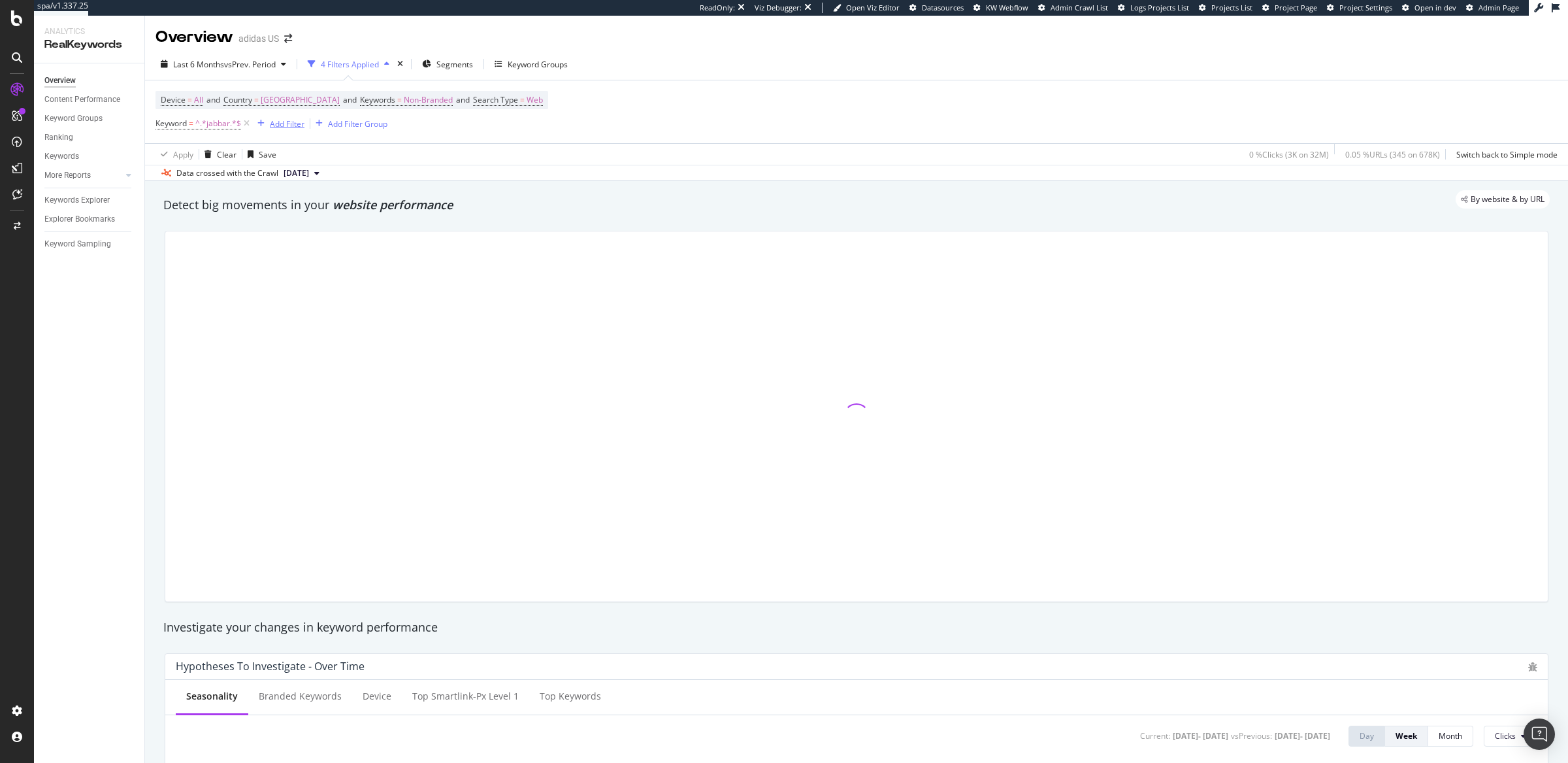
click at [293, 124] on div "Add Filter" at bounding box center [287, 124] width 35 height 11
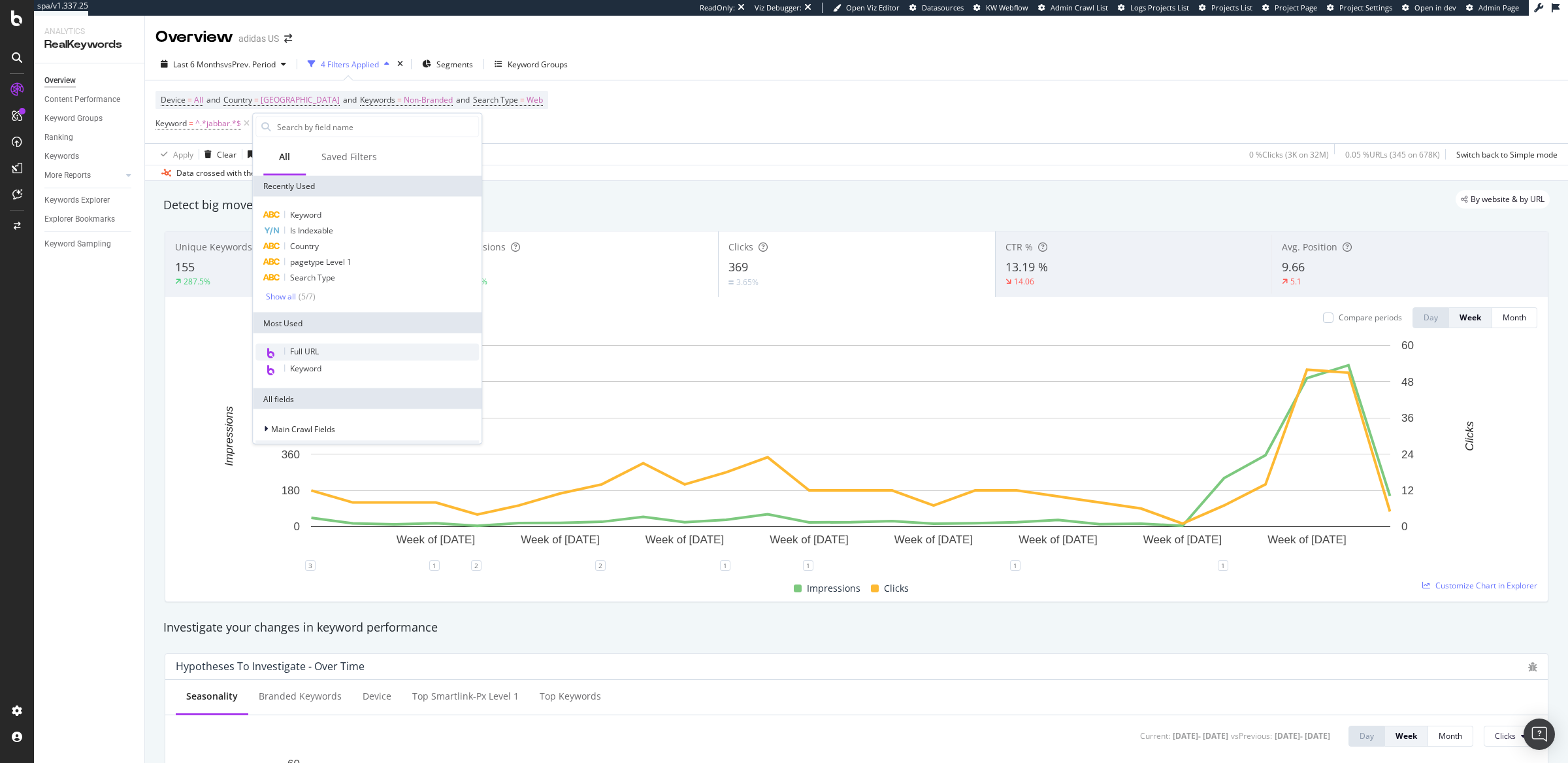
click at [303, 347] on span "Full URL" at bounding box center [304, 351] width 29 height 11
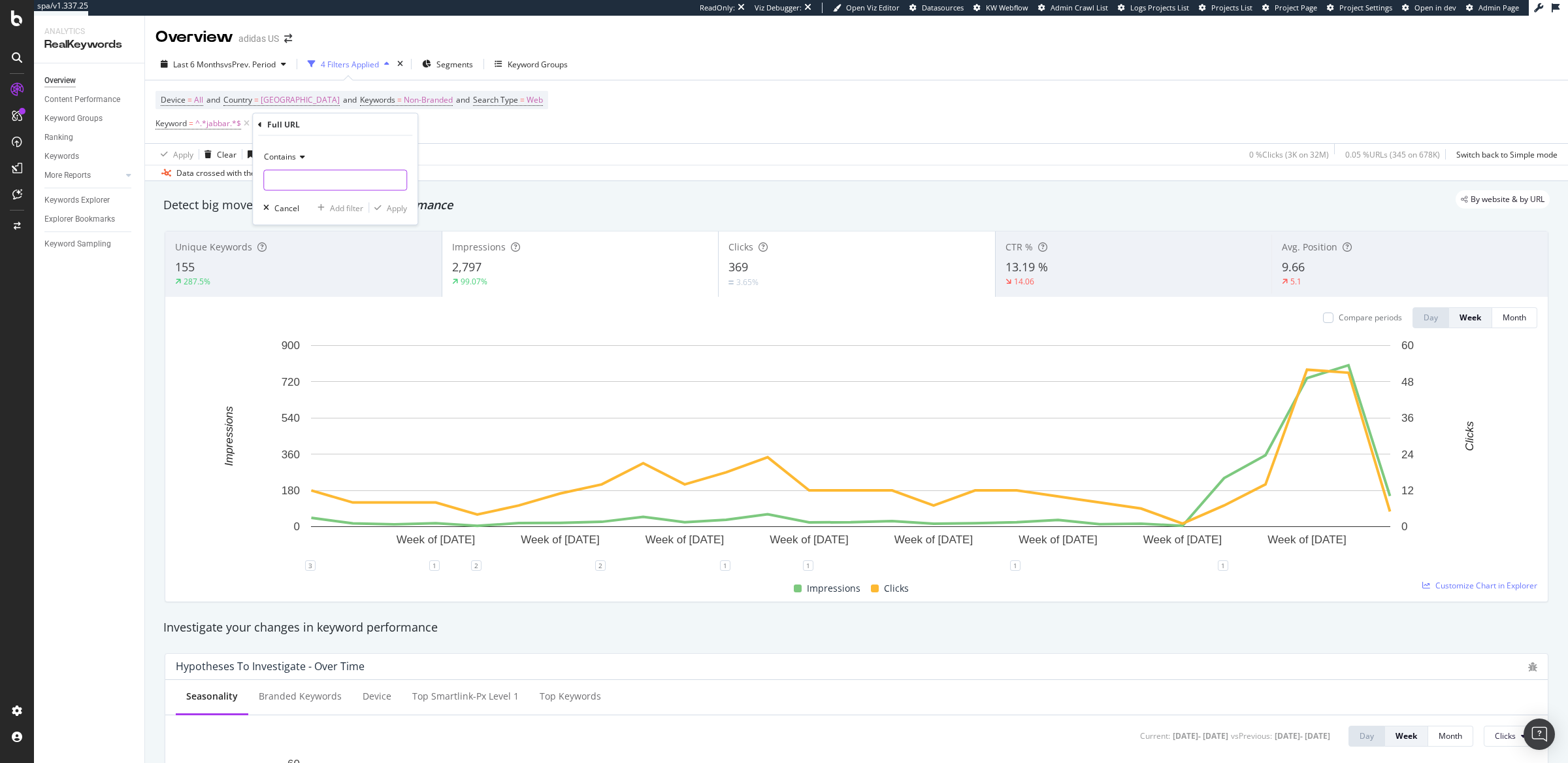
click at [310, 180] on input "text" at bounding box center [335, 180] width 143 height 21
type input "jabbar"
click at [397, 211] on div "Apply" at bounding box center [397, 207] width 20 height 11
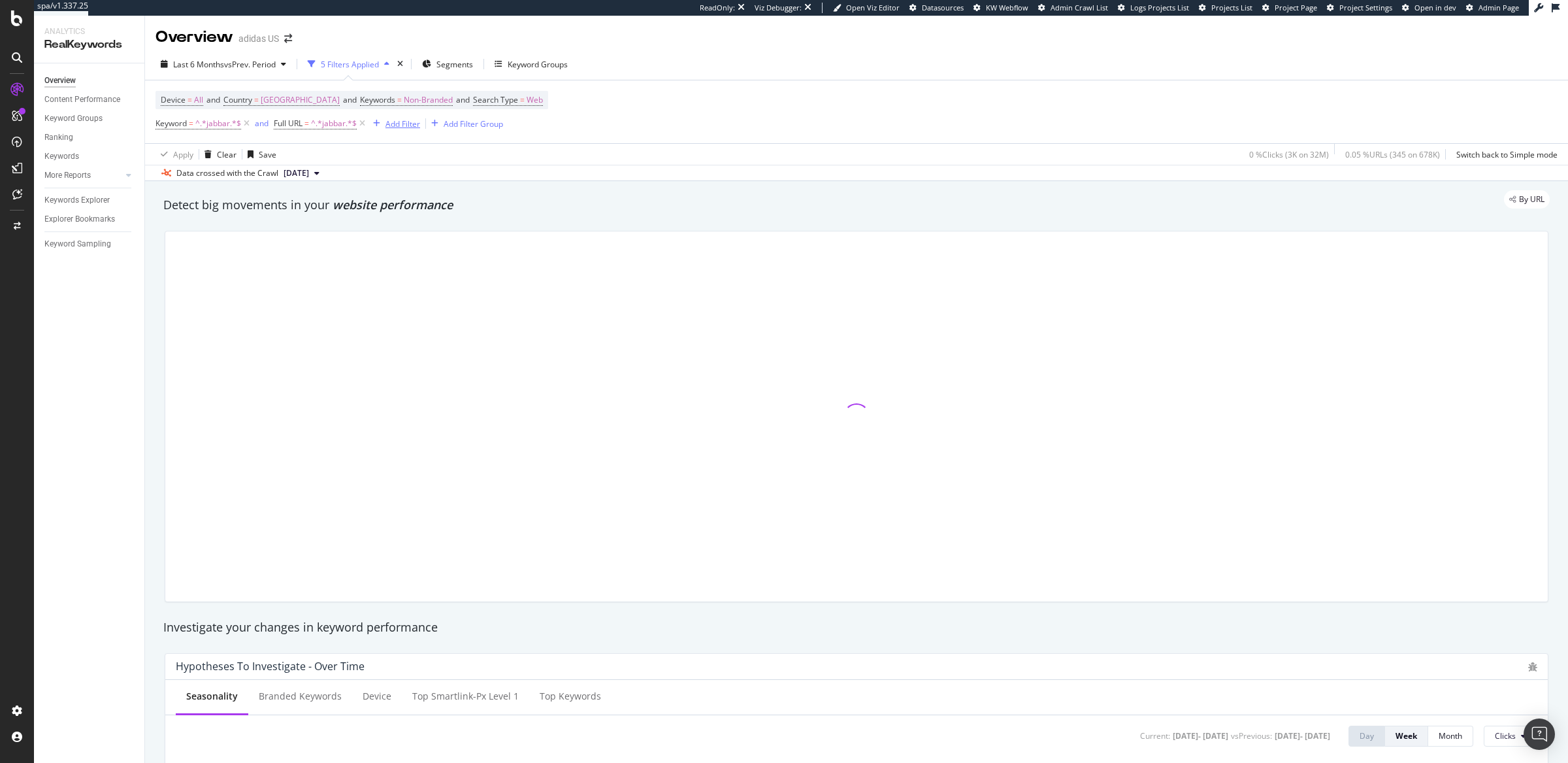
click at [408, 126] on div "Add Filter" at bounding box center [403, 124] width 35 height 11
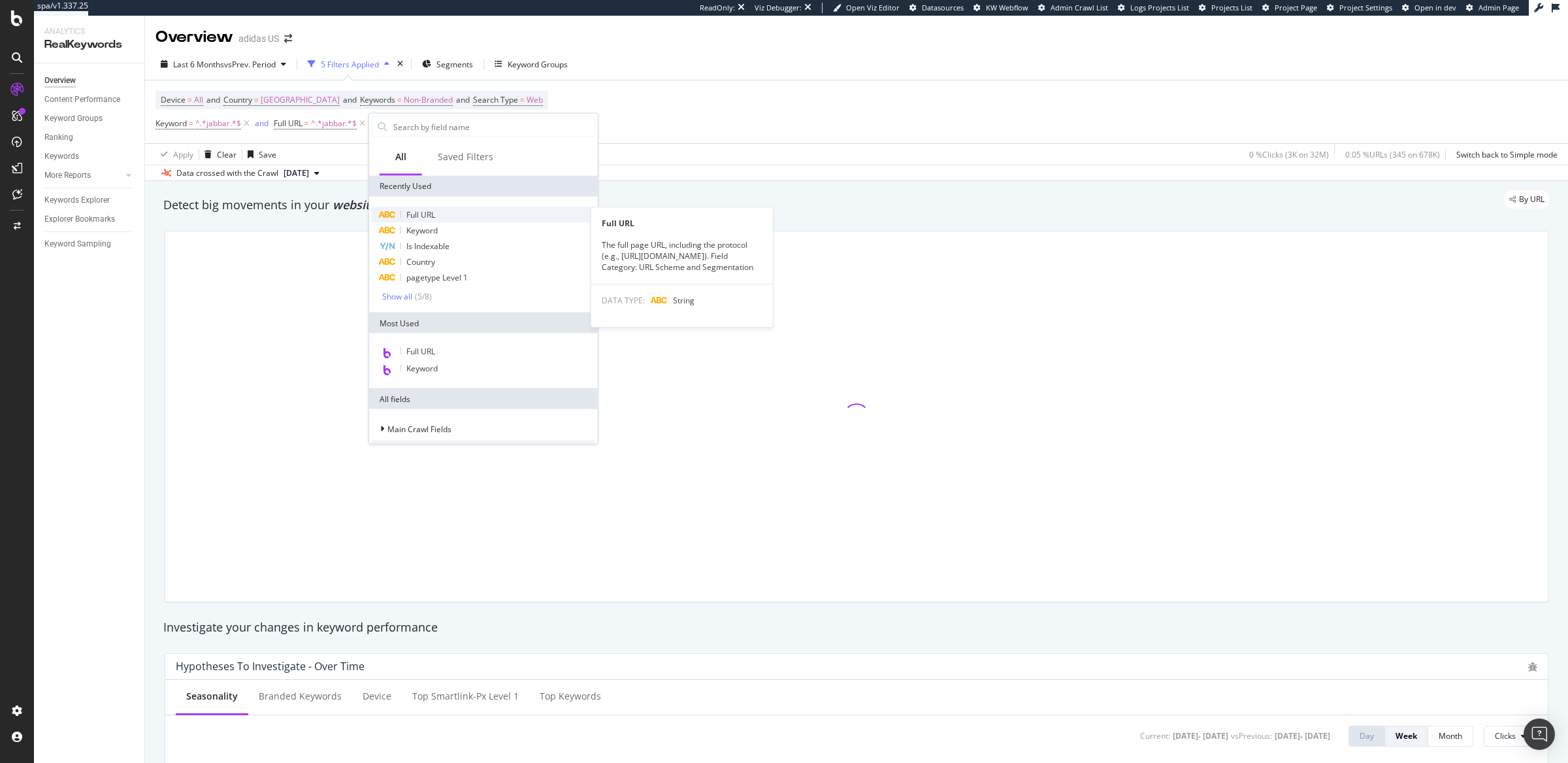
click at [402, 212] on div "Full URL" at bounding box center [483, 215] width 224 height 16
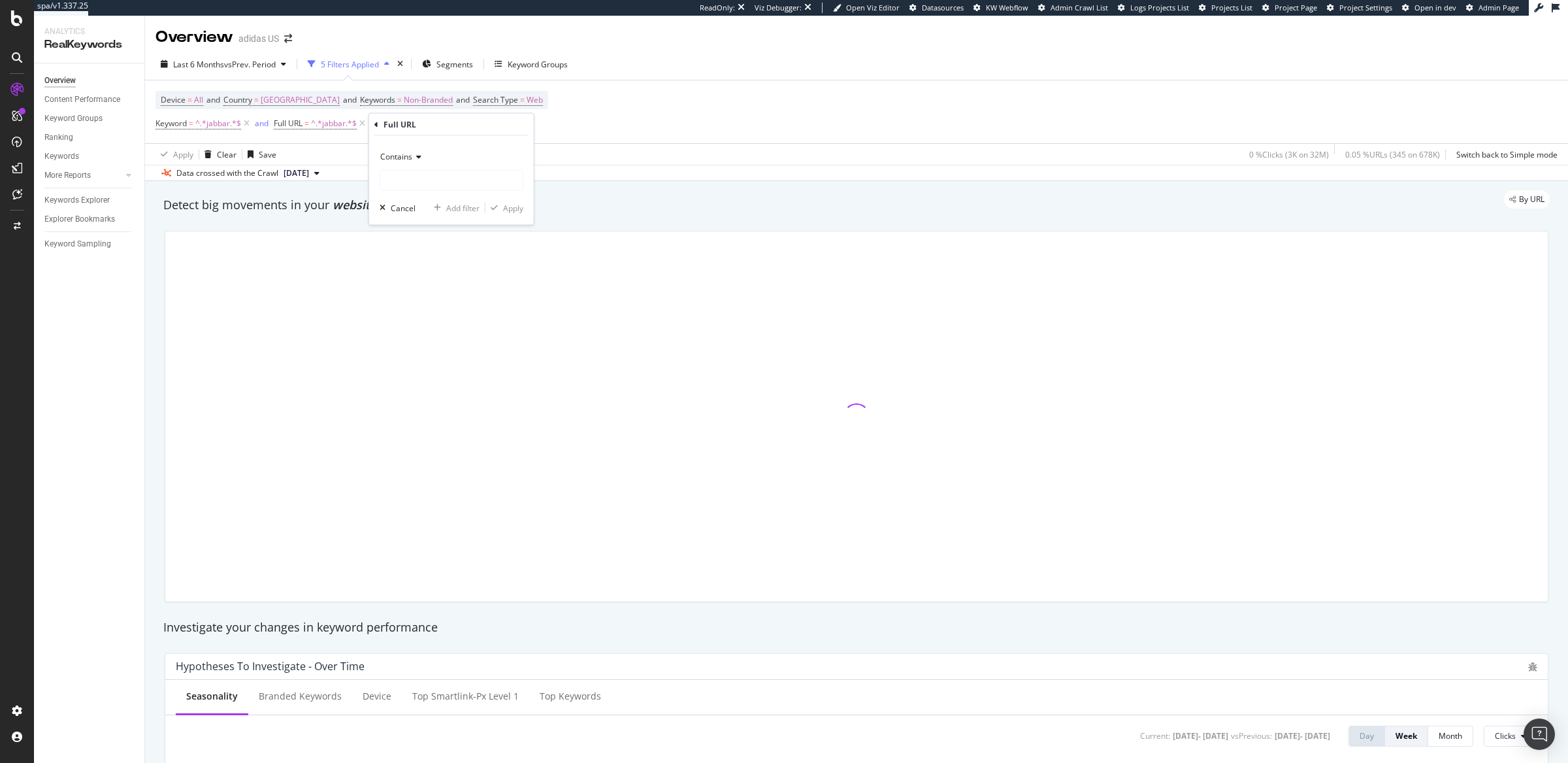
click at [407, 154] on span "Contains" at bounding box center [396, 156] width 32 height 11
click at [396, 155] on span "Contains" at bounding box center [396, 156] width 32 height 11
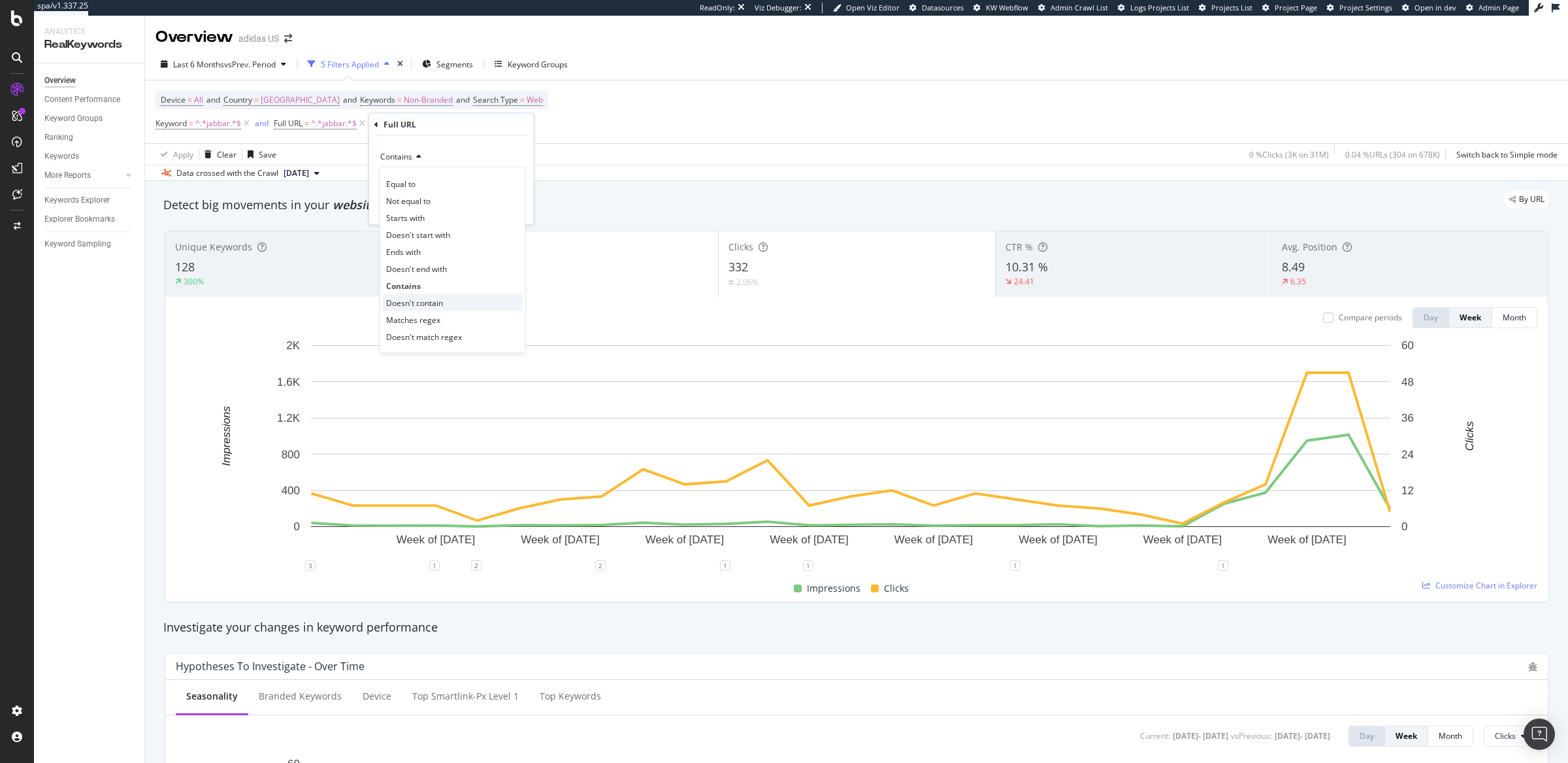
click at [409, 301] on span "Doesn't contain" at bounding box center [415, 302] width 57 height 11
click at [411, 183] on input "text" at bounding box center [452, 180] width 143 height 21
type input "html"
click at [511, 206] on div "Apply" at bounding box center [513, 207] width 20 height 11
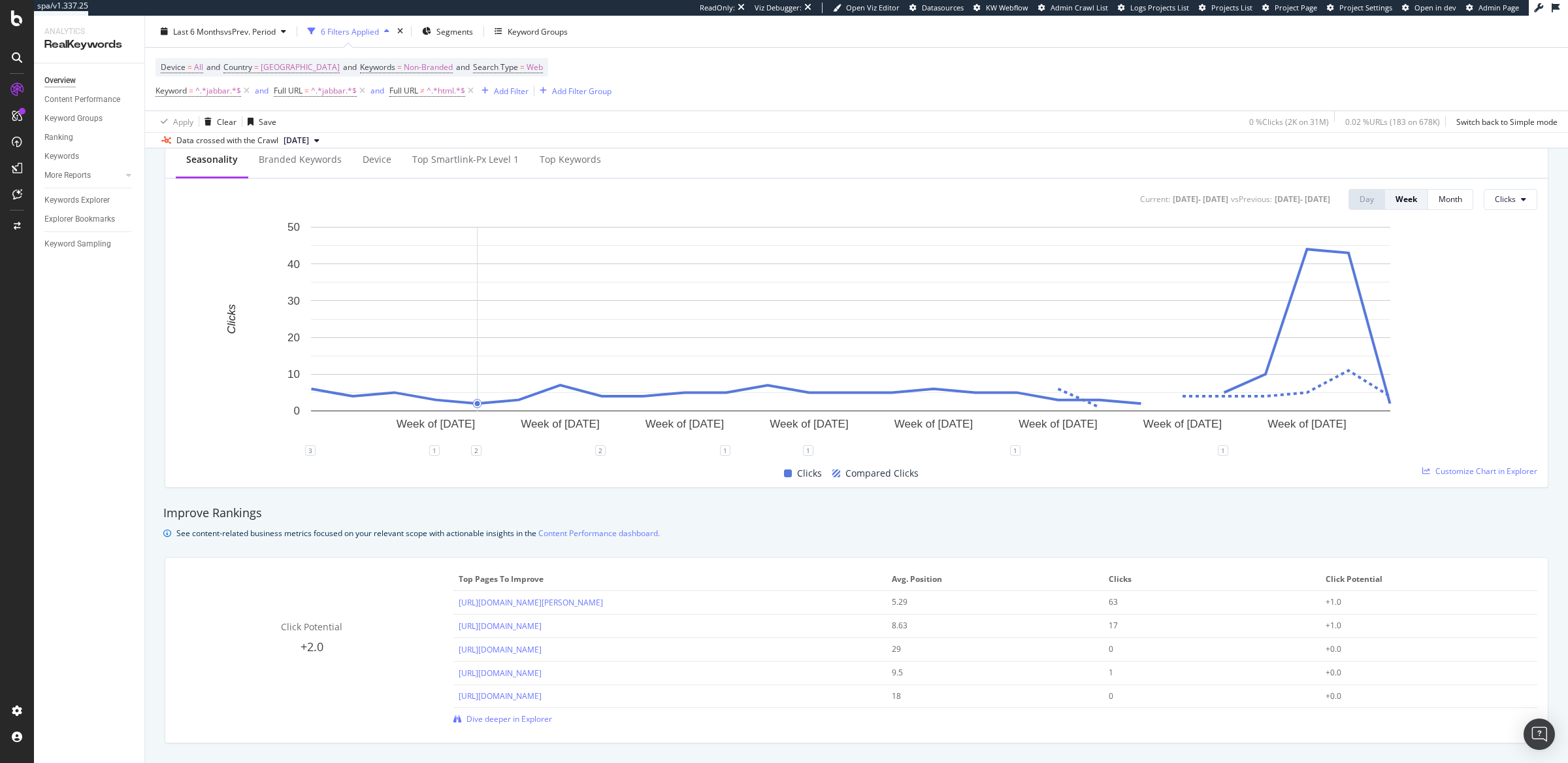
scroll to position [650, 0]
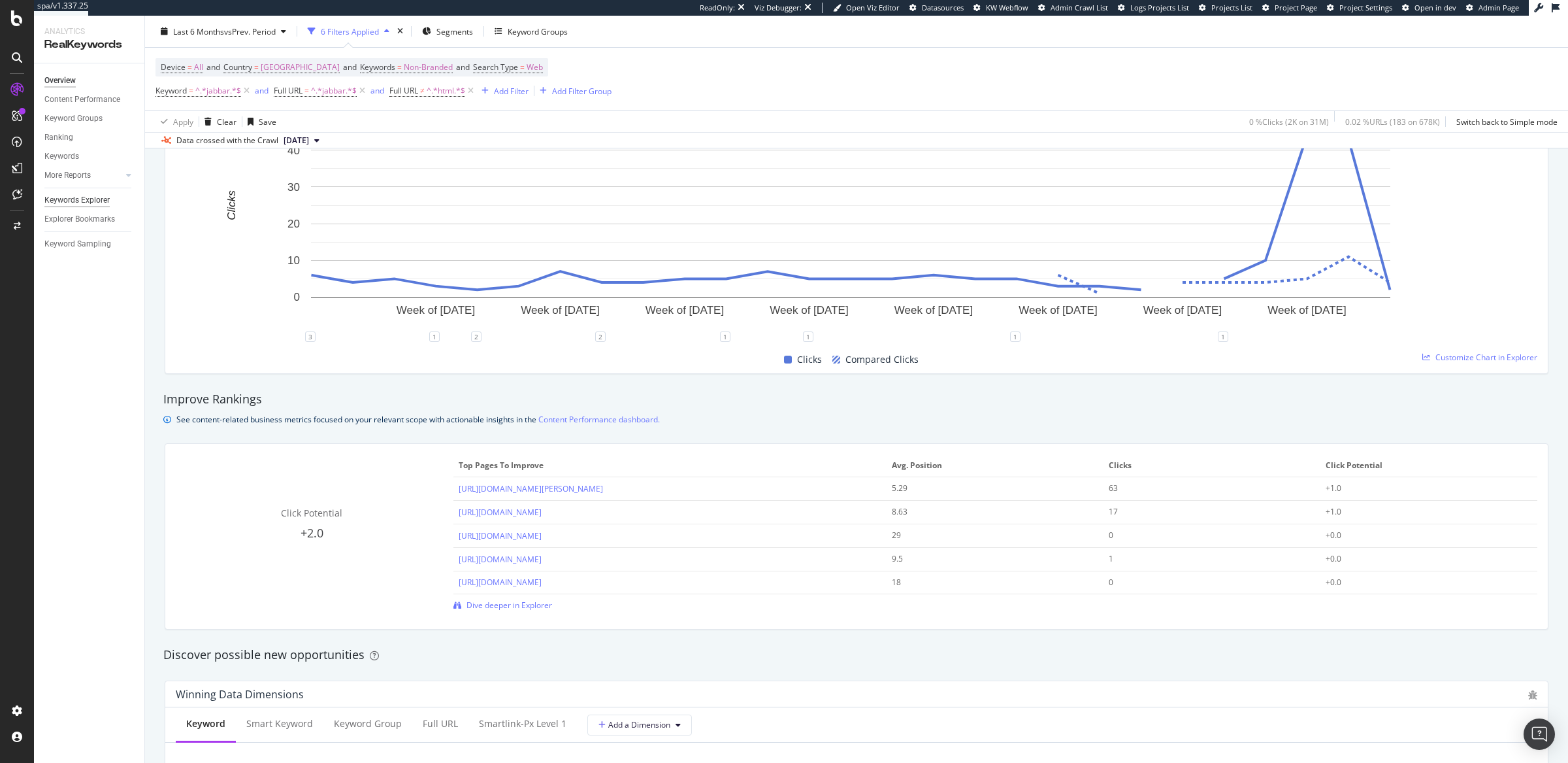
click at [66, 200] on div "Keywords Explorer" at bounding box center [77, 200] width 66 height 14
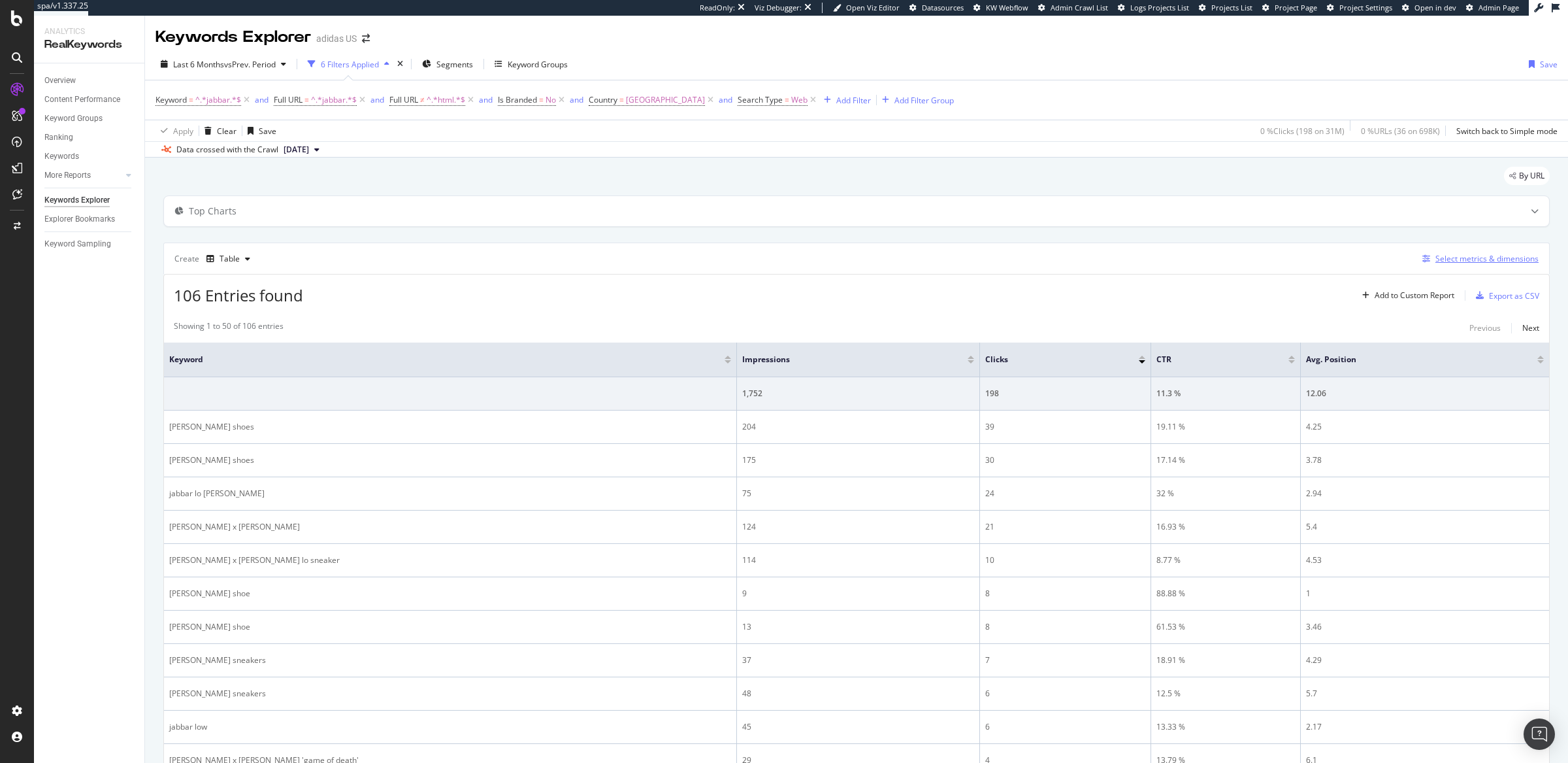
click at [1254, 255] on div "Select metrics & dimensions" at bounding box center [1487, 258] width 104 height 11
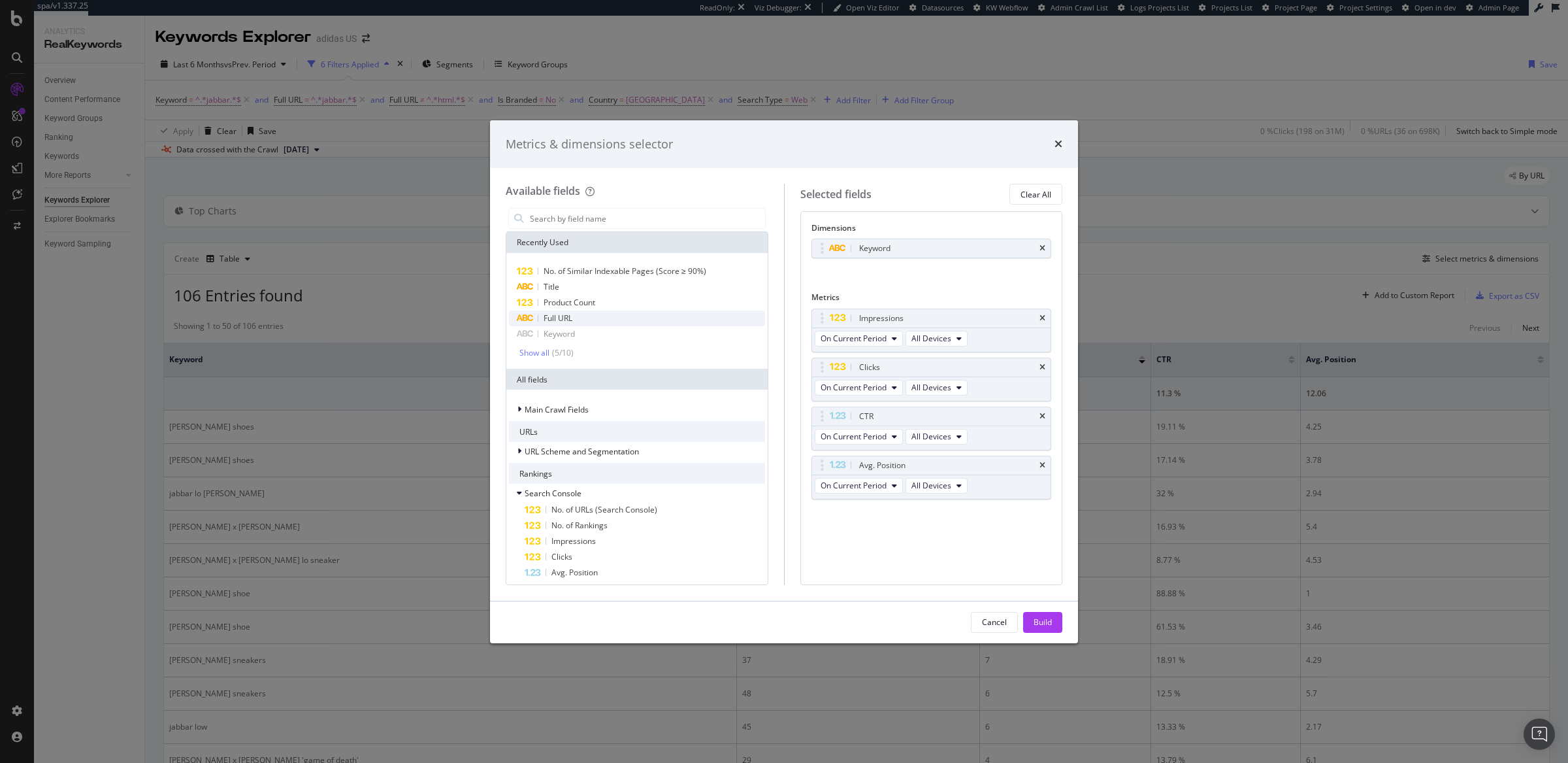
click at [556, 316] on span "Full URL" at bounding box center [558, 318] width 29 height 11
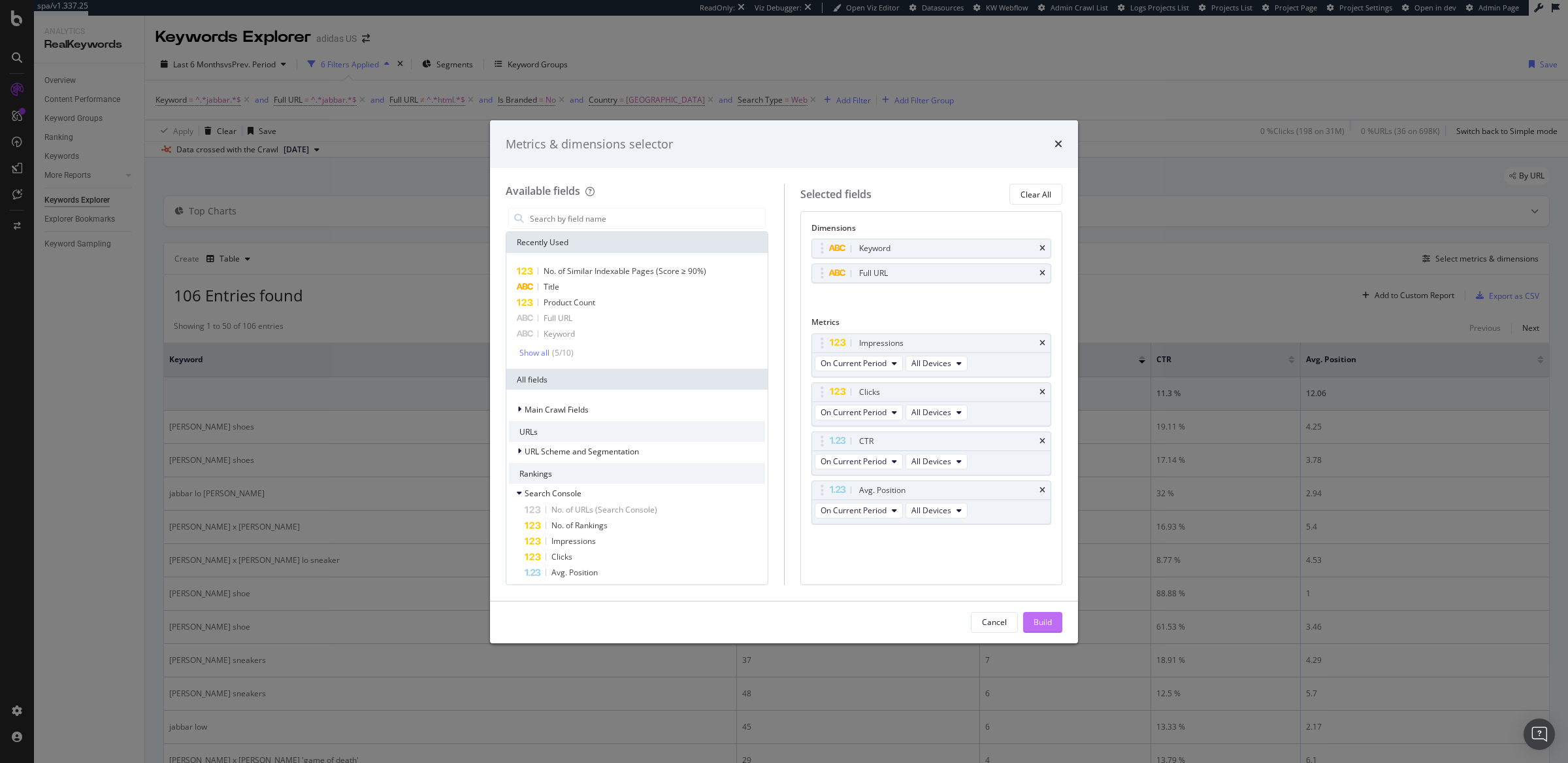
click at [1061, 610] on button "Build" at bounding box center [1042, 622] width 39 height 21
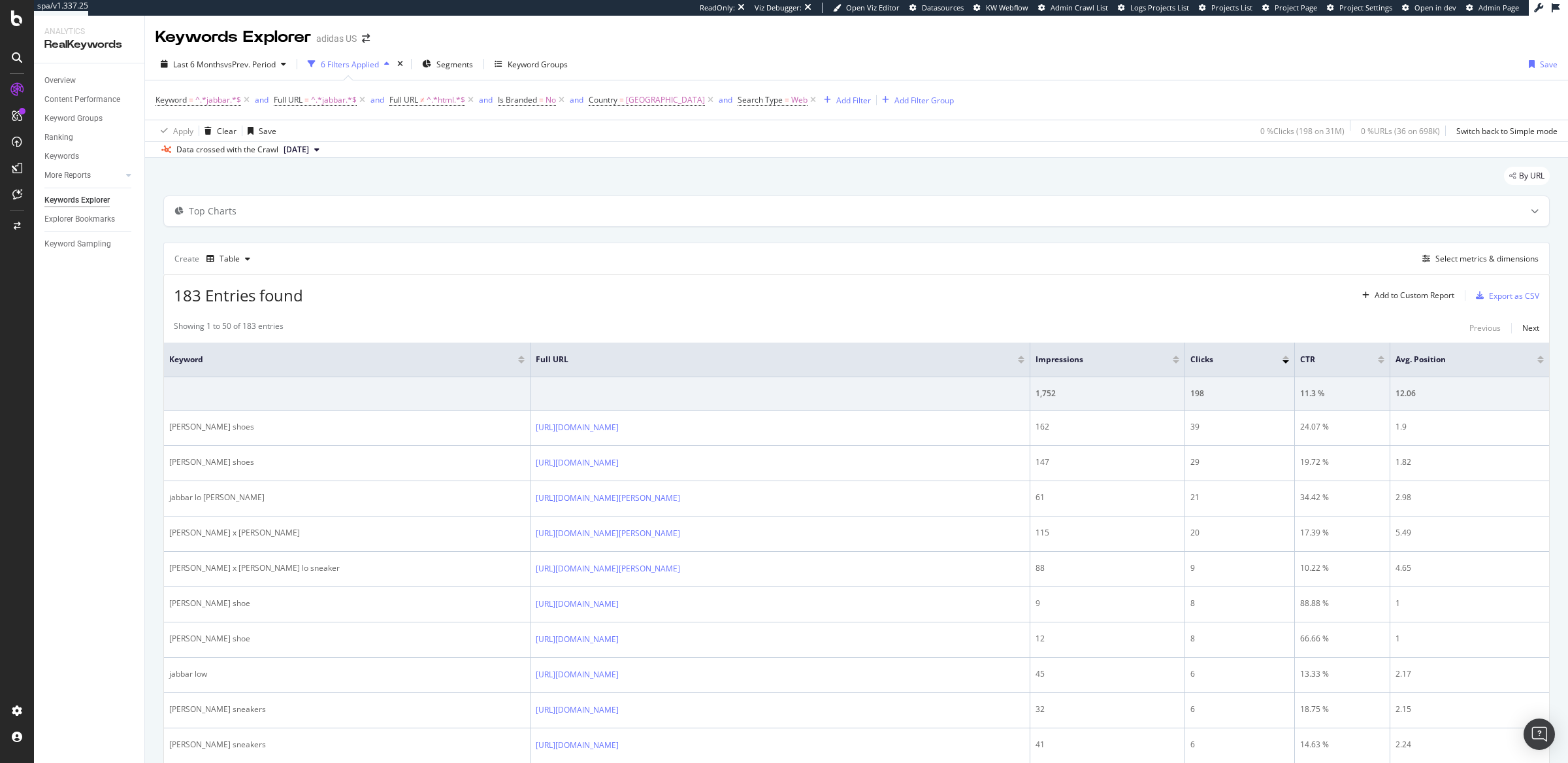
click at [1016, 365] on div "Full URL" at bounding box center [779, 360] width 488 height 13
click at [1018, 363] on div at bounding box center [1022, 362] width 7 height 3
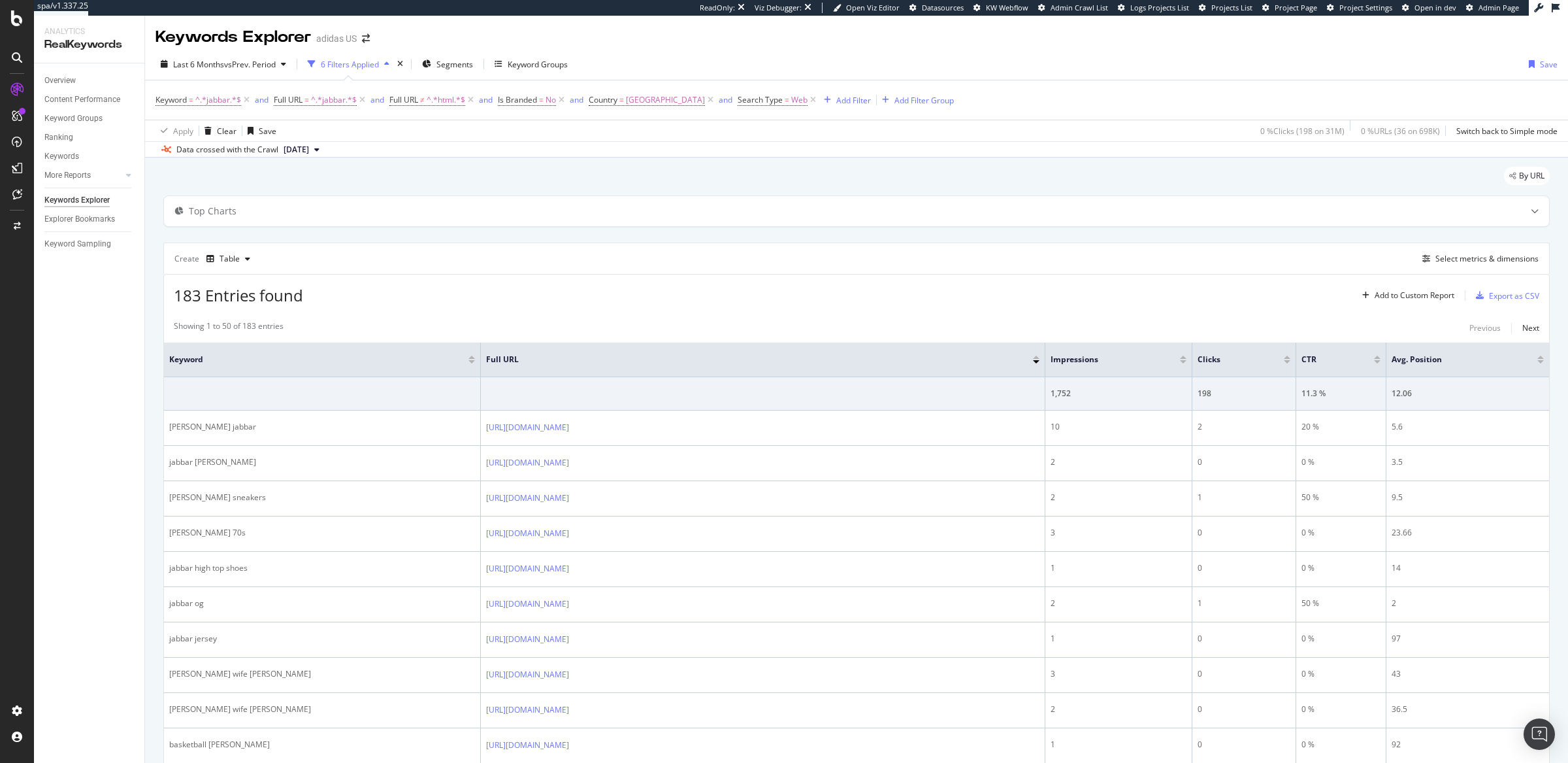
click at [1254, 362] on div at bounding box center [1288, 362] width 7 height 3
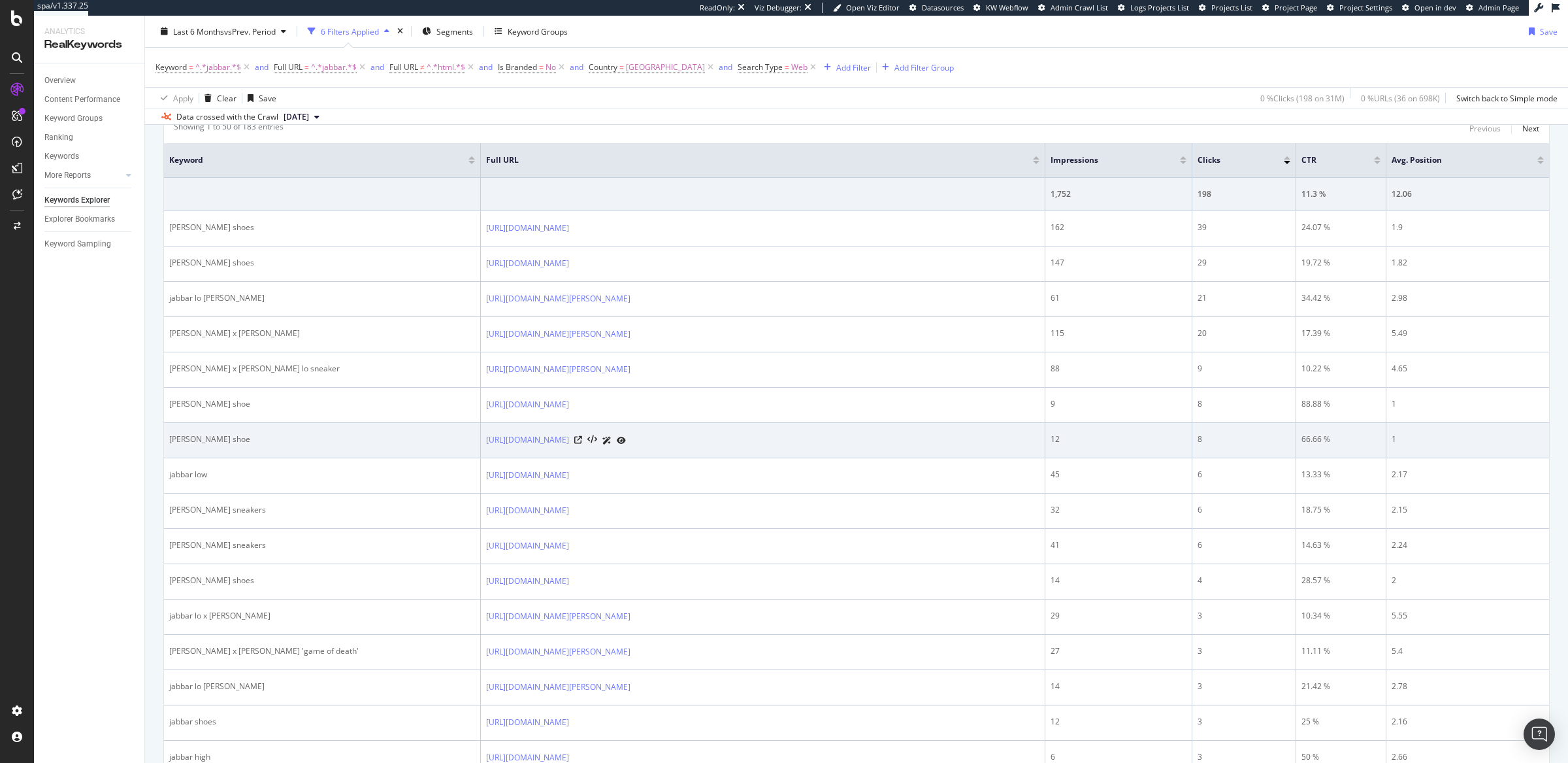
scroll to position [230, 0]
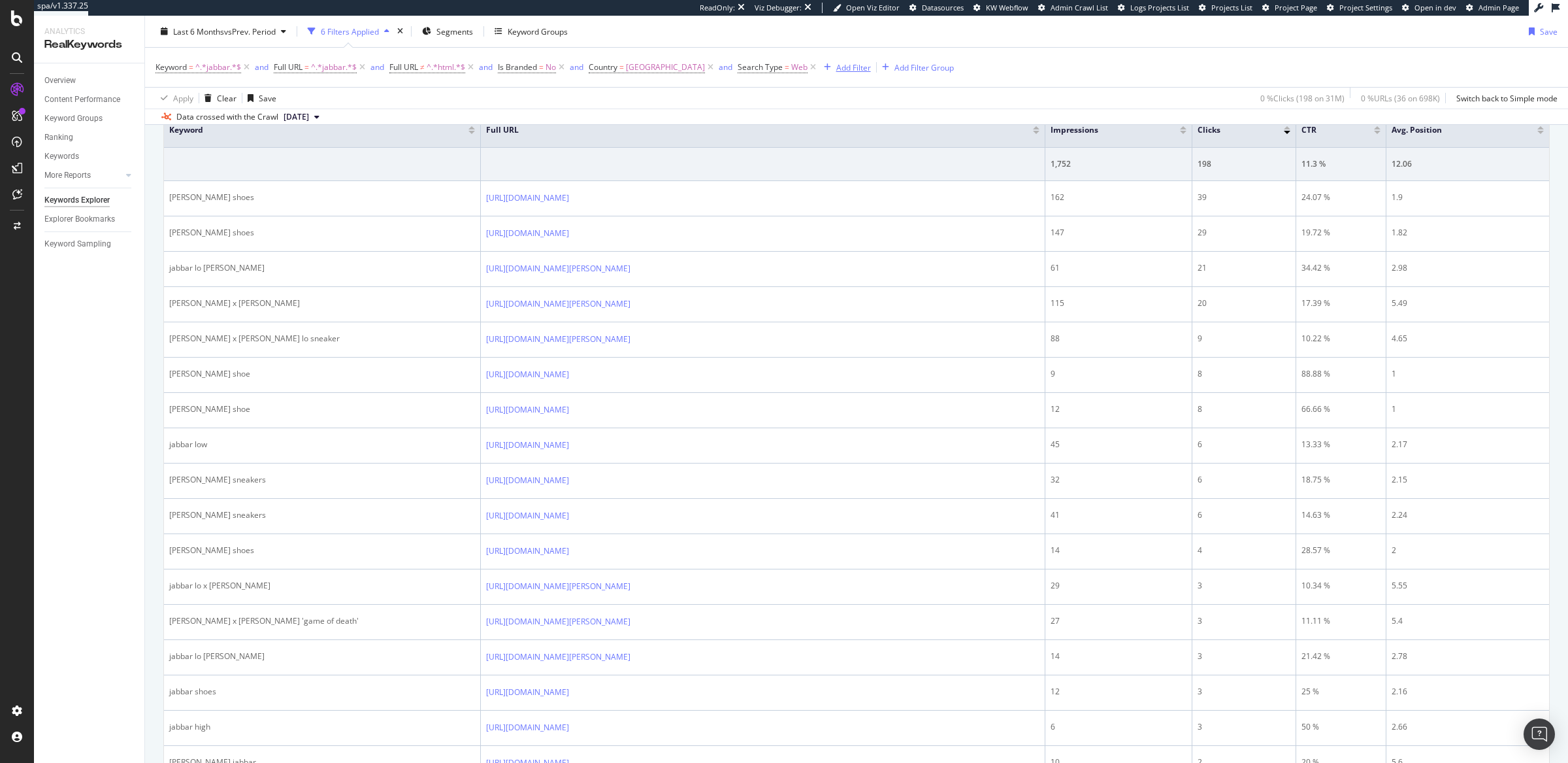
click at [865, 67] on div "Add Filter" at bounding box center [854, 66] width 35 height 11
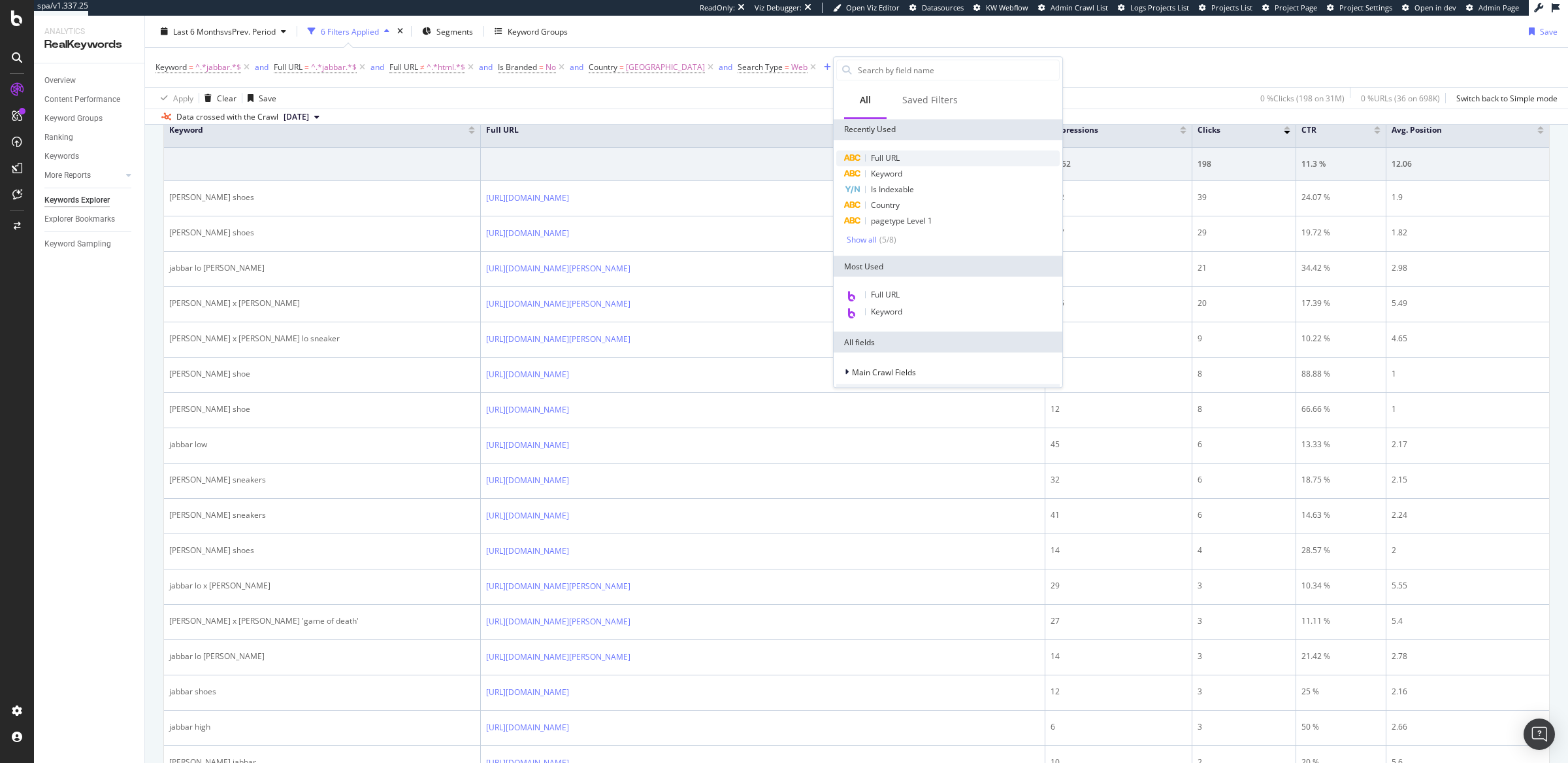
click at [885, 160] on span "Full URL" at bounding box center [886, 158] width 29 height 11
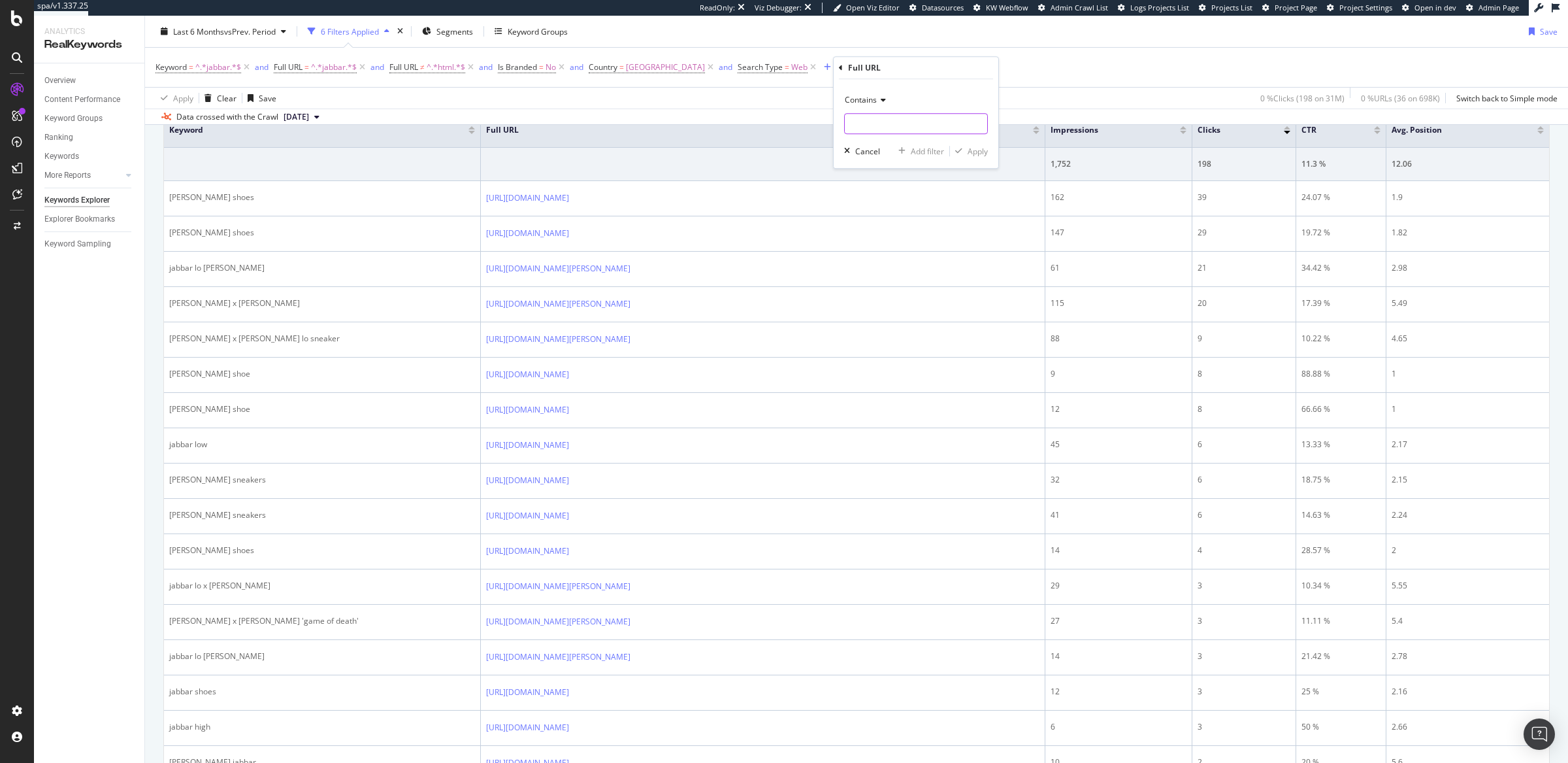
click at [871, 122] on input "text" at bounding box center [916, 123] width 143 height 21
type input "www.adidas.com/us/"
click at [985, 150] on div "Apply" at bounding box center [978, 151] width 20 height 11
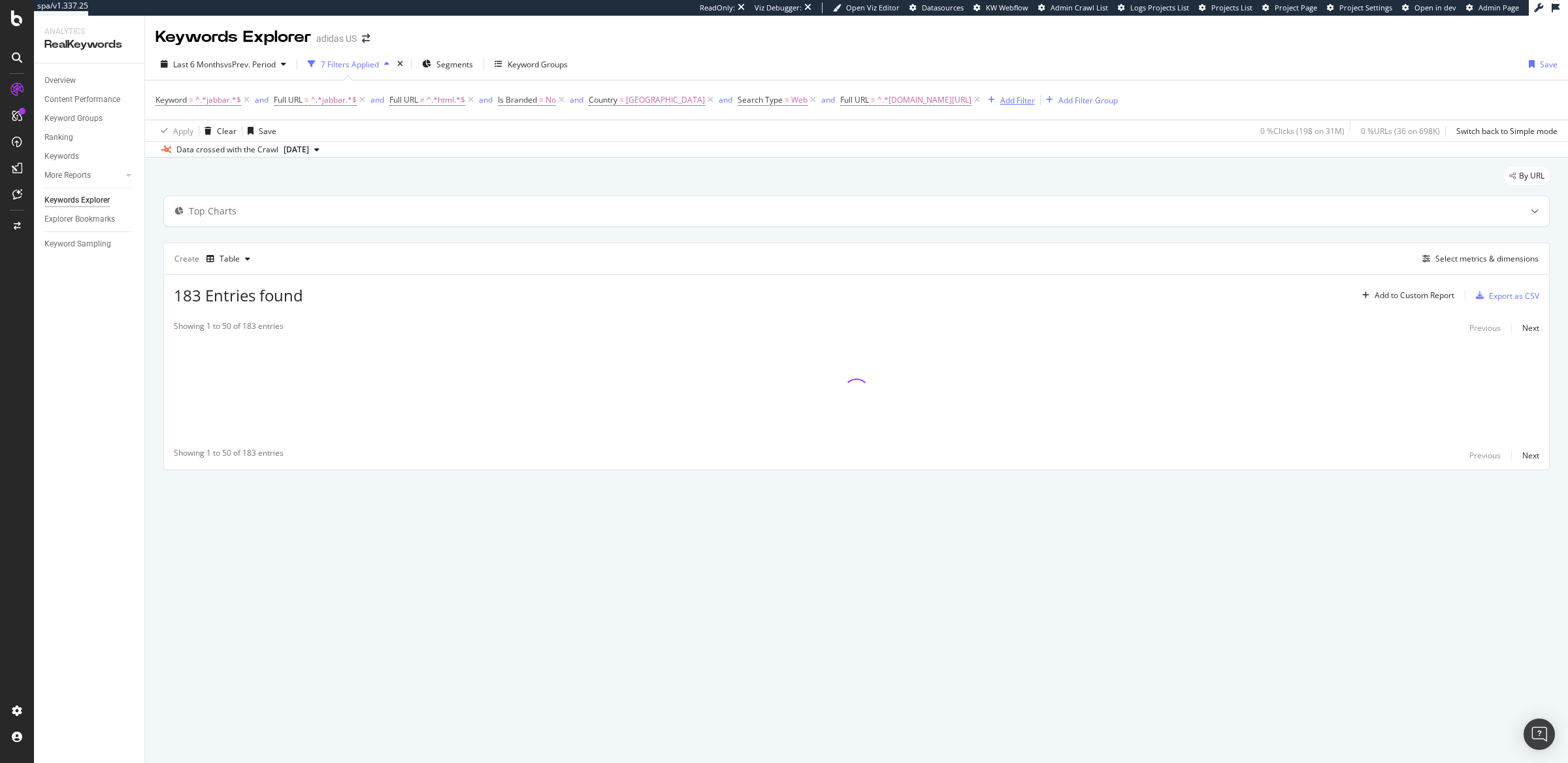
click at [1032, 102] on div "Add Filter" at bounding box center [1018, 100] width 35 height 11
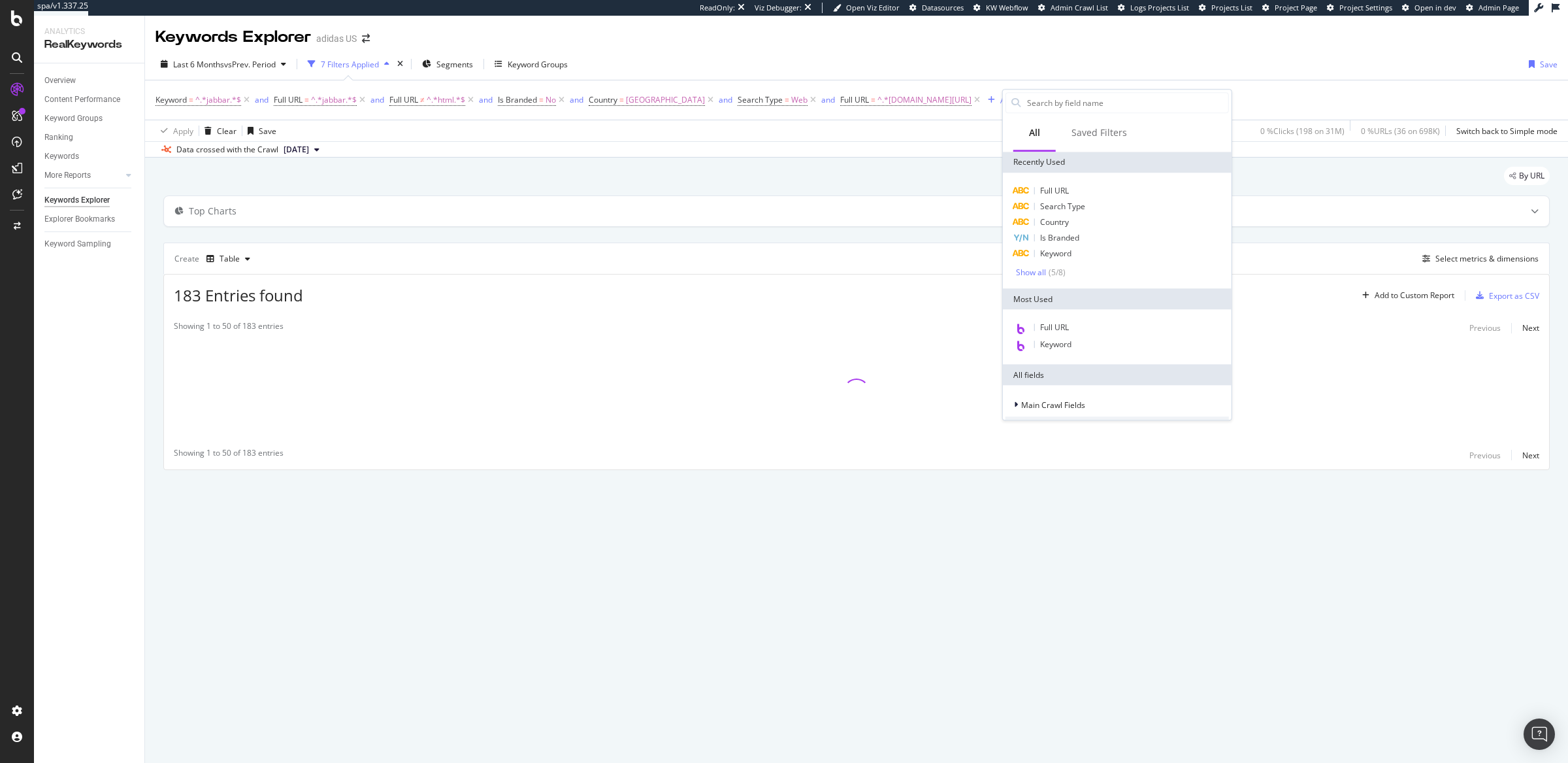
click at [1039, 57] on div "Last 6 Months vs Prev. Period 7 Filters Applied Segments Keyword Groups Save" at bounding box center [857, 67] width 1423 height 27
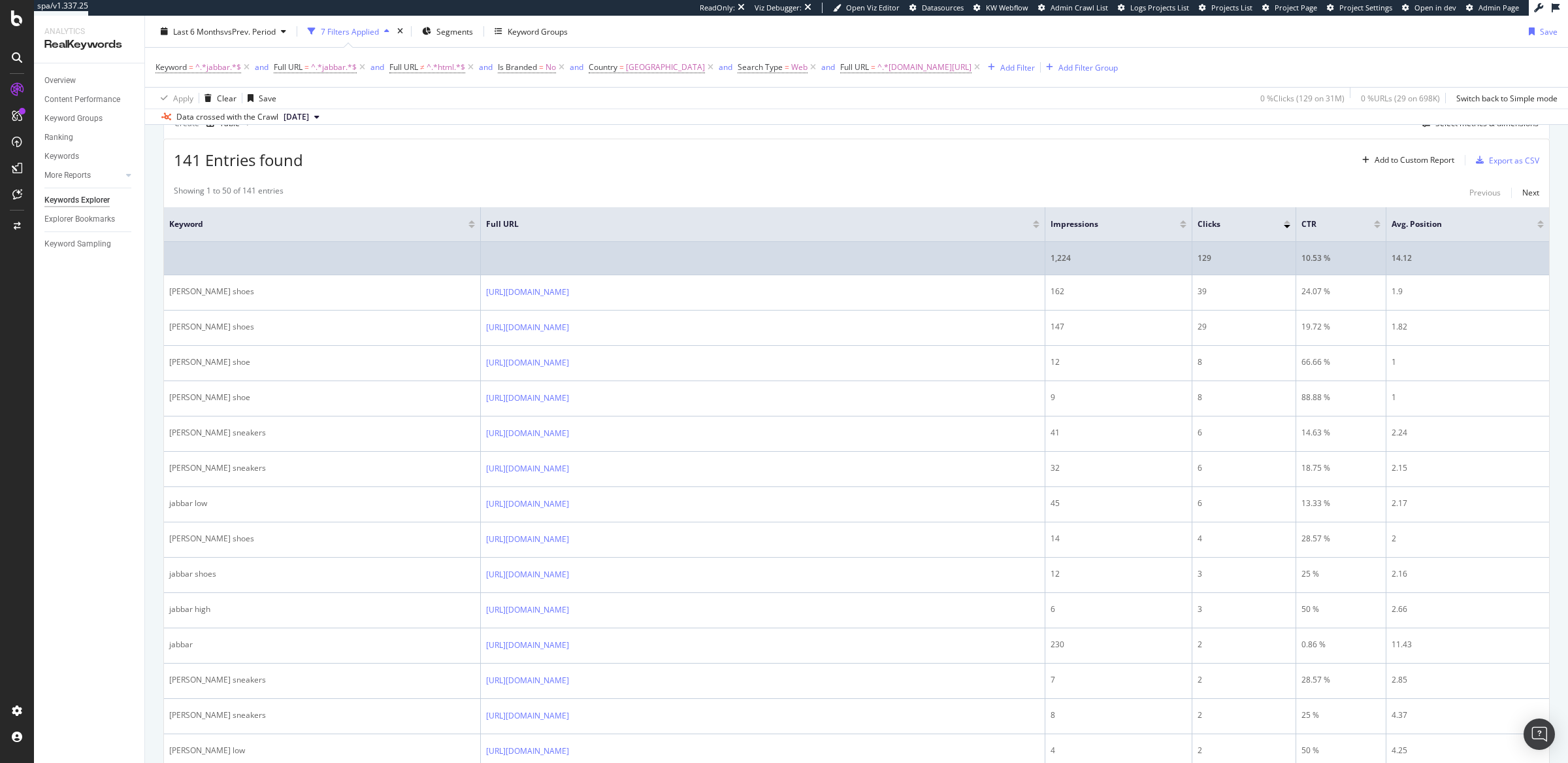
scroll to position [43, 0]
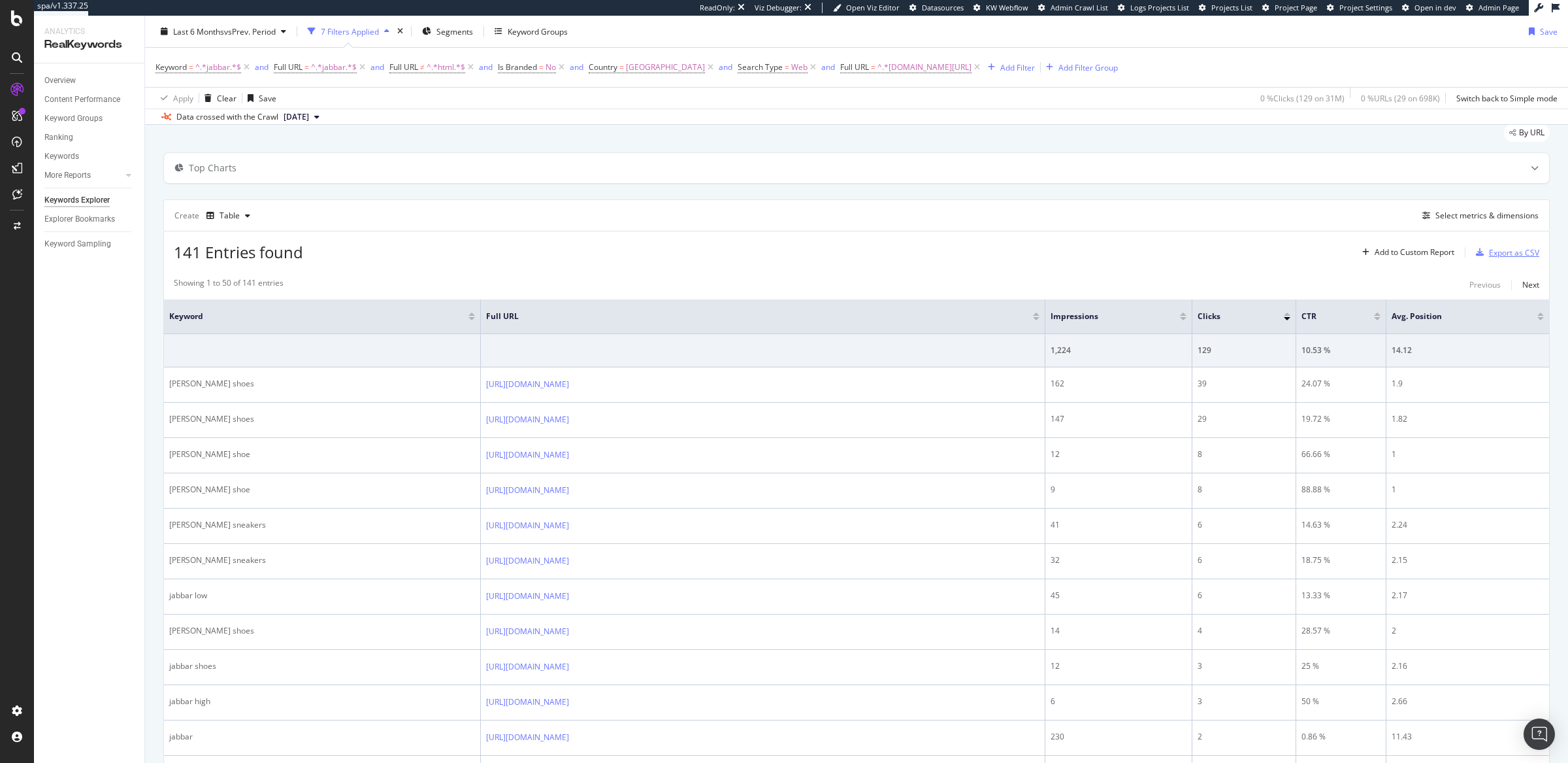
click at [1254, 254] on div "Export as CSV" at bounding box center [1514, 252] width 51 height 11
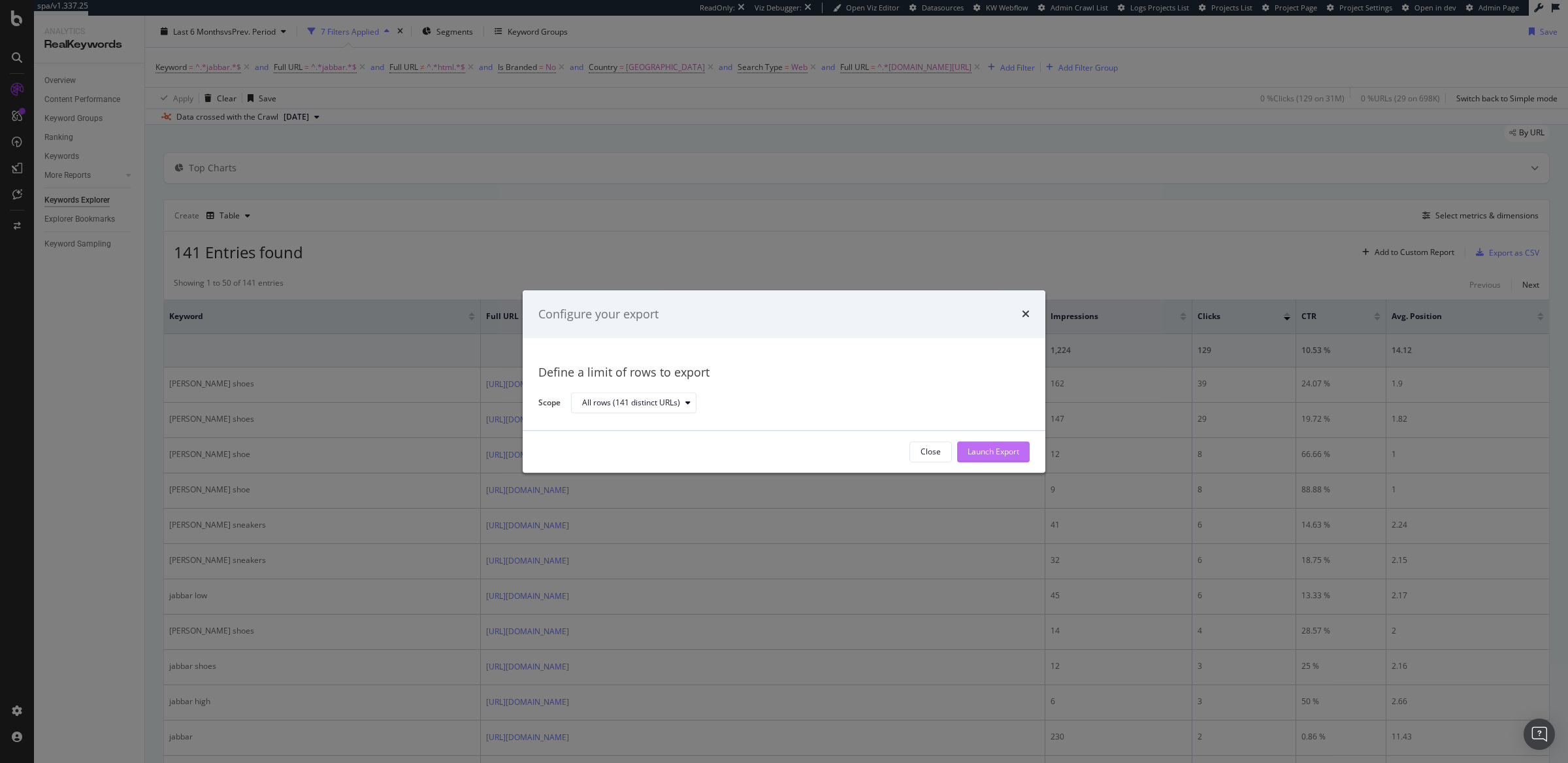
click at [991, 448] on div "Launch Export" at bounding box center [993, 451] width 51 height 11
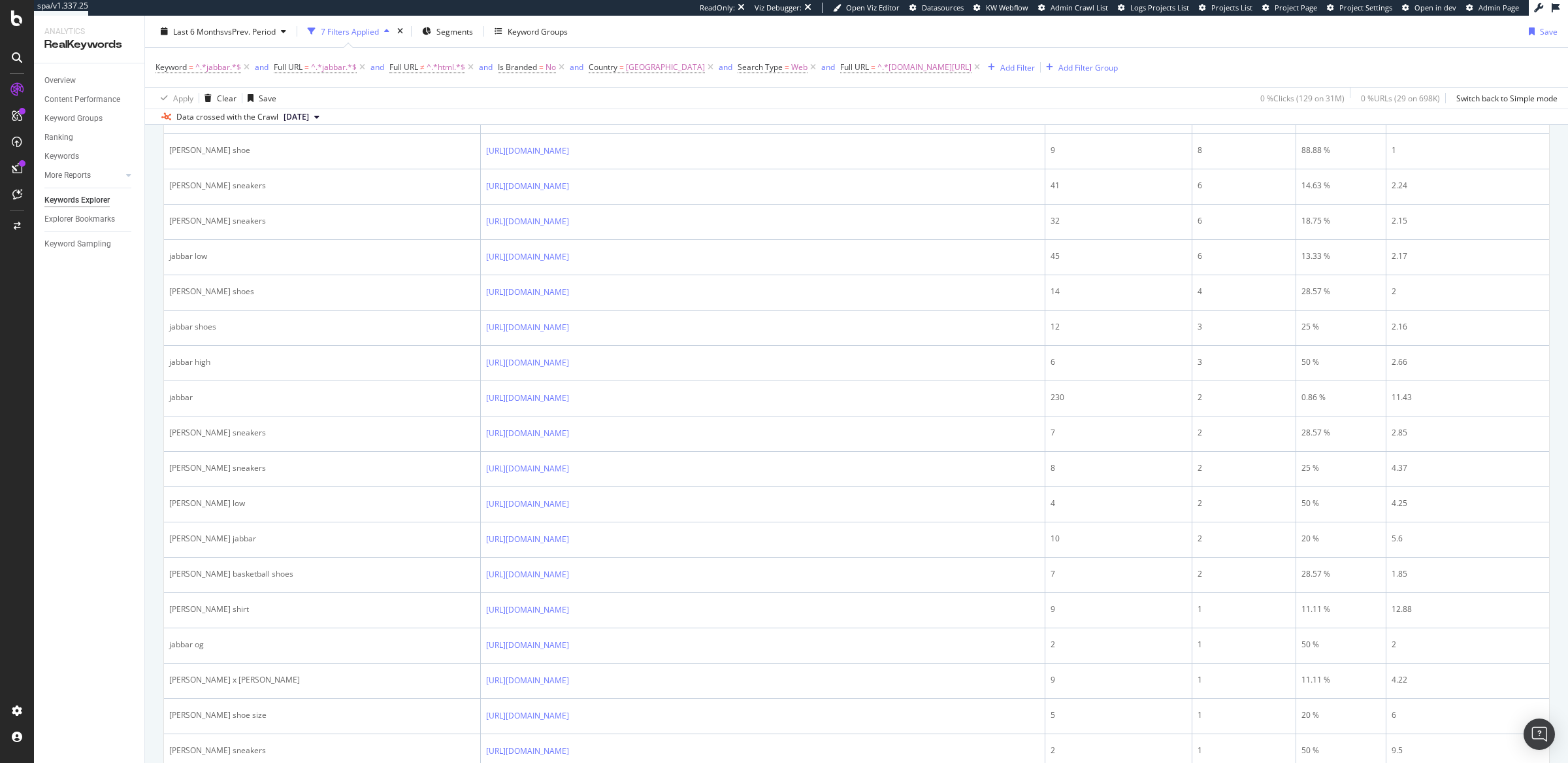
scroll to position [362, 0]
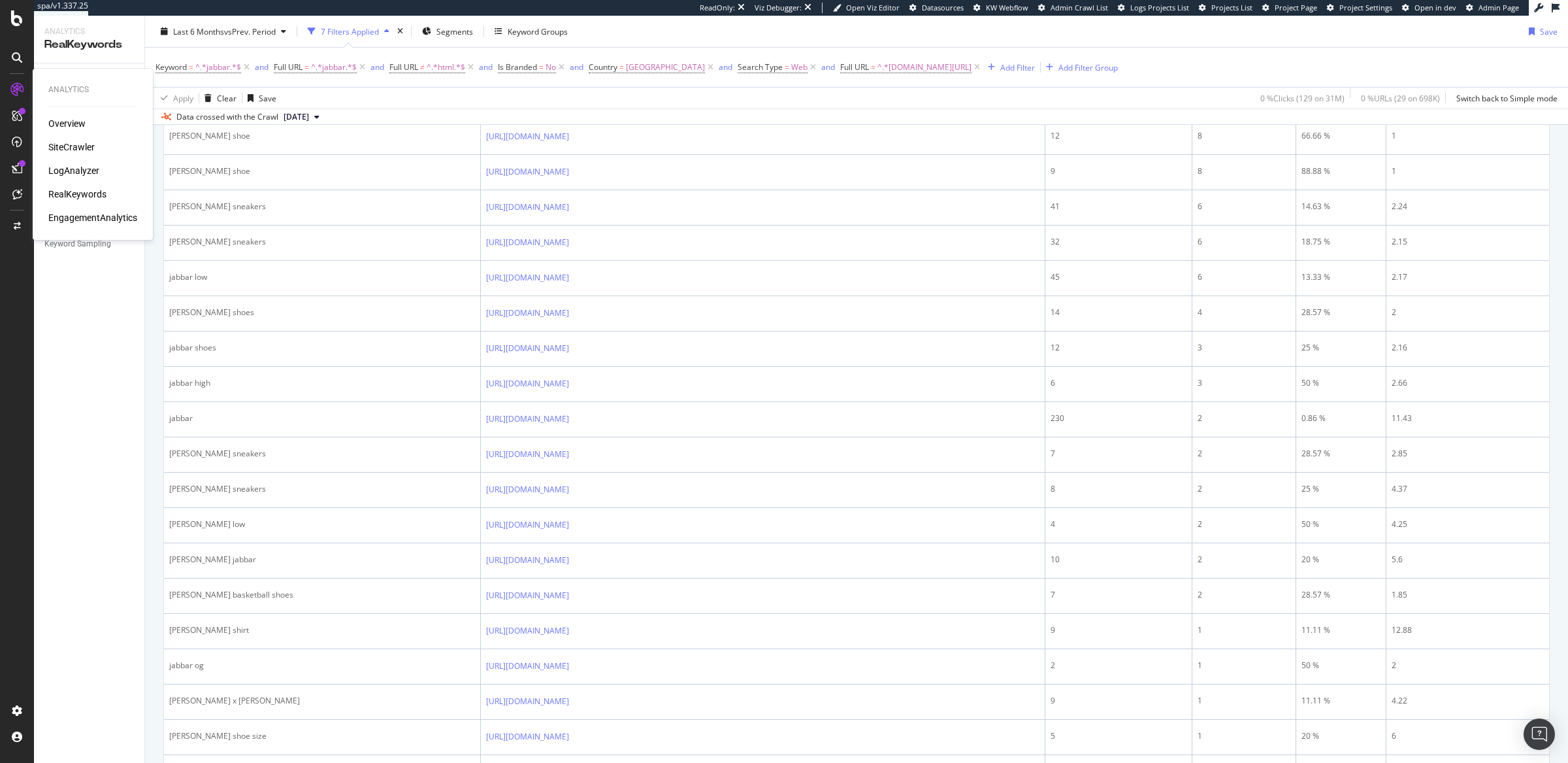
click at [75, 146] on div "SiteCrawler" at bounding box center [71, 147] width 46 height 13
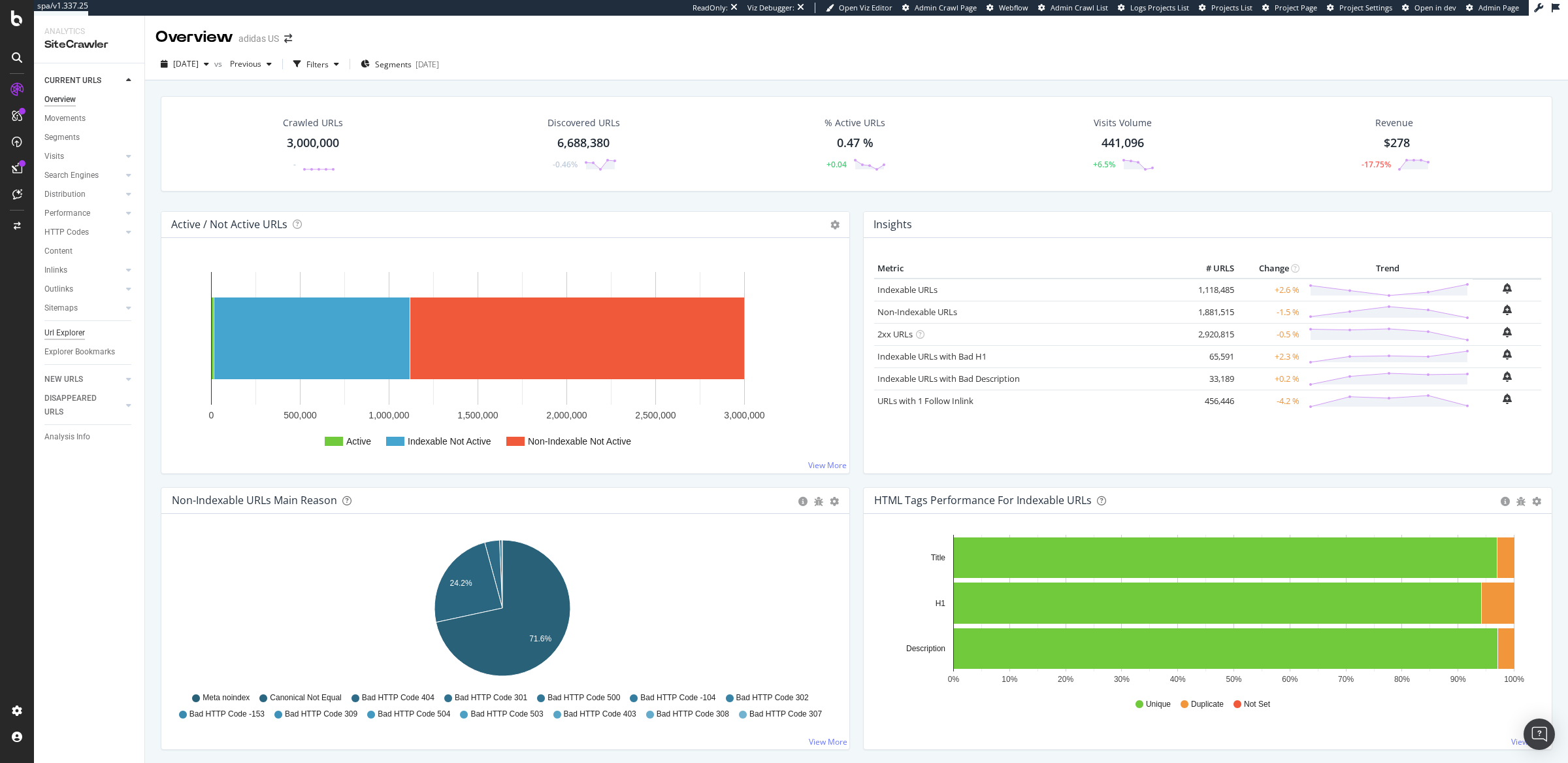
click at [62, 334] on div "Url Explorer" at bounding box center [65, 333] width 41 height 14
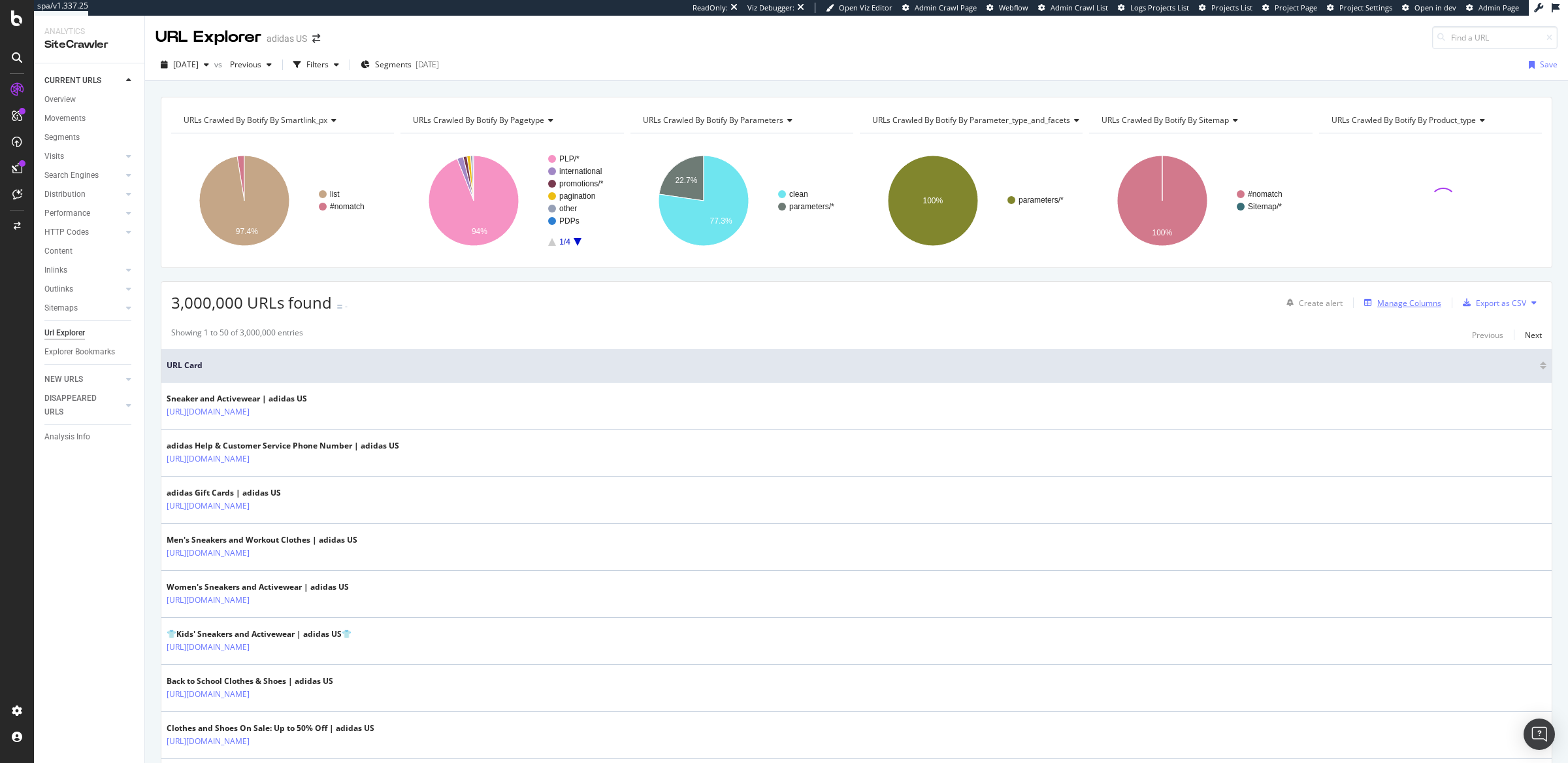
click at [1254, 304] on div "Manage Columns" at bounding box center [1409, 303] width 64 height 11
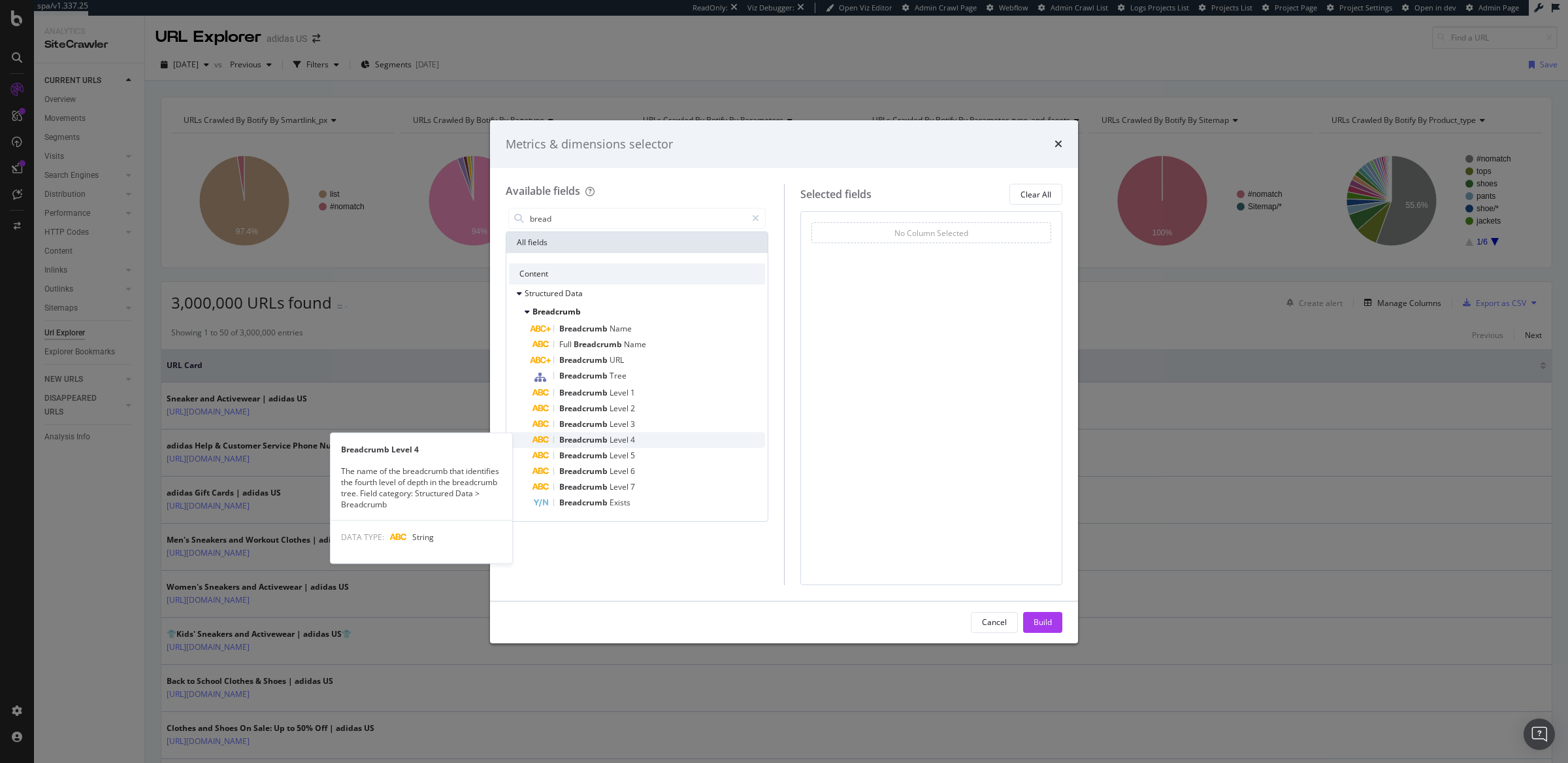
type input "bread"
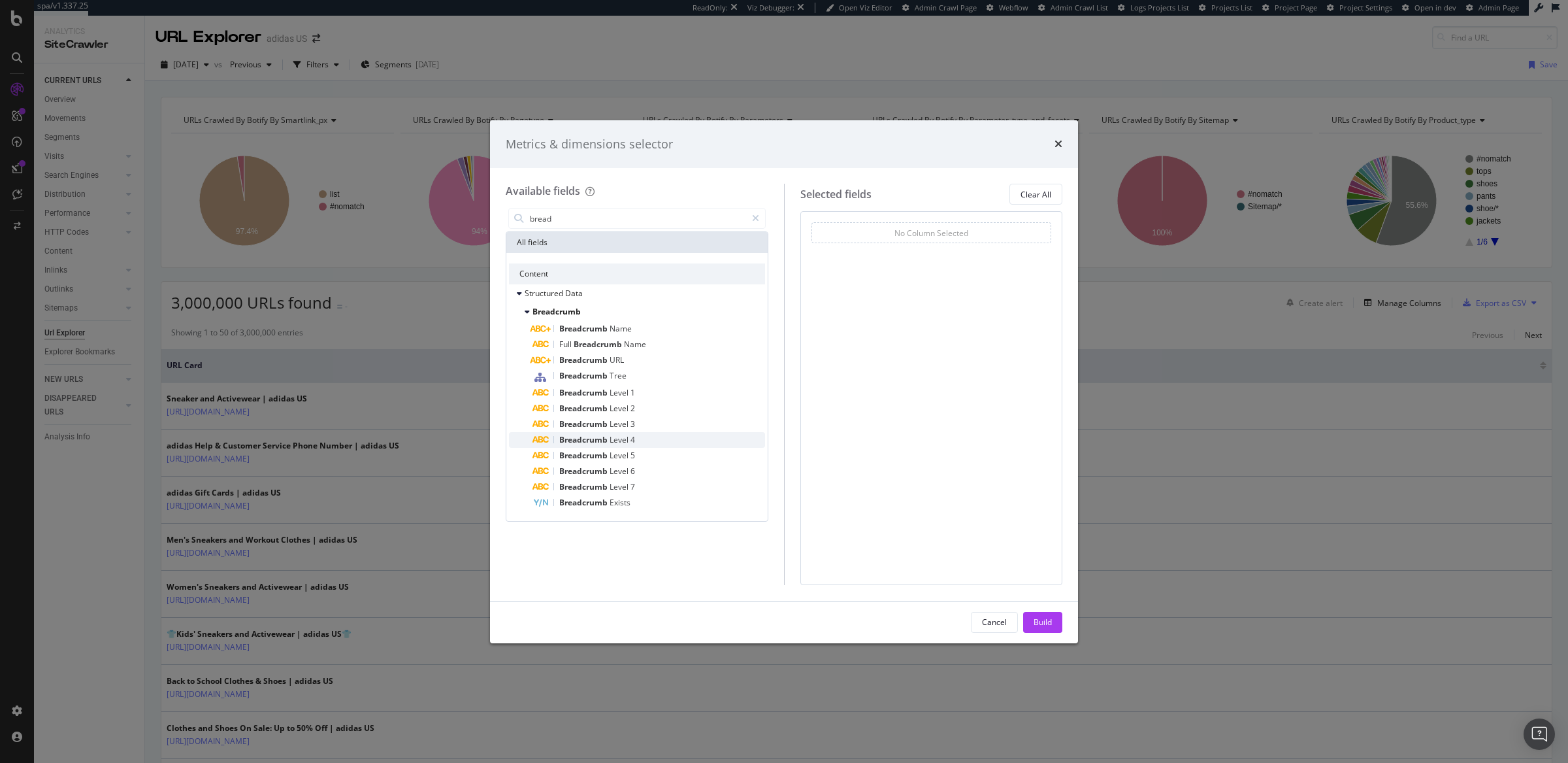
click at [617, 440] on span "Level" at bounding box center [619, 439] width 21 height 11
click at [870, 255] on span "On Current Crawl" at bounding box center [852, 252] width 63 height 11
click at [870, 255] on span "On Current Crawl" at bounding box center [852, 252] width 63 height 11
drag, startPoint x: 1041, startPoint y: 624, endPoint x: 1056, endPoint y: 620, distance: 15.5
click at [1042, 610] on div "Build" at bounding box center [1043, 621] width 18 height 11
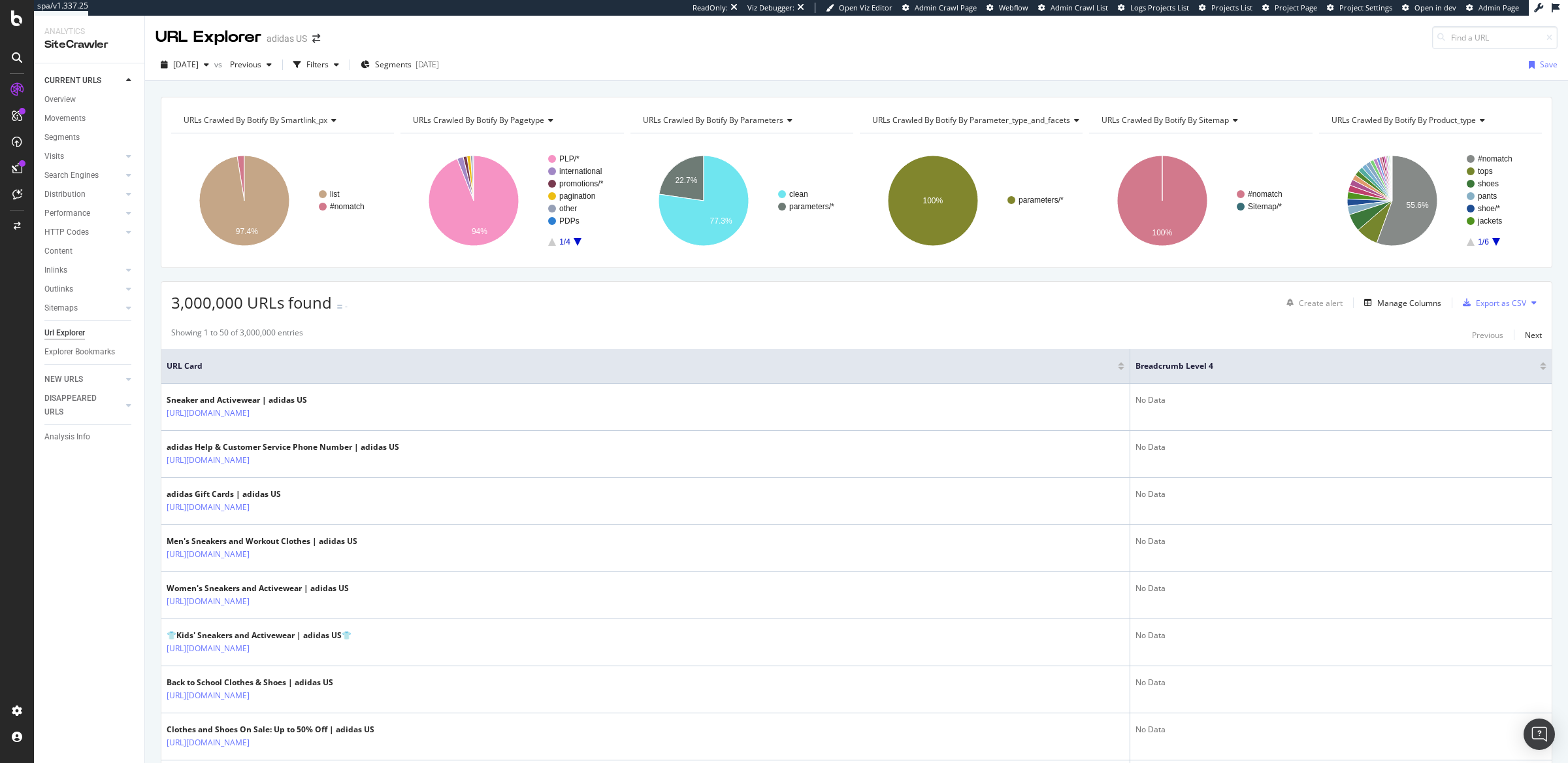
click at [1254, 370] on div at bounding box center [1544, 368] width 7 height 3
click at [411, 65] on span "Segments" at bounding box center [393, 64] width 36 height 11
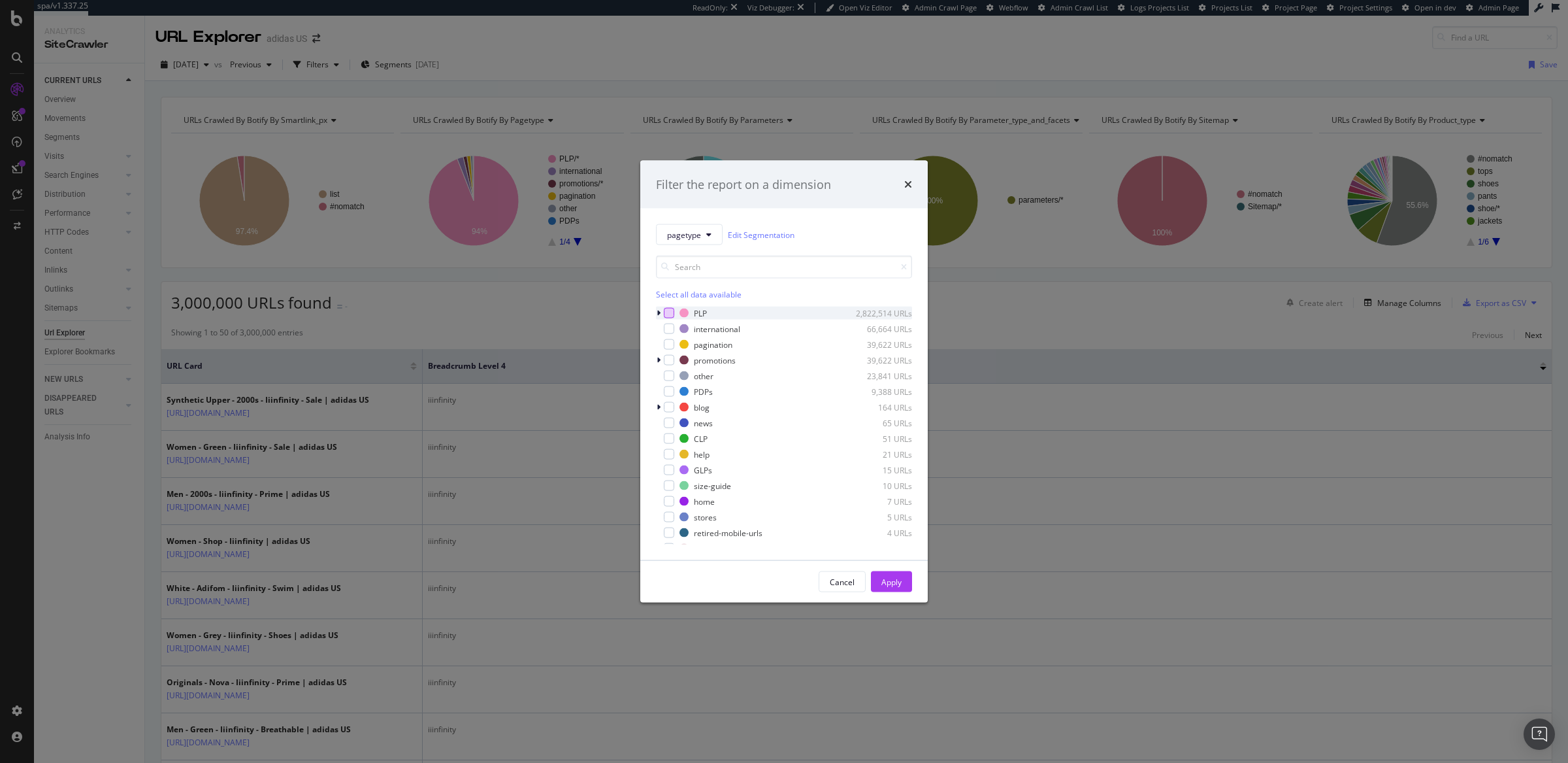
click at [667, 311] on div "modal" at bounding box center [669, 313] width 11 height 11
click at [896, 582] on div "Apply" at bounding box center [891, 581] width 20 height 11
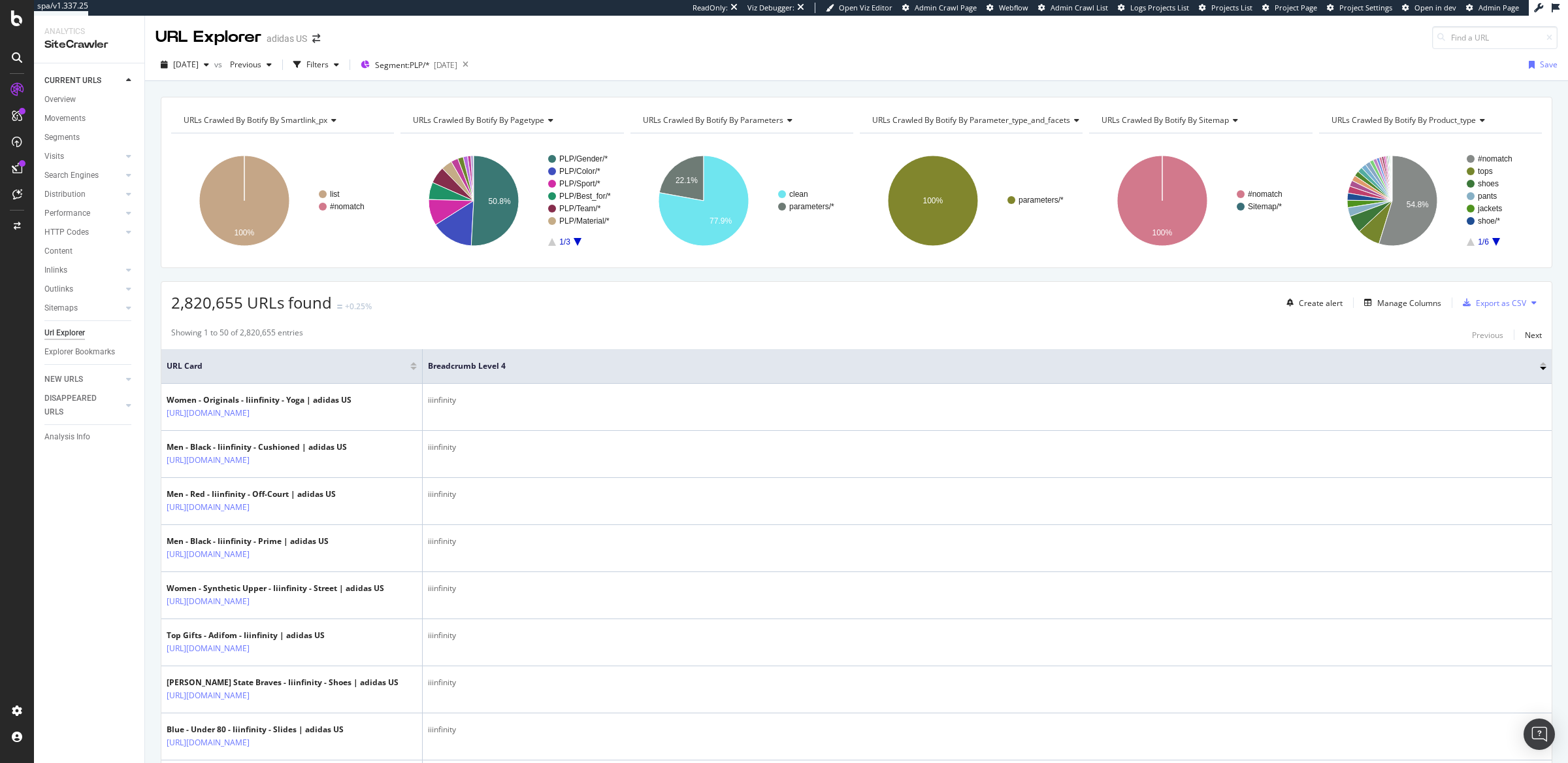
click at [1254, 365] on div at bounding box center [1544, 364] width 7 height 3
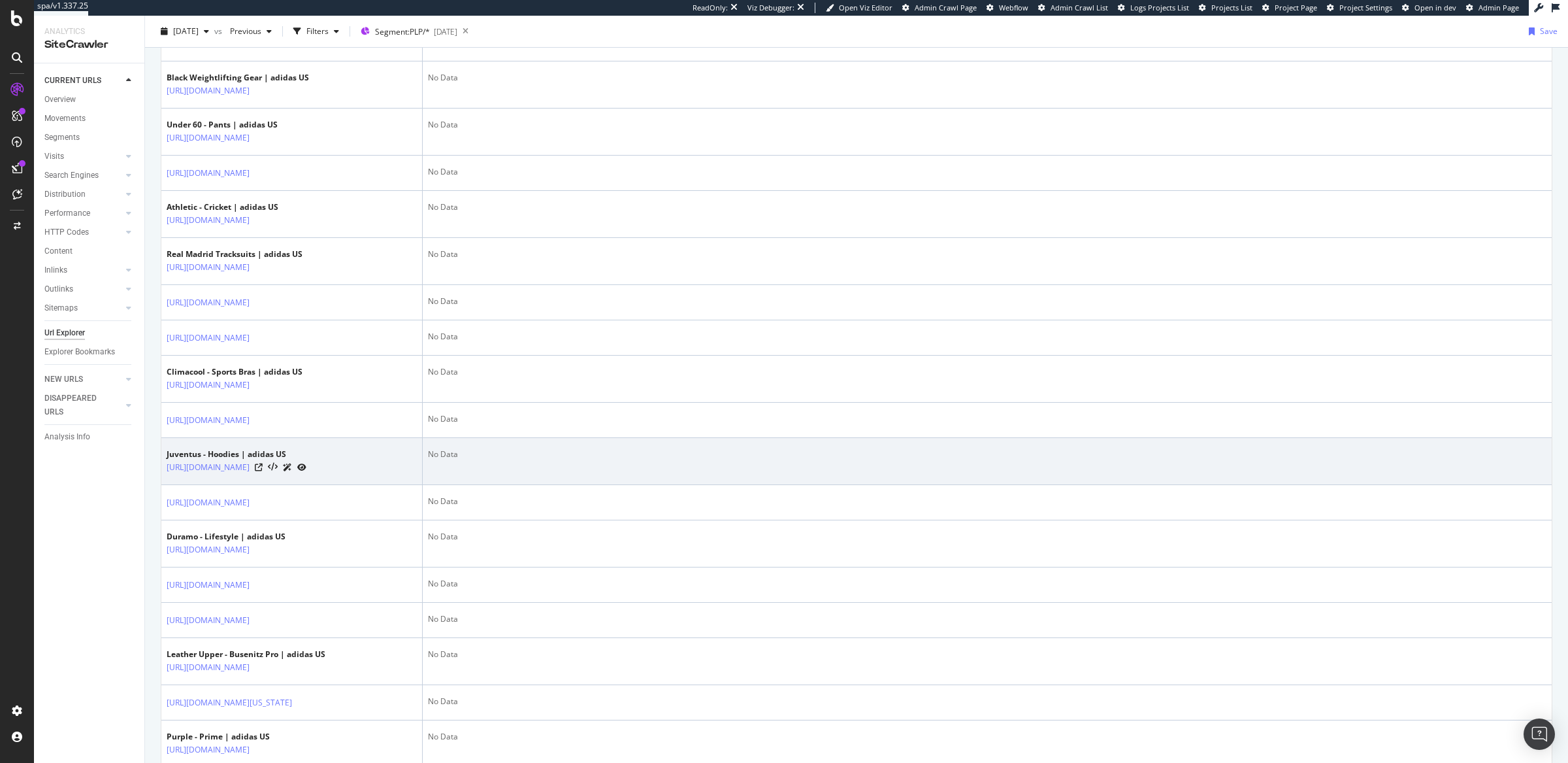
scroll to position [412, 0]
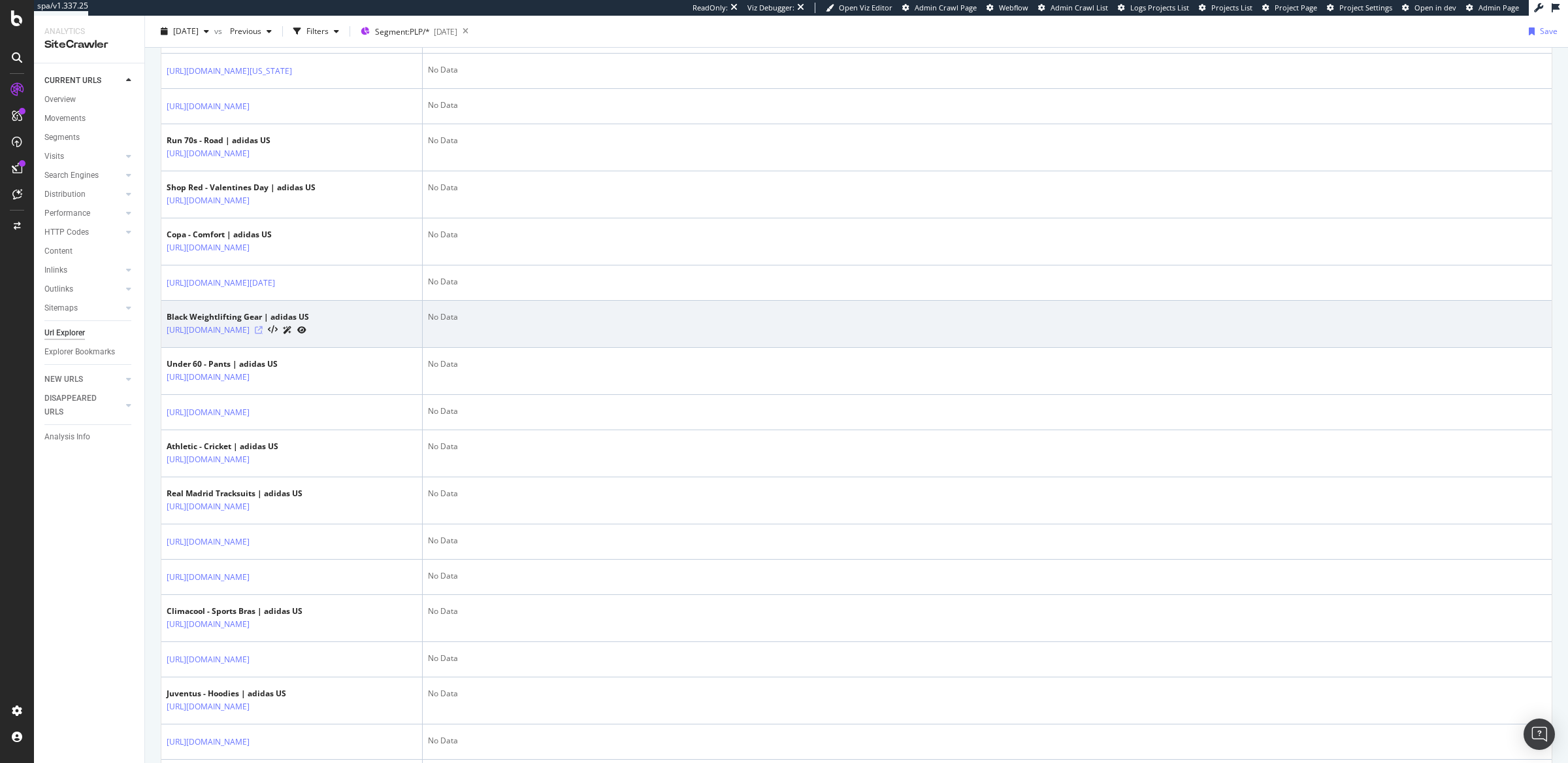
click at [263, 334] on icon at bounding box center [258, 329] width 7 height 7
click at [241, 337] on link "https://www.adidas.com/us/black-weightlifting" at bounding box center [208, 330] width 83 height 13
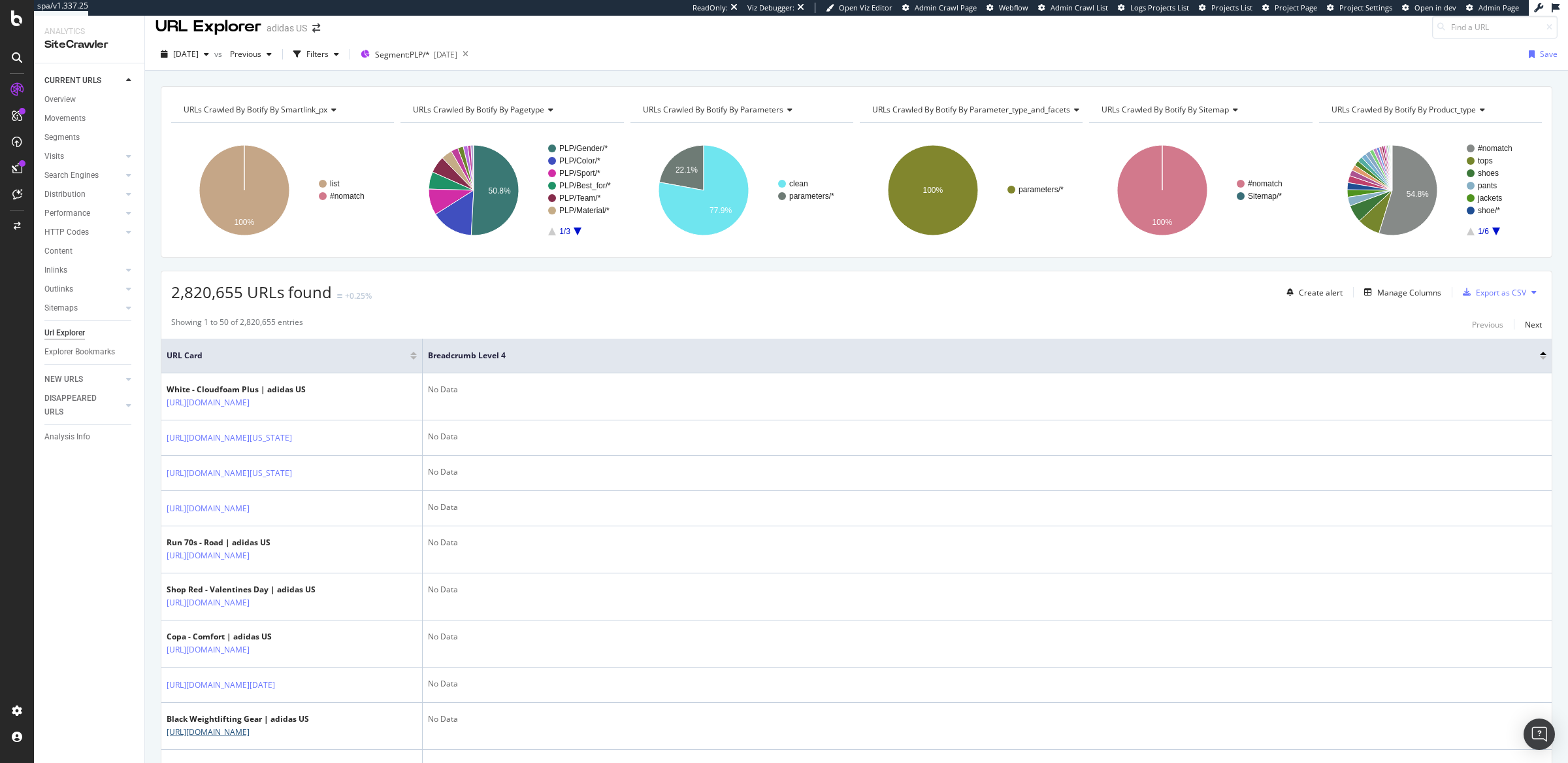
scroll to position [0, 0]
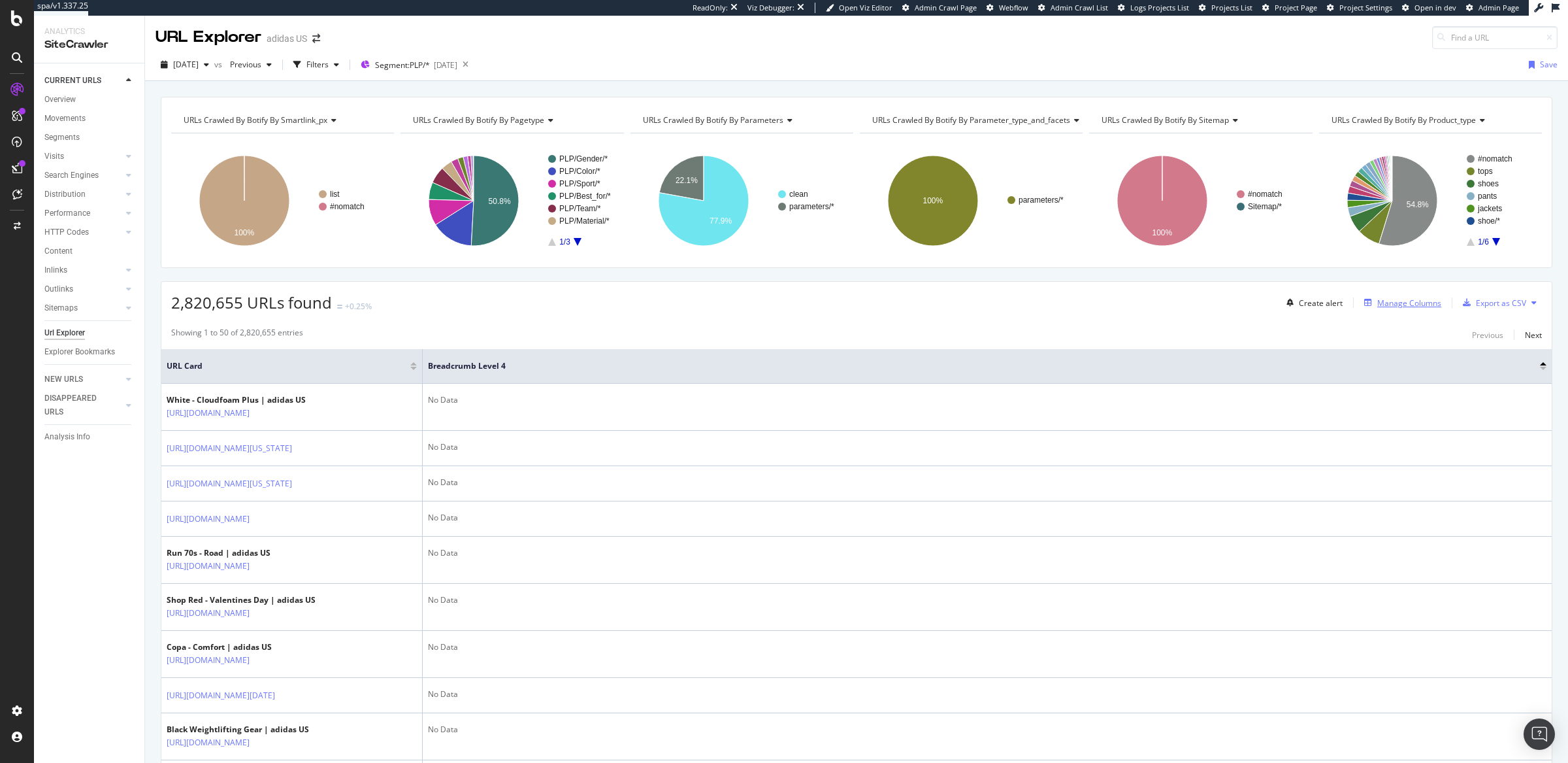
click at [1254, 304] on div "Manage Columns" at bounding box center [1409, 303] width 64 height 11
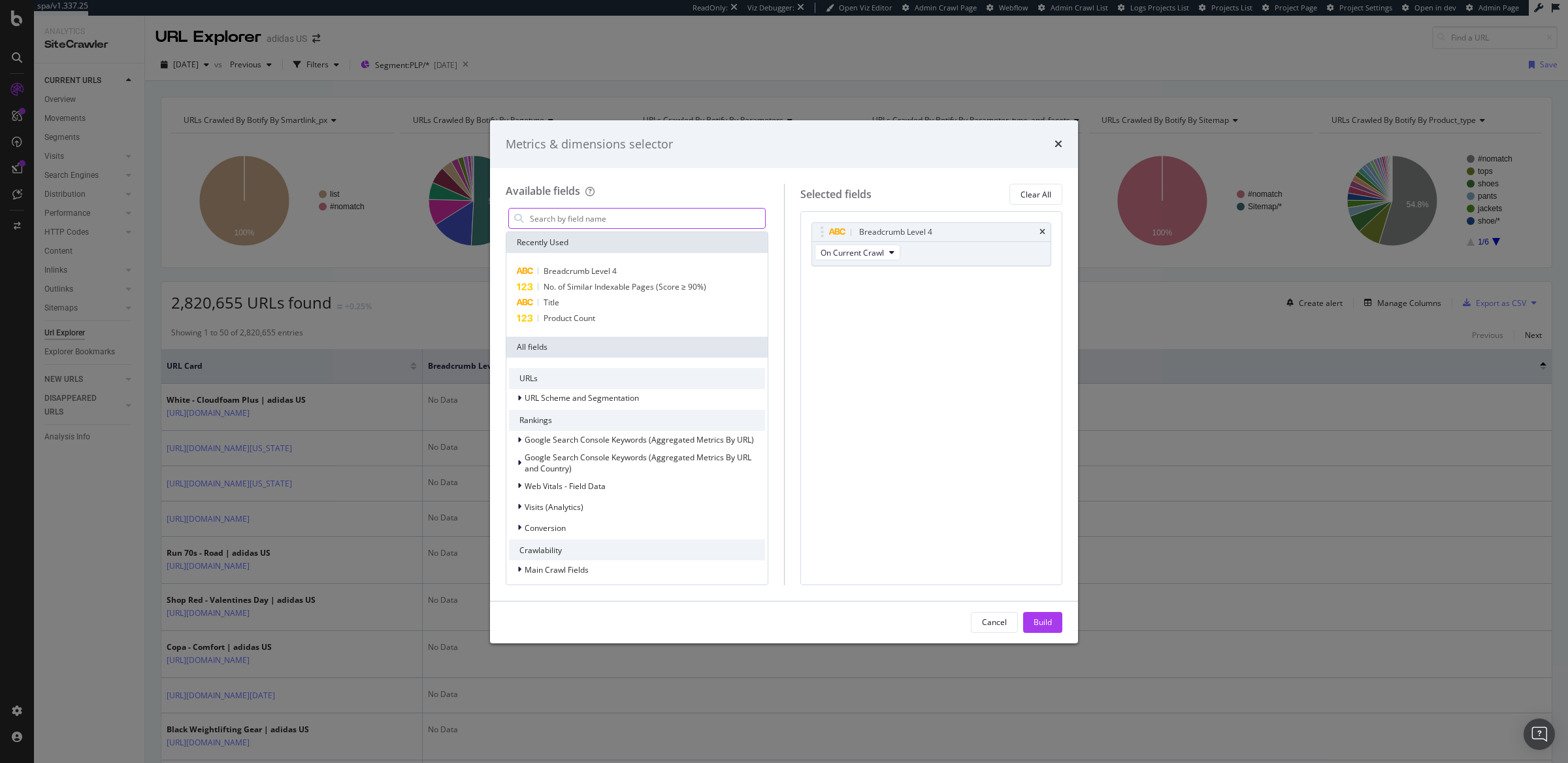
click at [621, 215] on input "modal" at bounding box center [647, 218] width 236 height 20
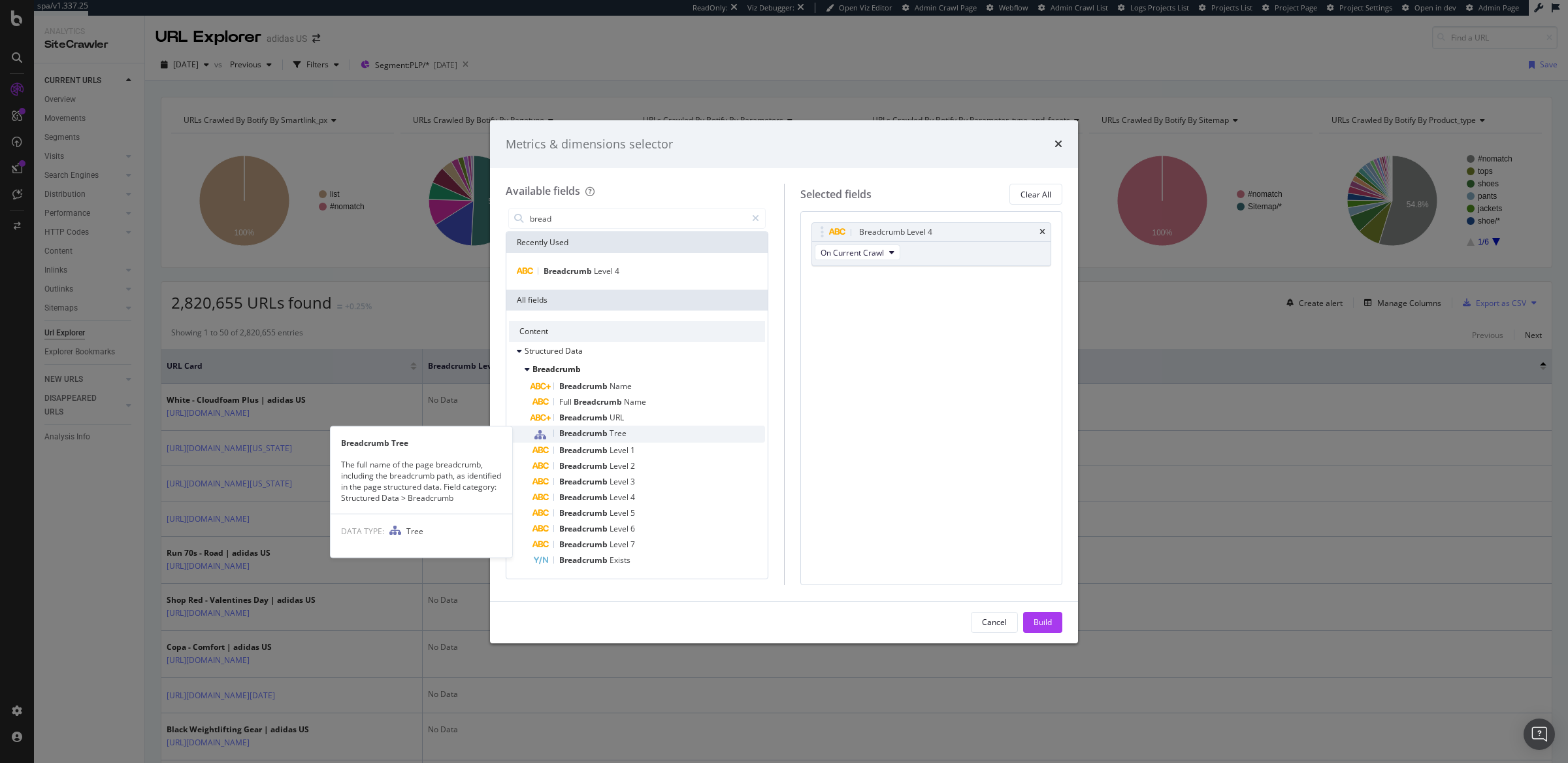
type input "bread"
click at [624, 433] on span "Tree" at bounding box center [618, 432] width 17 height 11
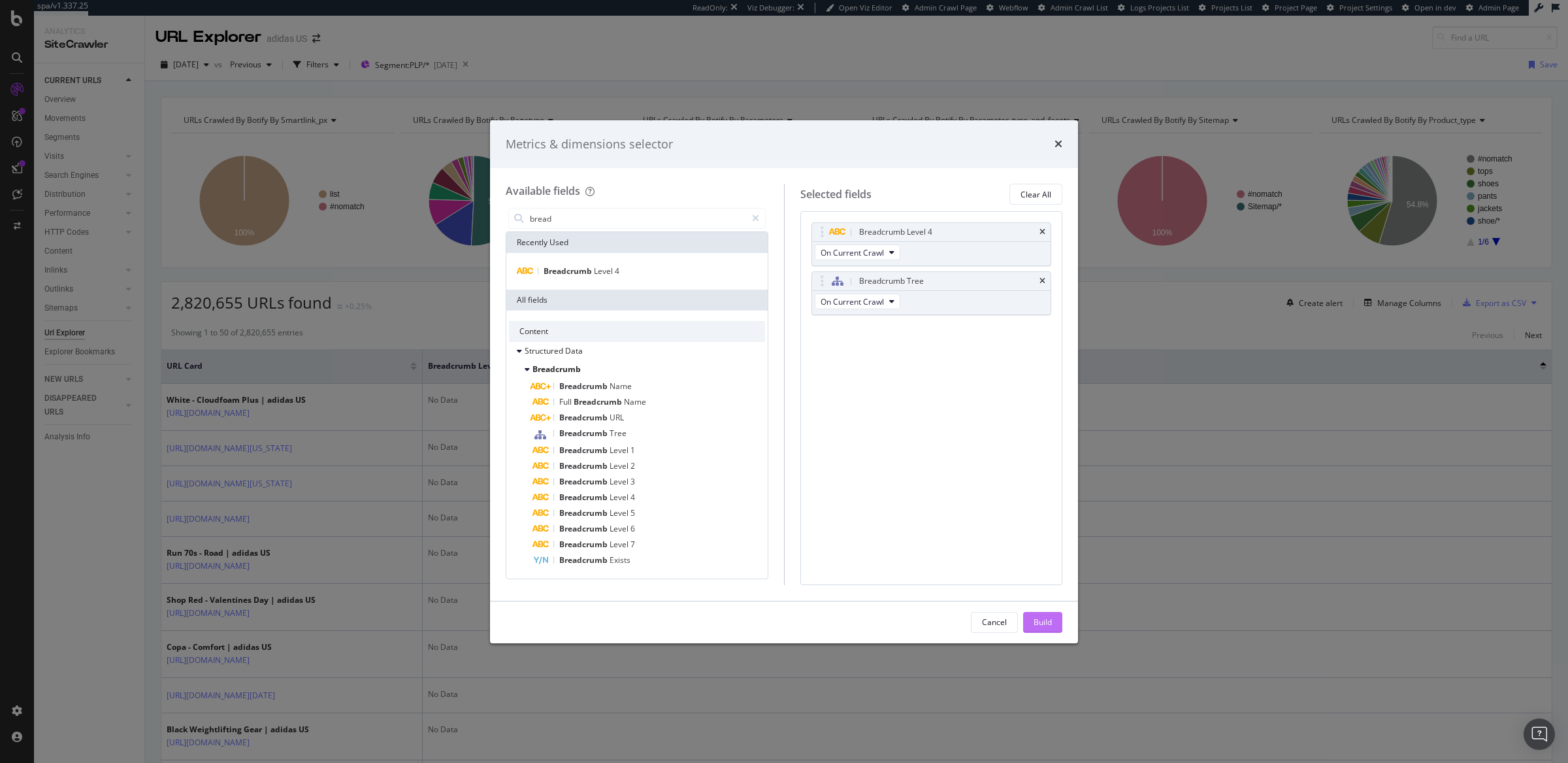
click at [1044, 610] on div "Build" at bounding box center [1043, 621] width 18 height 11
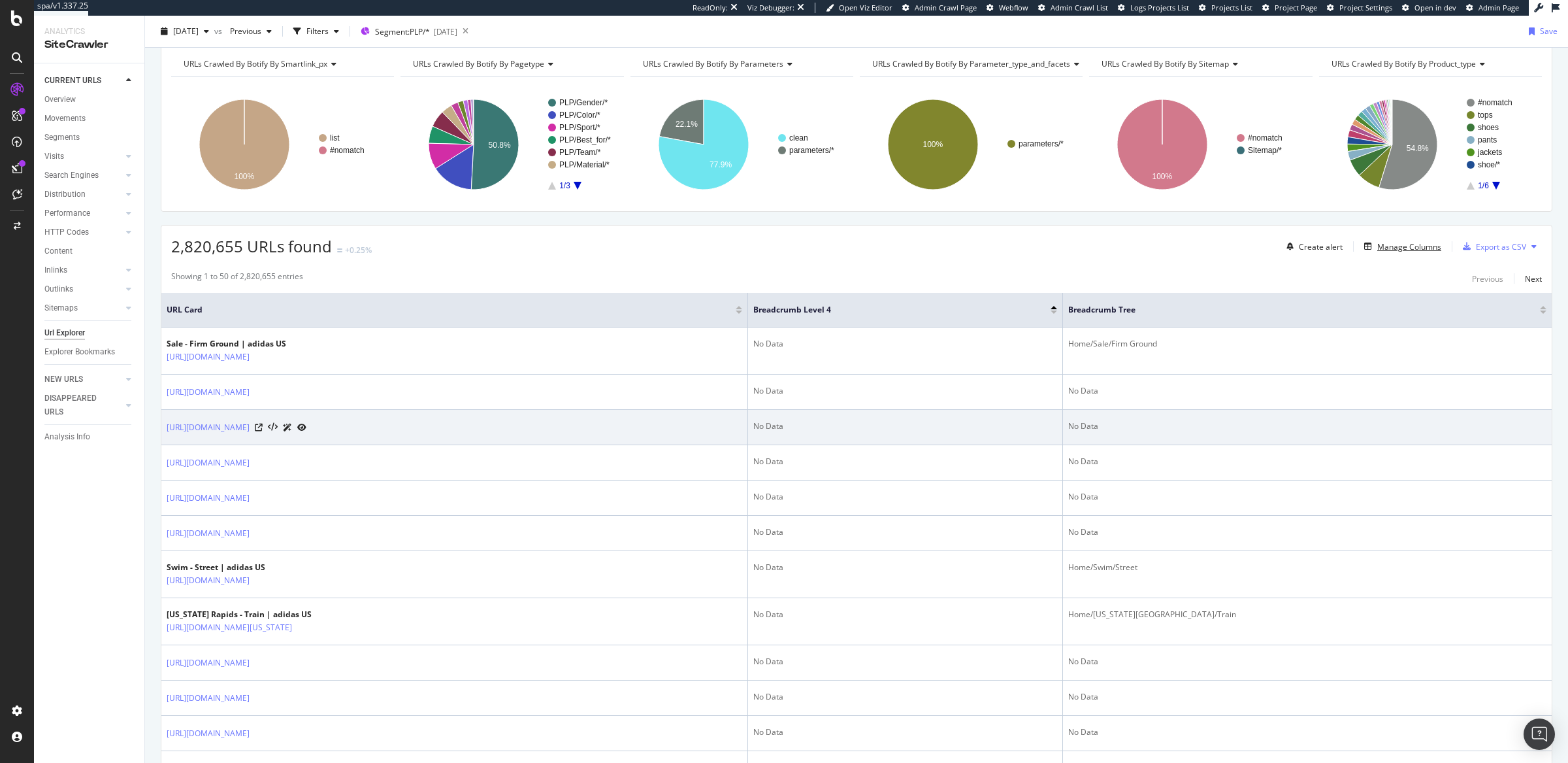
scroll to position [94, 0]
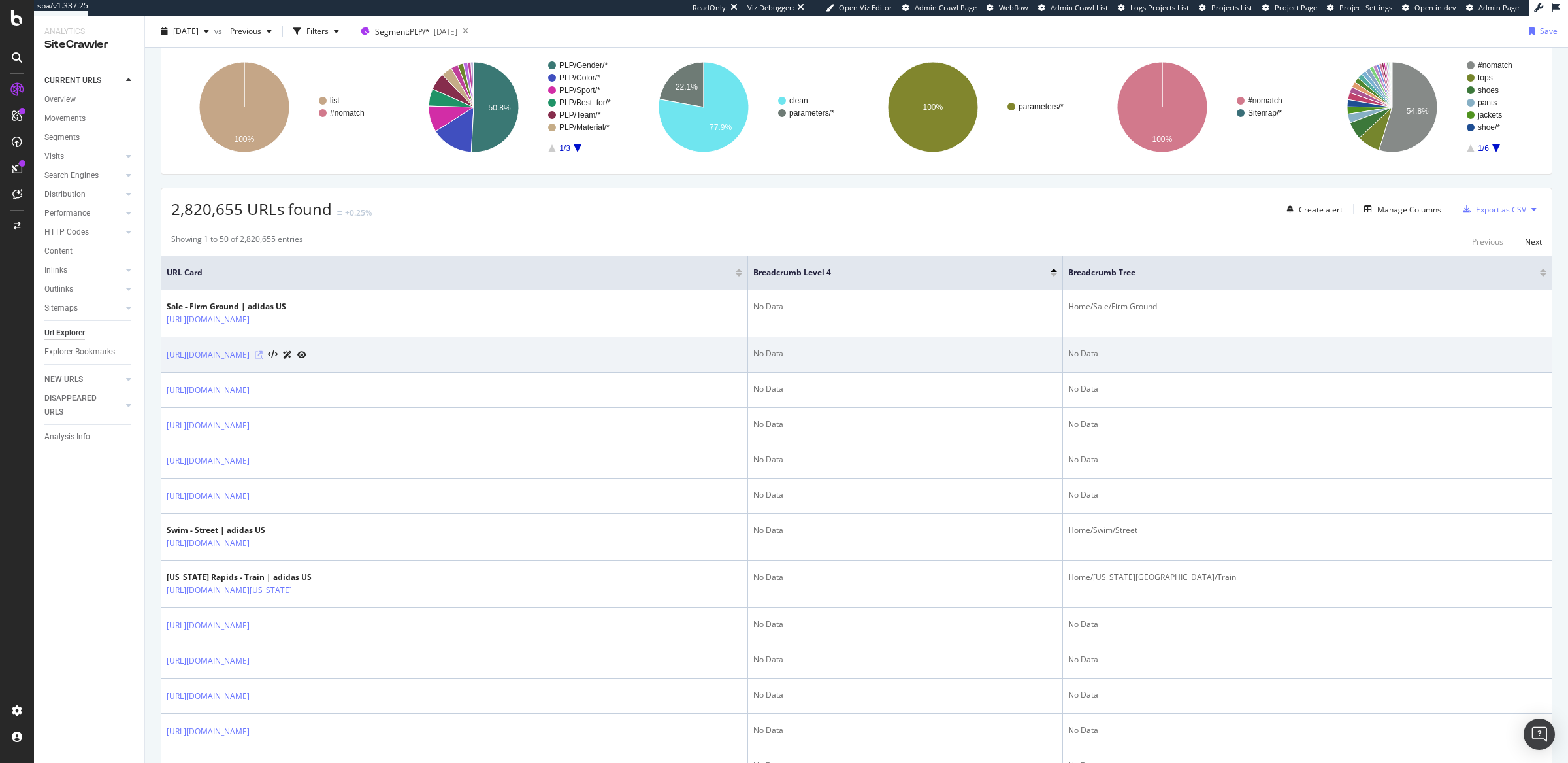
click at [263, 357] on icon at bounding box center [258, 354] width 7 height 7
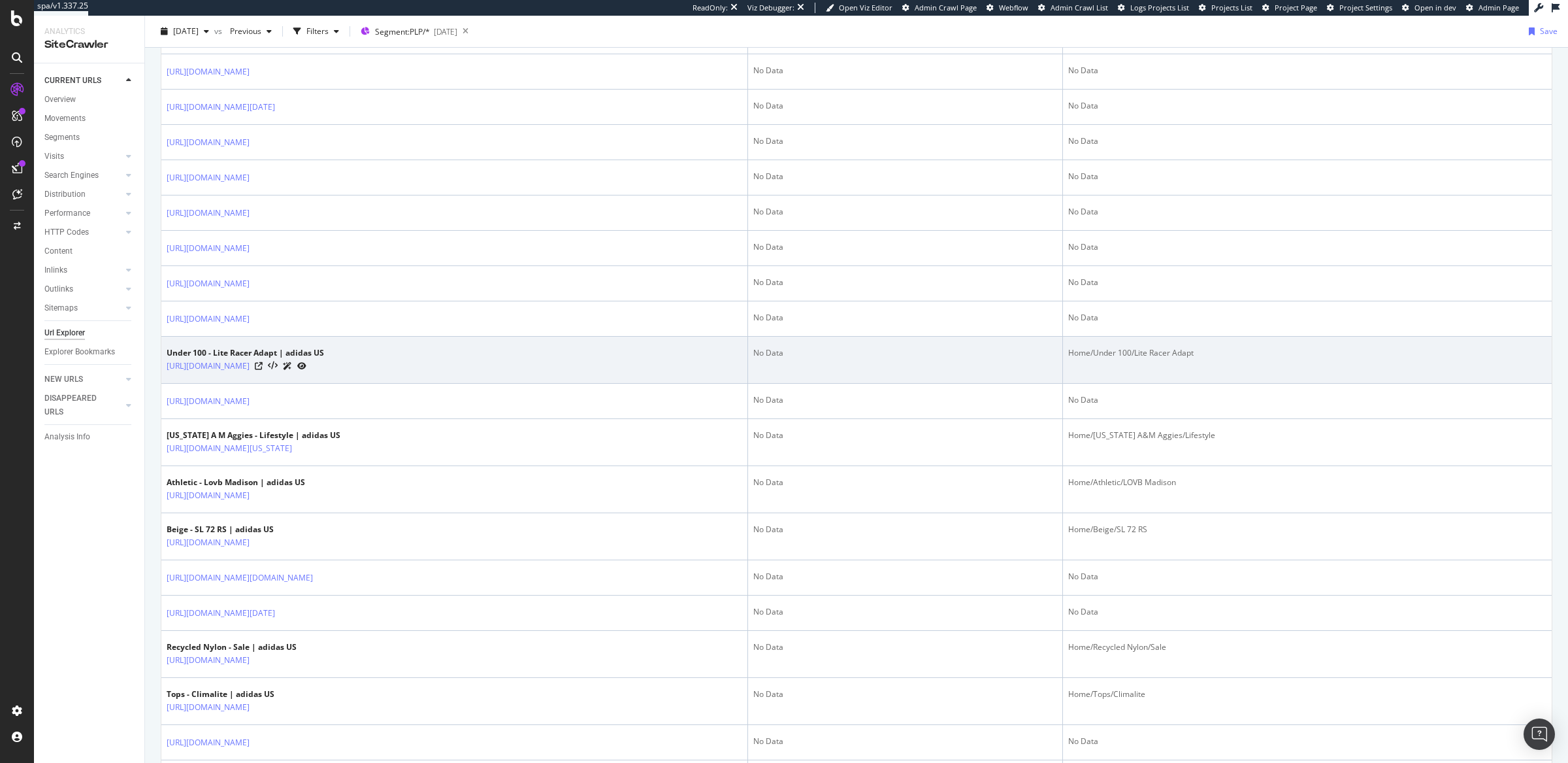
scroll to position [754, 0]
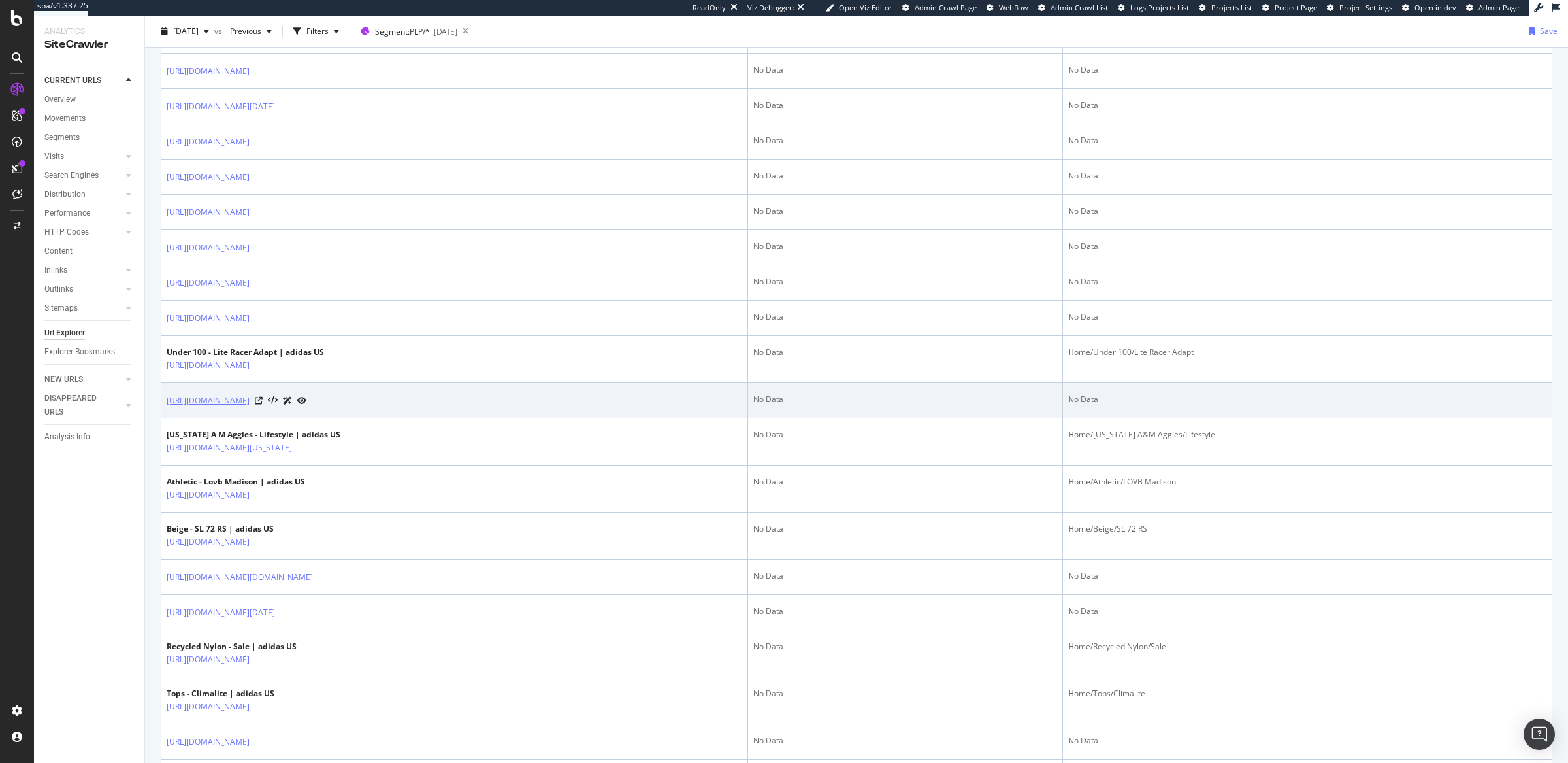
click at [250, 407] on link "https://www.adidas.com/us/women-nylon-white-nc_state_wolfpack" at bounding box center [208, 401] width 83 height 13
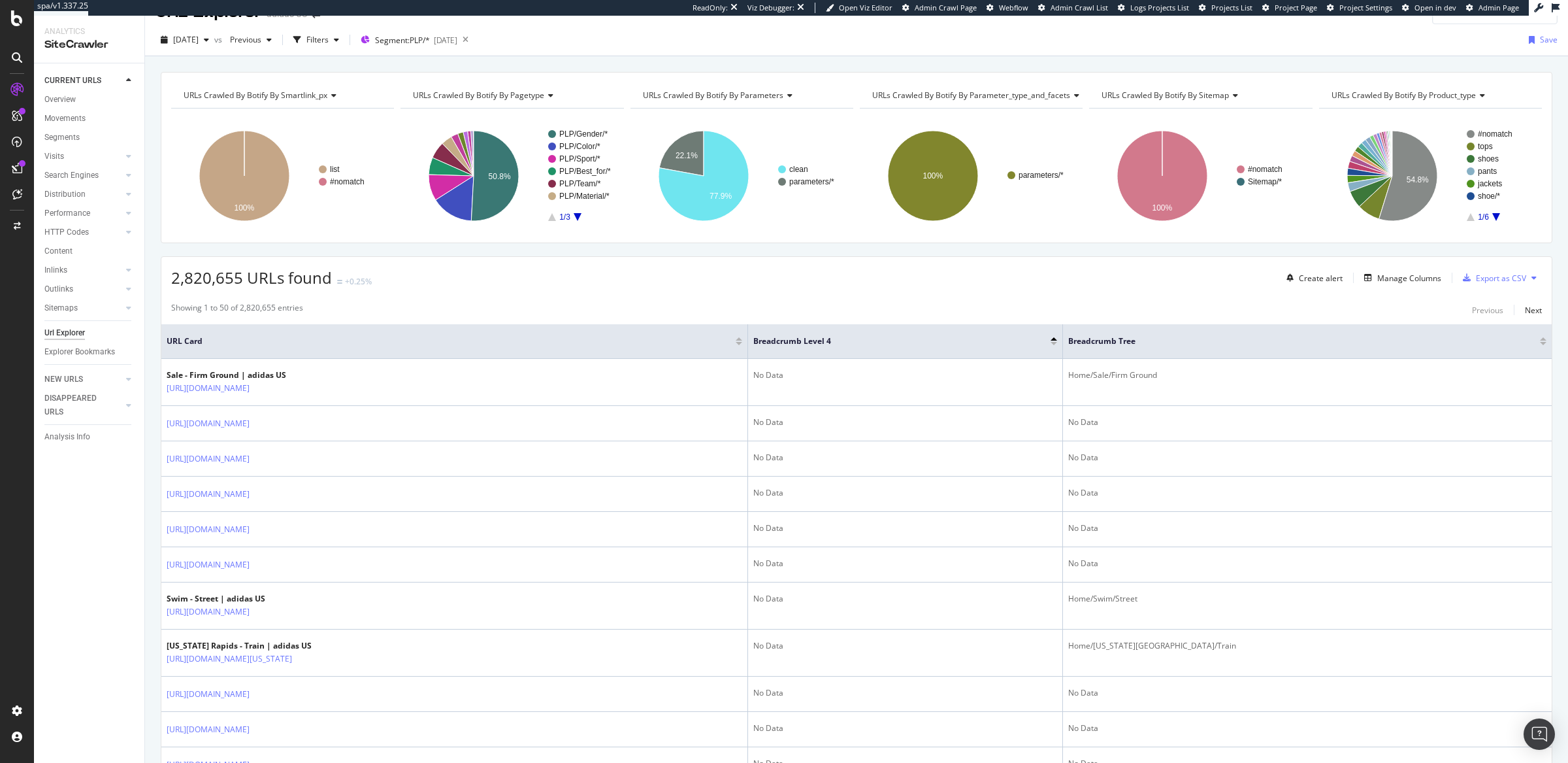
scroll to position [0, 0]
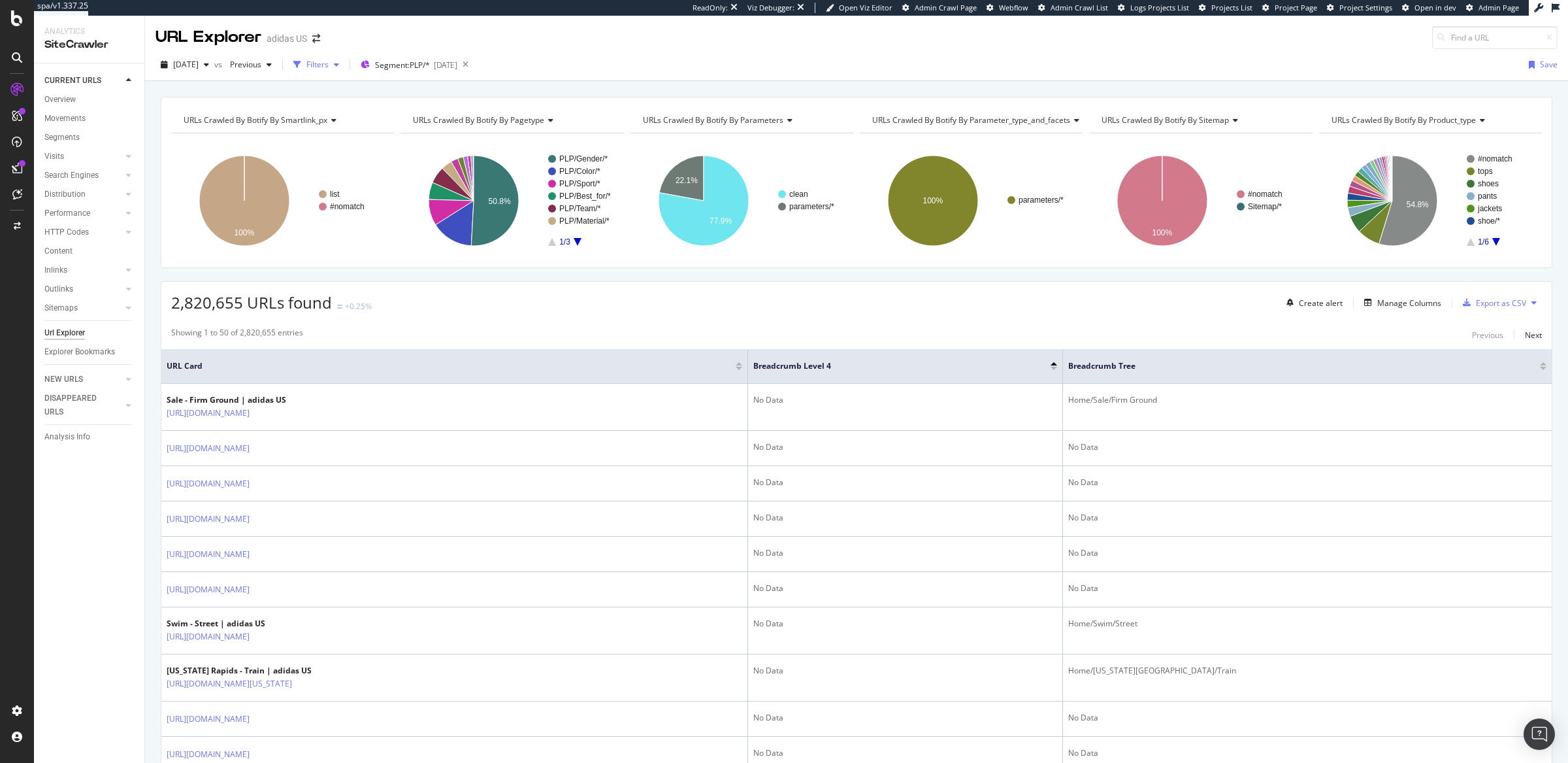
click at [328, 64] on div "Filters" at bounding box center [318, 64] width 22 height 11
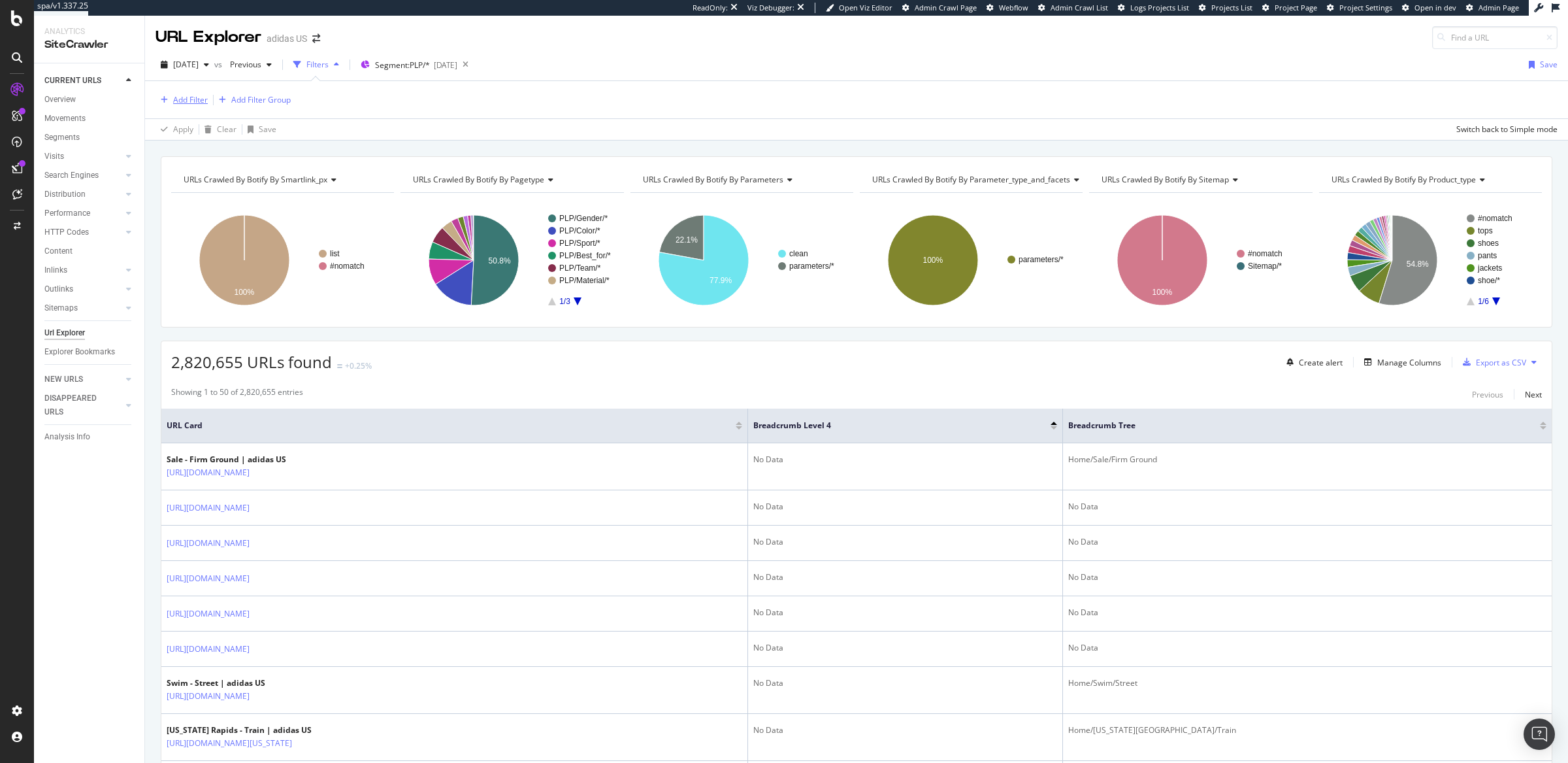
click at [183, 96] on div "Add Filter" at bounding box center [191, 99] width 35 height 11
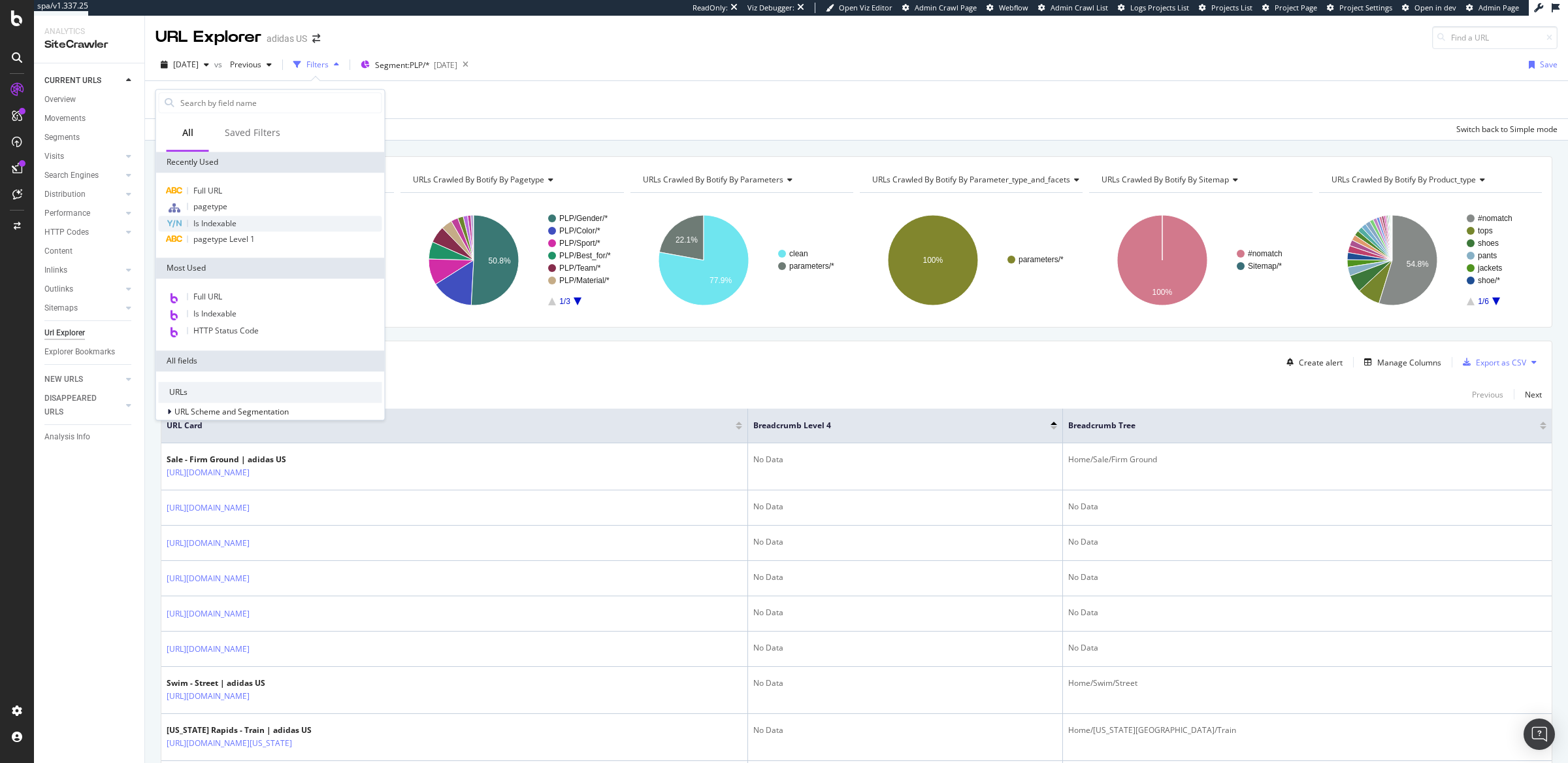
click at [207, 226] on span "Is Indexable" at bounding box center [215, 222] width 43 height 11
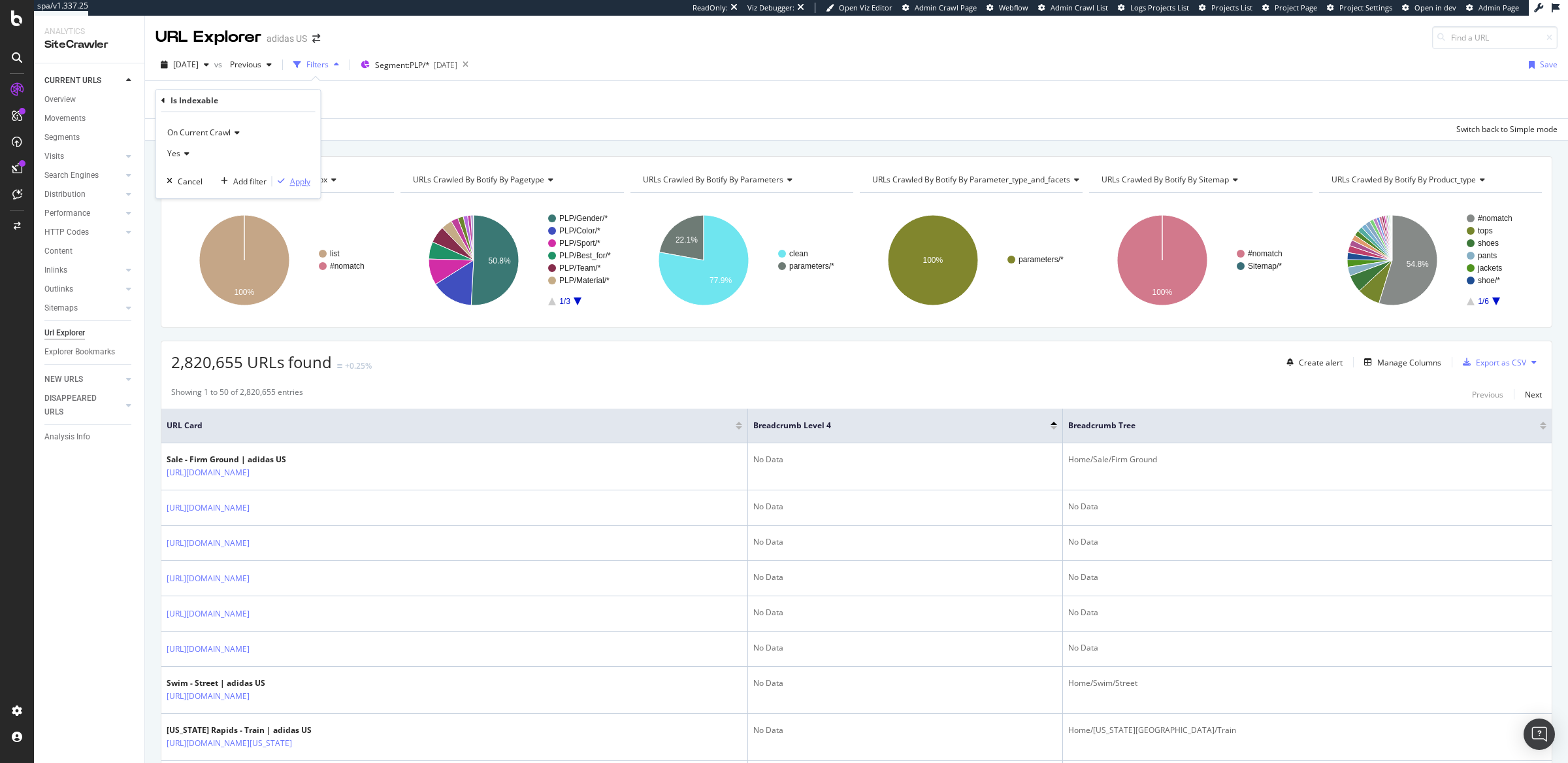
click at [303, 182] on div "Apply" at bounding box center [300, 181] width 20 height 11
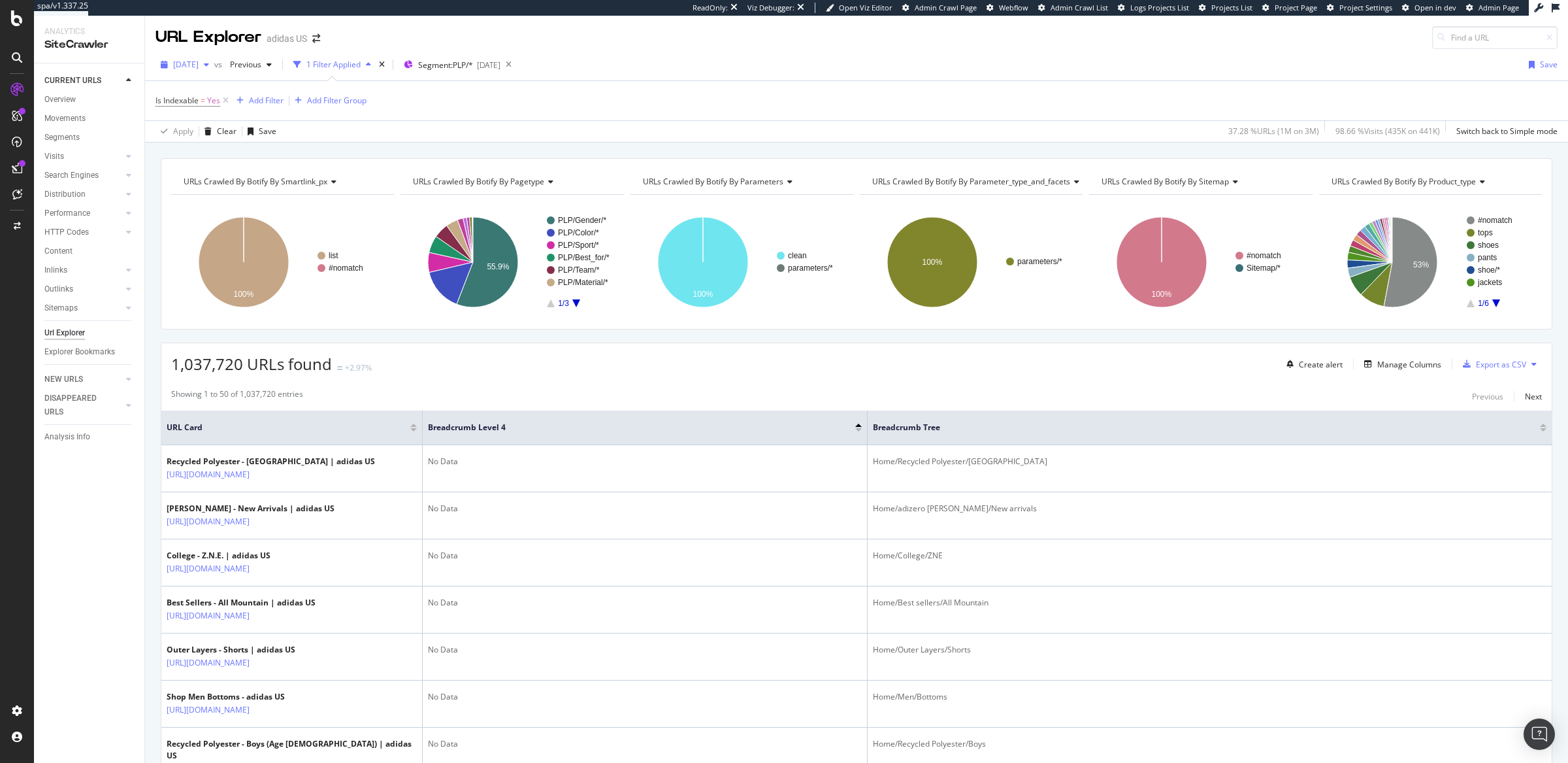
click at [214, 65] on div "button" at bounding box center [206, 64] width 16 height 7
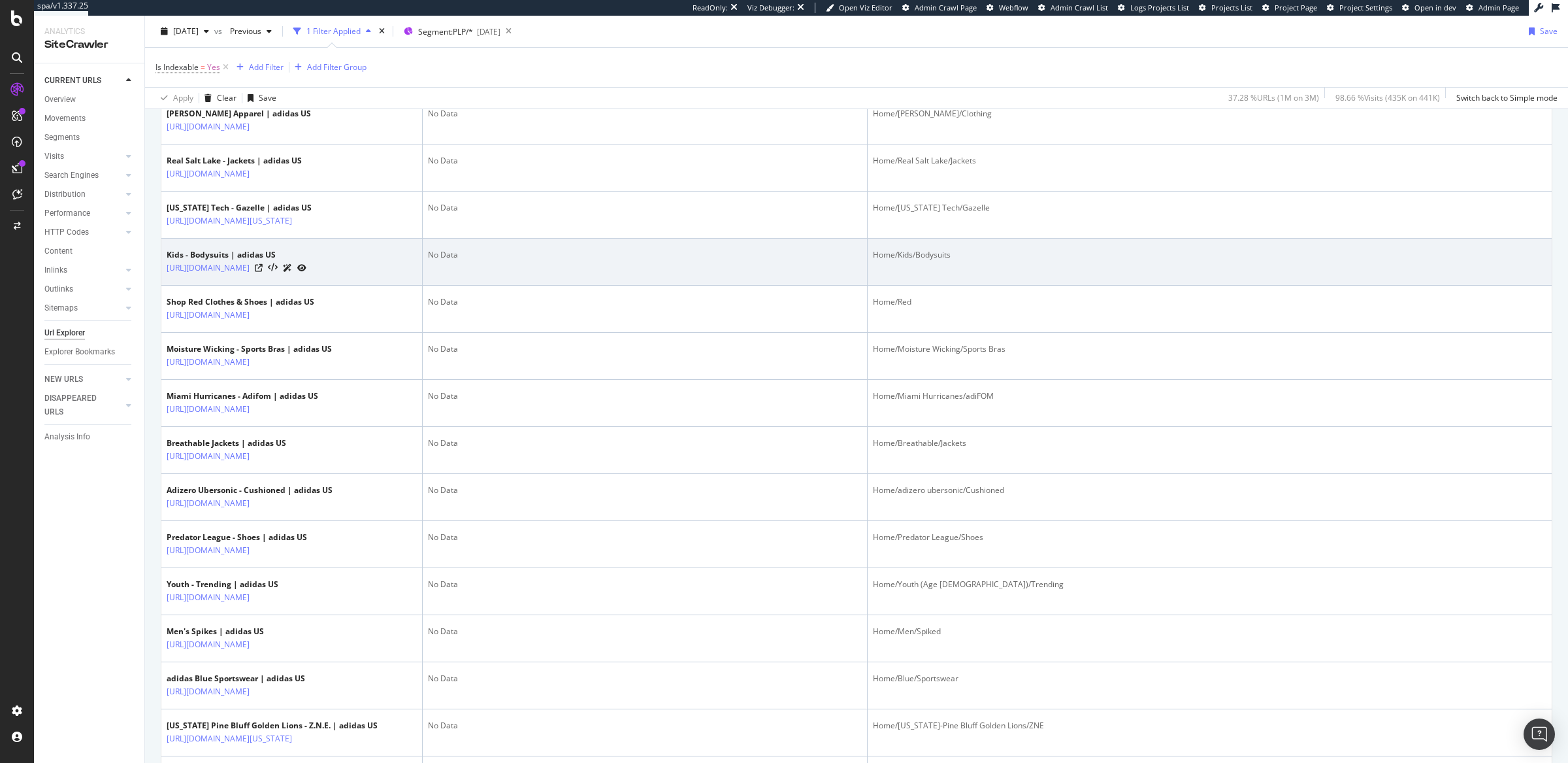
scroll to position [1324, 0]
